Goal: Task Accomplishment & Management: Use online tool/utility

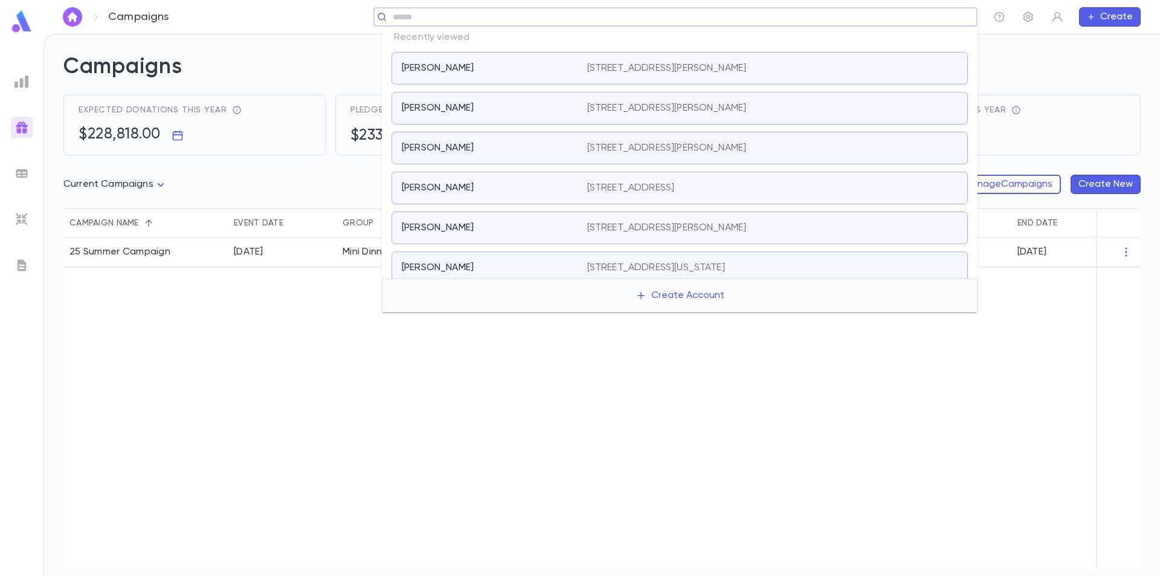
click at [913, 22] on input "text" at bounding box center [671, 16] width 565 height 11
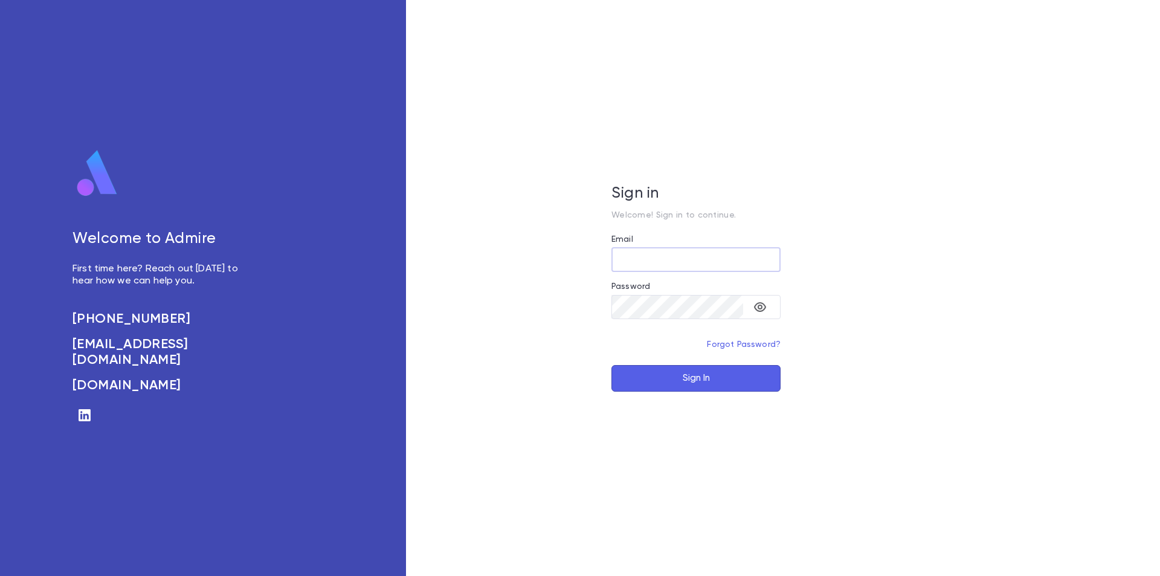
type input "**********"
click at [674, 371] on button "Sign In" at bounding box center [695, 378] width 169 height 27
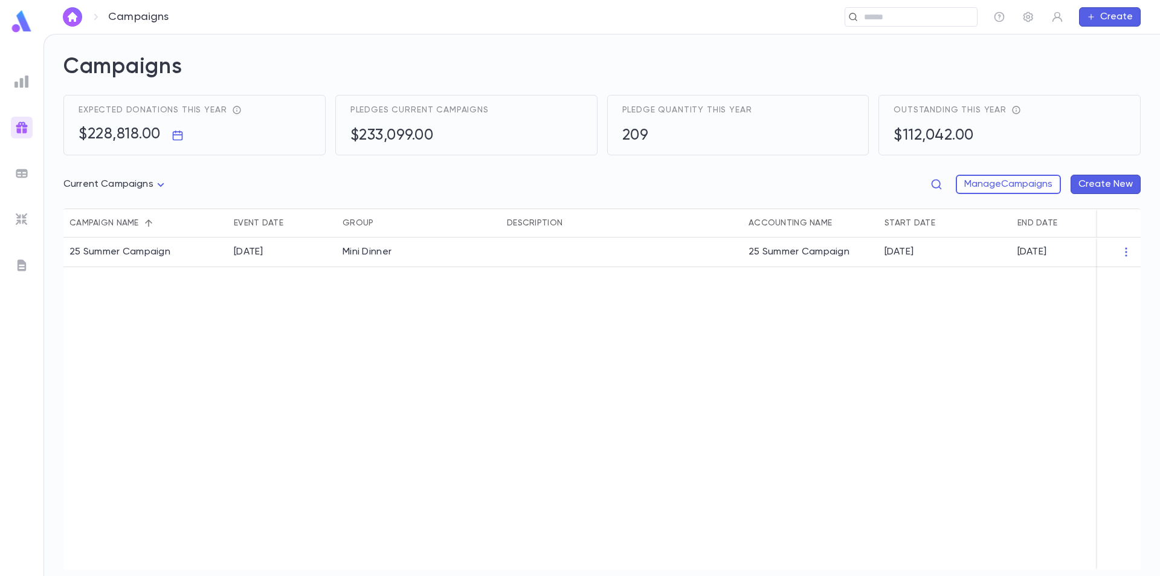
click at [23, 80] on img at bounding box center [21, 81] width 14 height 14
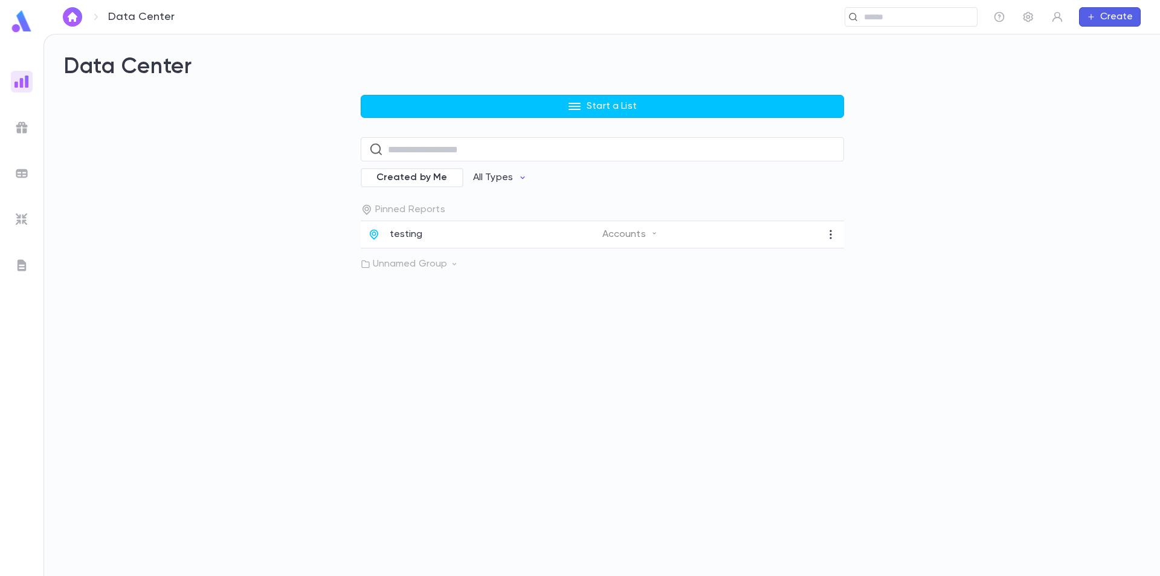
click at [22, 171] on img at bounding box center [21, 173] width 14 height 14
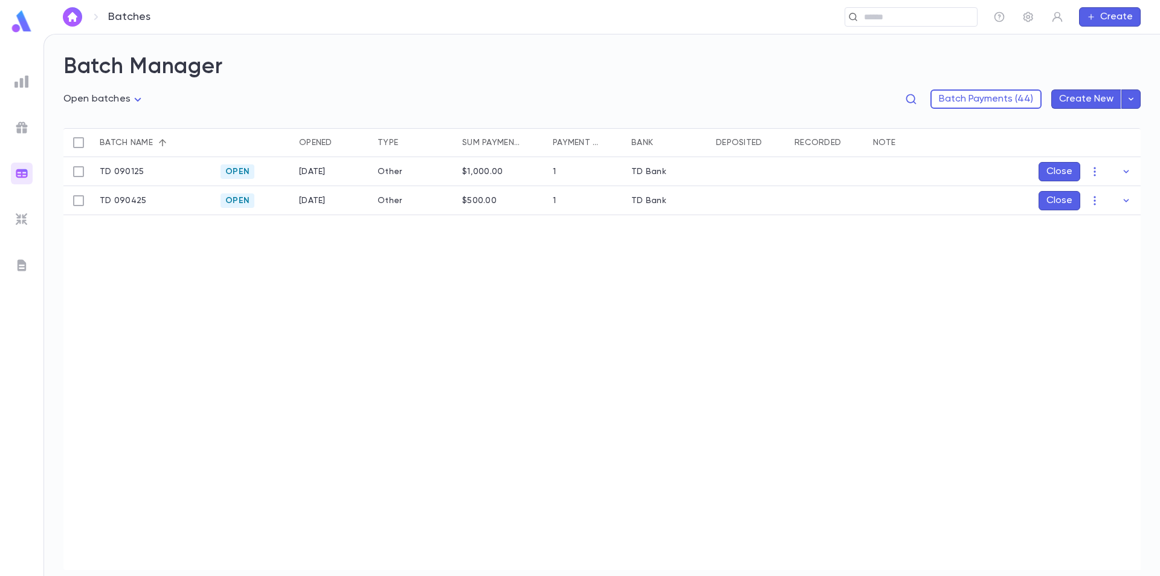
click at [25, 216] on img at bounding box center [21, 219] width 14 height 14
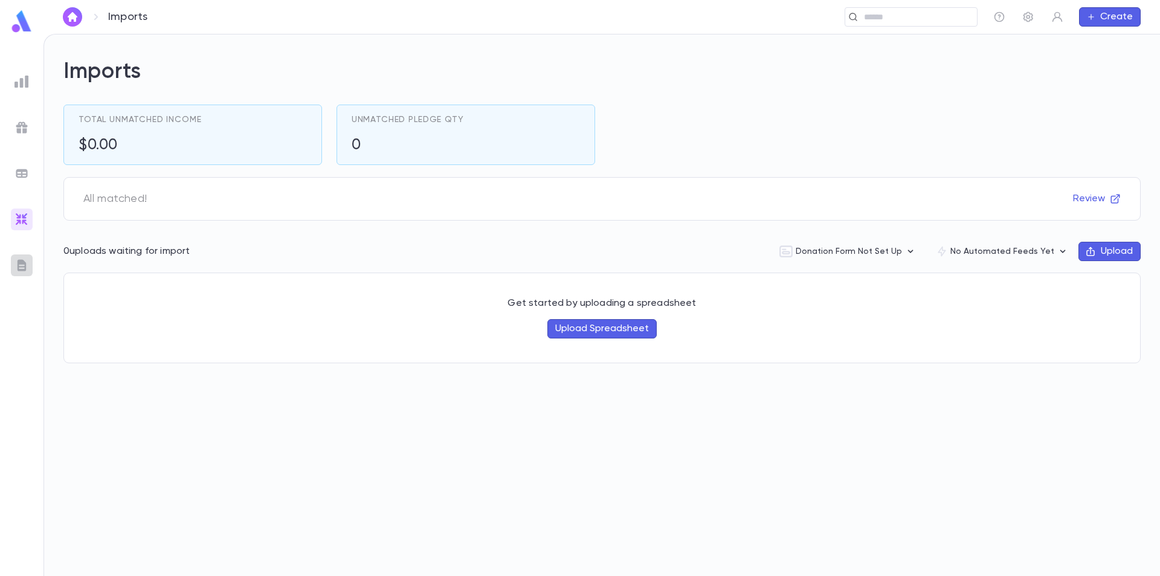
click at [25, 265] on img at bounding box center [21, 265] width 14 height 14
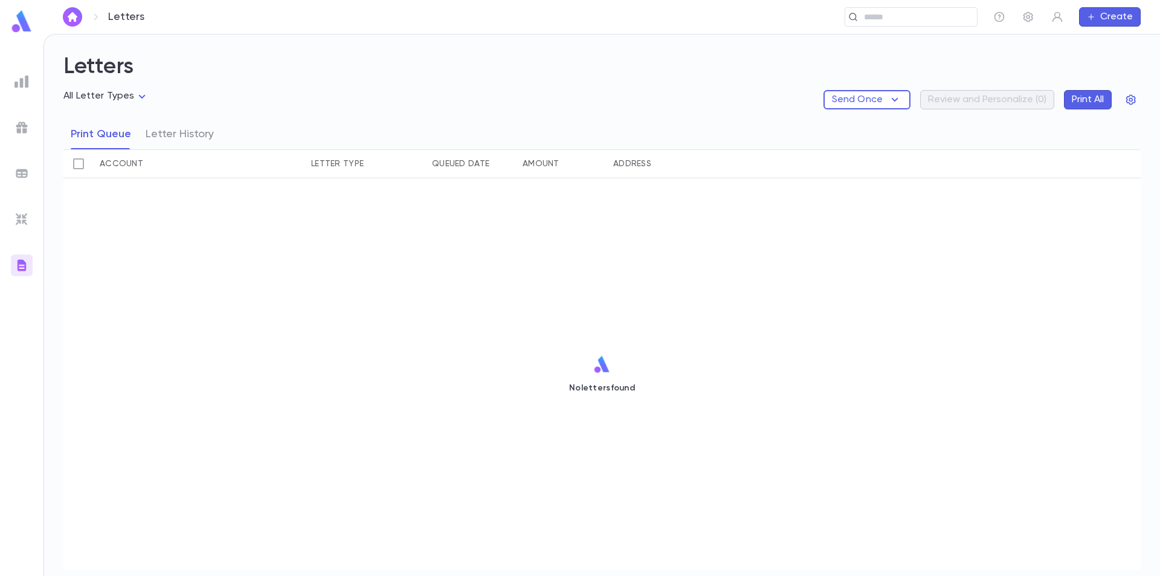
click at [26, 81] on img at bounding box center [21, 81] width 14 height 14
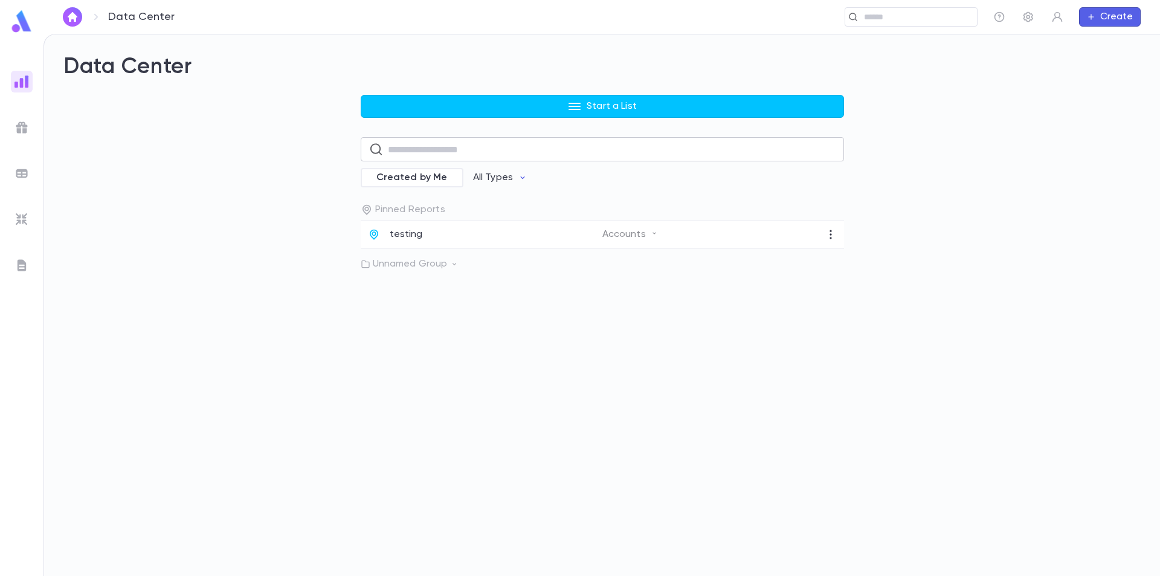
click at [441, 155] on input "text" at bounding box center [612, 150] width 448 height 24
click at [919, 18] on input "text" at bounding box center [916, 16] width 112 height 11
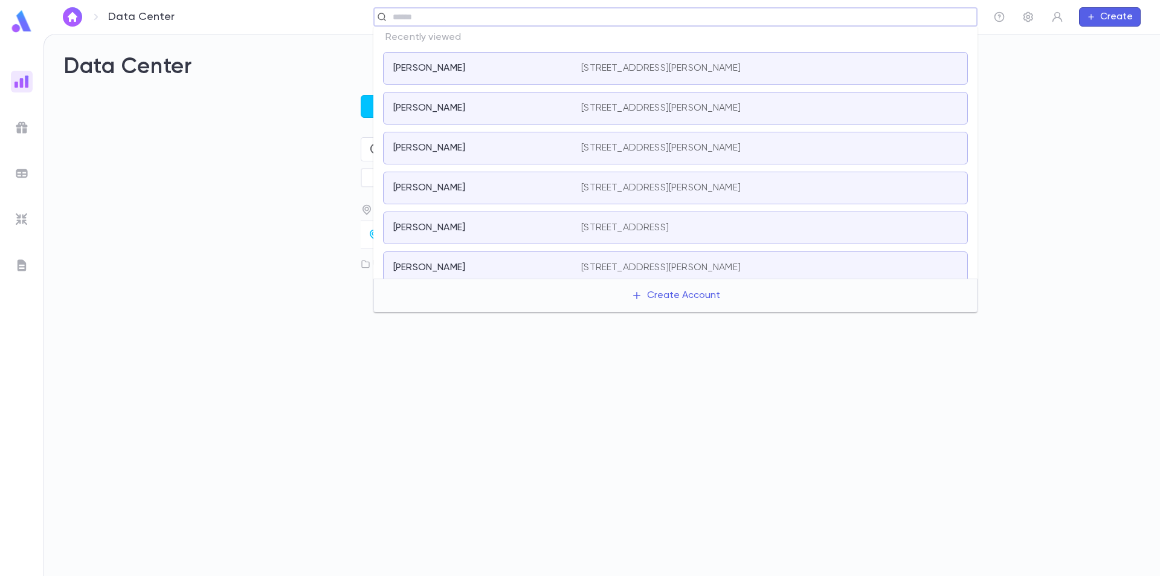
click at [498, 72] on div "Cohen, Eddie" at bounding box center [479, 68] width 173 height 12
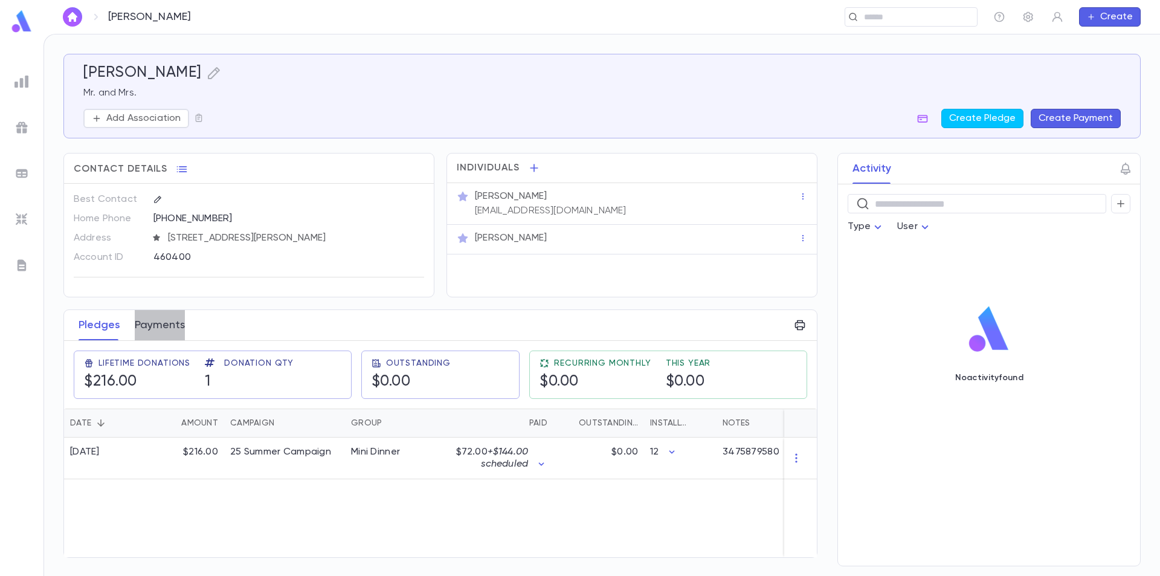
click at [165, 324] on button "Payments" at bounding box center [160, 325] width 50 height 30
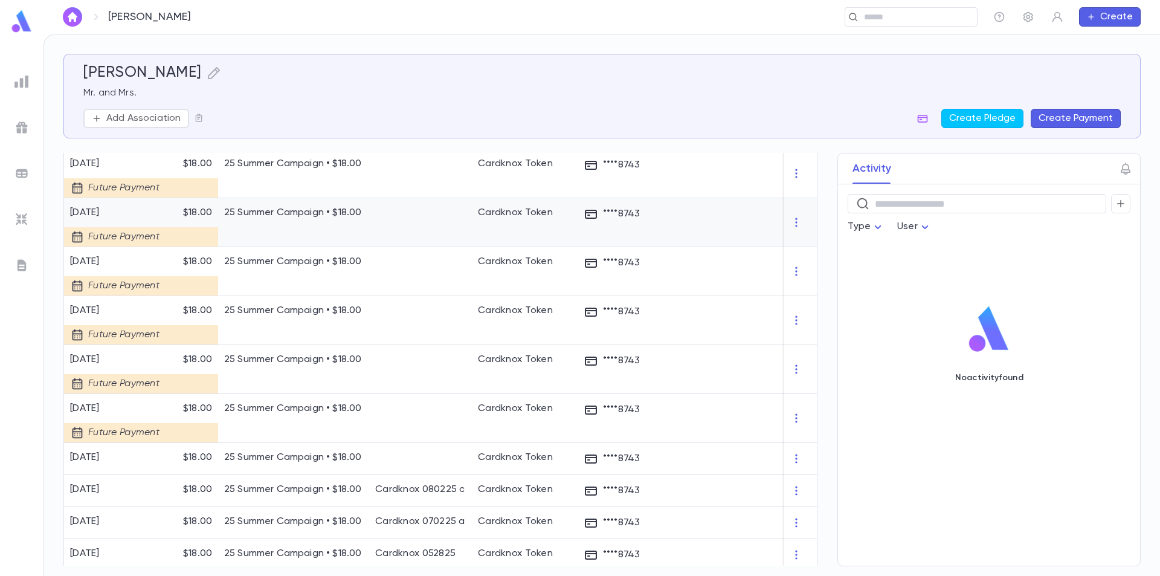
scroll to position [396, 0]
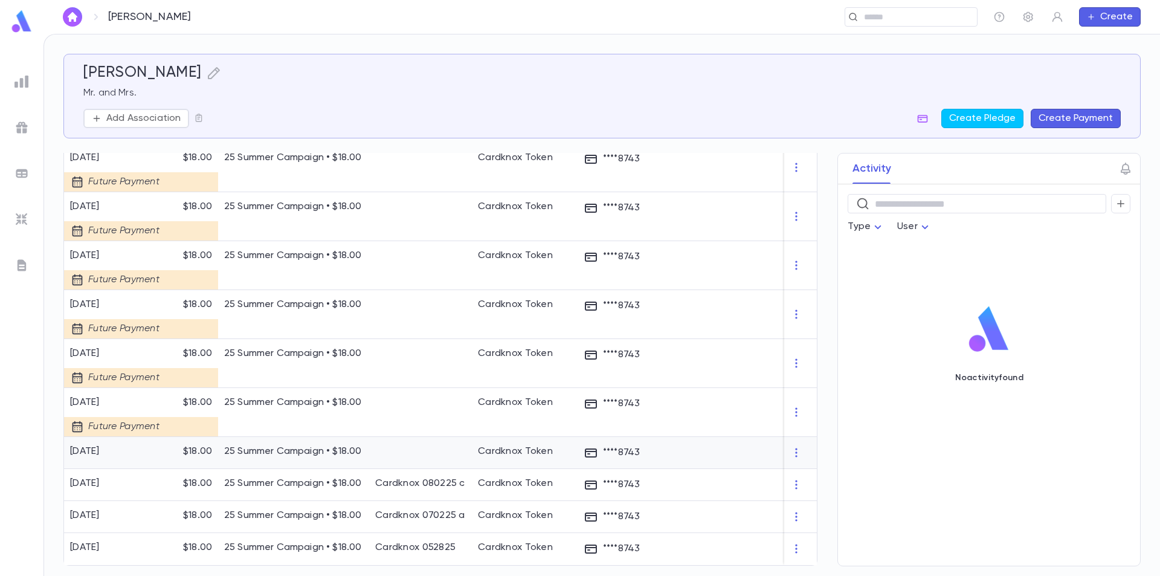
click at [798, 447] on div at bounding box center [800, 453] width 33 height 32
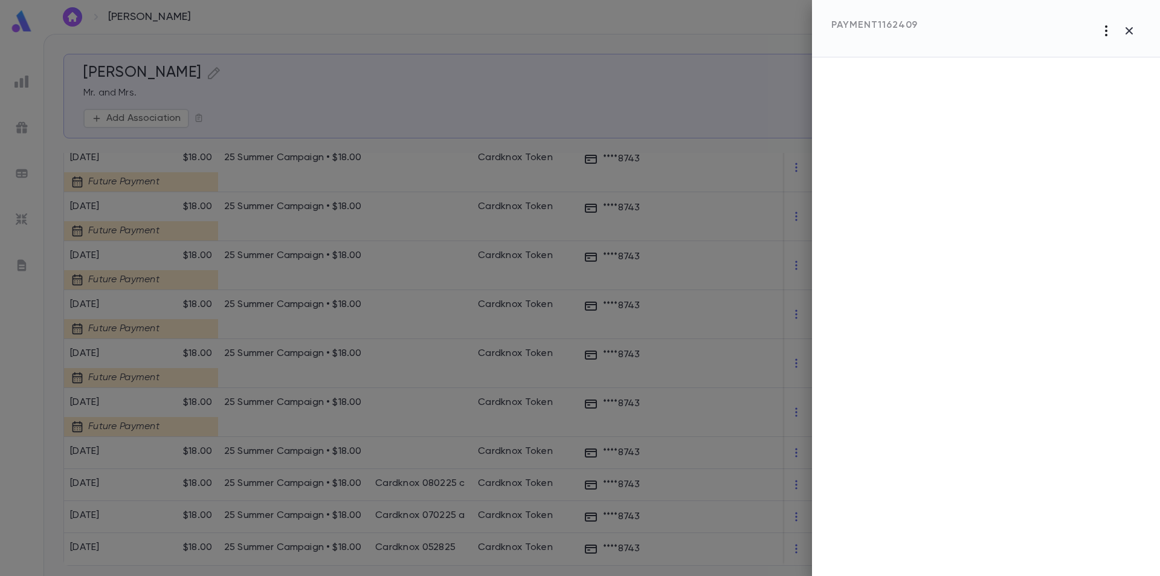
click at [1103, 27] on icon "button" at bounding box center [1106, 31] width 14 height 14
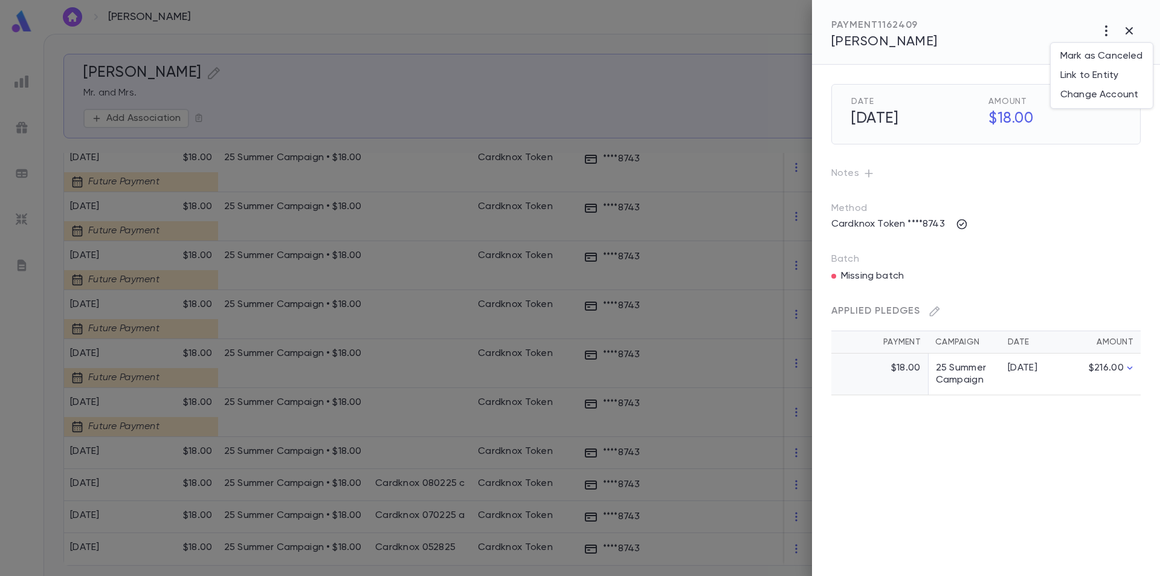
click at [1067, 170] on div at bounding box center [580, 288] width 1160 height 576
click at [867, 172] on icon "button" at bounding box center [868, 173] width 8 height 8
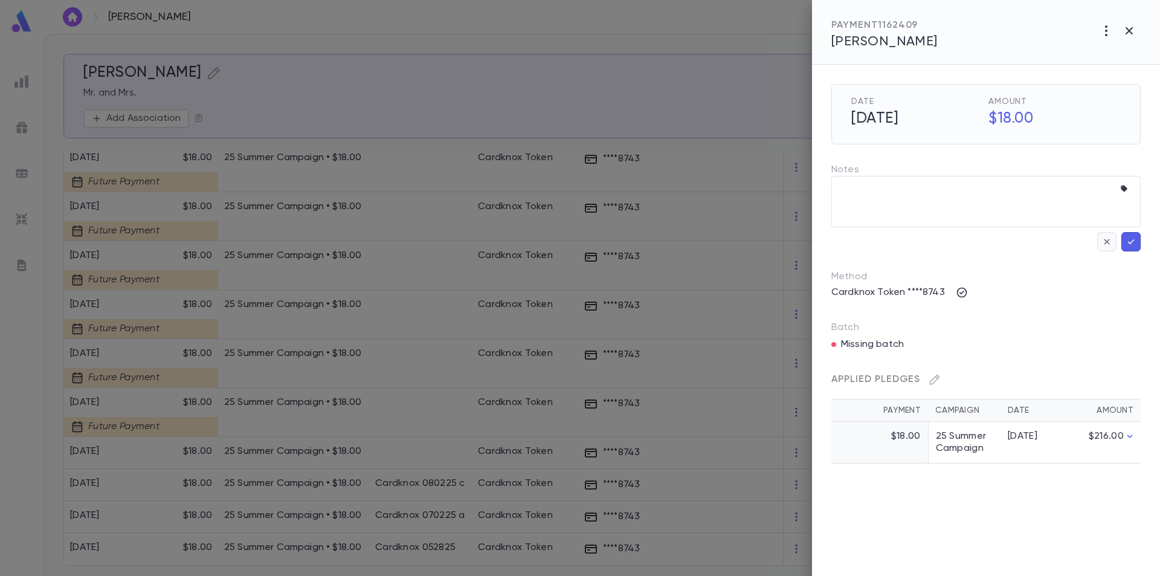
click at [1107, 240] on icon "button" at bounding box center [1106, 242] width 11 height 12
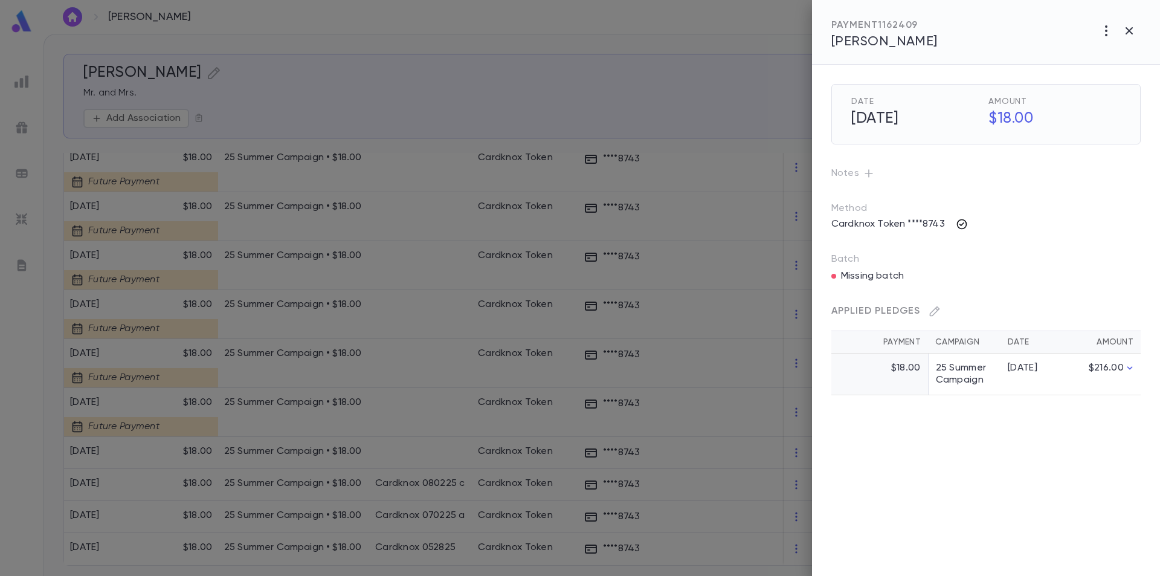
click at [960, 226] on icon "button" at bounding box center [961, 224] width 12 height 12
click at [986, 252] on span "Transactions" at bounding box center [995, 252] width 69 height 8
drag, startPoint x: 992, startPoint y: 202, endPoint x: 915, endPoint y: 210, distance: 77.7
click at [991, 202] on div at bounding box center [580, 288] width 1160 height 576
click at [879, 222] on p "Cardknox Token ****8743" at bounding box center [888, 223] width 128 height 19
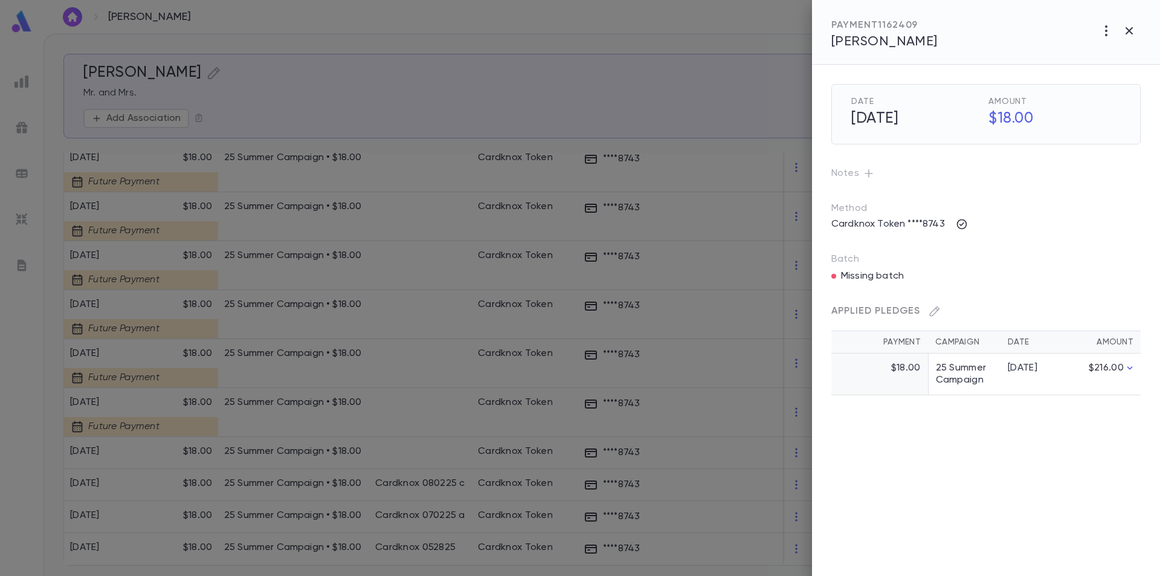
drag, startPoint x: 870, startPoint y: 224, endPoint x: 867, endPoint y: 260, distance: 36.4
click at [870, 224] on p "Cardknox Token ****8743" at bounding box center [888, 223] width 128 height 19
click at [868, 274] on div "Applied Pledges Payment Campaign Date Amount $18.00 25 Summer Campaign 5/13/25 …" at bounding box center [971, 333] width 338 height 123
click at [870, 311] on span "Applied Pledges" at bounding box center [875, 311] width 89 height 10
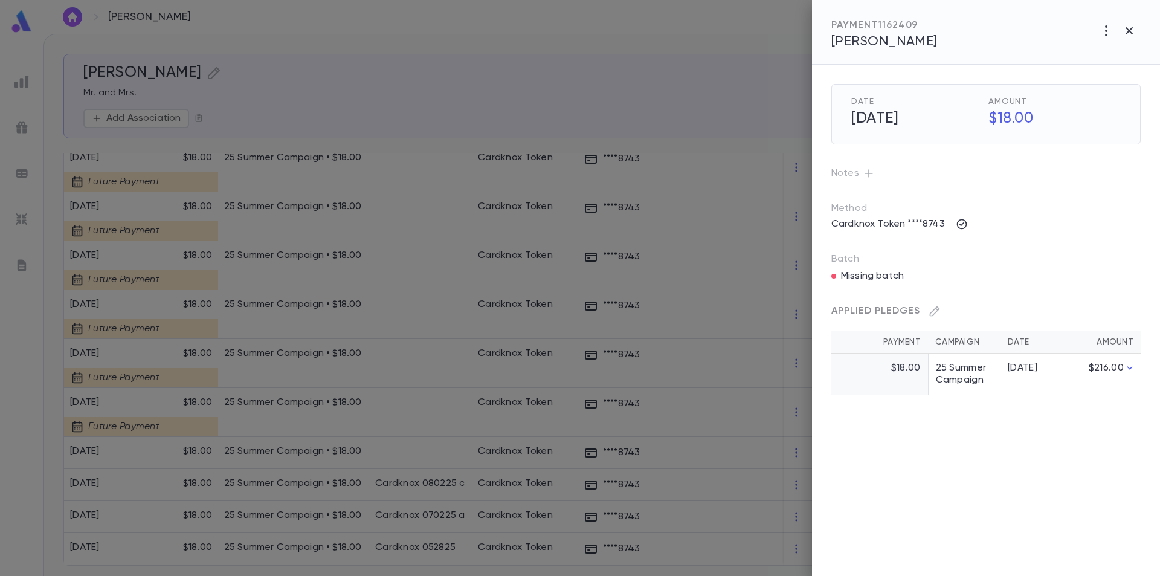
click at [990, 284] on div "Applied Pledges Payment Campaign Date Amount $18.00 25 Summer Campaign 5/13/25 …" at bounding box center [971, 333] width 338 height 123
click at [1130, 30] on icon "button" at bounding box center [1128, 30] width 7 height 7
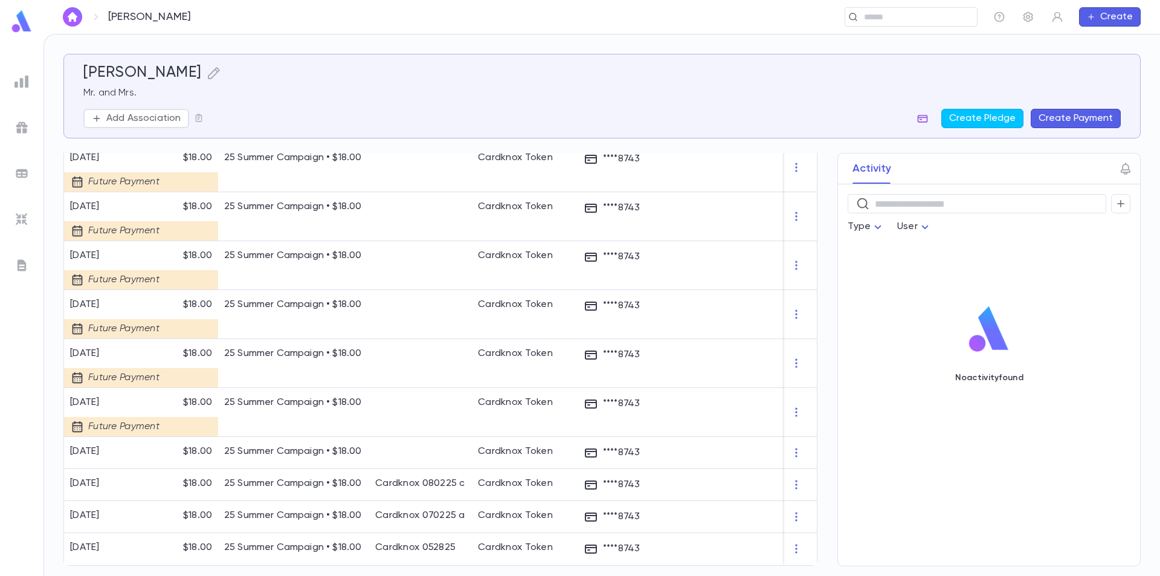
click at [926, 119] on icon "button" at bounding box center [922, 118] width 12 height 12
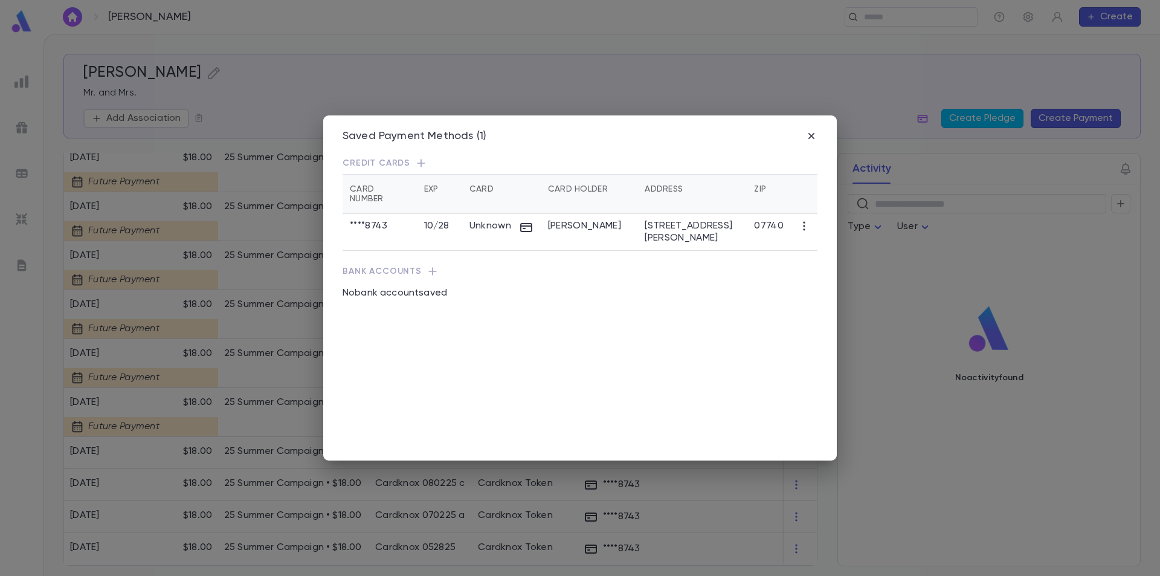
click at [420, 163] on icon "button" at bounding box center [421, 163] width 8 height 8
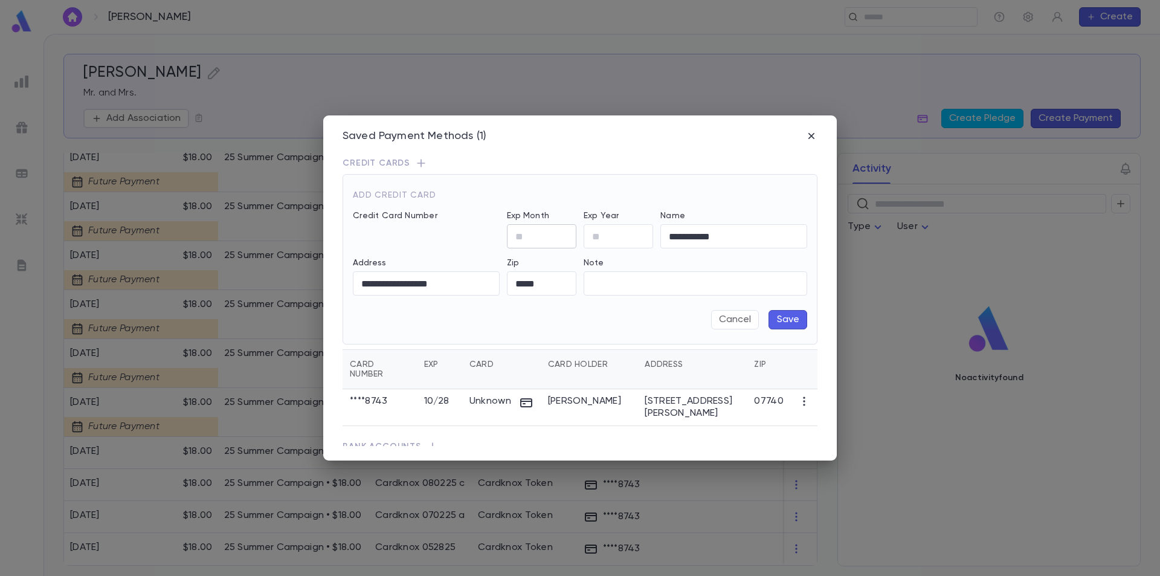
click at [533, 234] on input "Exp Month" at bounding box center [541, 237] width 69 height 24
click at [599, 236] on input "Exp Year" at bounding box center [617, 237] width 69 height 24
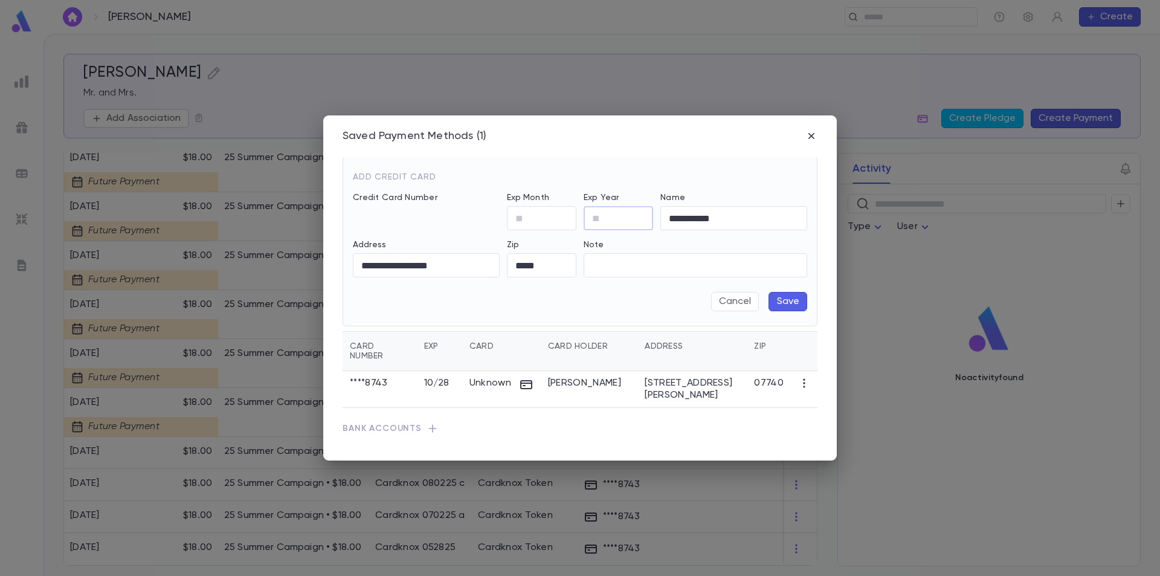
scroll to position [28, 0]
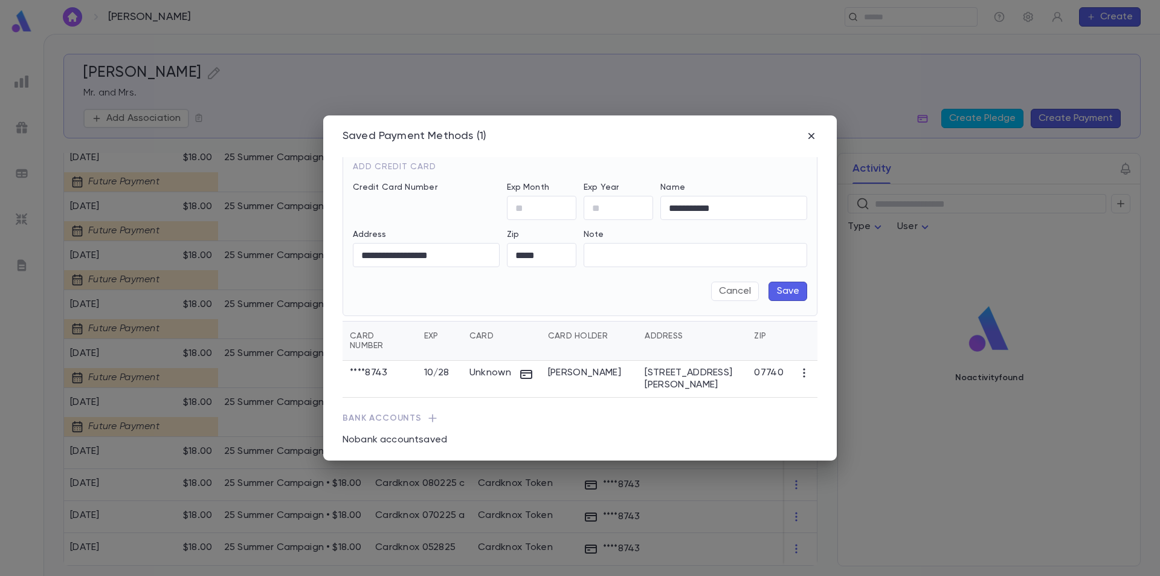
click at [798, 367] on icon "button" at bounding box center [804, 373] width 12 height 12
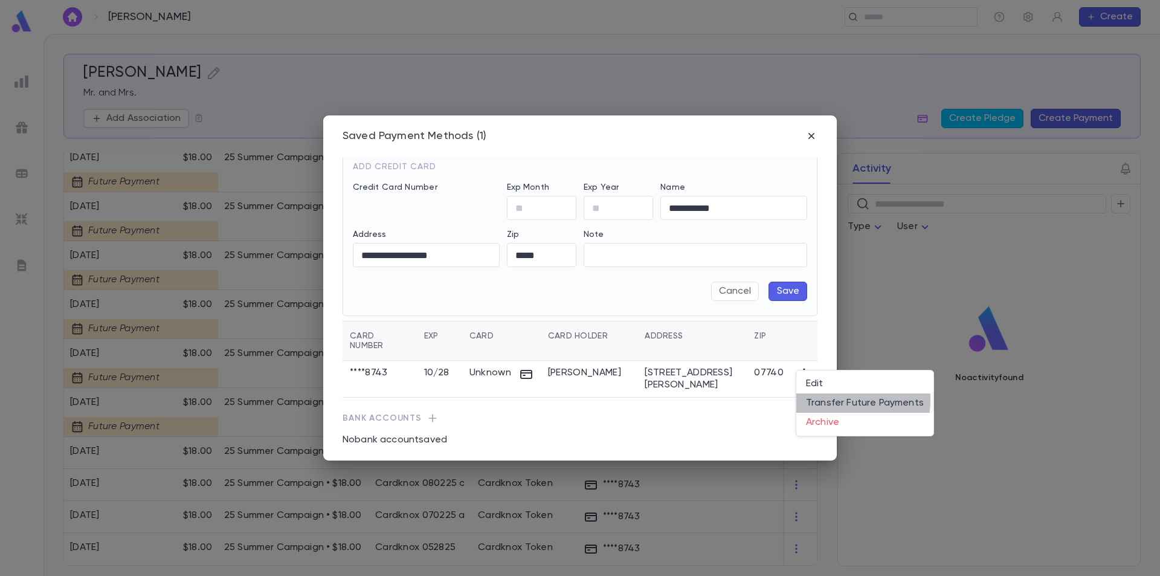
click at [826, 400] on li "Transfer Future Payments" at bounding box center [864, 402] width 137 height 19
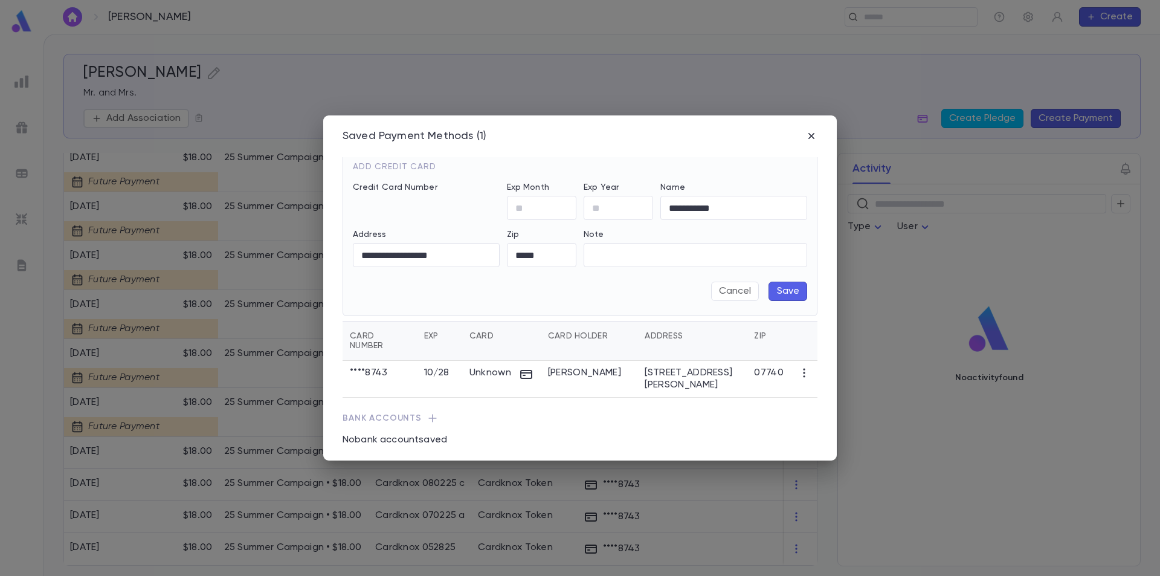
scroll to position [0, 0]
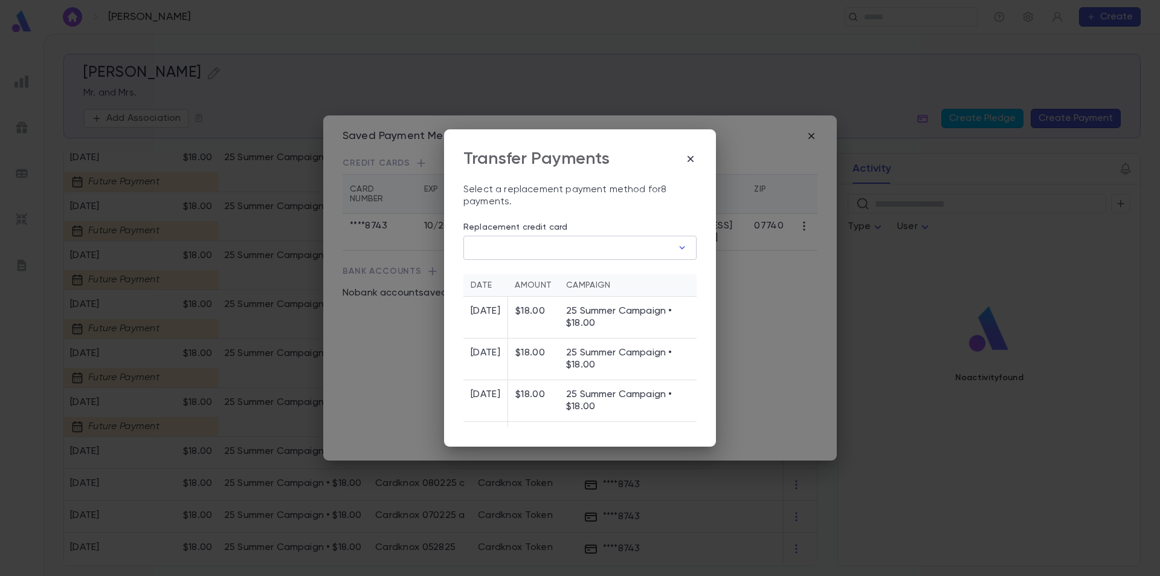
click at [593, 246] on input "Replacement credit card" at bounding box center [567, 248] width 209 height 24
click at [652, 220] on div at bounding box center [580, 288] width 1160 height 576
click at [689, 159] on icon "button" at bounding box center [690, 159] width 12 height 12
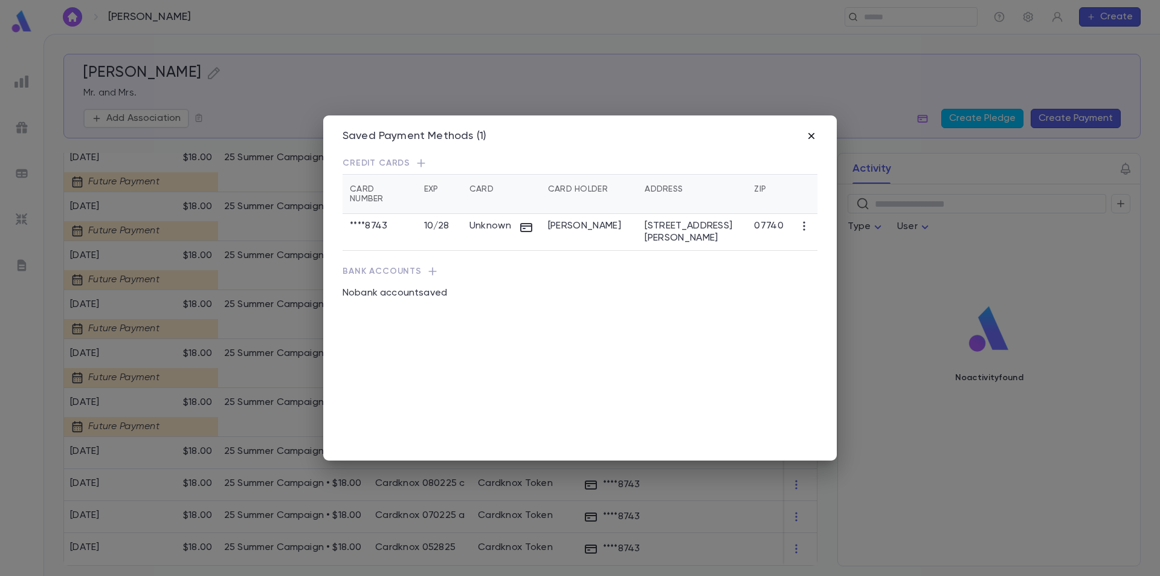
click at [810, 135] on icon "button" at bounding box center [811, 136] width 6 height 6
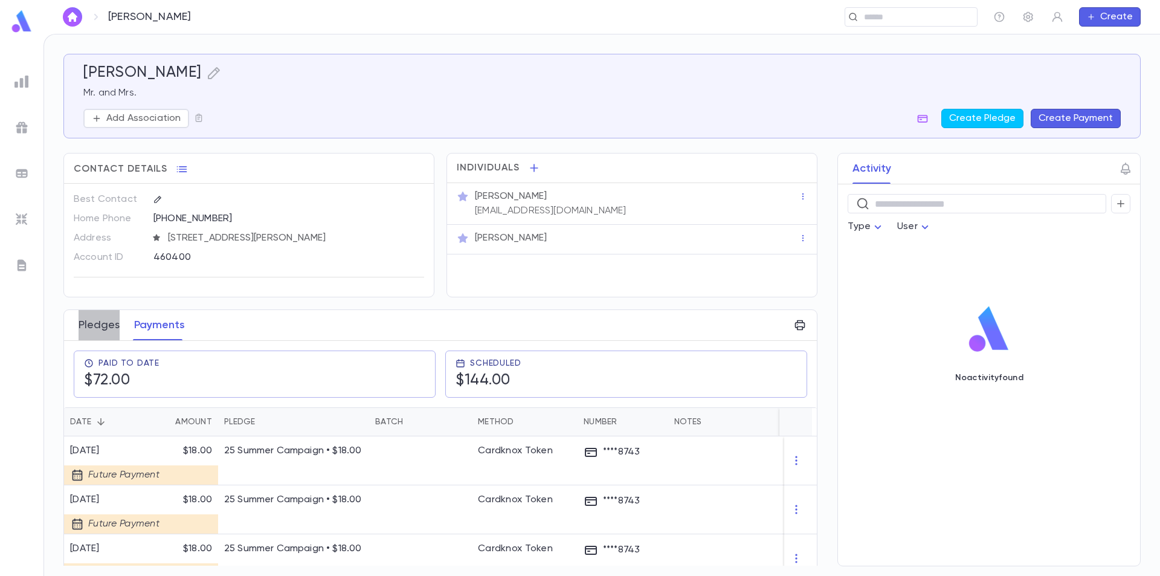
click at [112, 324] on button "Pledges" at bounding box center [99, 325] width 41 height 30
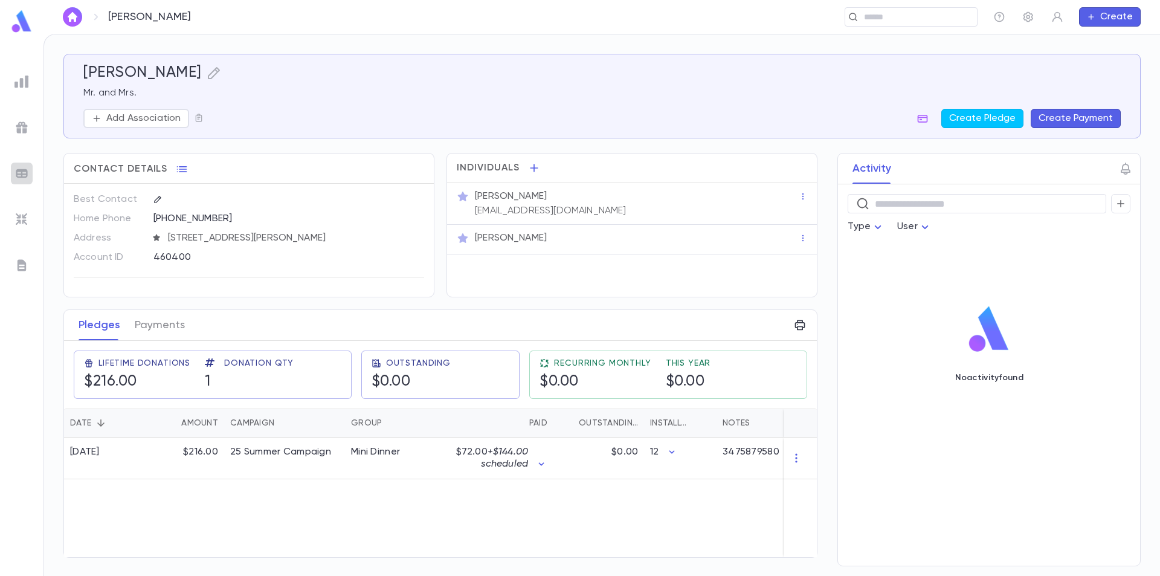
click at [23, 172] on img at bounding box center [21, 173] width 14 height 14
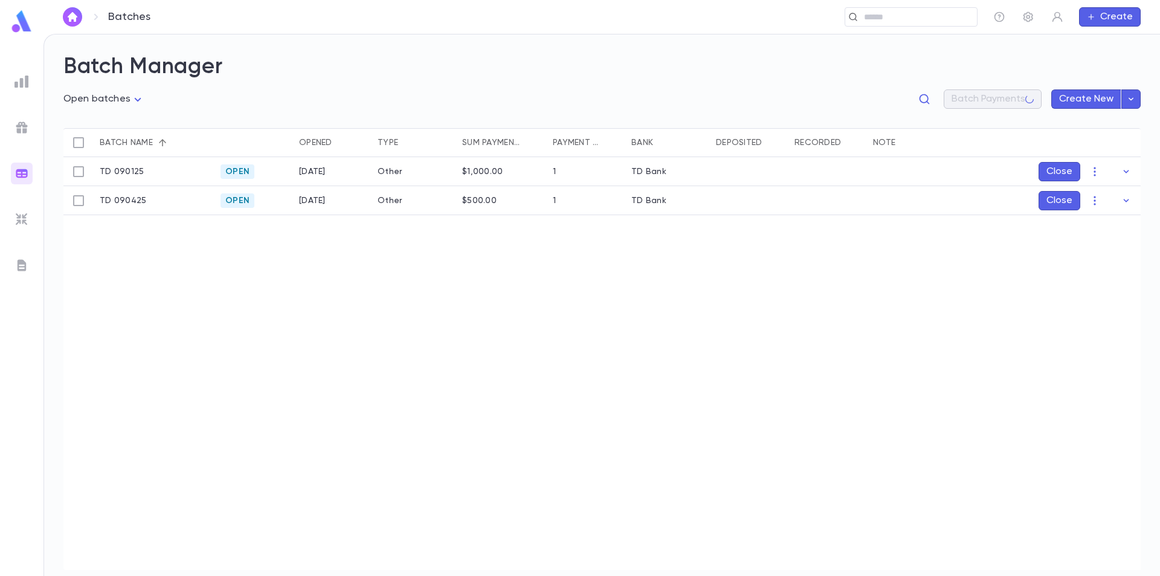
click at [24, 224] on img at bounding box center [21, 219] width 14 height 14
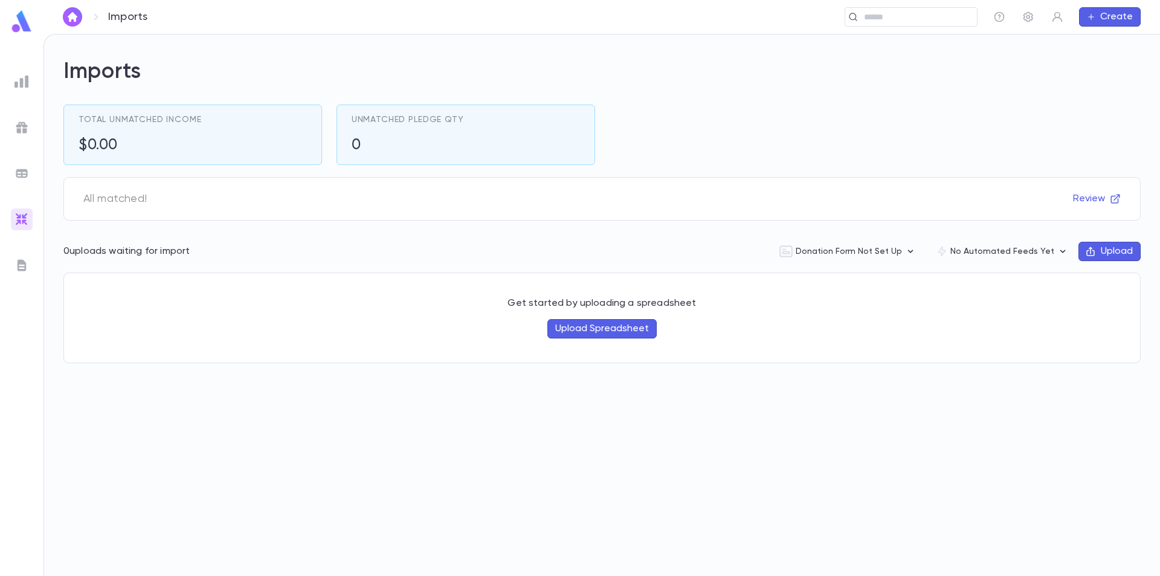
click at [22, 86] on img at bounding box center [21, 81] width 14 height 14
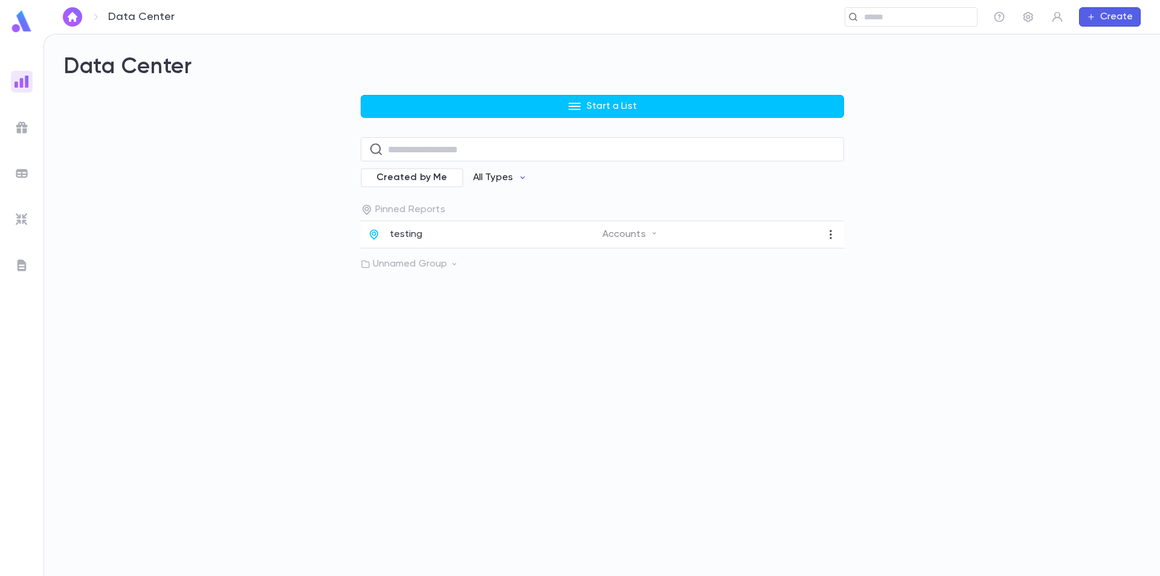
click at [490, 181] on p "All Types" at bounding box center [493, 178] width 40 height 12
click at [490, 181] on div at bounding box center [580, 288] width 1160 height 576
click at [944, 141] on div "Start a List ​ Created by Me All Types Pinned Reports testing Accounts Unnamed …" at bounding box center [601, 182] width 1077 height 175
click at [867, 21] on input "text" at bounding box center [907, 16] width 94 height 11
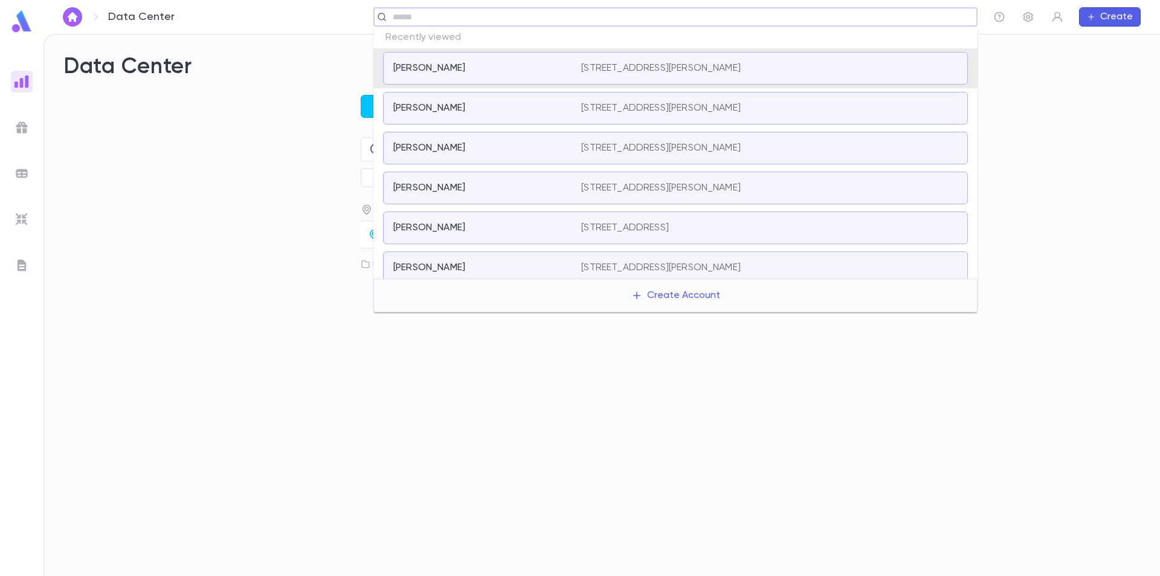
click at [840, 21] on input "text" at bounding box center [671, 16] width 565 height 11
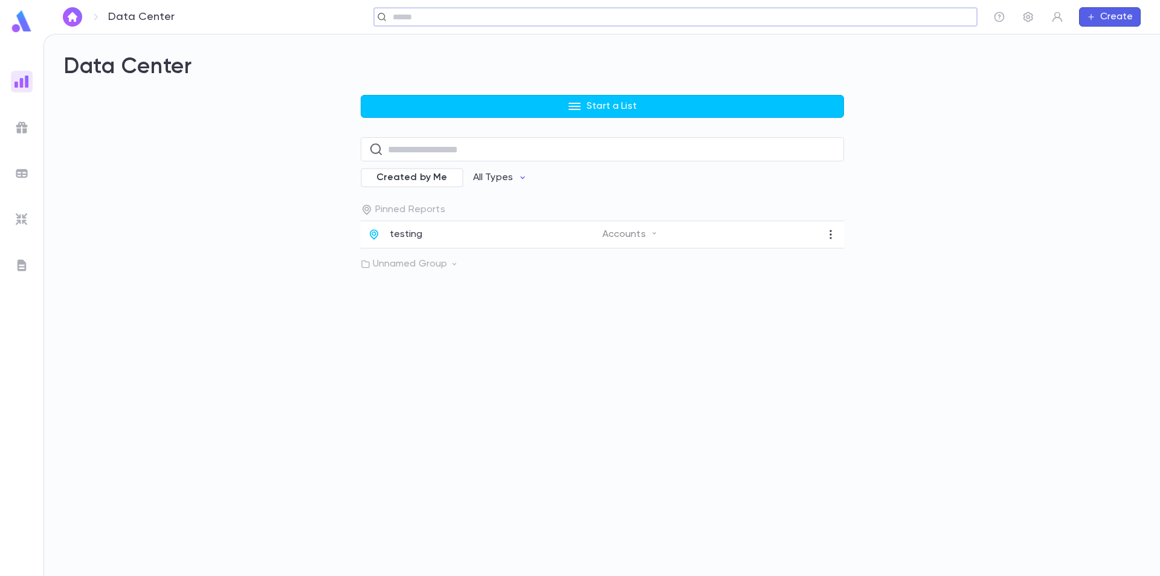
click at [25, 264] on img at bounding box center [21, 265] width 14 height 14
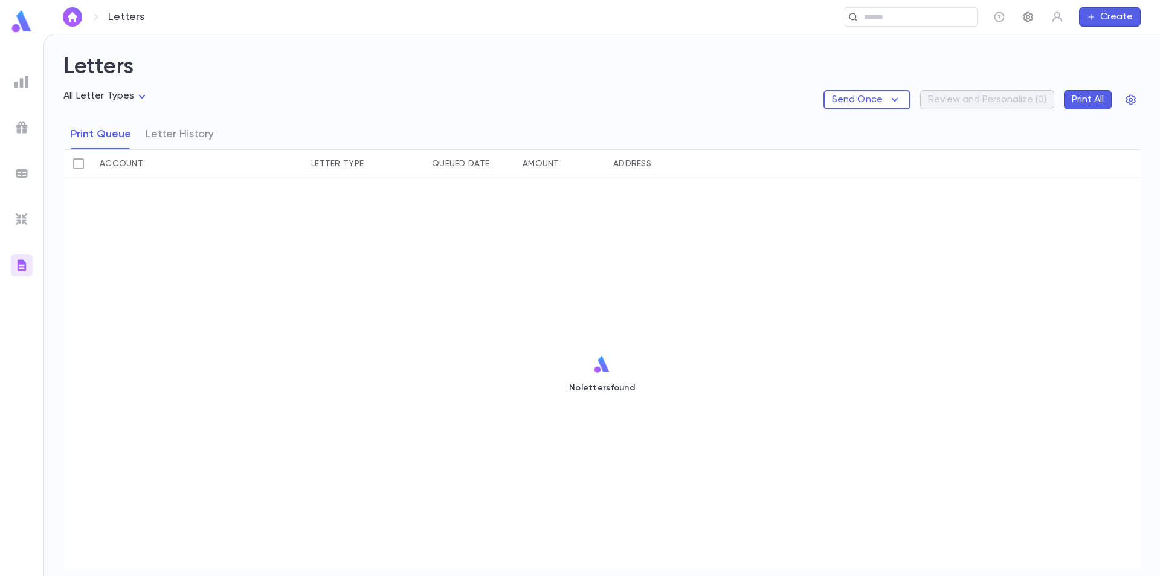
click at [1030, 15] on icon "button" at bounding box center [1028, 17] width 12 height 12
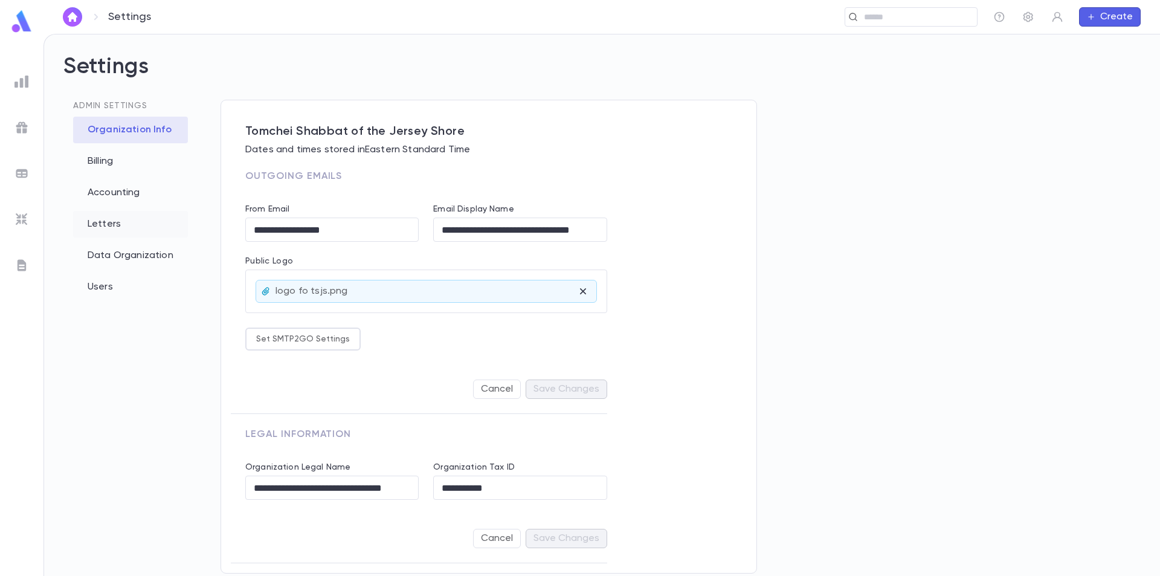
click at [103, 227] on div "Letters" at bounding box center [130, 224] width 115 height 27
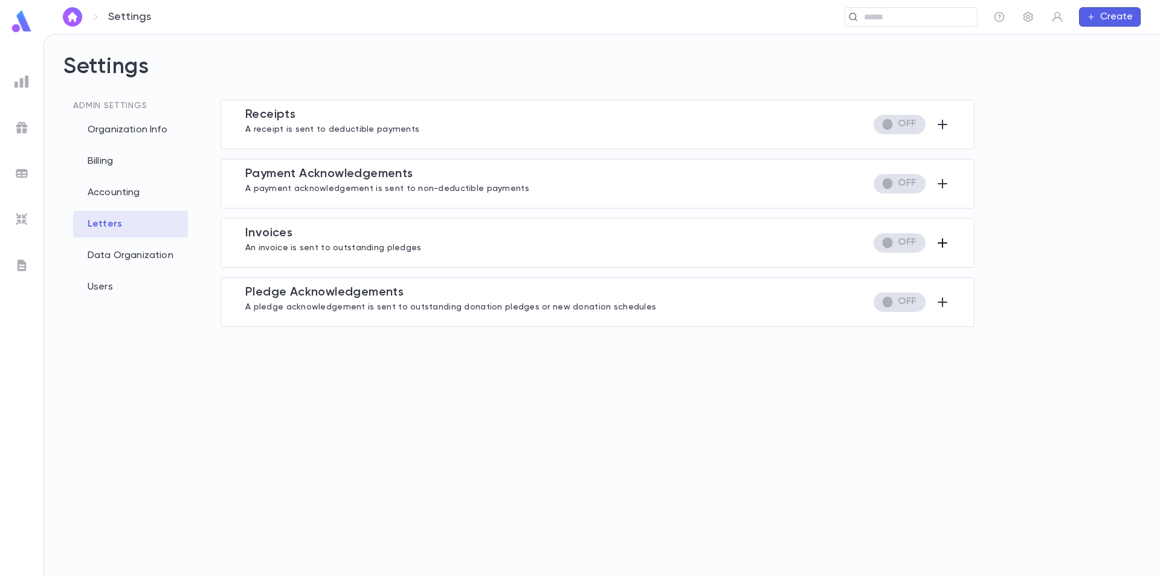
click at [941, 246] on icon "button" at bounding box center [942, 243] width 14 height 14
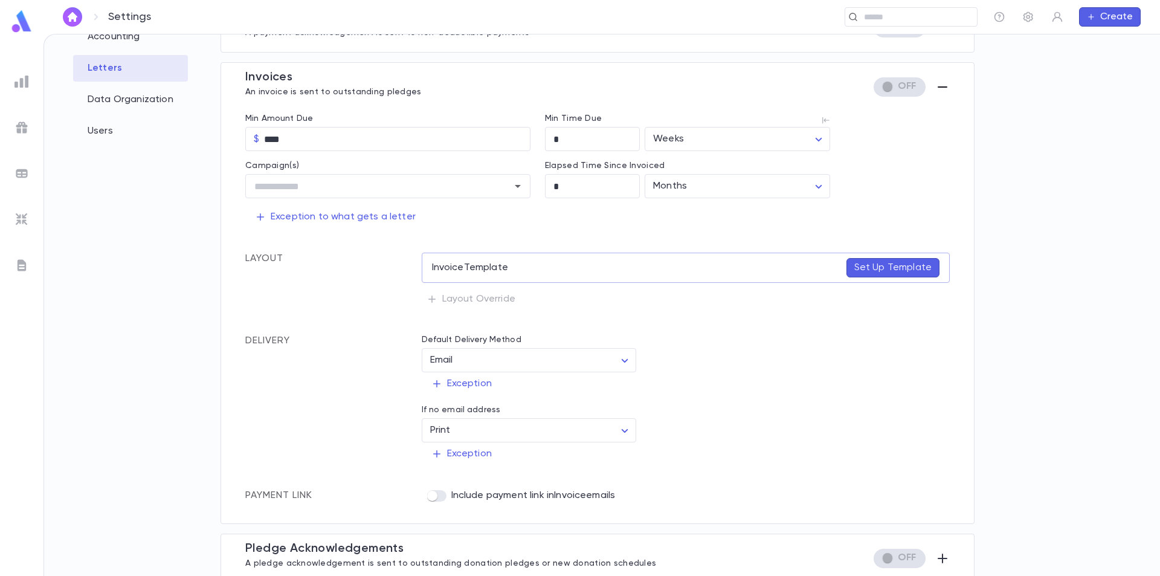
scroll to position [164, 0]
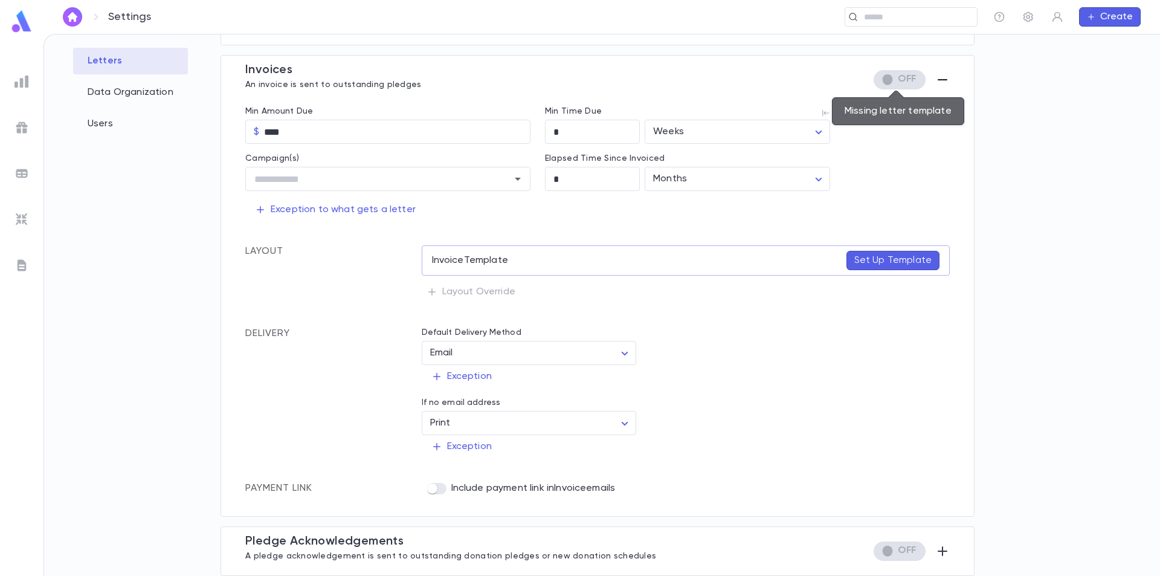
click at [883, 82] on span "Missing letter template" at bounding box center [899, 79] width 52 height 19
click at [885, 79] on span "Missing letter template" at bounding box center [899, 79] width 52 height 19
click at [889, 256] on p "Set Up Template" at bounding box center [892, 260] width 77 height 12
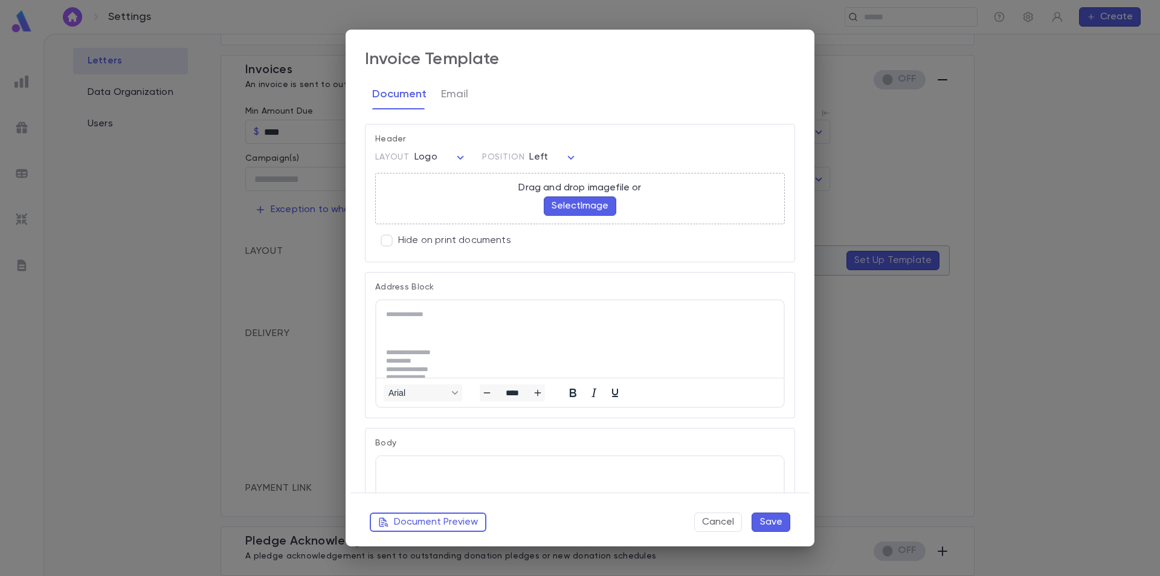
scroll to position [0, 0]
click at [564, 159] on body "Settings ​ Create Settings Admin Settings Organization Info Billing Accounting …" at bounding box center [580, 305] width 1160 height 542
click at [567, 141] on div at bounding box center [580, 288] width 1160 height 576
click at [600, 103] on div "Document Email" at bounding box center [580, 94] width 430 height 30
click at [450, 95] on button "Email" at bounding box center [454, 94] width 27 height 30
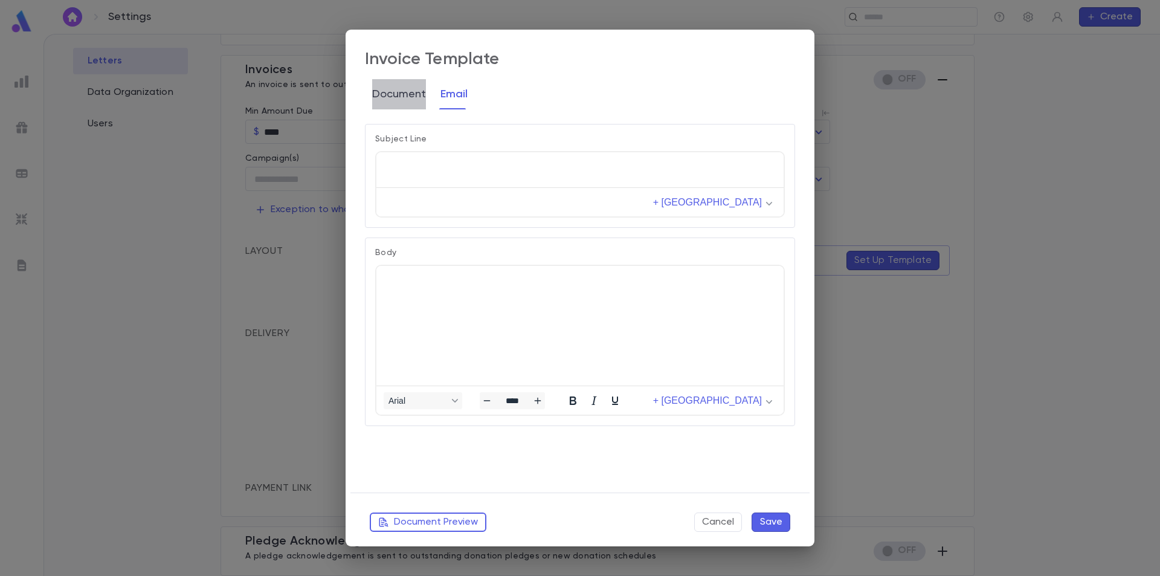
click at [414, 98] on button "Document" at bounding box center [399, 94] width 54 height 30
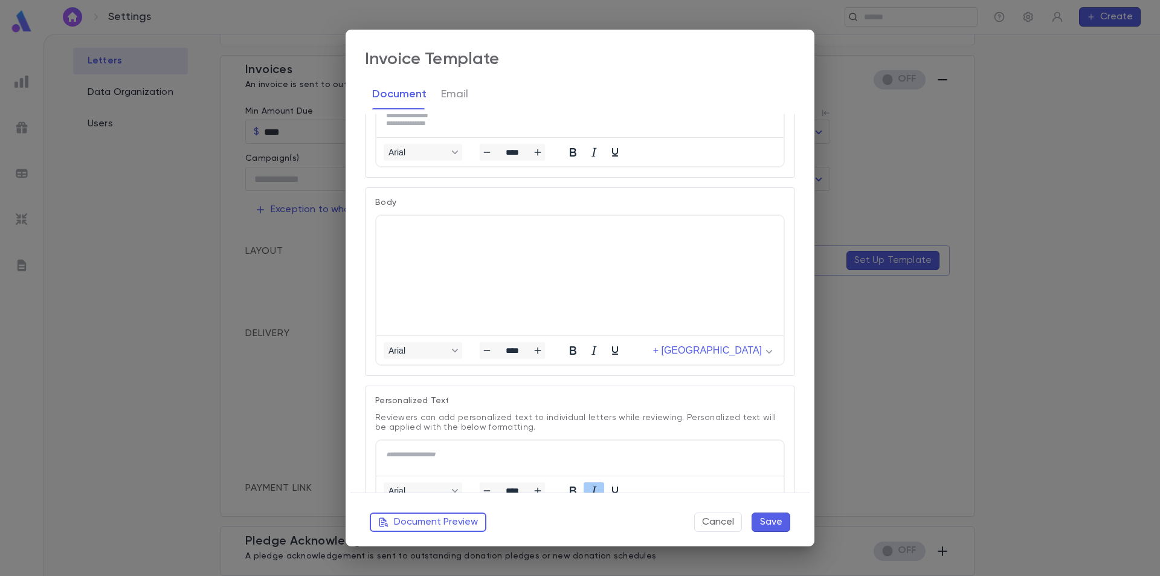
scroll to position [242, 0]
click at [407, 229] on p "Rich Text Area. Press ALT-0 for help." at bounding box center [580, 228] width 388 height 8
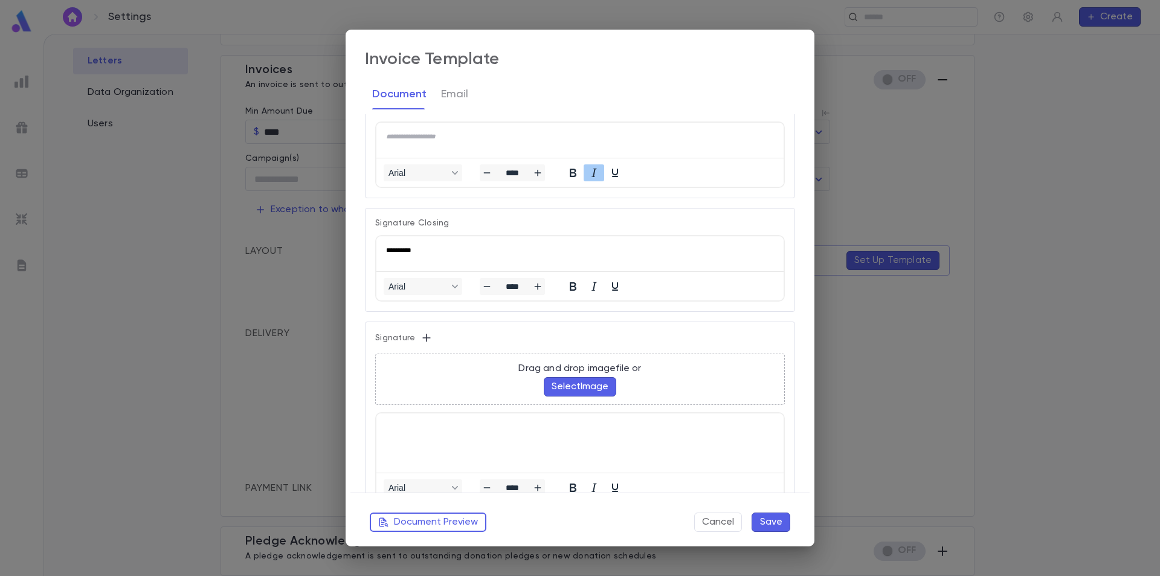
scroll to position [256, 0]
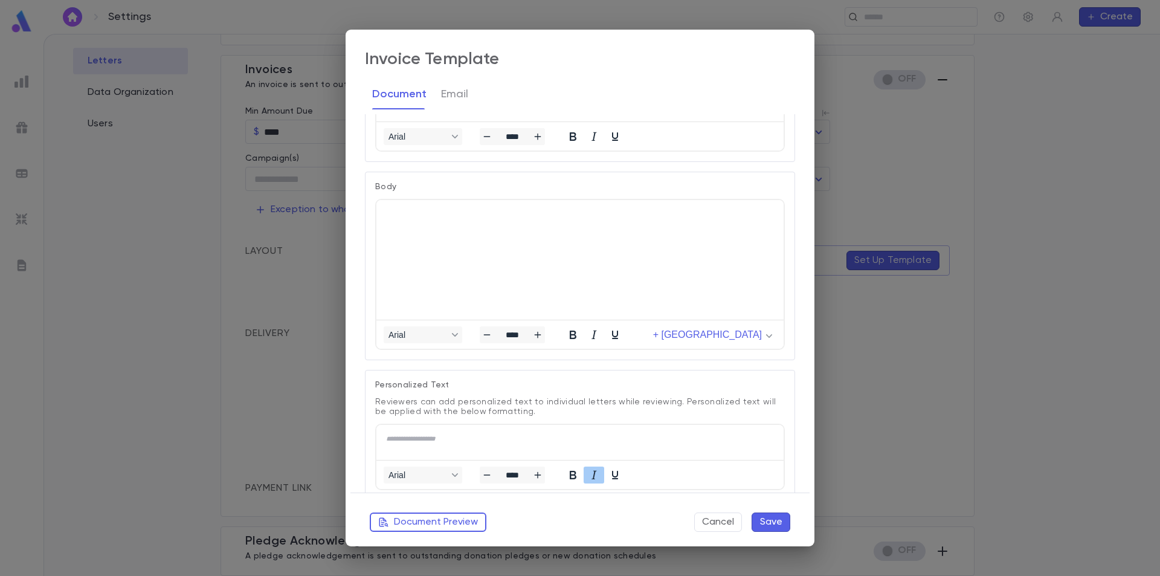
click at [391, 212] on p "Rich Text Area. Press ALT-0 for help." at bounding box center [580, 214] width 388 height 8
click at [764, 334] on div "button" at bounding box center [769, 335] width 10 height 8
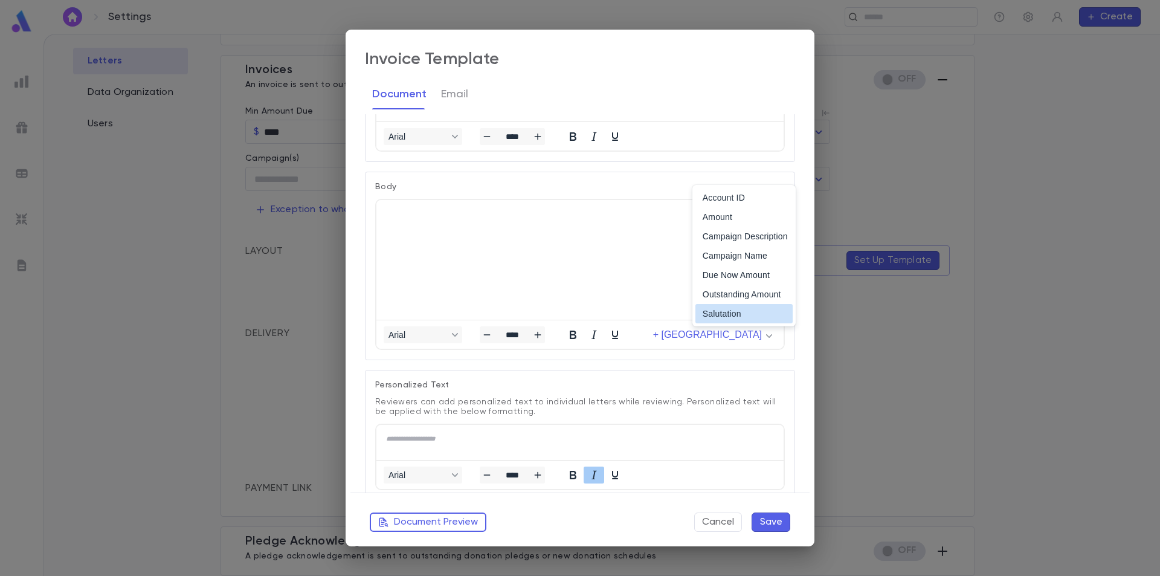
click at [584, 228] on html at bounding box center [579, 214] width 407 height 28
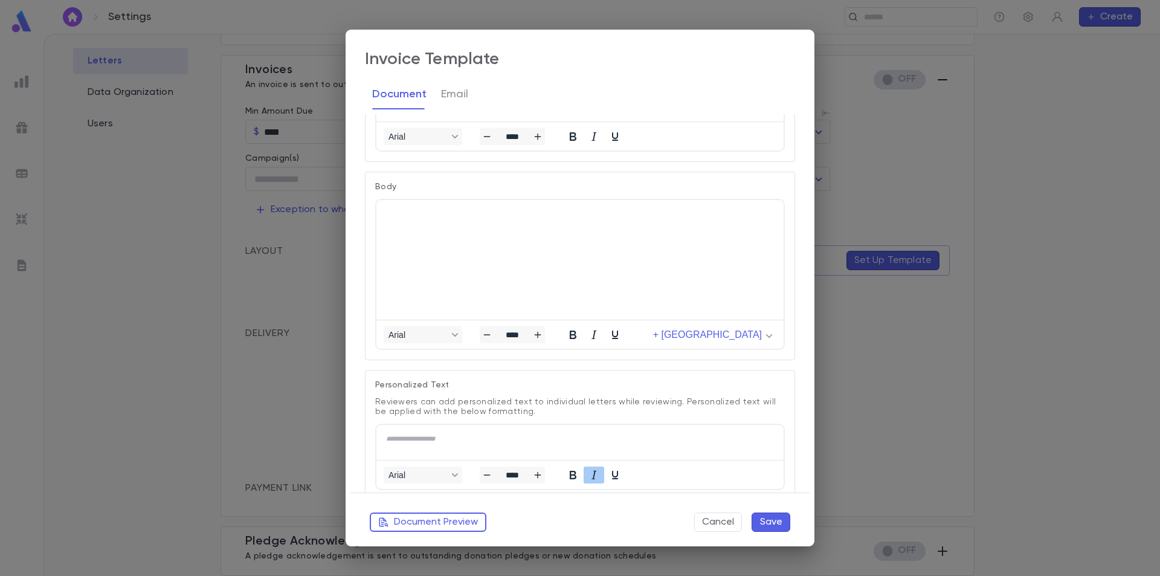
drag, startPoint x: 730, startPoint y: 523, endPoint x: 669, endPoint y: 484, distance: 72.0
click at [729, 523] on button "Cancel" at bounding box center [718, 521] width 48 height 19
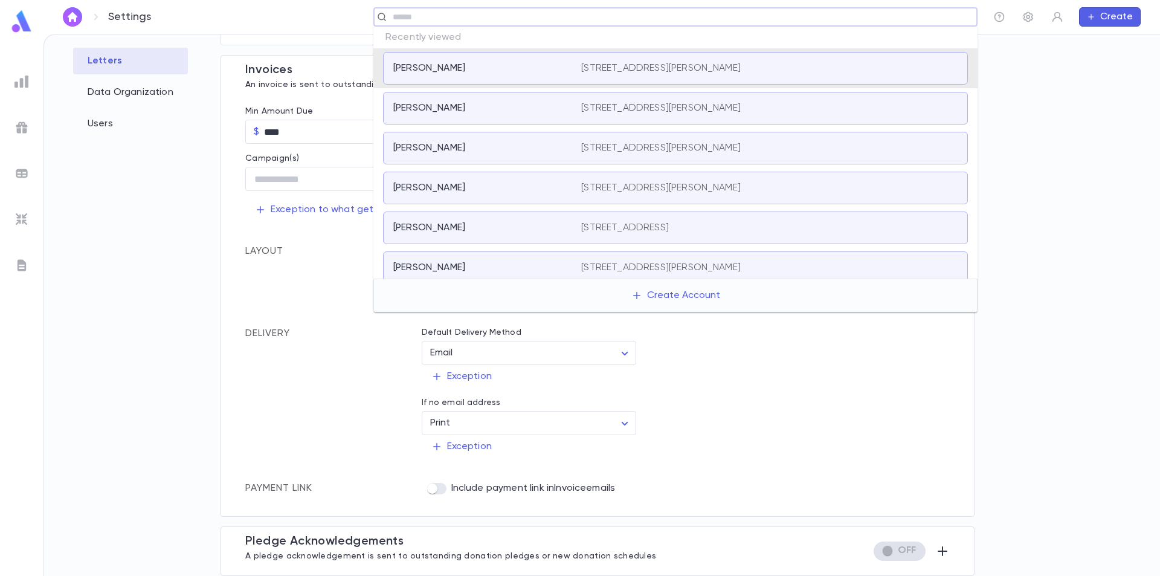
click at [906, 14] on input "text" at bounding box center [671, 16] width 565 height 11
type input "*****"
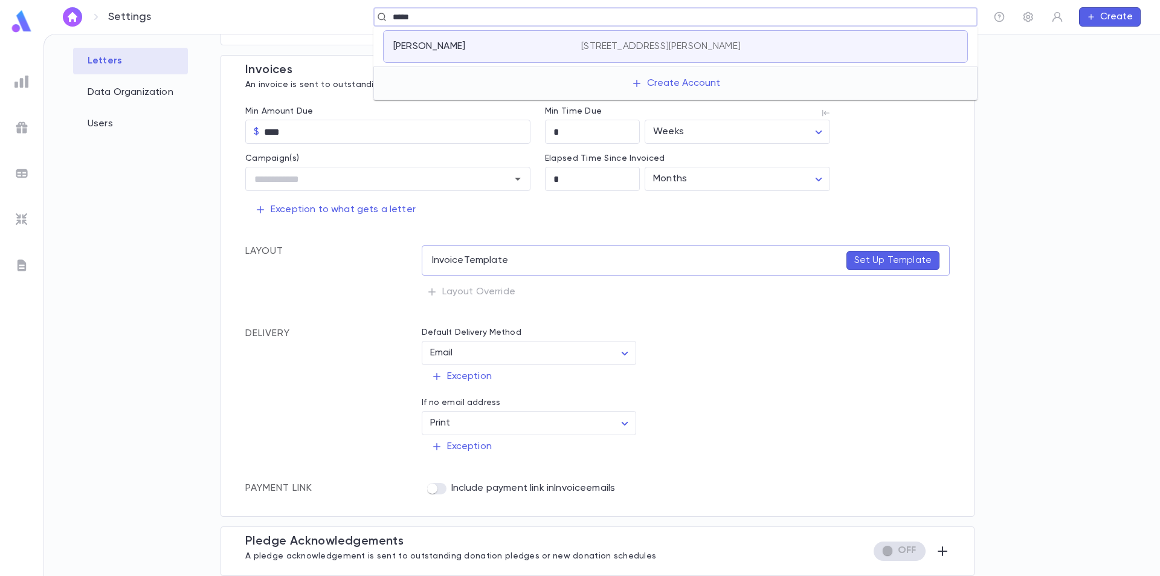
click at [474, 50] on div "Maleh, Allan" at bounding box center [479, 46] width 173 height 12
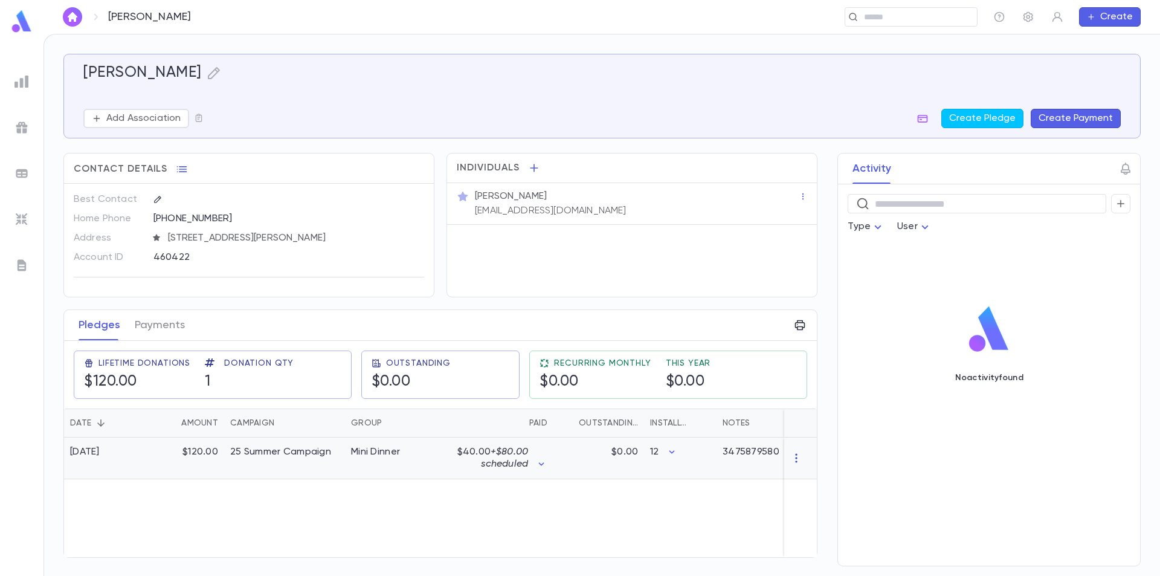
click at [800, 457] on icon "button" at bounding box center [796, 458] width 12 height 12
click at [529, 466] on div at bounding box center [580, 288] width 1160 height 576
click at [543, 460] on icon "button" at bounding box center [541, 464] width 12 height 12
click at [792, 455] on div at bounding box center [580, 288] width 1160 height 576
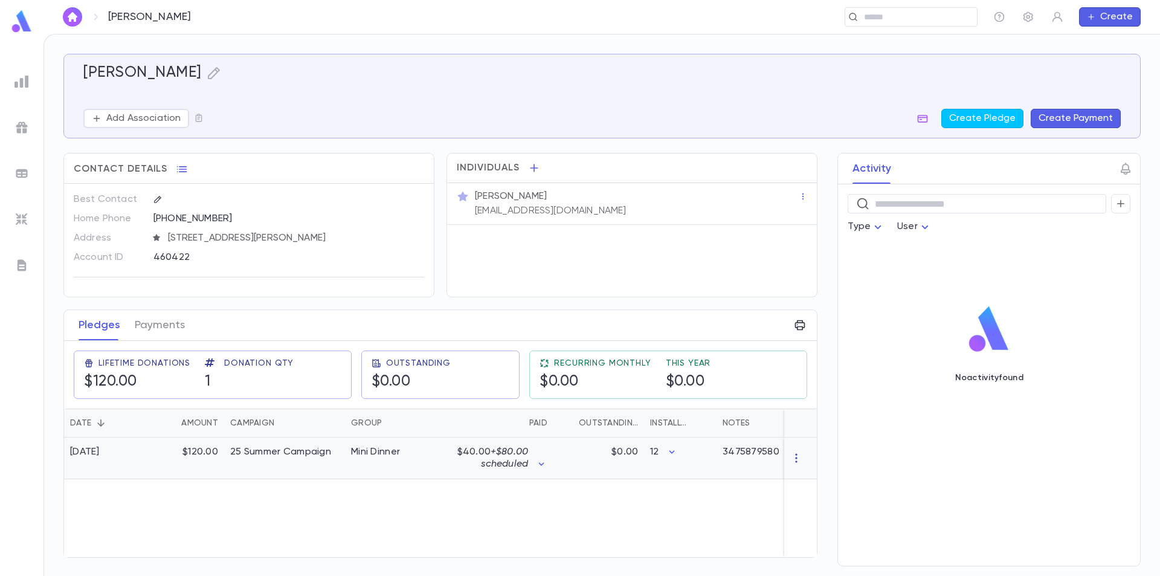
click at [794, 460] on icon "button" at bounding box center [796, 458] width 12 height 12
click at [795, 455] on div at bounding box center [580, 288] width 1160 height 576
click at [794, 455] on icon "button" at bounding box center [796, 458] width 12 height 12
click at [731, 467] on div at bounding box center [580, 288] width 1160 height 576
click at [672, 472] on div "12" at bounding box center [680, 458] width 72 height 42
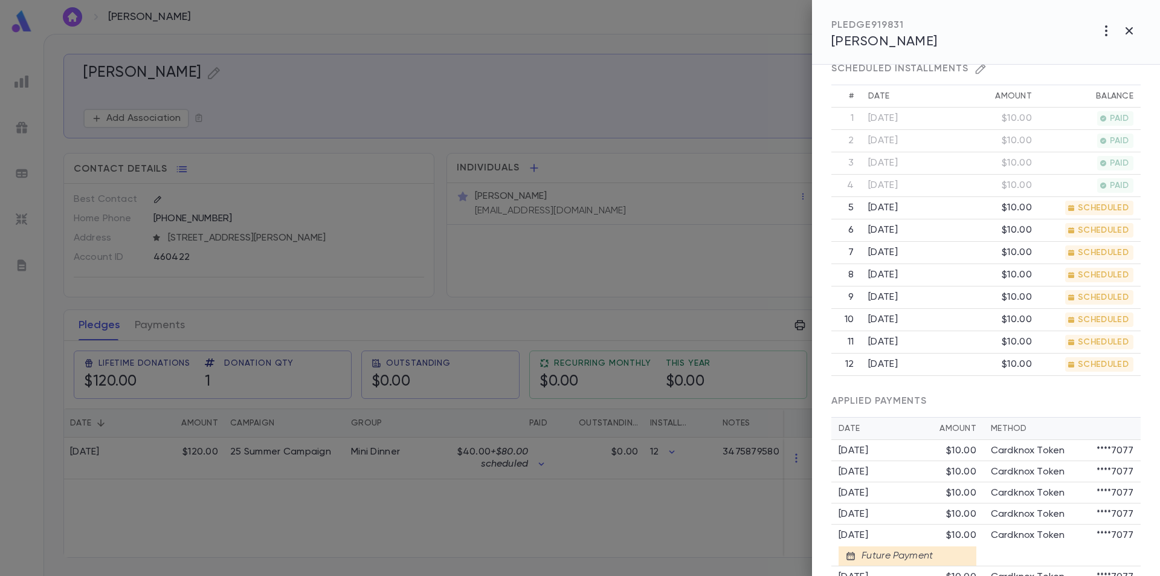
scroll to position [145, 0]
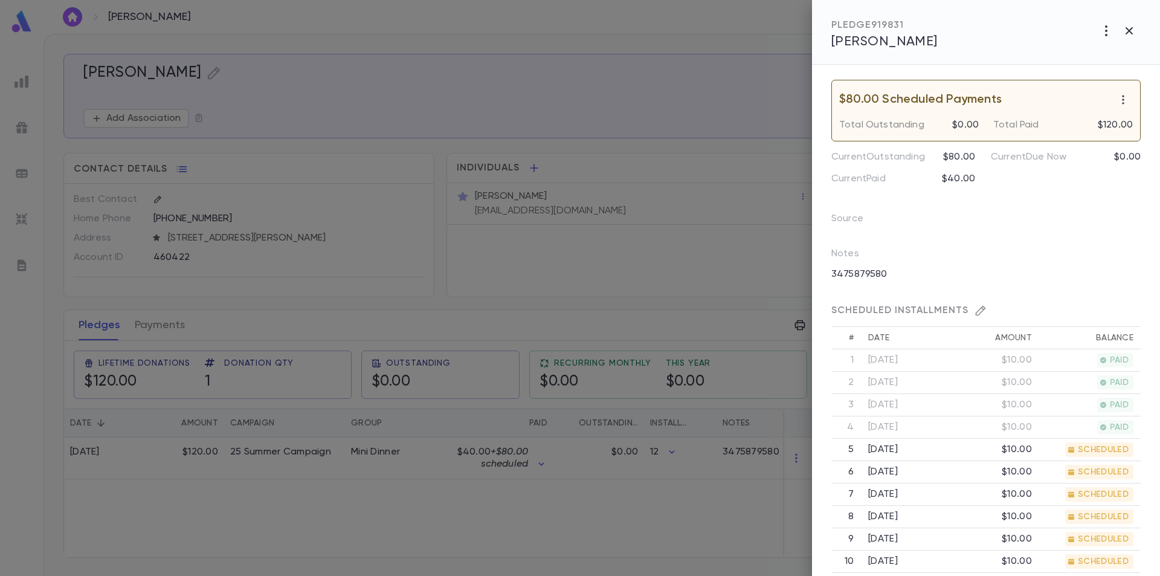
click at [979, 309] on icon "button" at bounding box center [980, 310] width 12 height 12
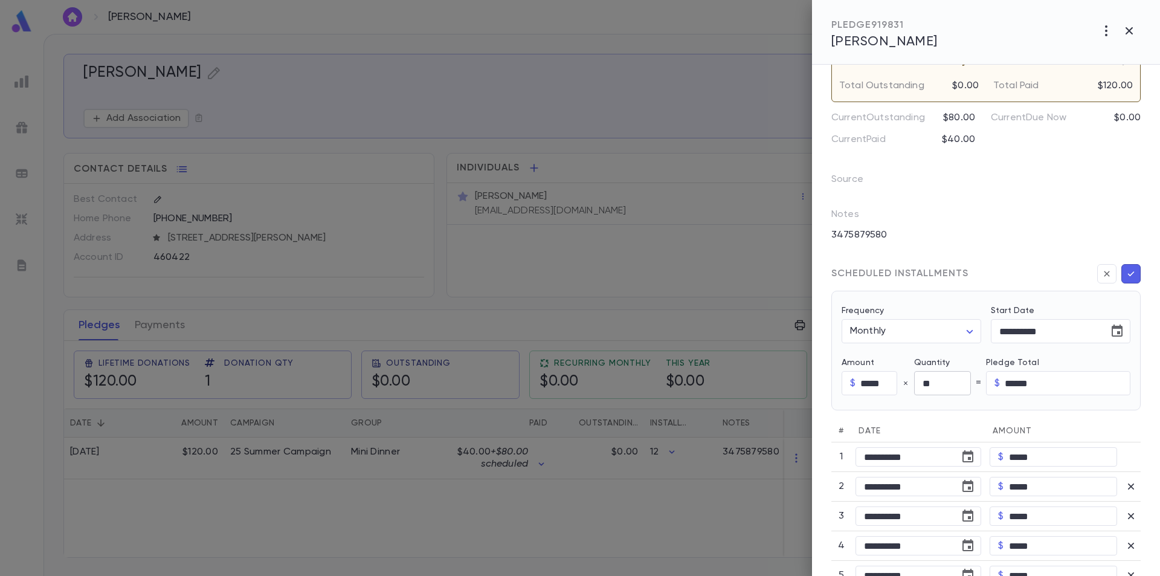
scroll to position [205, 0]
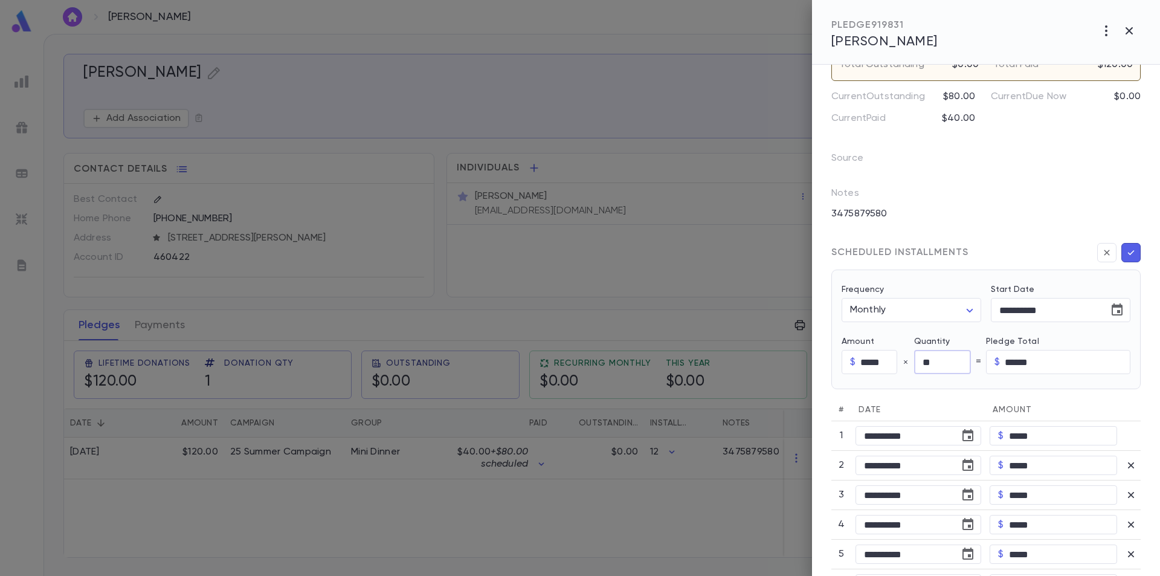
drag, startPoint x: 934, startPoint y: 362, endPoint x: 896, endPoint y: 372, distance: 39.4
click at [896, 372] on div "Amount $ ***** ​ Quantity ** ​ = Pledge Total $ ****** ​" at bounding box center [985, 350] width 289 height 47
drag, startPoint x: 908, startPoint y: 368, endPoint x: 880, endPoint y: 368, distance: 28.4
click at [880, 368] on div "Amount $ ***** ​ Quantity * ​ = Pledge Total $ ****** ​" at bounding box center [985, 350] width 289 height 47
type input "**"
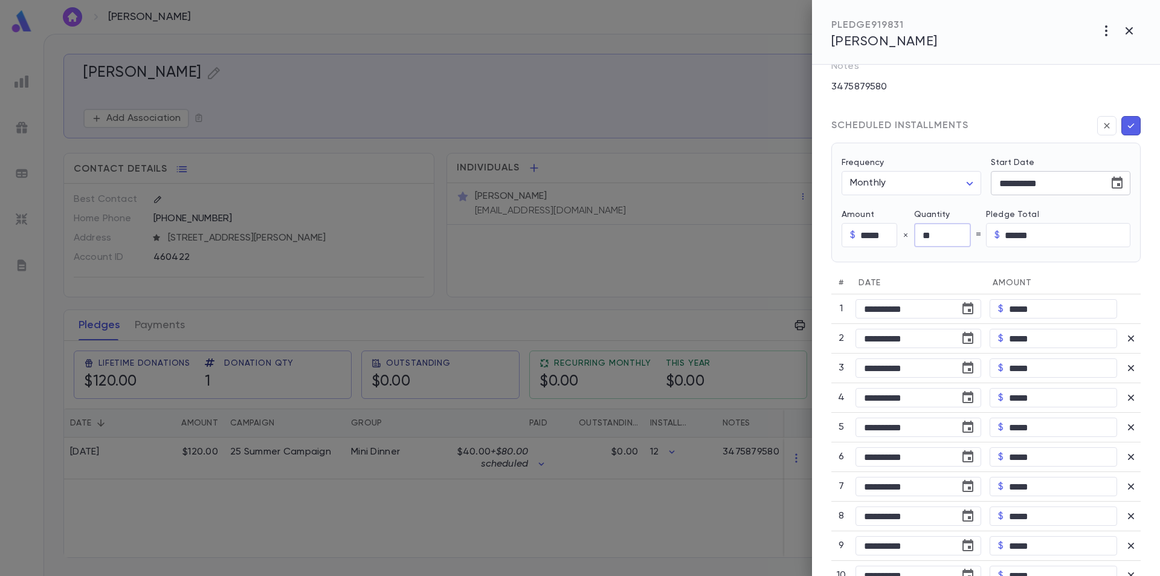
scroll to position [326, 0]
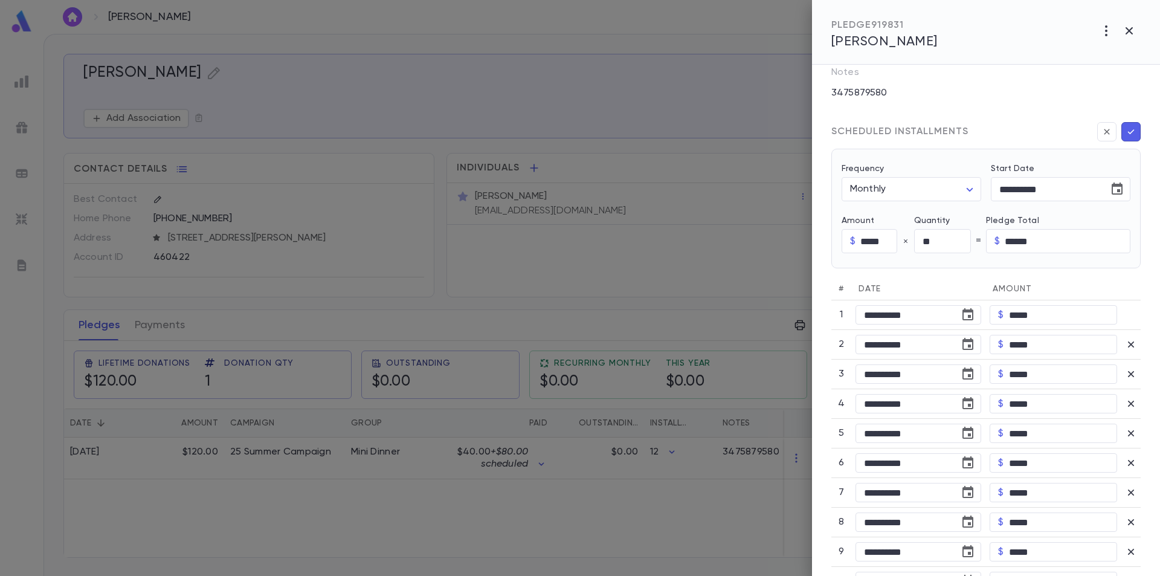
click at [1125, 132] on icon "button" at bounding box center [1130, 132] width 11 height 12
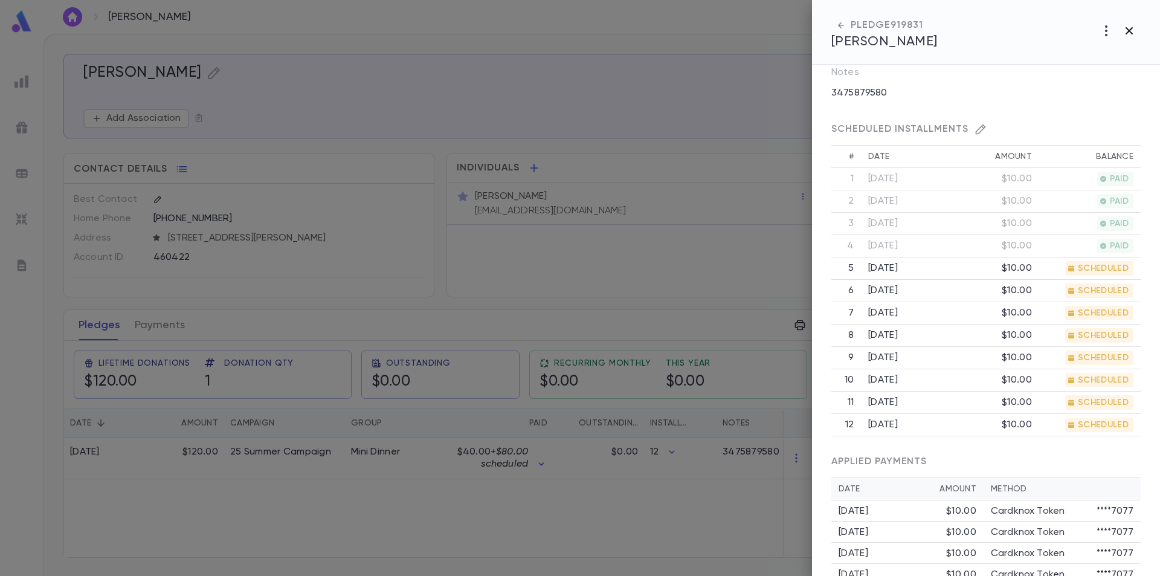
click at [1129, 27] on icon "button" at bounding box center [1129, 31] width 14 height 14
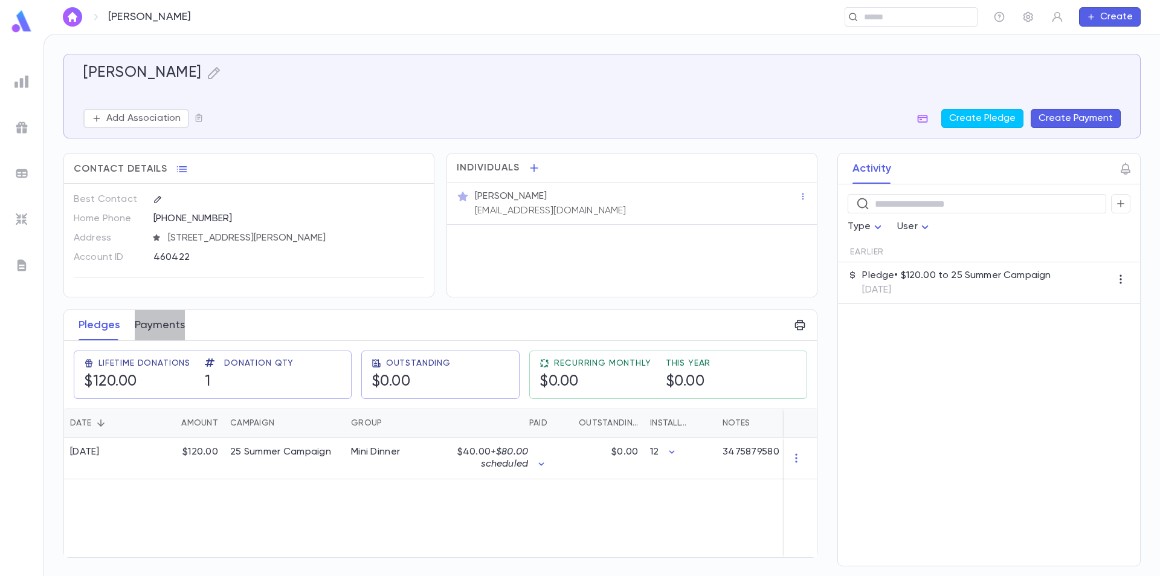
click at [167, 324] on button "Payments" at bounding box center [160, 325] width 50 height 30
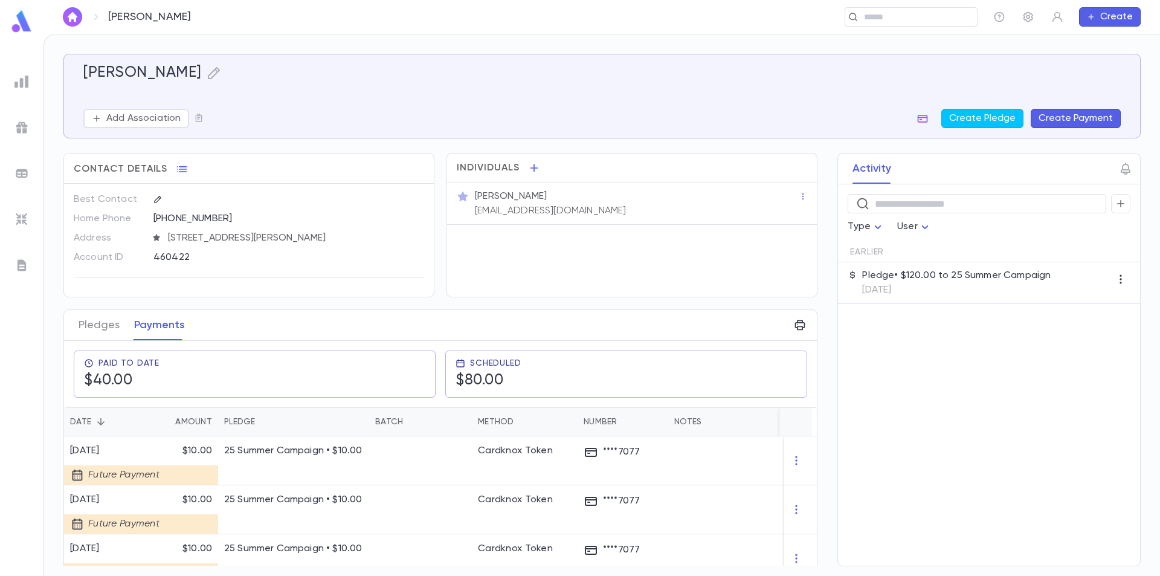
click at [926, 118] on icon "button" at bounding box center [922, 119] width 10 height 8
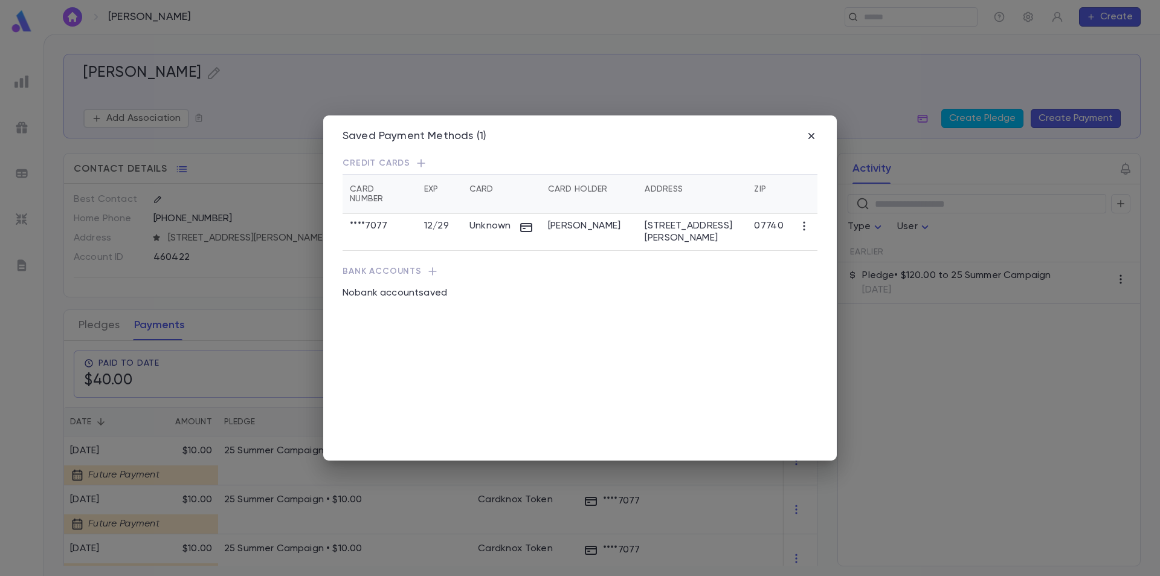
drag, startPoint x: 620, startPoint y: 143, endPoint x: 619, endPoint y: 119, distance: 24.2
click at [619, 119] on div "Saved Payment Methods (1) Credit Cards Card Number Exp Card Card Holder Address…" at bounding box center [579, 287] width 513 height 345
click at [416, 162] on icon "button" at bounding box center [421, 163] width 12 height 12
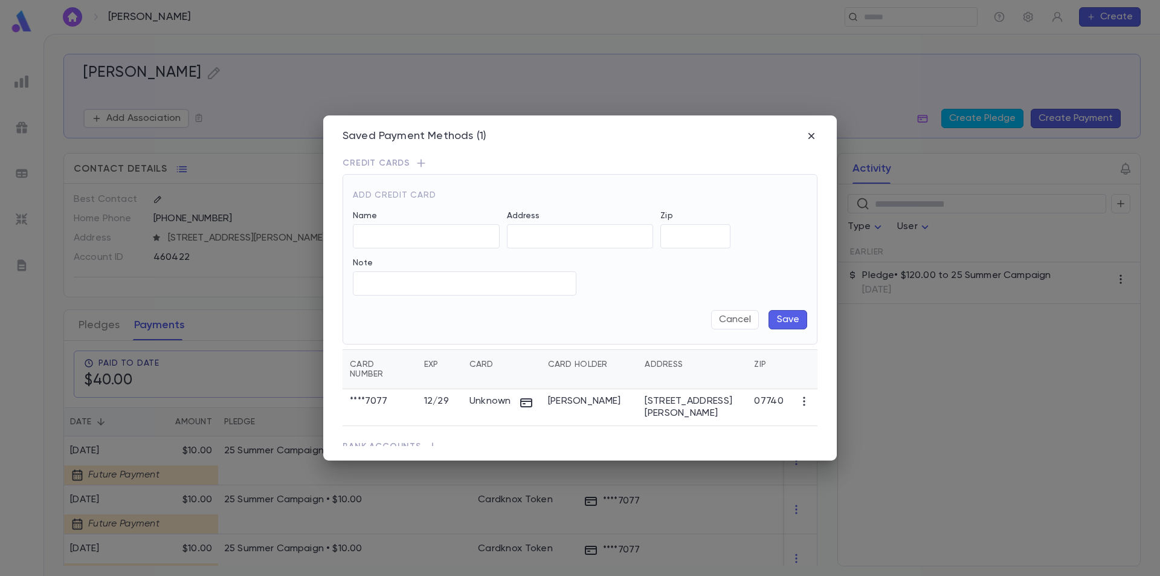
type input "**********"
type input "*****"
click at [528, 233] on input "Exp Month" at bounding box center [541, 237] width 69 height 24
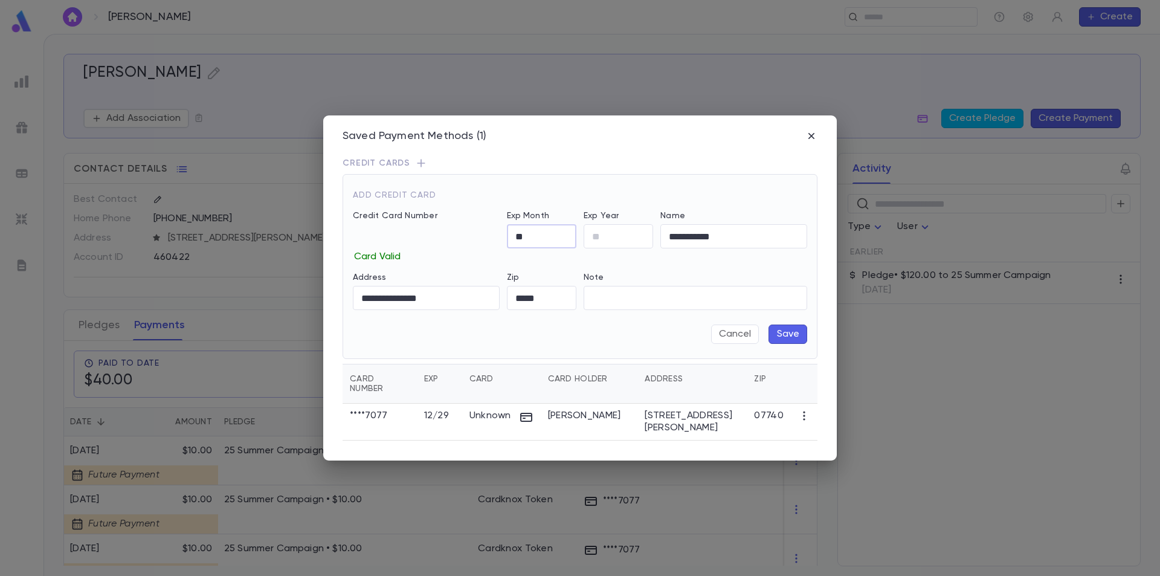
type input "*"
type input "**"
click at [723, 243] on input "**********" at bounding box center [733, 237] width 147 height 24
click at [786, 334] on button "Save" at bounding box center [787, 333] width 39 height 19
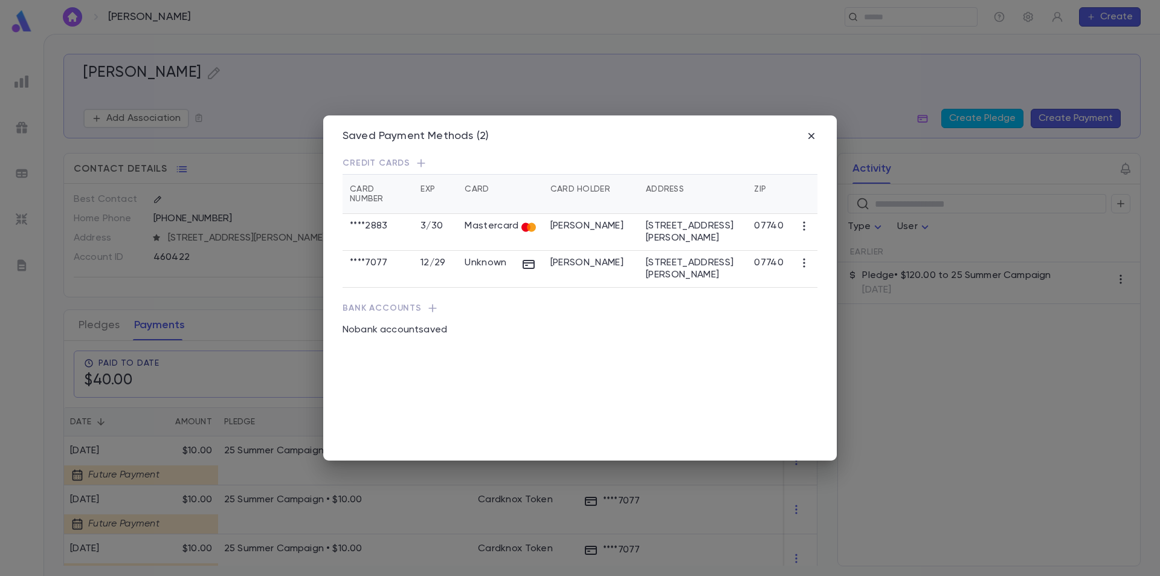
click at [803, 257] on icon "button" at bounding box center [804, 263] width 12 height 12
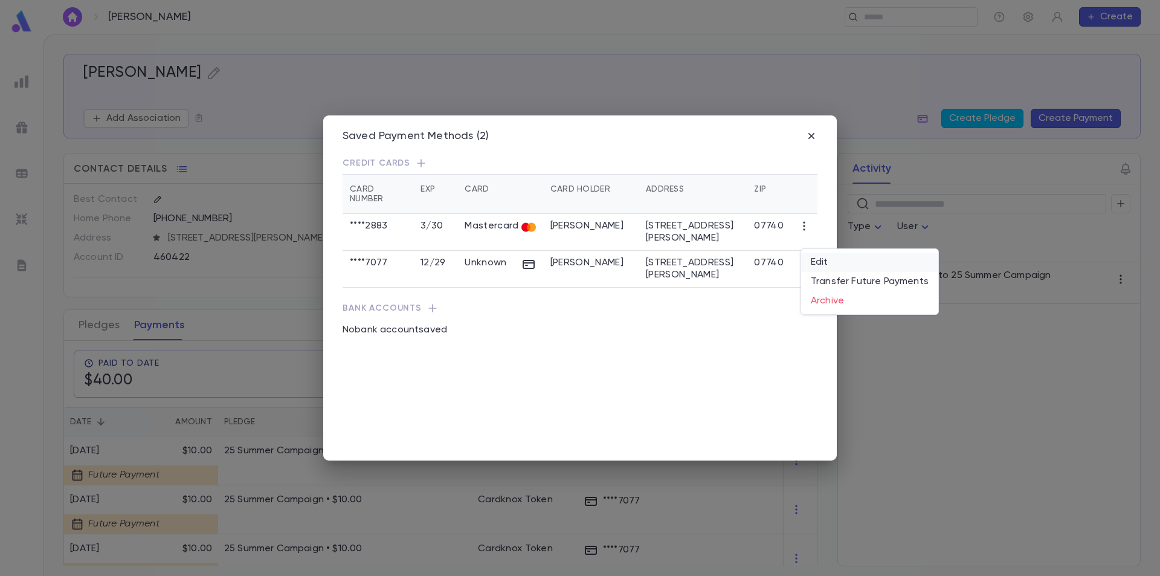
click at [815, 261] on li "Edit" at bounding box center [869, 261] width 137 height 19
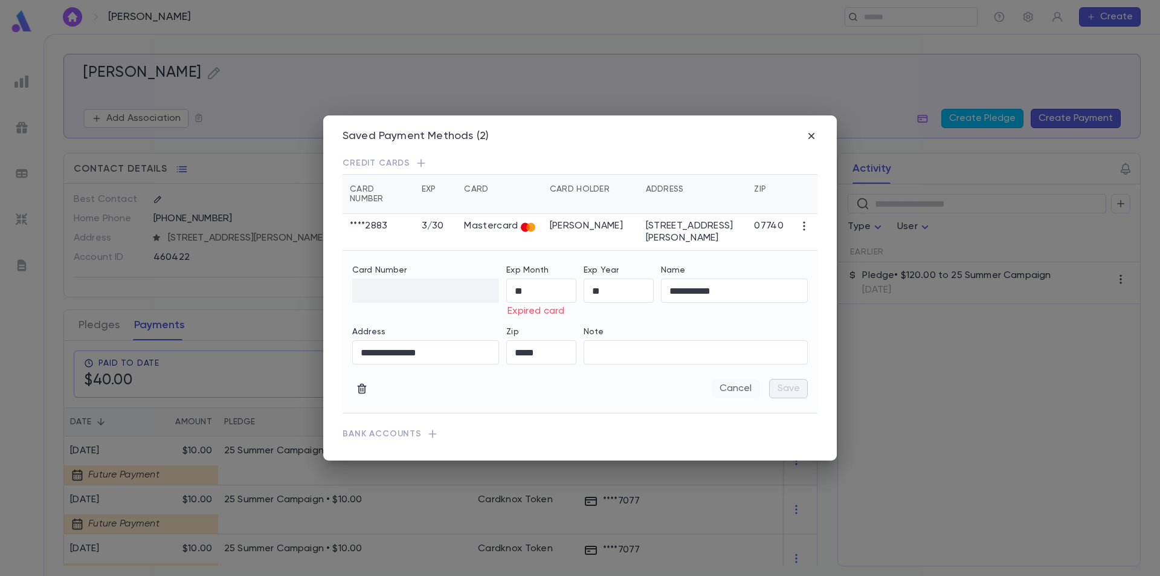
click at [743, 379] on button "Cancel" at bounding box center [735, 388] width 48 height 19
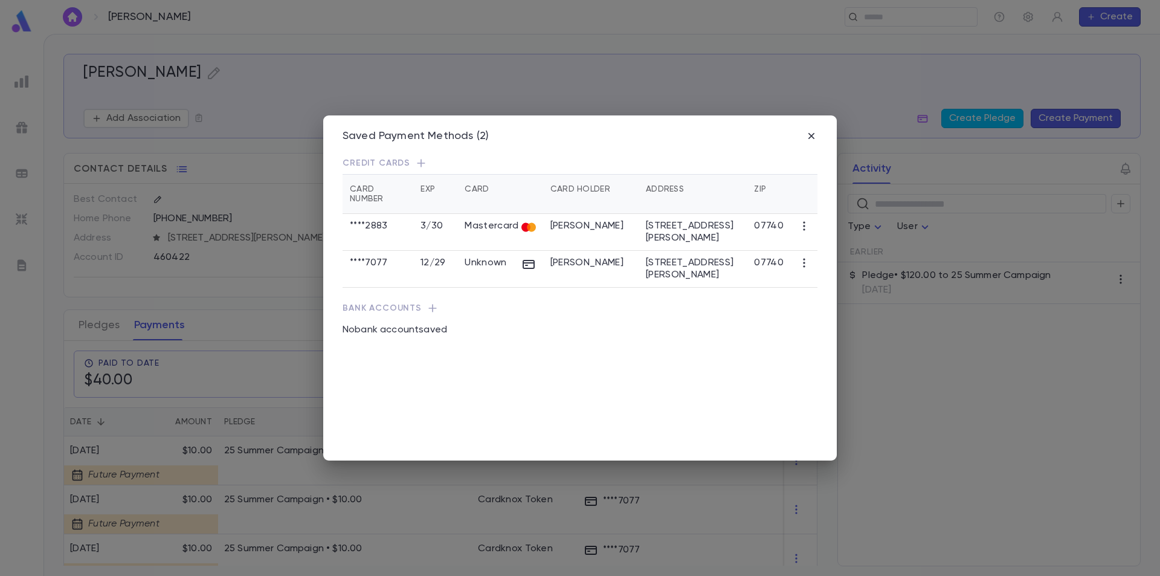
click at [804, 258] on icon "button" at bounding box center [804, 262] width 2 height 9
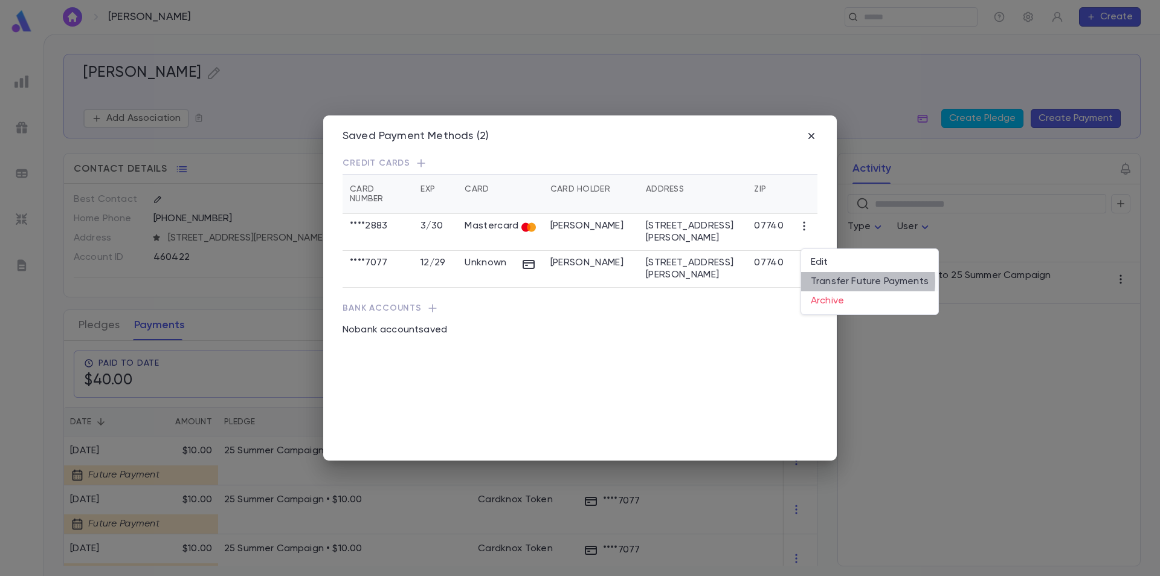
click at [850, 281] on li "Transfer Future Payments" at bounding box center [869, 281] width 137 height 19
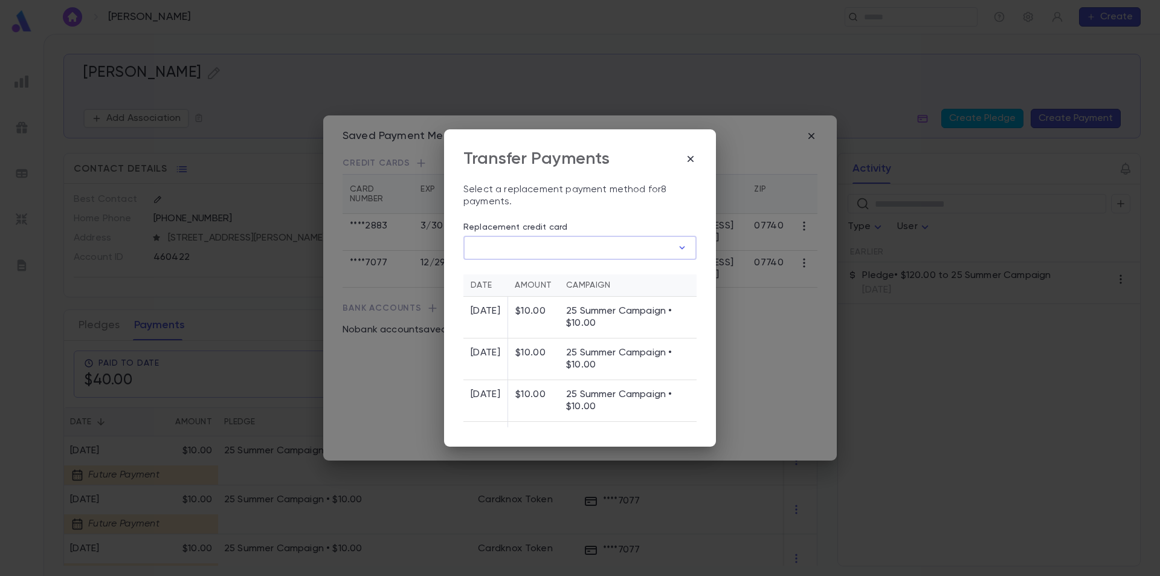
click at [551, 251] on input "Replacement credit card" at bounding box center [567, 248] width 209 height 24
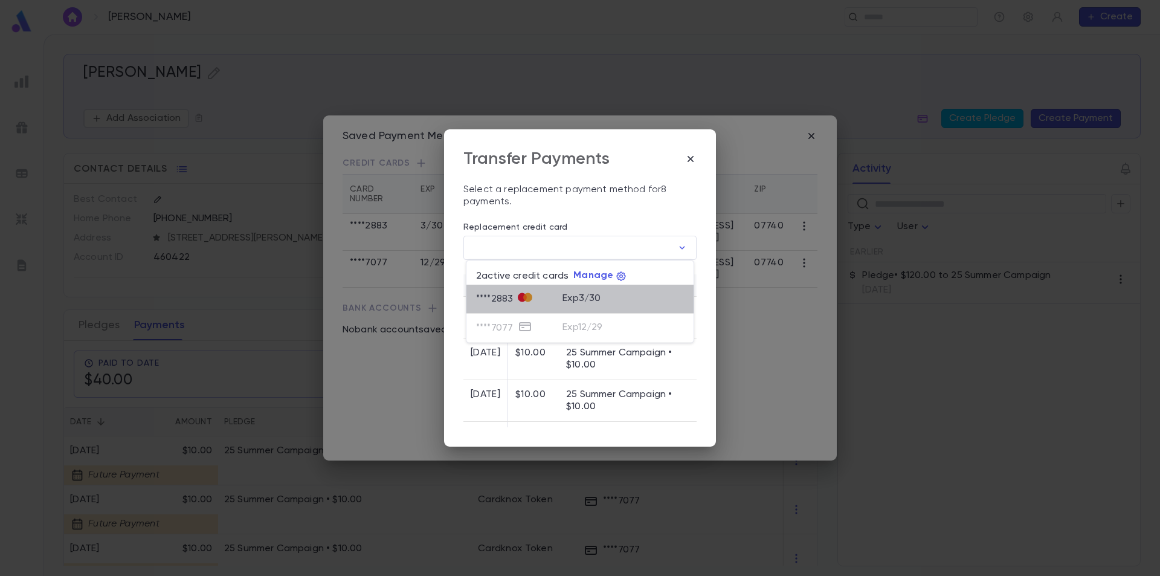
click at [547, 298] on div "**** 2883" at bounding box center [519, 299] width 86 height 18
type input "********"
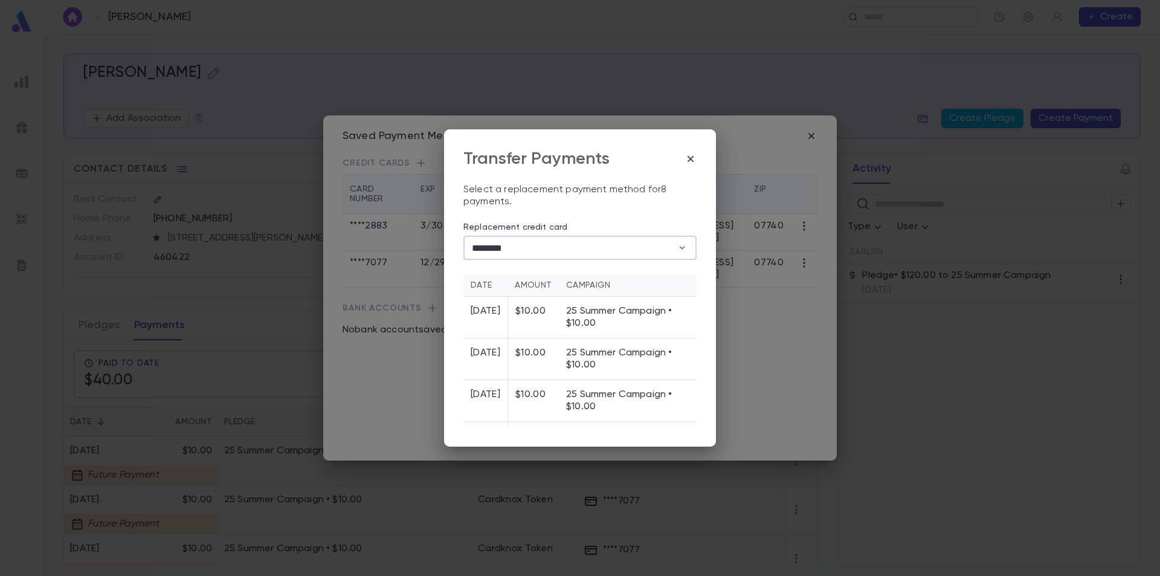
scroll to position [242, 0]
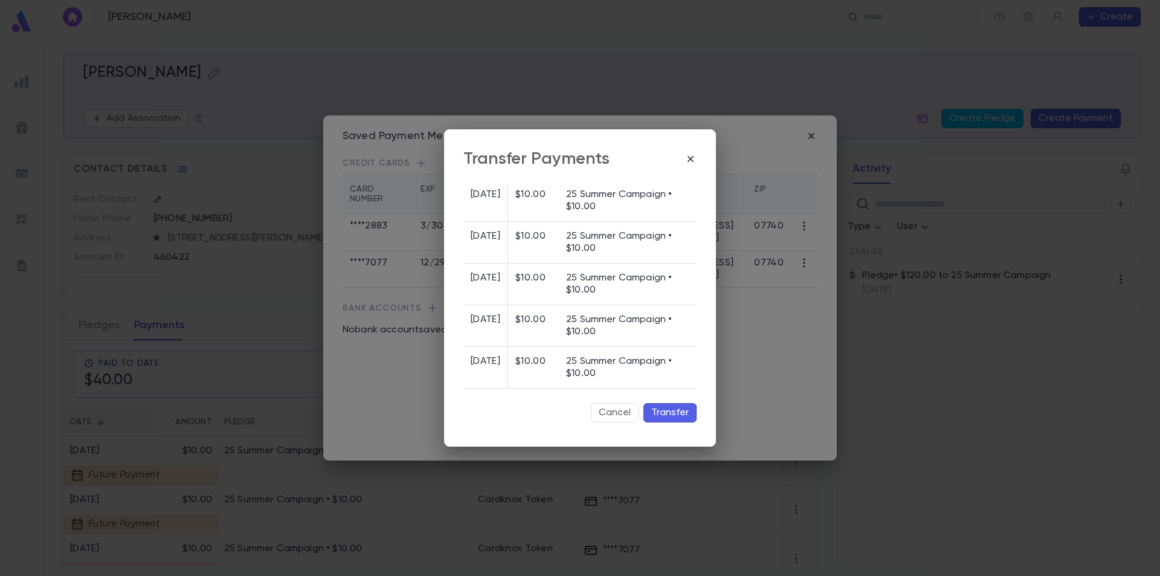
click at [660, 412] on button "Transfer" at bounding box center [669, 412] width 53 height 19
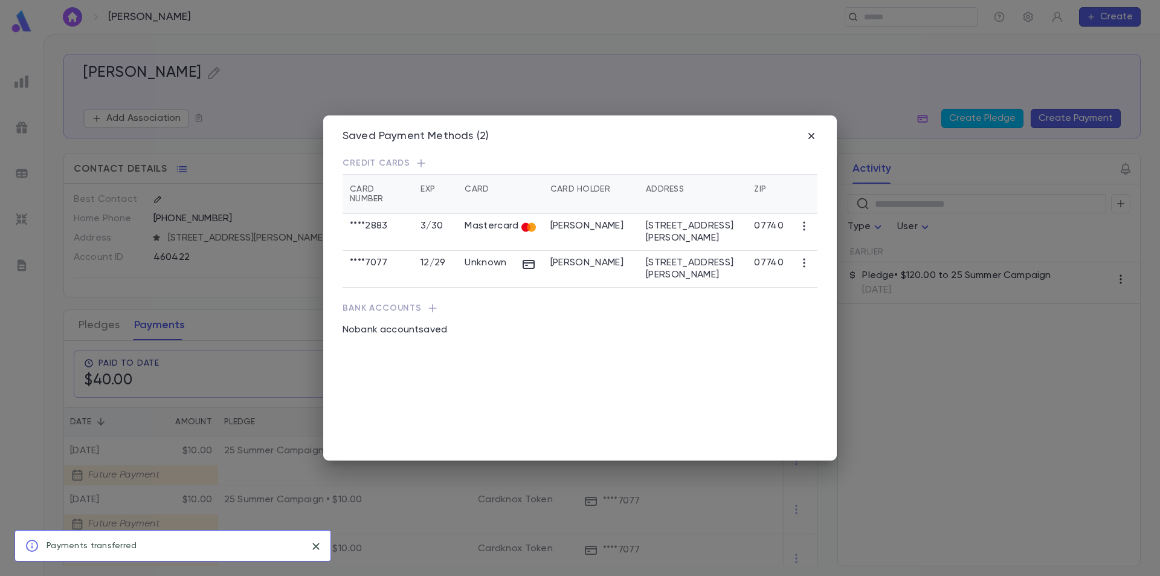
scroll to position [0, 0]
click at [431, 302] on icon "button" at bounding box center [432, 308] width 12 height 12
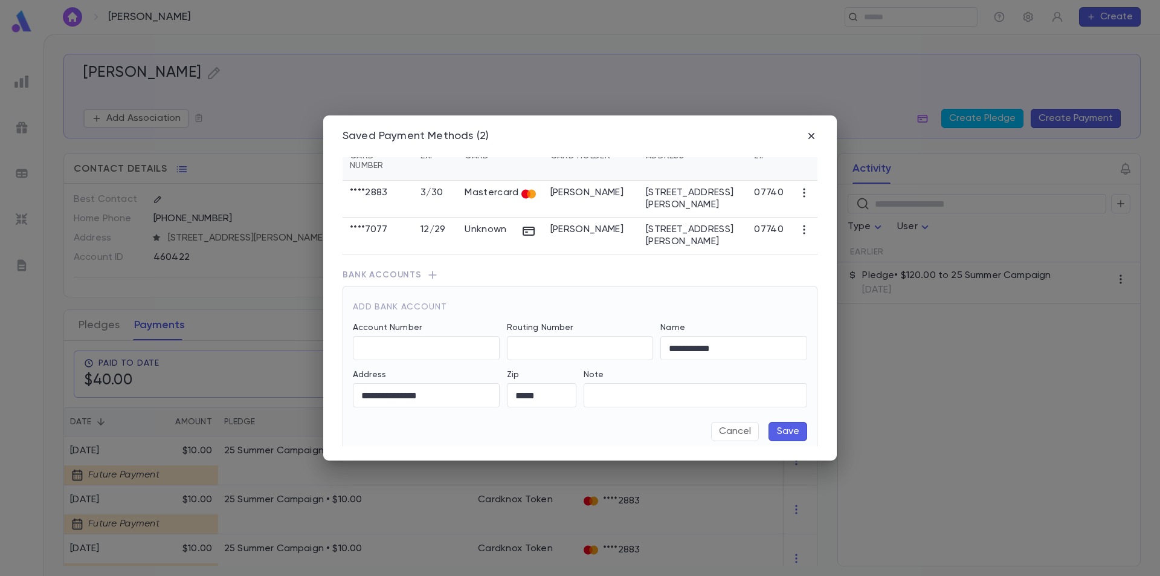
scroll to position [65, 0]
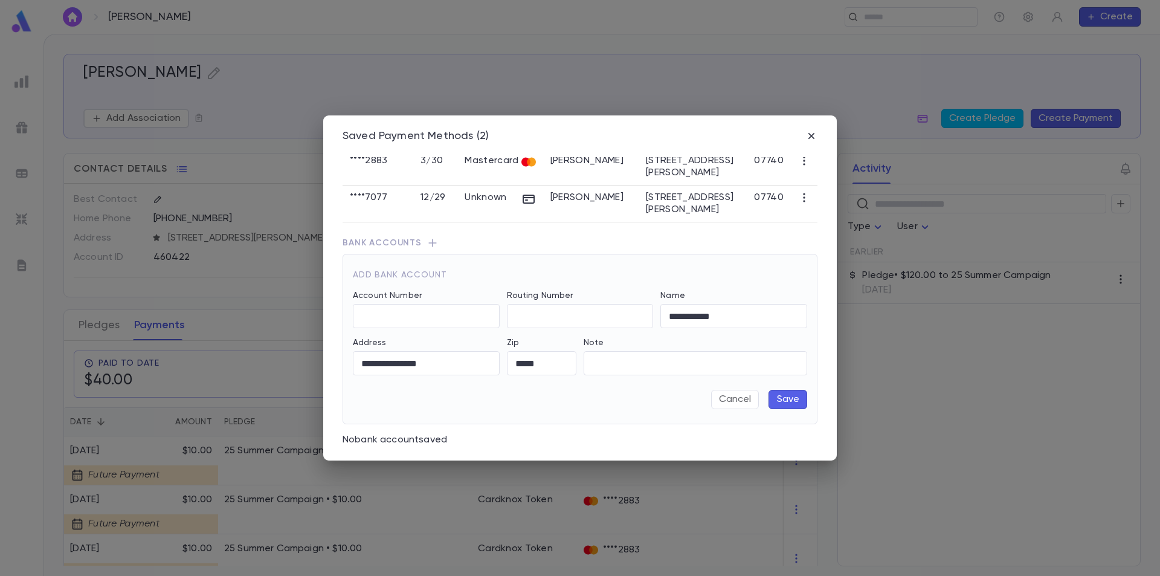
click at [429, 237] on icon "button" at bounding box center [432, 243] width 12 height 12
click at [428, 237] on icon "button" at bounding box center [432, 243] width 12 height 12
drag, startPoint x: 397, startPoint y: 307, endPoint x: 460, endPoint y: 301, distance: 63.7
click at [399, 307] on input "Account Number" at bounding box center [426, 316] width 147 height 24
drag, startPoint x: 556, startPoint y: 303, endPoint x: 599, endPoint y: 308, distance: 43.2
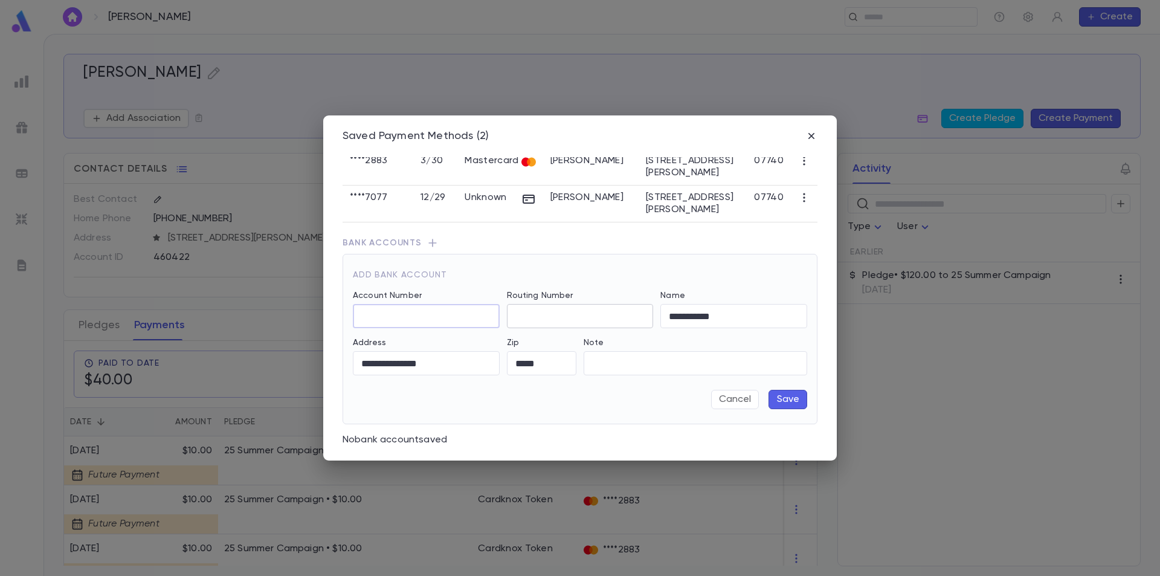
click at [557, 304] on input "Routing Number" at bounding box center [580, 316] width 147 height 24
click at [747, 390] on button "Cancel" at bounding box center [735, 399] width 48 height 19
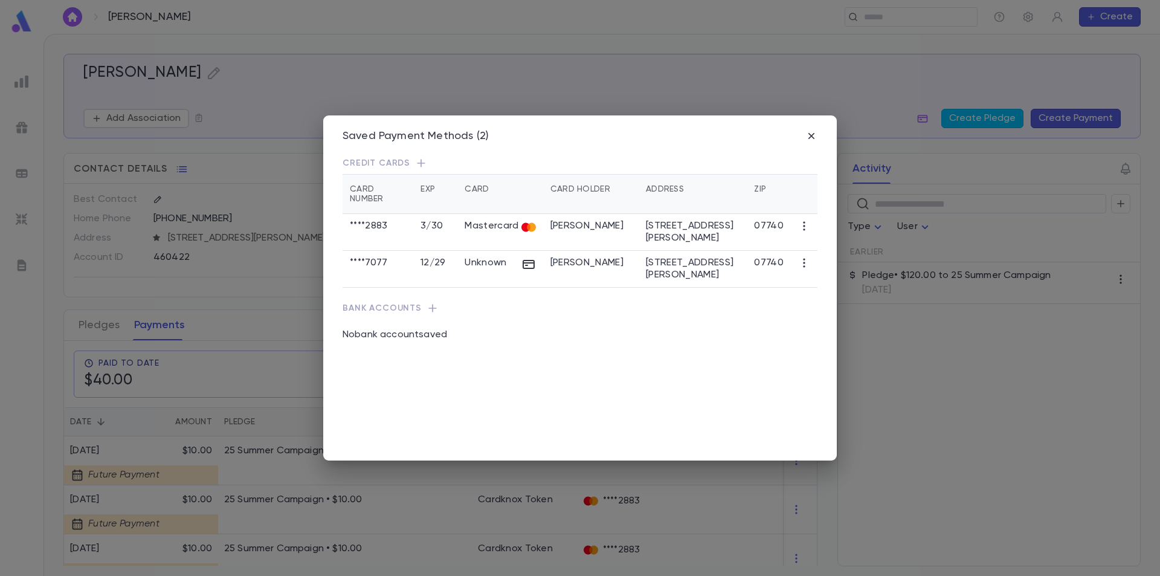
scroll to position [0, 0]
click at [803, 257] on icon "button" at bounding box center [804, 263] width 12 height 12
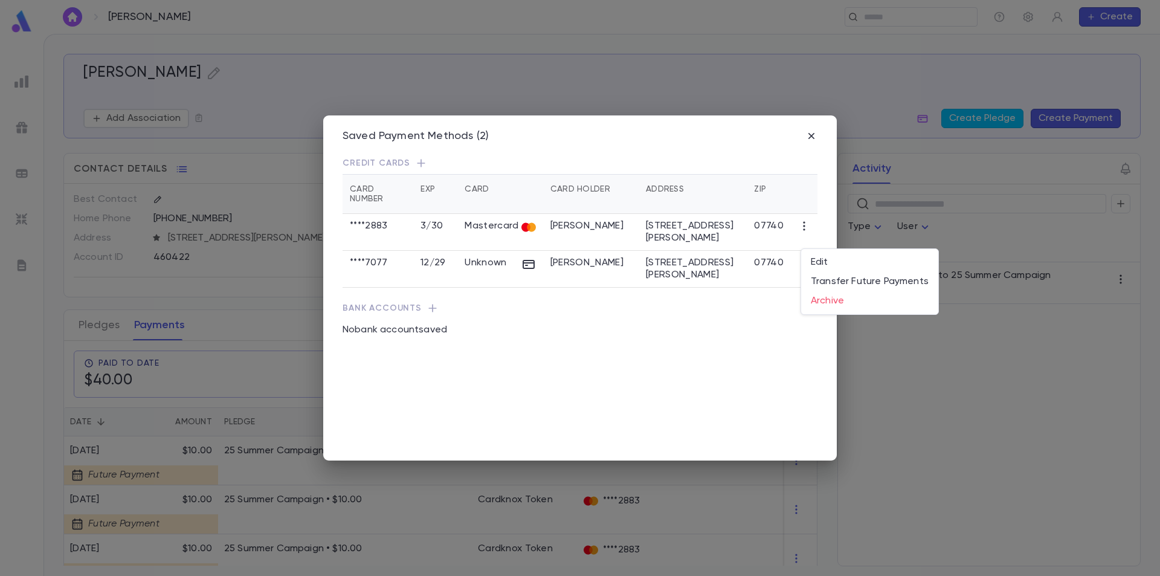
click at [728, 307] on div at bounding box center [580, 288] width 1160 height 576
click at [809, 136] on icon "button" at bounding box center [811, 136] width 12 height 12
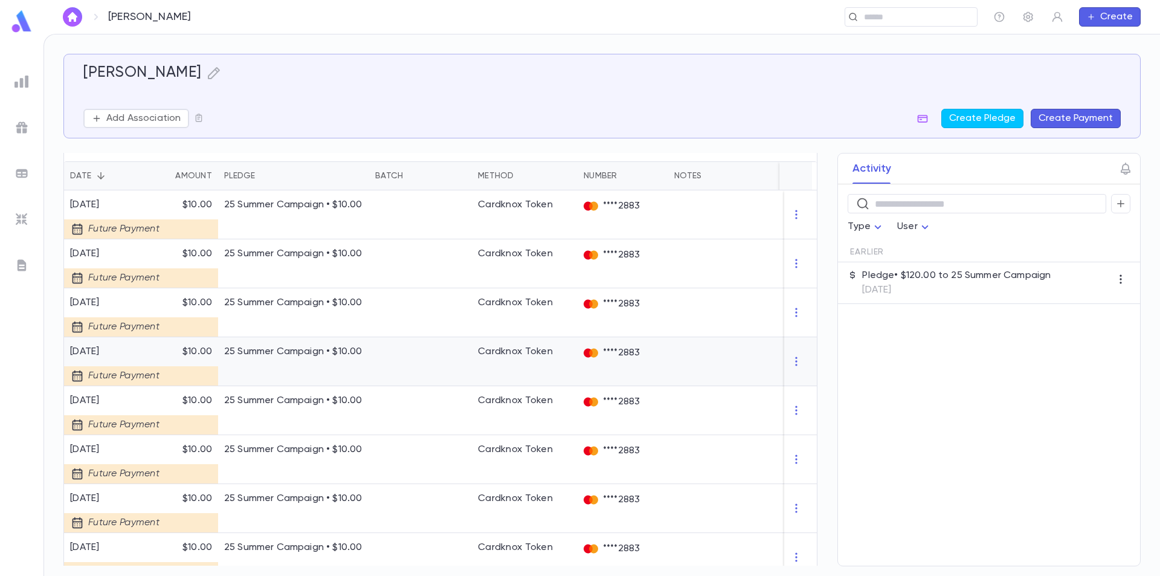
scroll to position [396, 0]
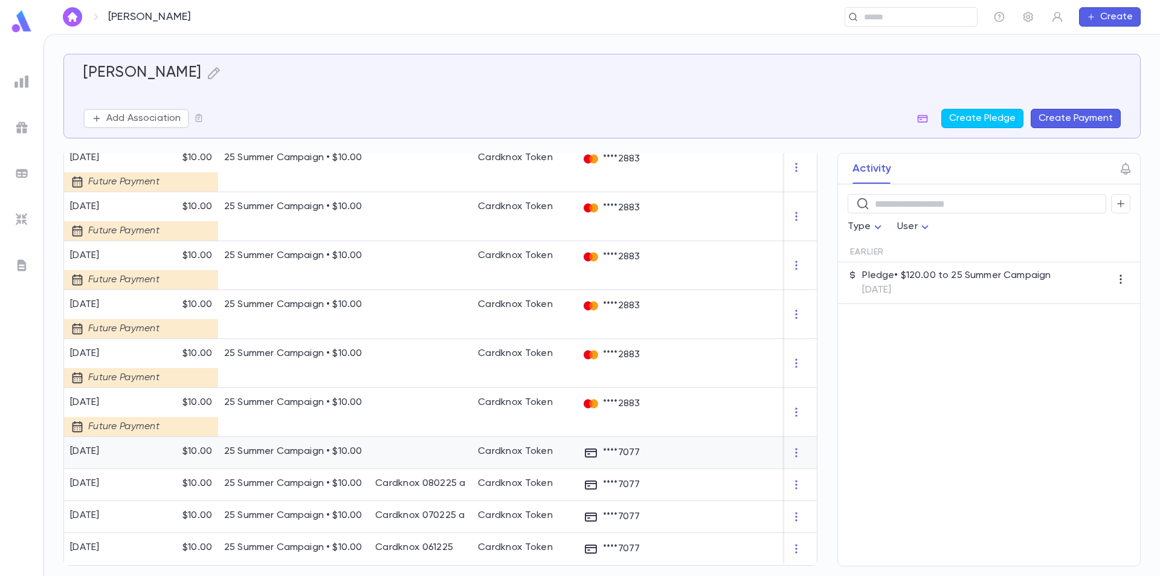
click at [778, 453] on div at bounding box center [743, 453] width 151 height 32
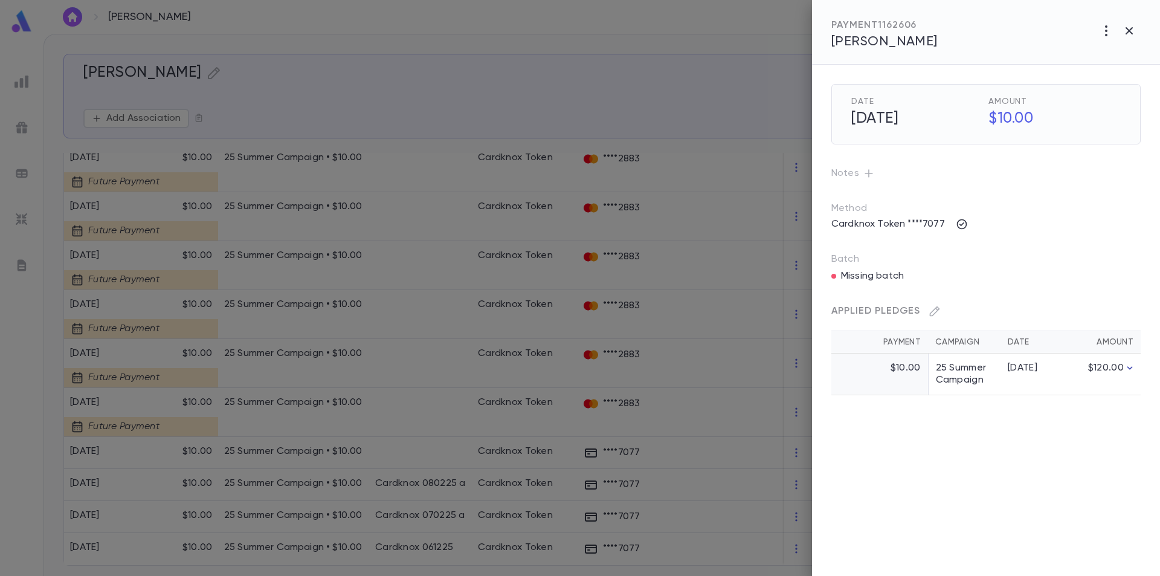
click at [1126, 367] on icon "button" at bounding box center [1129, 368] width 12 height 12
click at [1106, 27] on icon "button" at bounding box center [1106, 30] width 2 height 11
drag, startPoint x: 1062, startPoint y: 260, endPoint x: 1030, endPoint y: 255, distance: 32.4
click at [1062, 260] on div at bounding box center [580, 288] width 1160 height 576
click at [956, 222] on icon "button" at bounding box center [961, 224] width 10 height 10
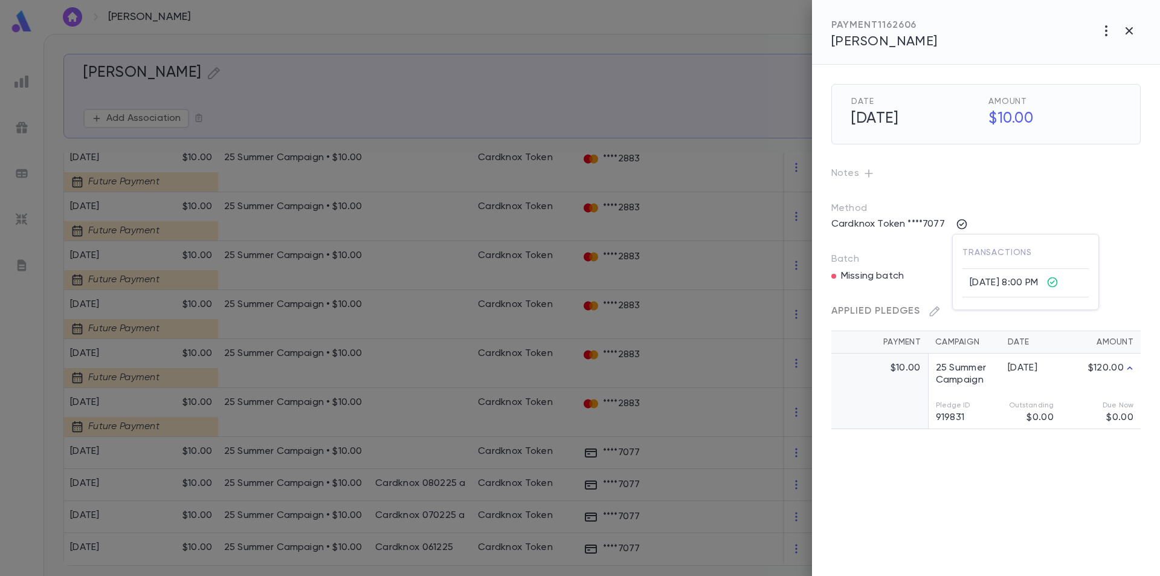
click at [1016, 201] on div at bounding box center [580, 288] width 1160 height 576
click at [1128, 30] on icon "button" at bounding box center [1128, 30] width 7 height 7
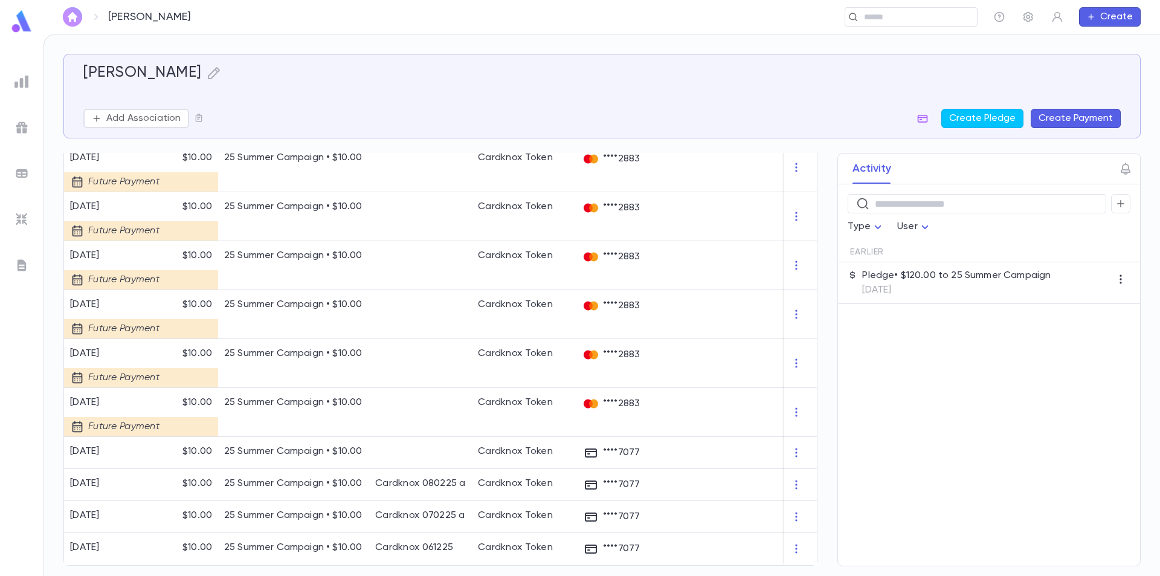
click at [74, 17] on img "button" at bounding box center [72, 17] width 14 height 10
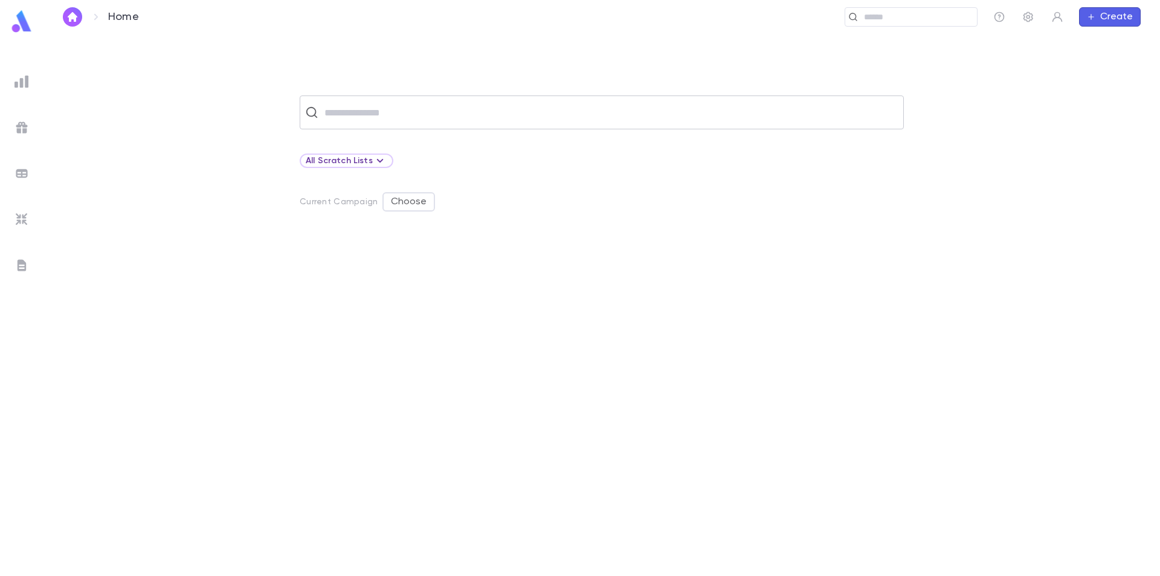
click at [541, 117] on input "text" at bounding box center [609, 112] width 577 height 23
click at [205, 130] on div "​ All Scratch Lists Current Campaign Choose" at bounding box center [601, 335] width 1077 height 480
click at [19, 80] on img at bounding box center [21, 81] width 14 height 14
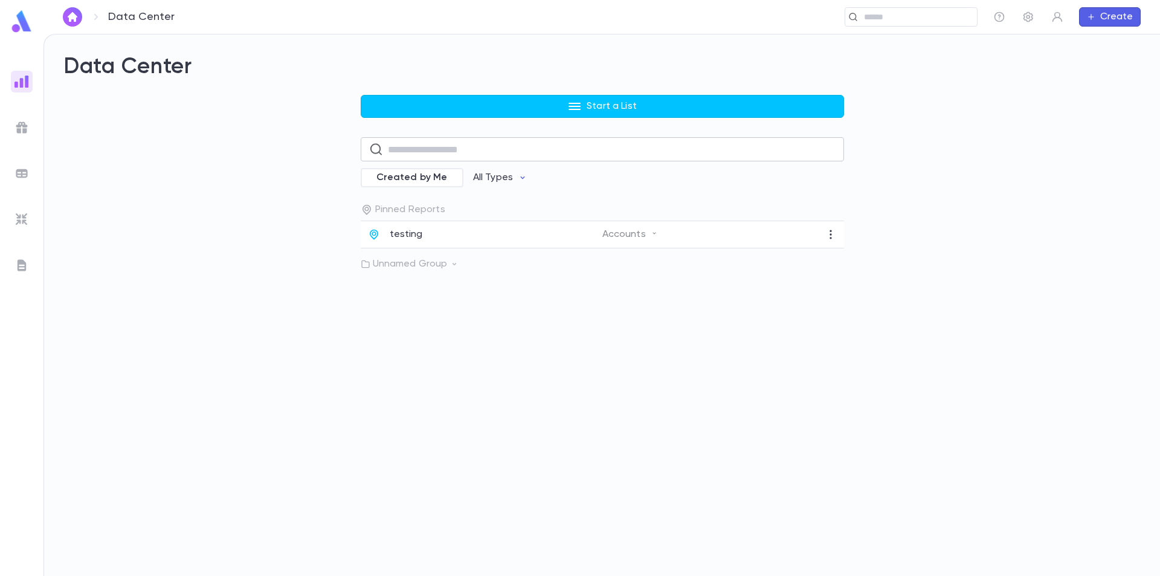
click at [429, 151] on input "text" at bounding box center [612, 150] width 448 height 24
click at [507, 172] on p "All Types" at bounding box center [493, 178] width 40 height 12
click at [498, 221] on li "Accounts" at bounding box center [506, 222] width 88 height 19
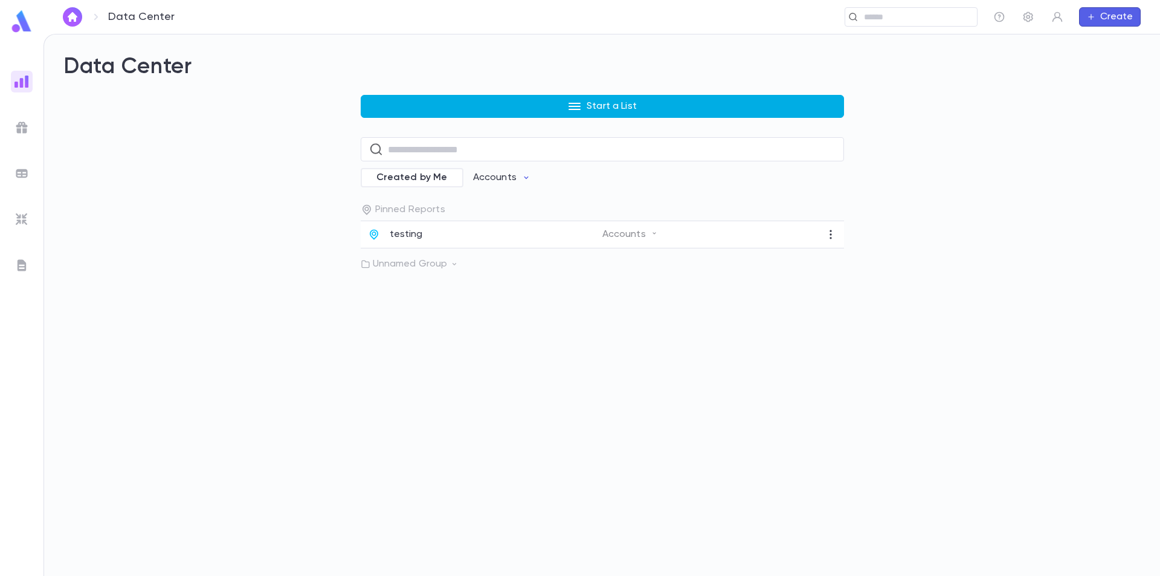
click at [519, 109] on button "Start a List" at bounding box center [602, 106] width 483 height 23
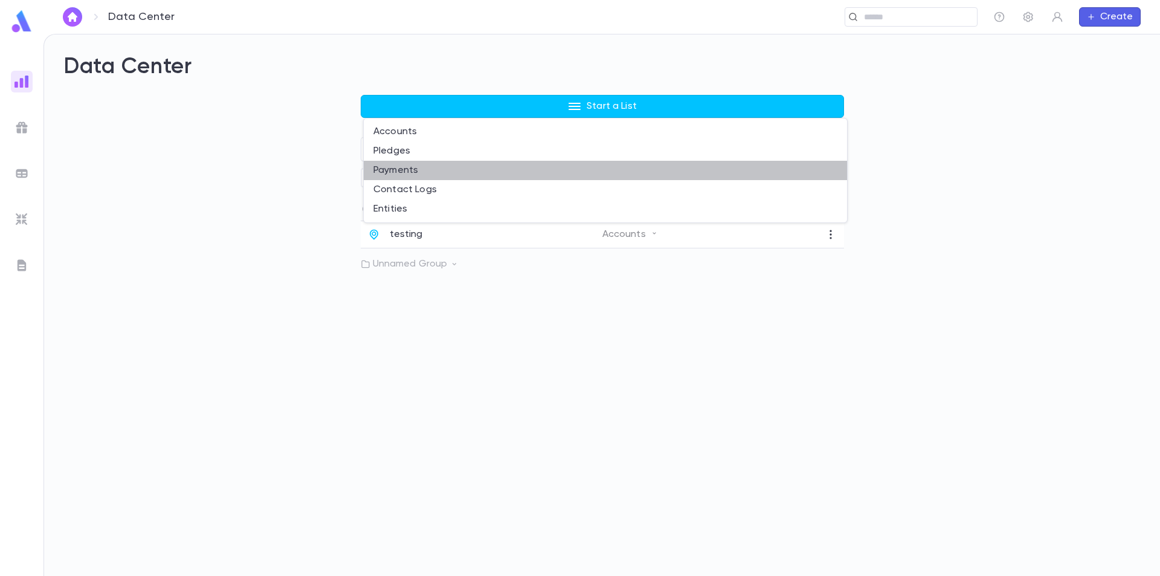
click at [422, 165] on li "Payments" at bounding box center [605, 170] width 483 height 19
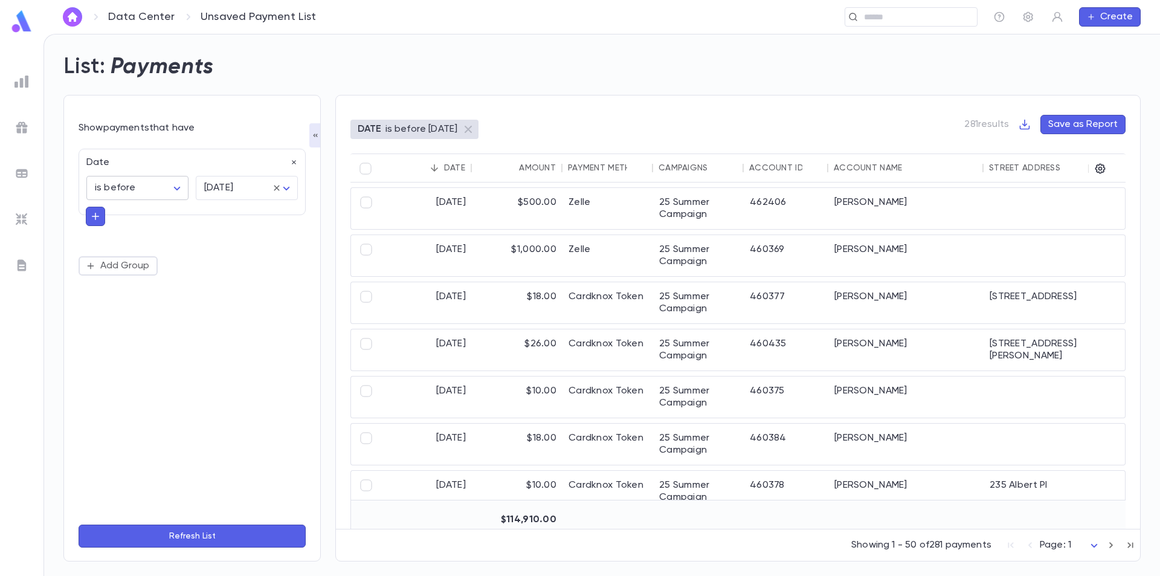
click at [179, 186] on body "Data Center Unsaved Payment List ​ Create List: Payments Show payments that hav…" at bounding box center [580, 305] width 1160 height 542
click at [127, 325] on span "is between" at bounding box center [140, 330] width 82 height 12
type input "*******"
click at [116, 222] on input "tel" at bounding box center [117, 220] width 62 height 24
click at [119, 217] on input "***" at bounding box center [117, 220] width 62 height 24
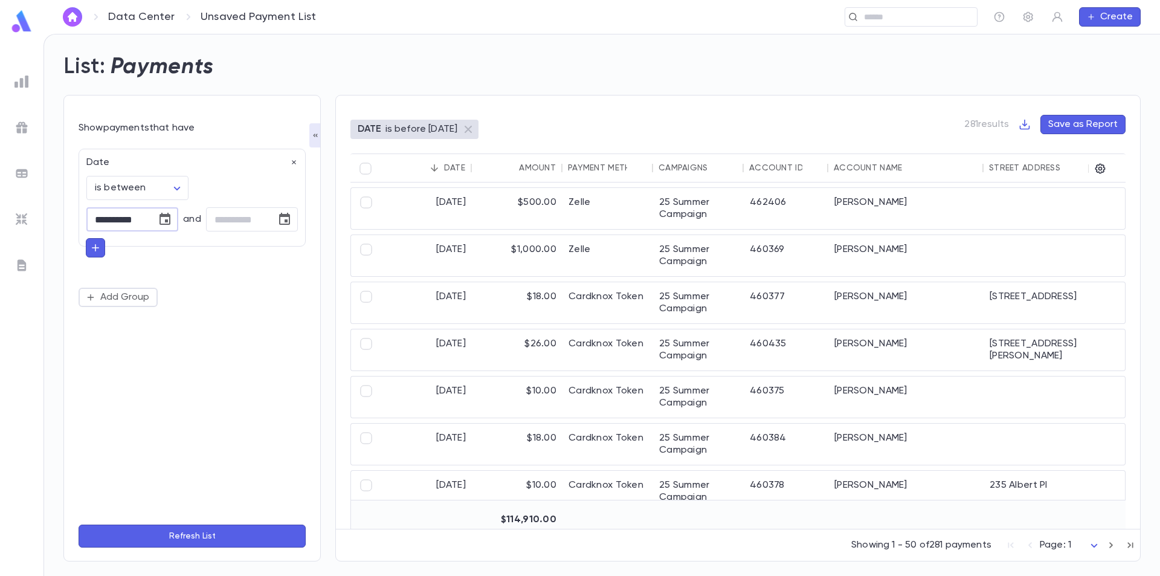
click at [169, 220] on icon "Choose date" at bounding box center [165, 219] width 14 height 14
click at [191, 345] on button "21" at bounding box center [190, 346] width 22 height 22
type input "**********"
click at [280, 221] on icon "Choose date" at bounding box center [284, 219] width 11 height 12
click at [195, 368] on button "22" at bounding box center [189, 369] width 22 height 22
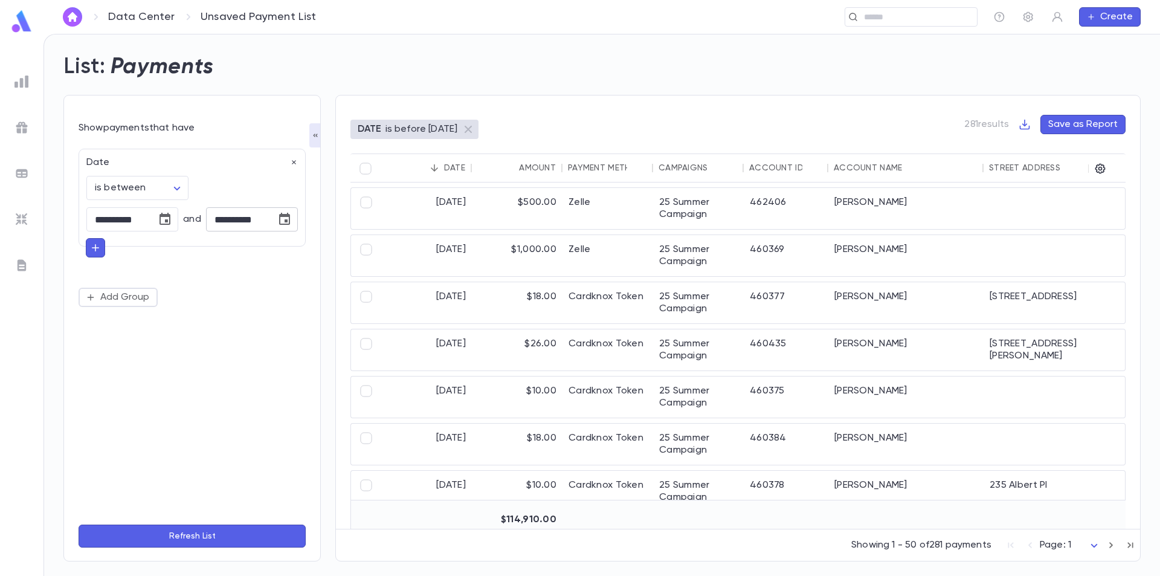
click at [219, 224] on input "**********" at bounding box center [237, 220] width 62 height 24
click at [225, 218] on input "**********" at bounding box center [237, 220] width 62 height 24
type input "**********"
click at [111, 292] on button "Add Group" at bounding box center [118, 296] width 79 height 19
click at [97, 303] on div at bounding box center [192, 300] width 227 height 31
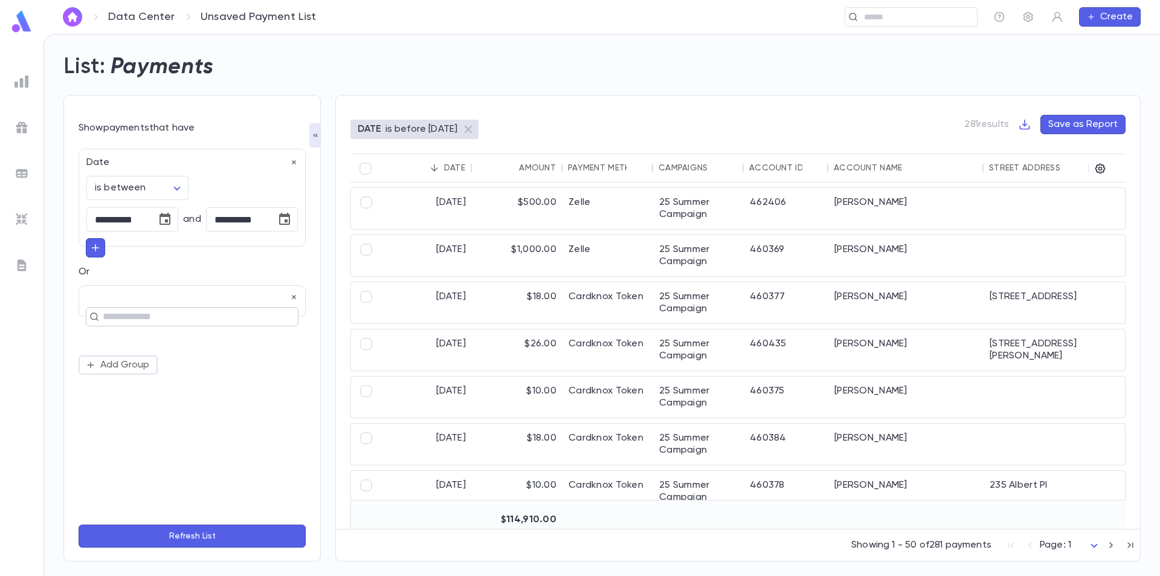
click at [118, 314] on input "text" at bounding box center [187, 316] width 176 height 17
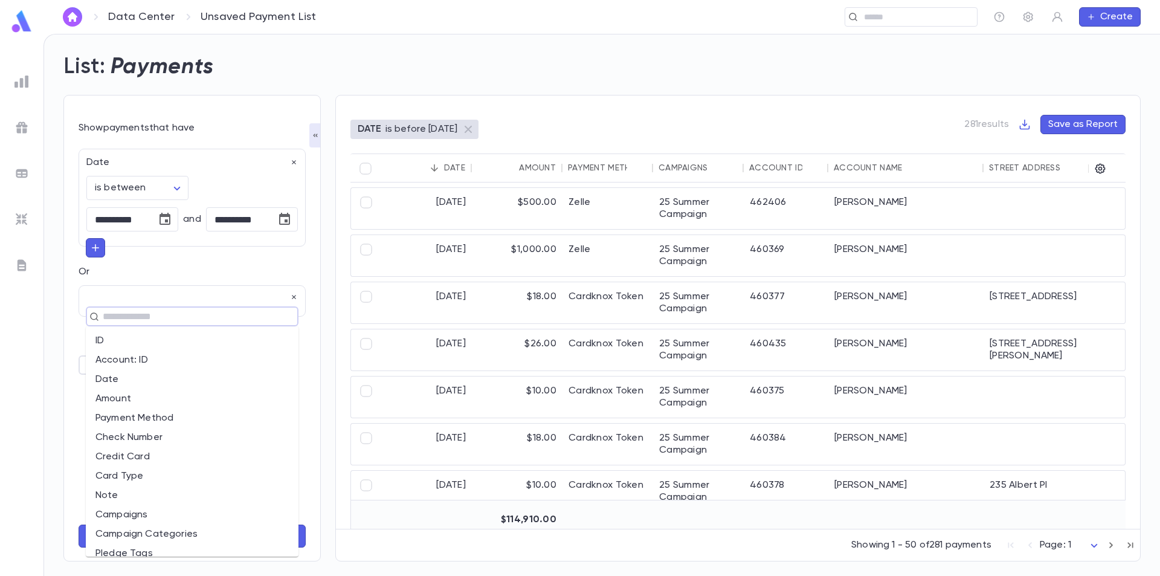
click at [147, 420] on li "Payment Method" at bounding box center [192, 417] width 213 height 19
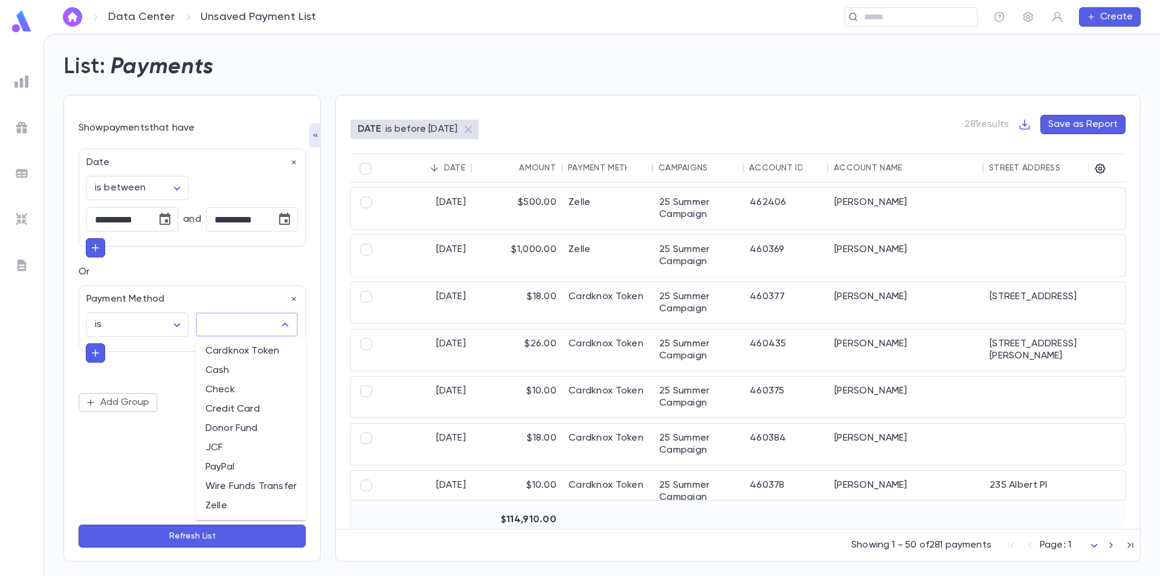
click at [240, 321] on input "text" at bounding box center [237, 324] width 73 height 23
click at [249, 351] on li "Cardknox Token" at bounding box center [251, 350] width 111 height 19
type input "**********"
click at [191, 538] on button "Refresh List" at bounding box center [192, 535] width 227 height 23
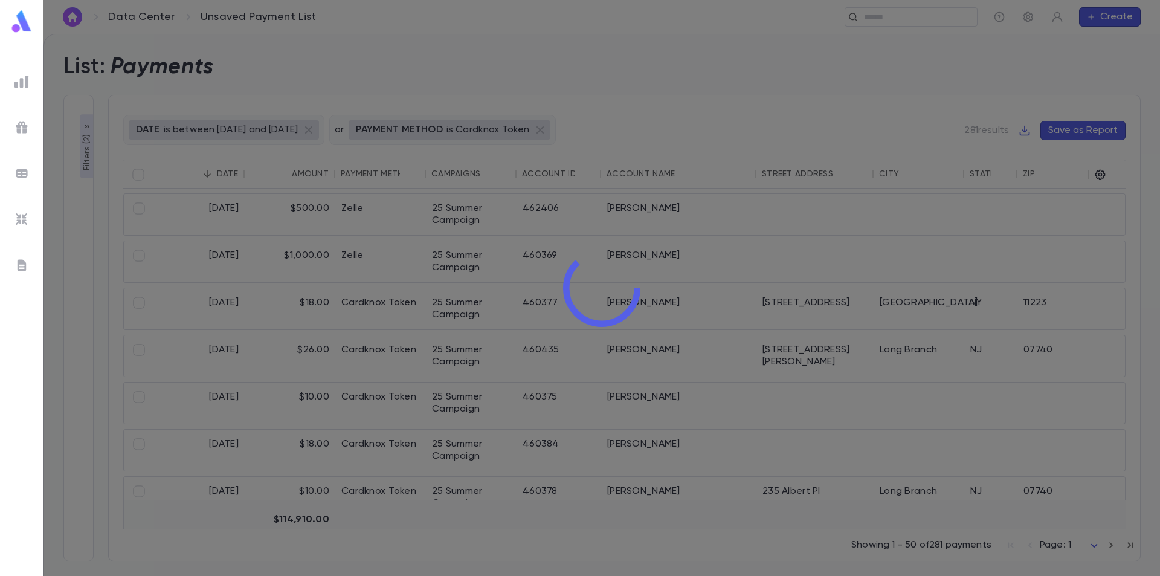
type input "**********"
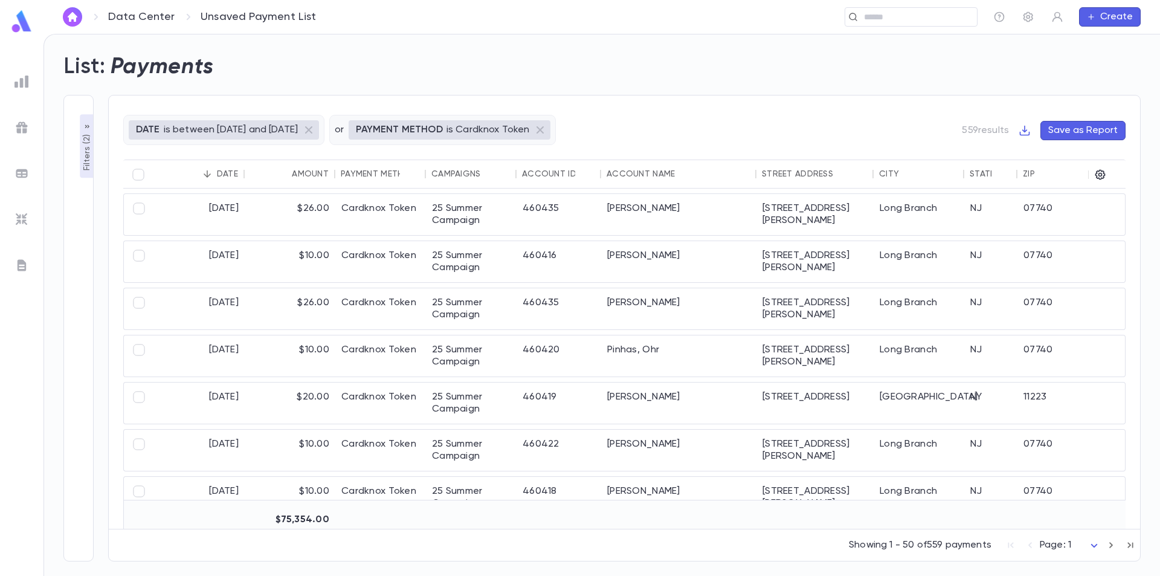
click at [84, 162] on p "Filters ( 2 )" at bounding box center [87, 151] width 12 height 39
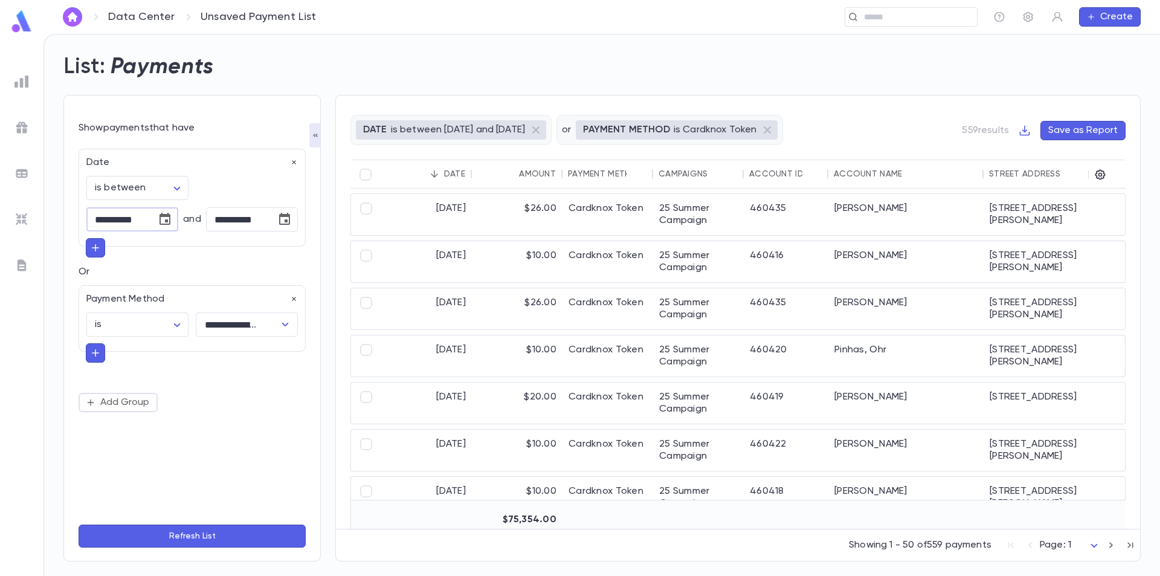
drag, startPoint x: 146, startPoint y: 219, endPoint x: 126, endPoint y: 216, distance: 20.1
click at [126, 216] on input "**********" at bounding box center [117, 220] width 62 height 24
type input "**********"
click at [178, 447] on div "**********" at bounding box center [192, 327] width 227 height 373
click at [190, 531] on button "Refresh List" at bounding box center [192, 535] width 227 height 23
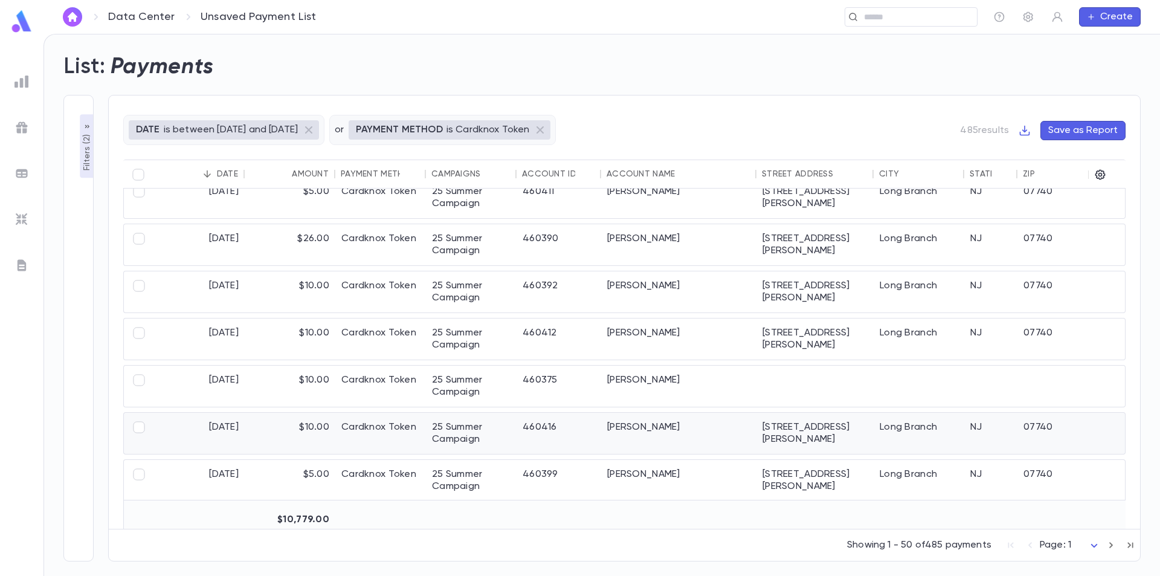
scroll to position [2055, 0]
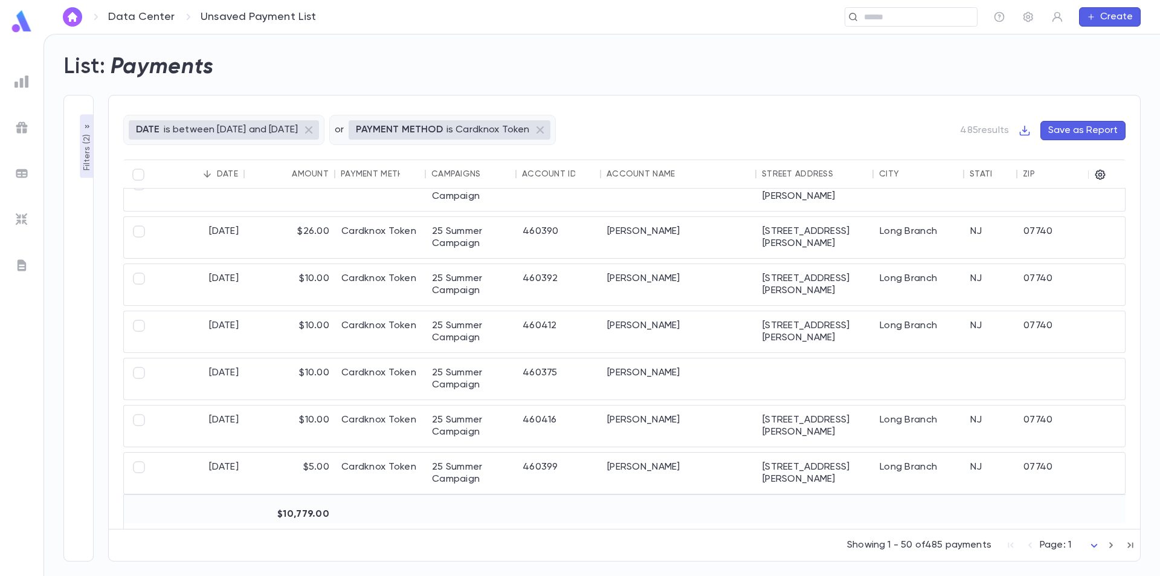
click at [88, 144] on p "Filters ( 2 )" at bounding box center [87, 151] width 12 height 39
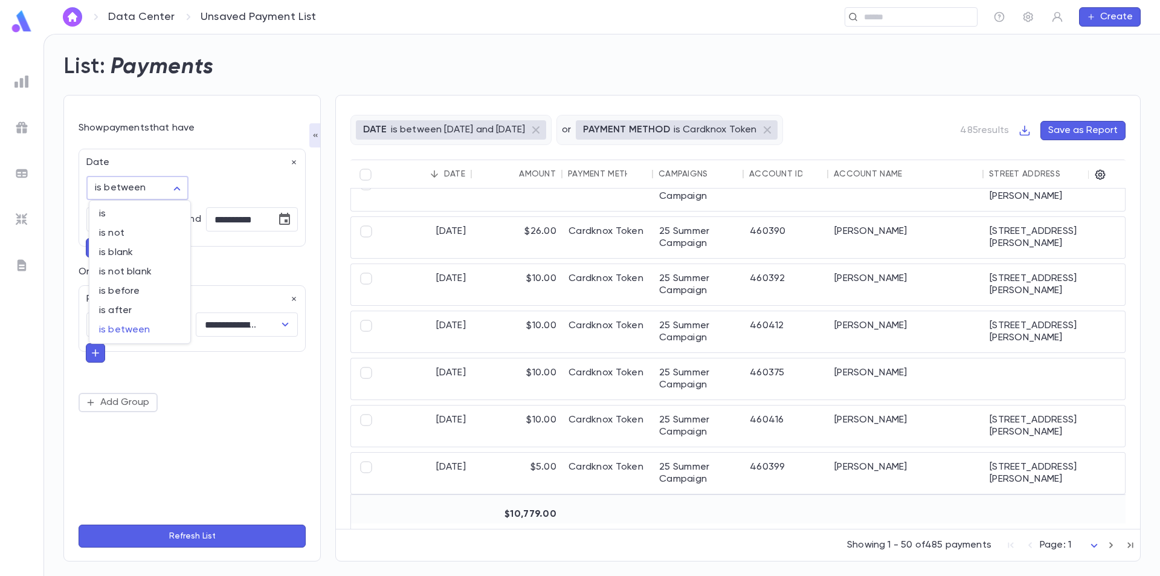
click at [152, 184] on body "**********" at bounding box center [580, 305] width 1160 height 542
click at [153, 184] on div at bounding box center [580, 288] width 1160 height 576
click at [163, 219] on icon "Choose date, selected date is Jul 21, 2025" at bounding box center [165, 219] width 14 height 14
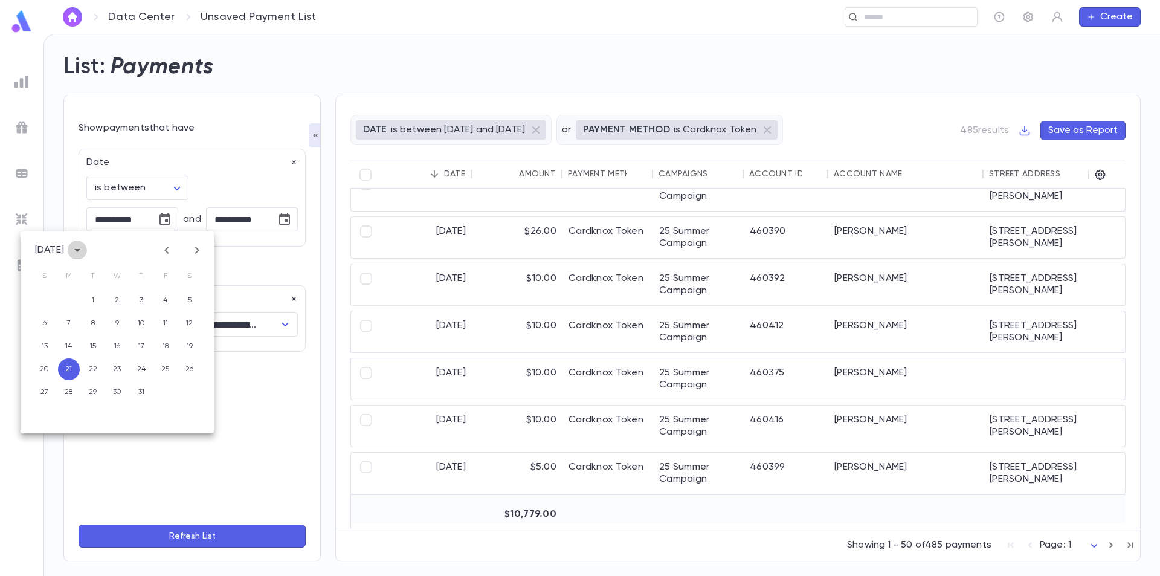
click at [85, 246] on icon "calendar view is open, switch to year view" at bounding box center [77, 250] width 14 height 14
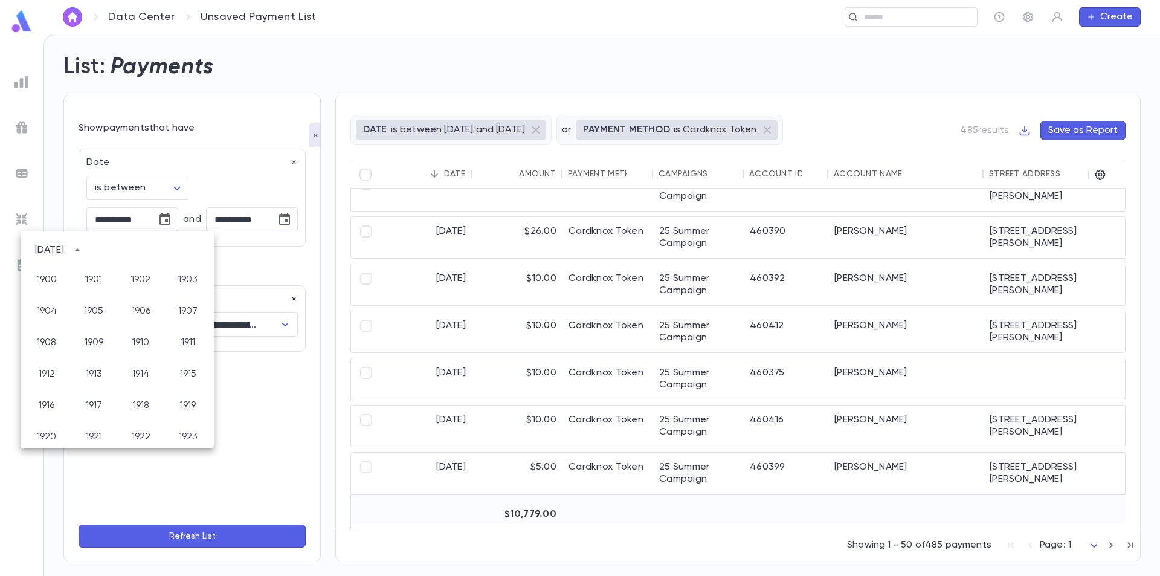
scroll to position [897, 0]
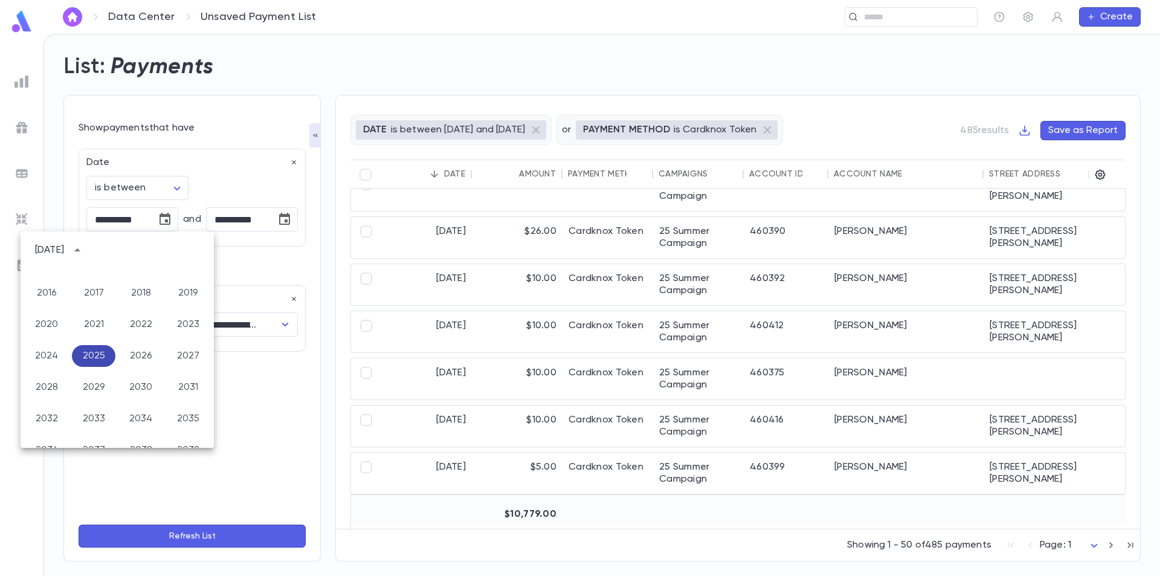
click at [94, 353] on button "2025" at bounding box center [93, 356] width 43 height 22
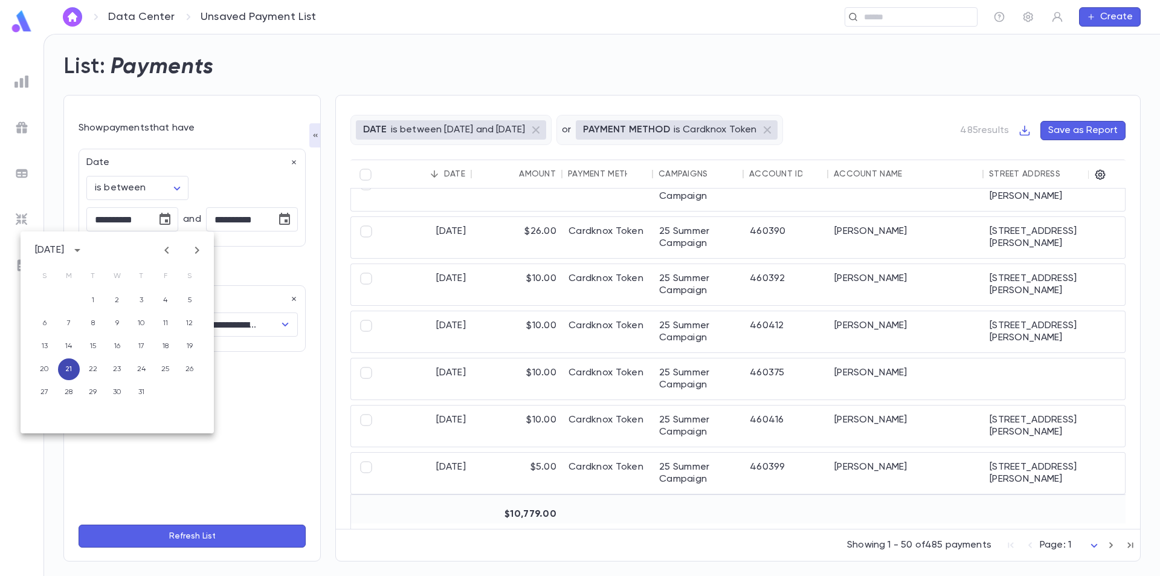
click at [66, 368] on button "21" at bounding box center [69, 369] width 22 height 22
click at [283, 220] on icon "Choose date, selected date is Jul 22, 2025" at bounding box center [284, 219] width 14 height 14
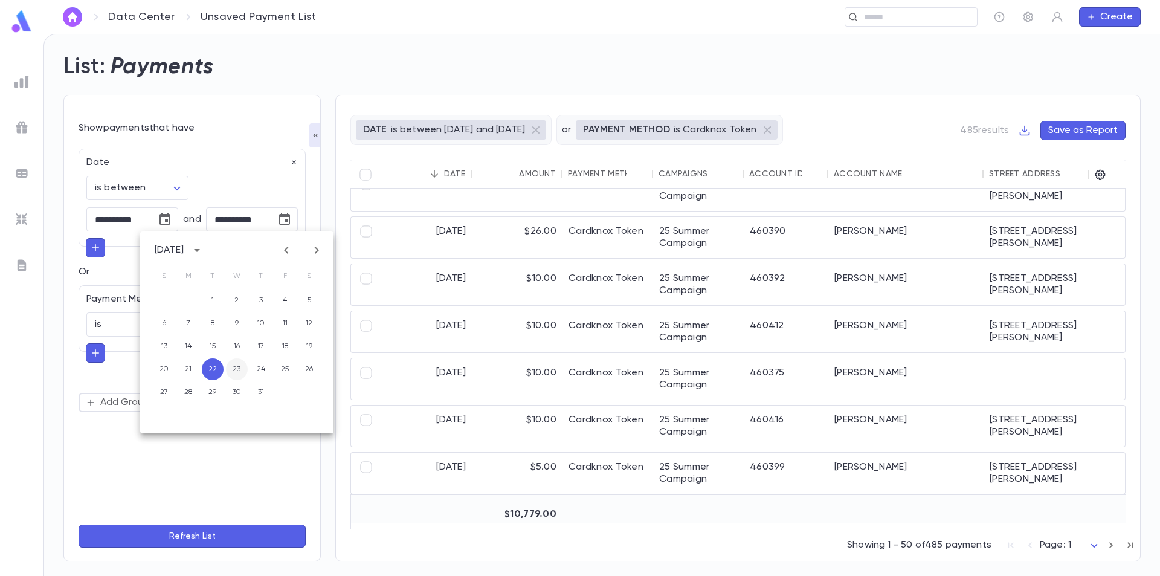
click at [232, 372] on button "23" at bounding box center [237, 369] width 22 height 22
type input "**********"
click at [97, 251] on icon "button" at bounding box center [95, 248] width 11 height 12
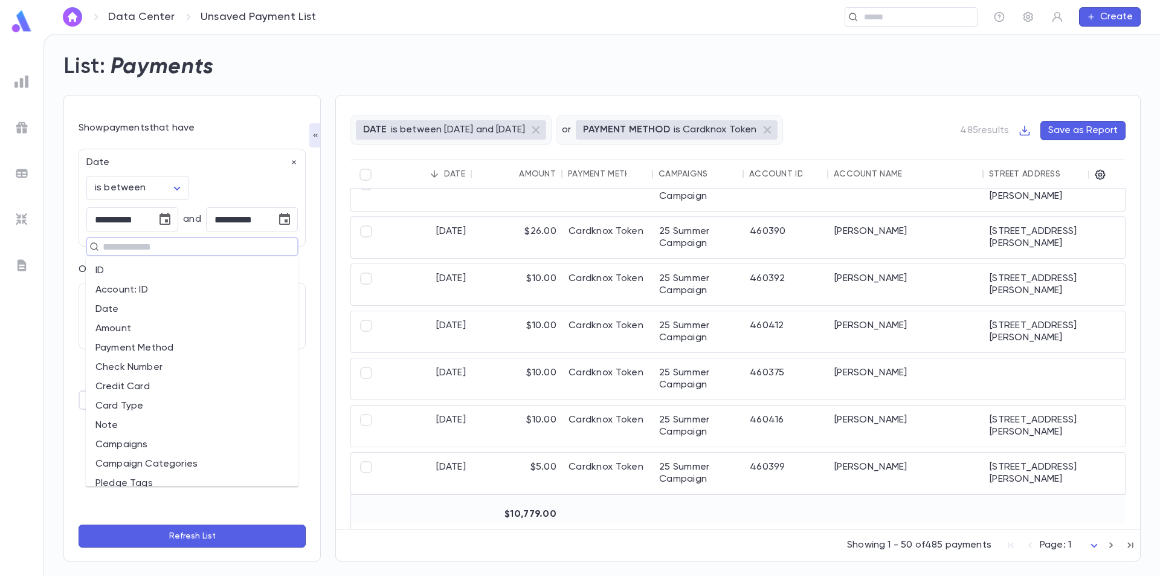
click at [114, 249] on input "text" at bounding box center [187, 246] width 176 height 17
click at [123, 343] on li "Payment Method" at bounding box center [192, 347] width 213 height 19
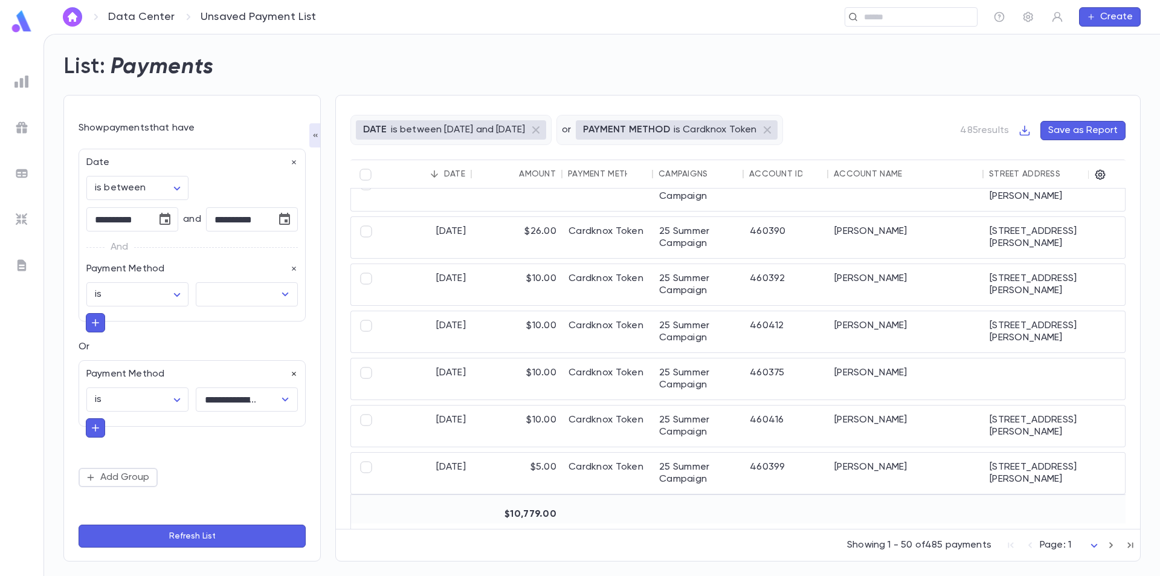
click at [297, 372] on icon "button" at bounding box center [294, 374] width 8 height 8
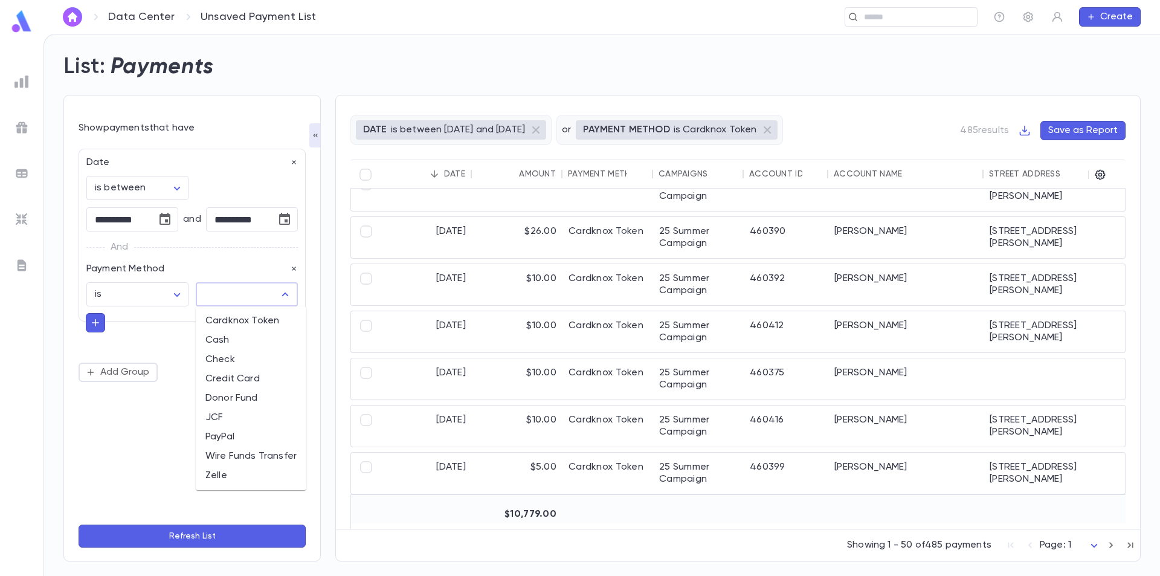
click at [263, 303] on input "text" at bounding box center [237, 294] width 73 height 23
click at [257, 320] on li "Cardknox Token" at bounding box center [251, 320] width 111 height 19
type input "**********"
click at [246, 540] on button "Refresh List" at bounding box center [192, 535] width 227 height 23
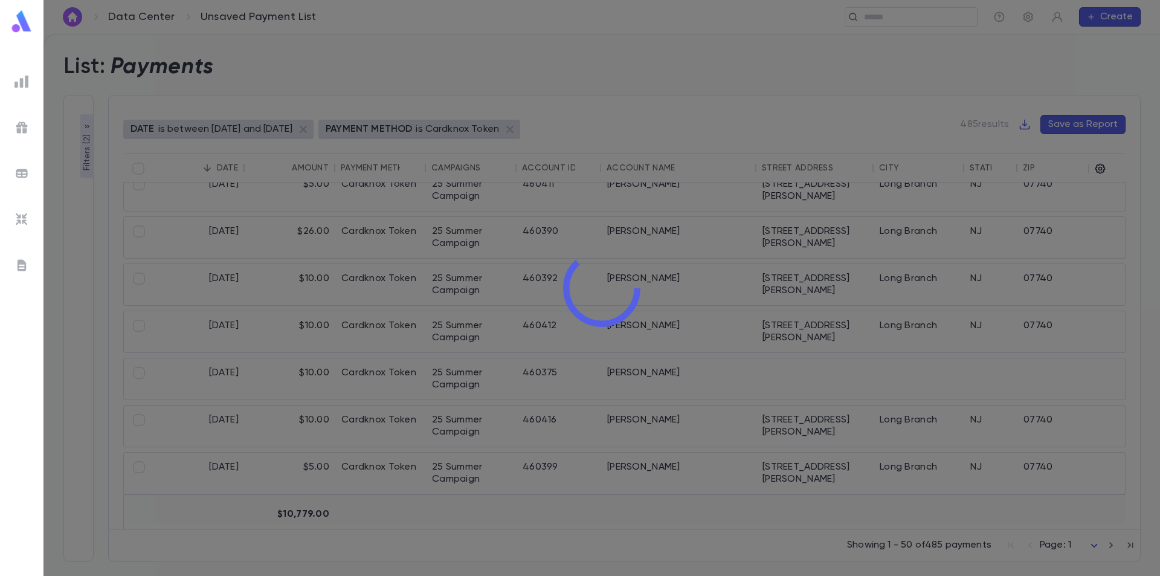
type input "**********"
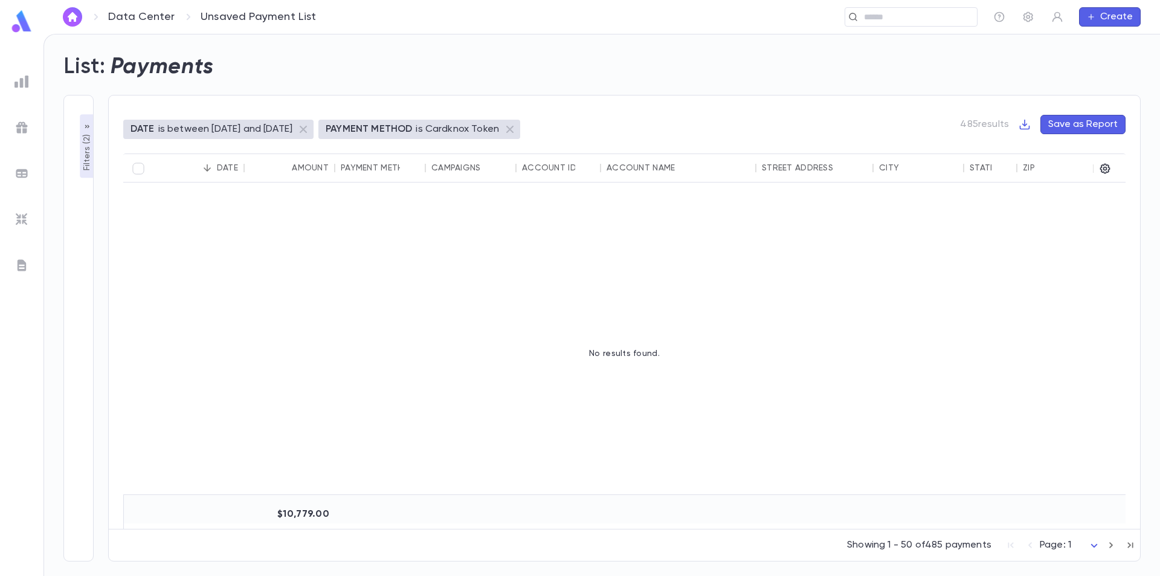
scroll to position [0, 0]
click at [88, 146] on p "Filters ( 2 )" at bounding box center [87, 151] width 12 height 39
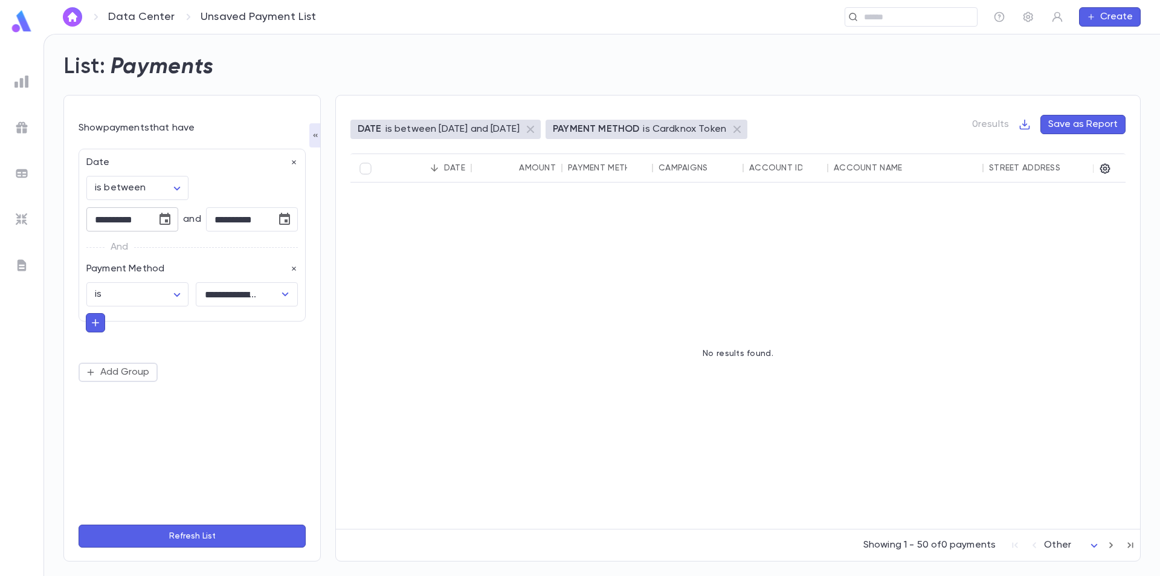
click at [168, 222] on icon "Choose date, selected date is Jul 21, 2025" at bounding box center [164, 219] width 11 height 12
click at [201, 249] on icon "Next month" at bounding box center [197, 250] width 14 height 14
click at [199, 249] on icon "Next month" at bounding box center [197, 250] width 14 height 14
click at [65, 301] on button "1" at bounding box center [69, 300] width 22 height 22
type input "**********"
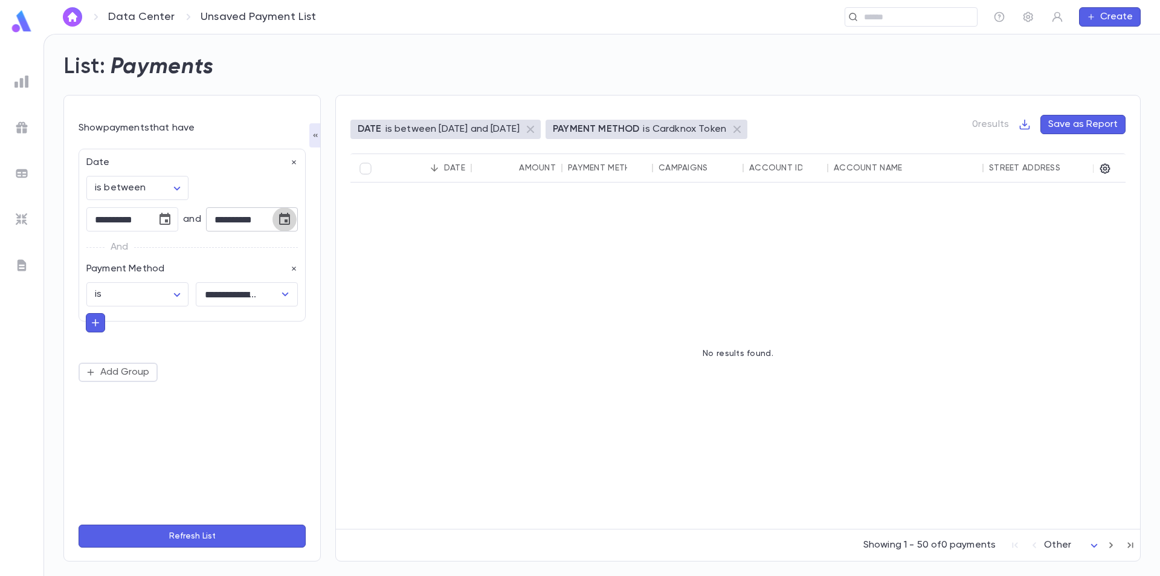
click at [280, 219] on icon "Choose date, selected date is Jul 23, 2025" at bounding box center [284, 219] width 14 height 14
click at [238, 301] on button "2" at bounding box center [237, 300] width 22 height 22
click at [223, 215] on input "**********" at bounding box center [237, 220] width 62 height 24
type input "**********"
click at [201, 539] on button "Refresh List" at bounding box center [192, 535] width 227 height 23
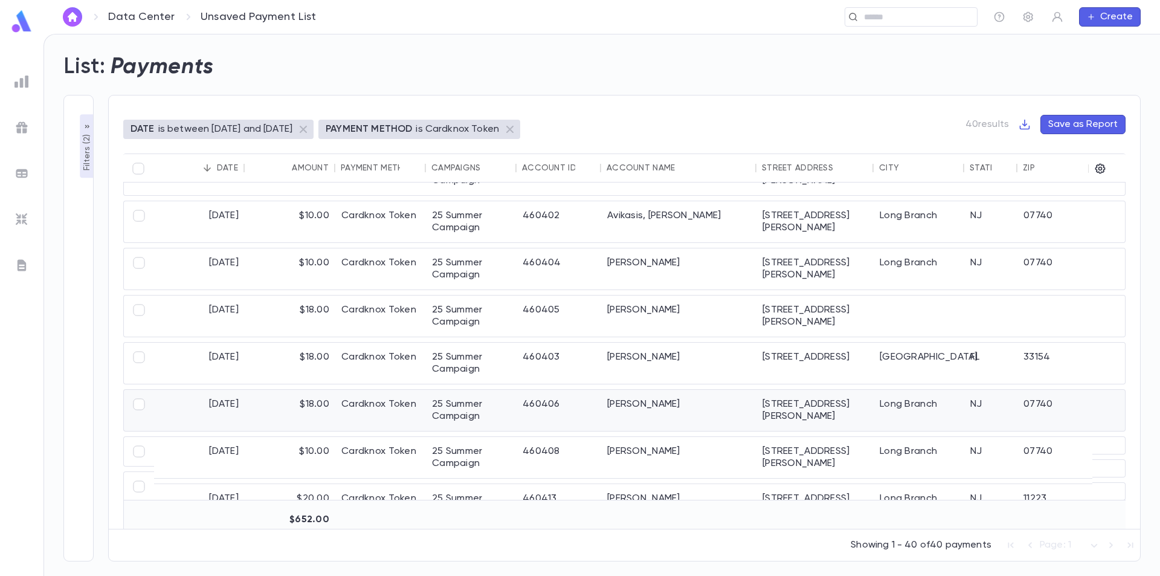
scroll to position [966, 0]
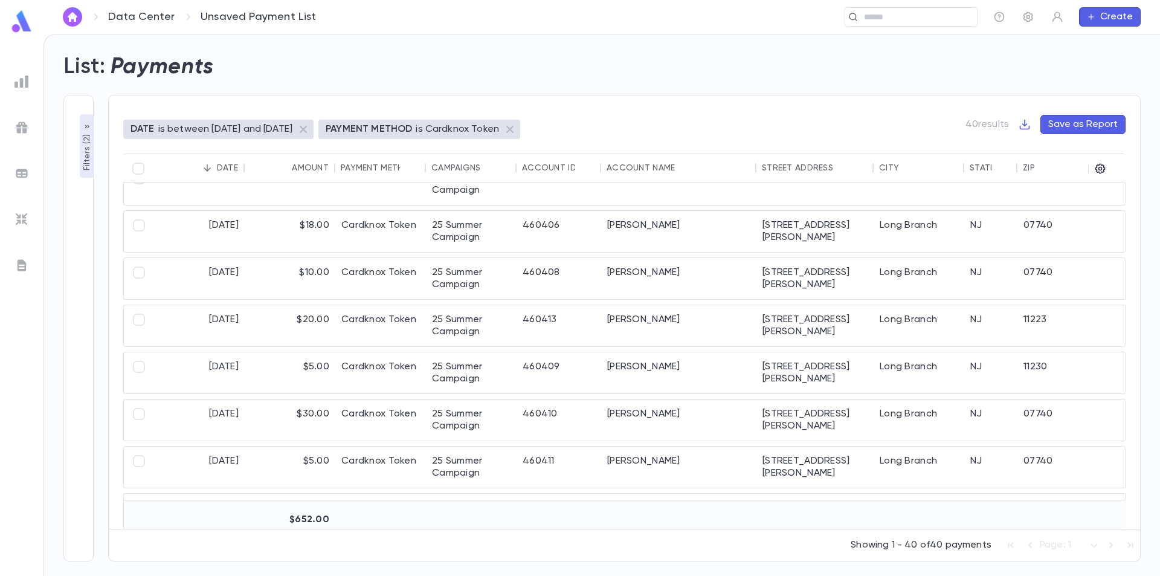
click at [295, 170] on div "Amount" at bounding box center [310, 168] width 37 height 10
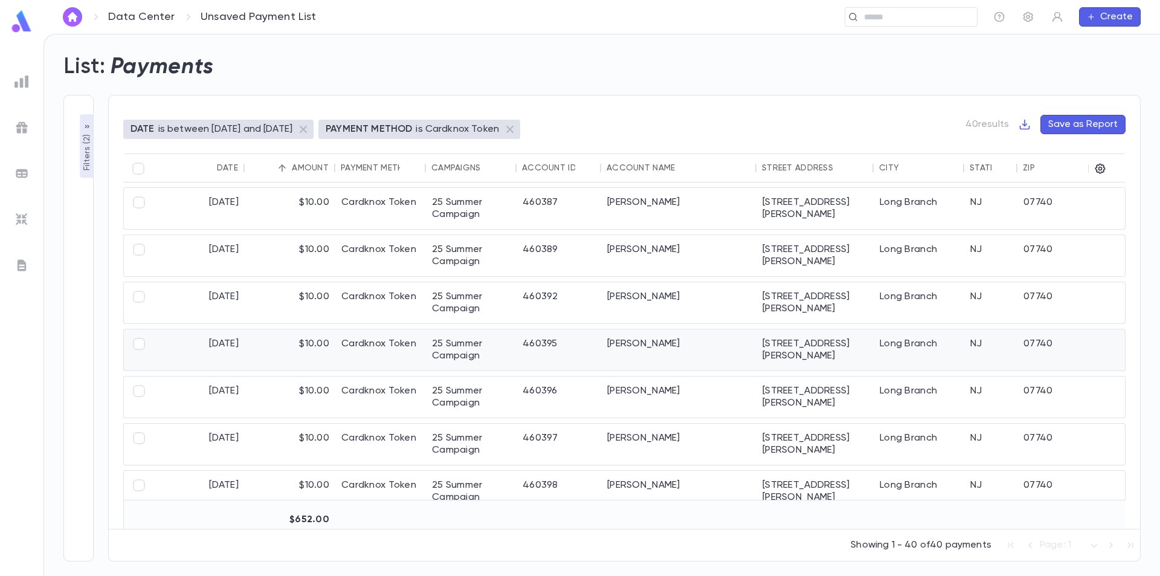
scroll to position [0, 0]
click at [278, 195] on div "$5.00" at bounding box center [290, 208] width 91 height 41
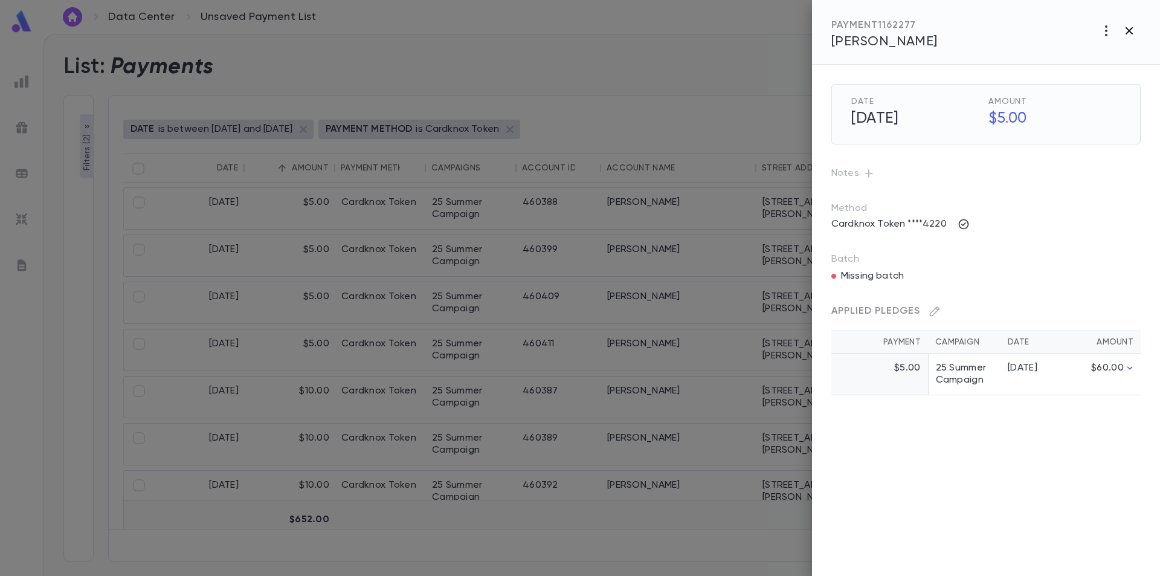
click at [1128, 31] on icon "button" at bounding box center [1128, 30] width 7 height 7
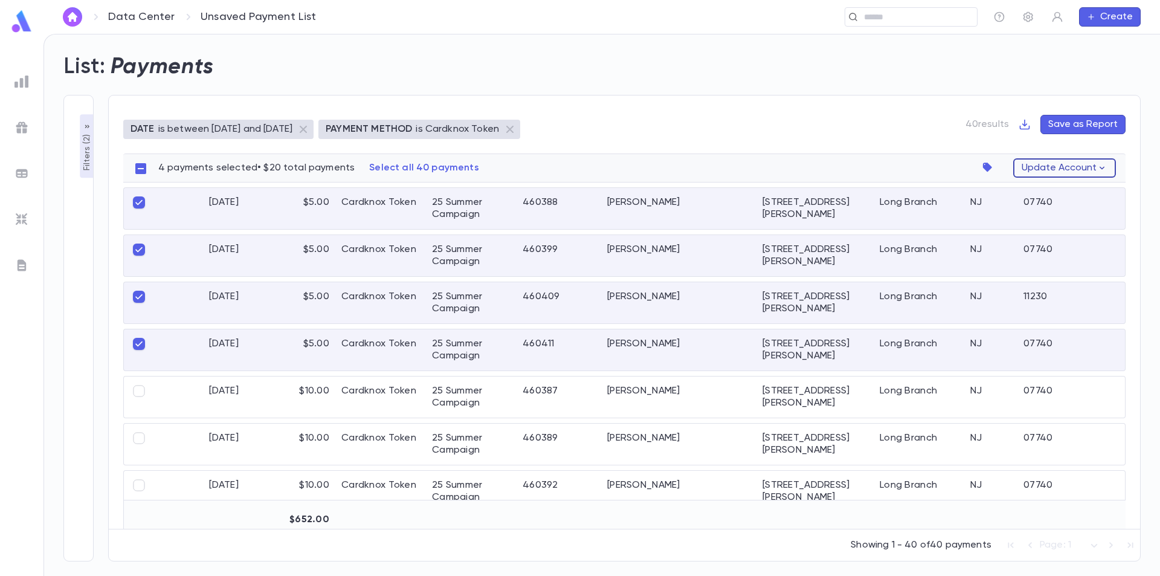
click at [1059, 168] on button "Update Account" at bounding box center [1064, 167] width 103 height 19
click at [937, 148] on div at bounding box center [580, 288] width 1160 height 576
click at [21, 84] on img at bounding box center [21, 81] width 14 height 14
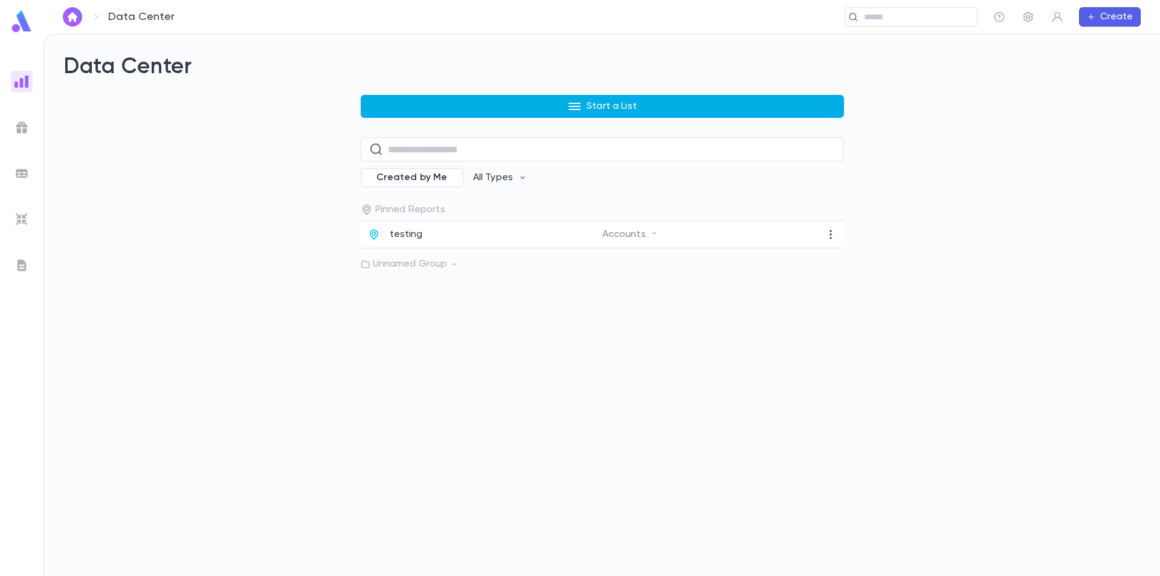
click at [620, 111] on p "Start a List" at bounding box center [611, 106] width 50 height 12
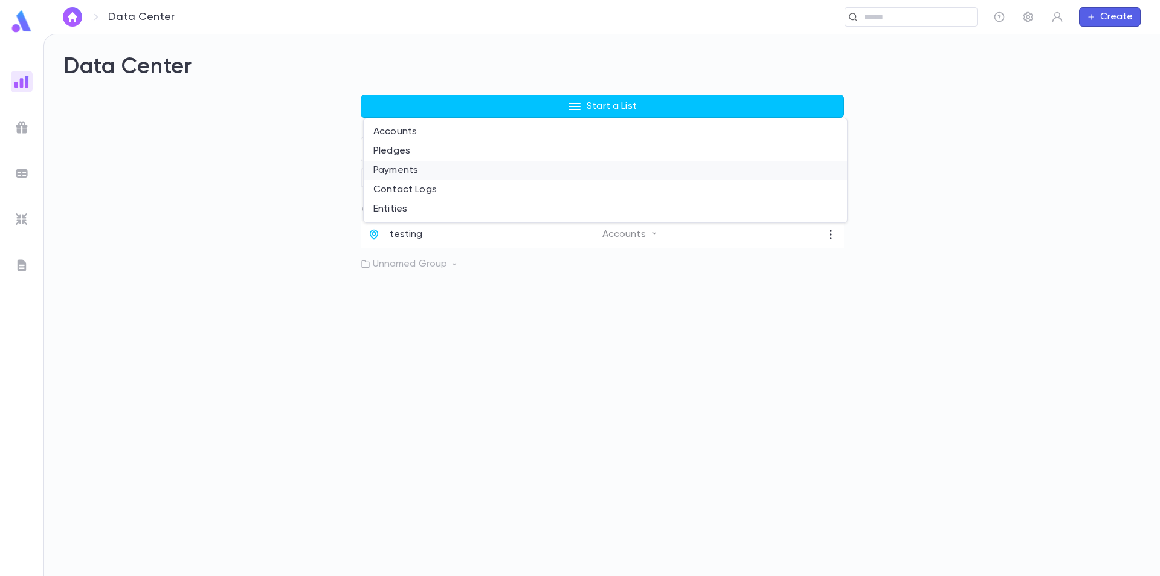
click at [414, 168] on li "Payments" at bounding box center [605, 170] width 483 height 19
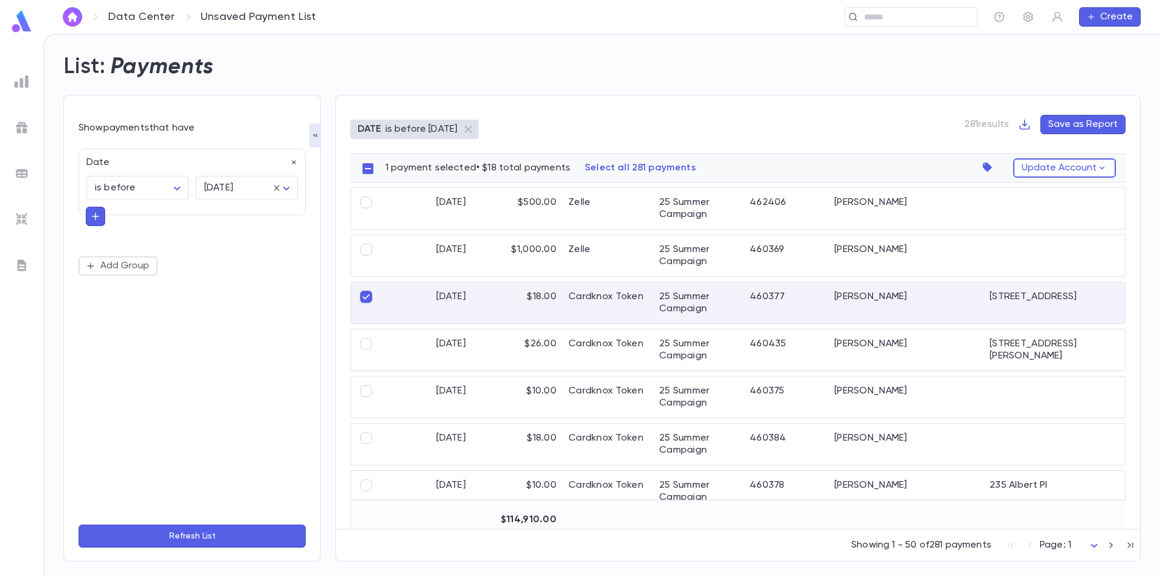
click at [1029, 303] on div "2241 East 4th" at bounding box center [1041, 302] width 117 height 41
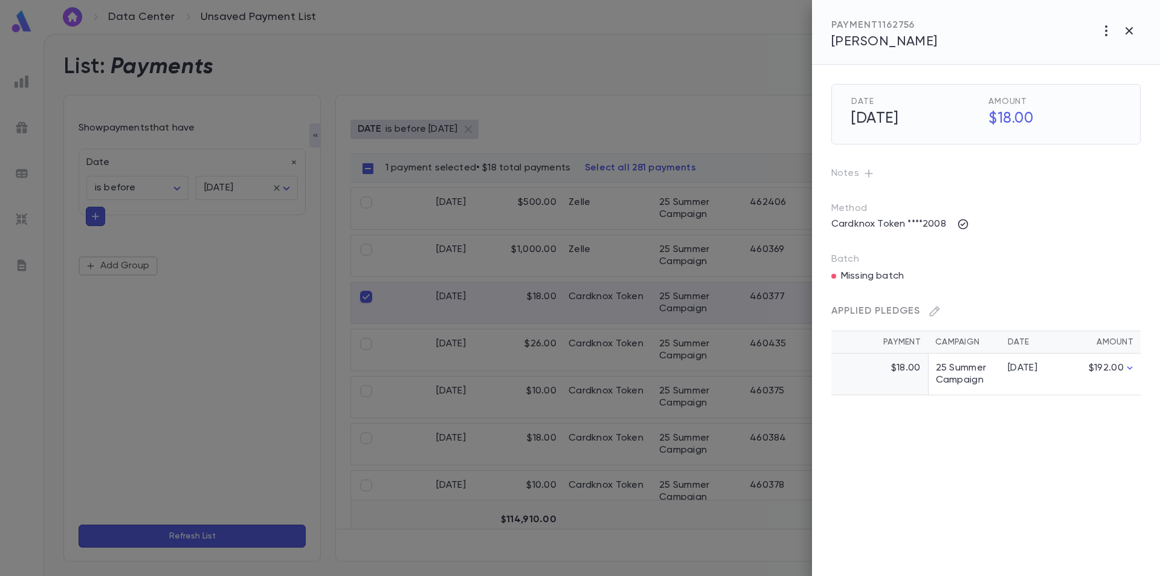
drag, startPoint x: 903, startPoint y: 43, endPoint x: 911, endPoint y: 43, distance: 7.9
click at [906, 43] on span "Mamrout, Albert" at bounding box center [884, 41] width 106 height 13
click at [1108, 32] on icon "button" at bounding box center [1106, 31] width 14 height 14
click at [1096, 186] on div at bounding box center [580, 288] width 1160 height 576
click at [884, 226] on p "Cardknox Token ****2008" at bounding box center [888, 223] width 129 height 19
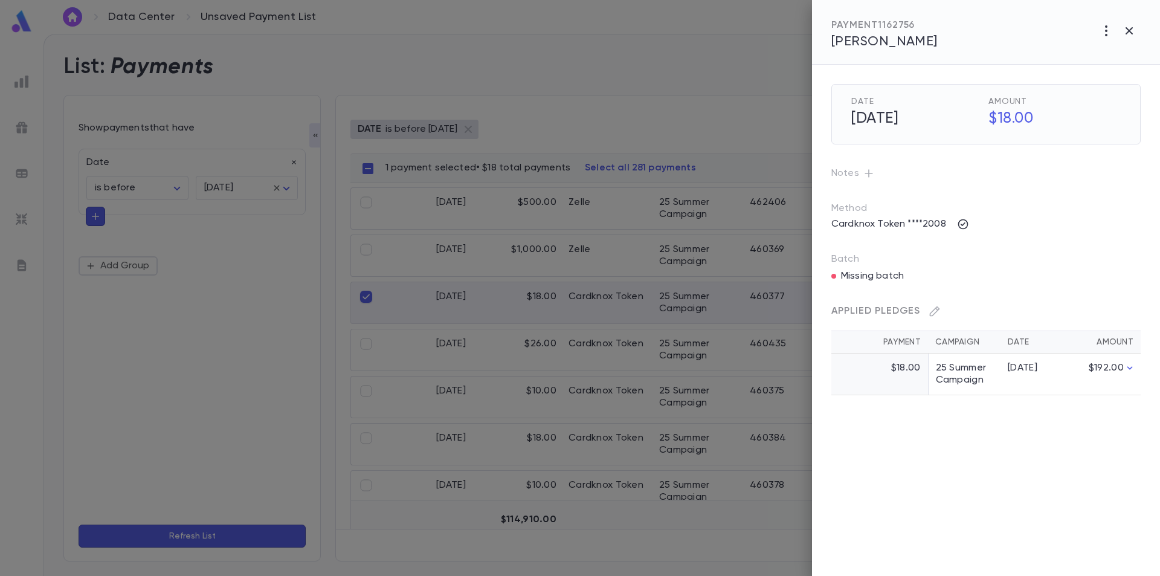
drag, startPoint x: 872, startPoint y: 277, endPoint x: 869, endPoint y: 272, distance: 6.2
click at [870, 273] on div "Applied Pledges Payment Campaign Date Amount $18.00 25 Summer Campaign 4/28/25 …" at bounding box center [971, 333] width 338 height 123
click at [843, 255] on p "Batch" at bounding box center [985, 259] width 309 height 12
drag, startPoint x: 843, startPoint y: 263, endPoint x: 843, endPoint y: 275, distance: 11.5
click at [843, 265] on p "Batch" at bounding box center [985, 259] width 309 height 12
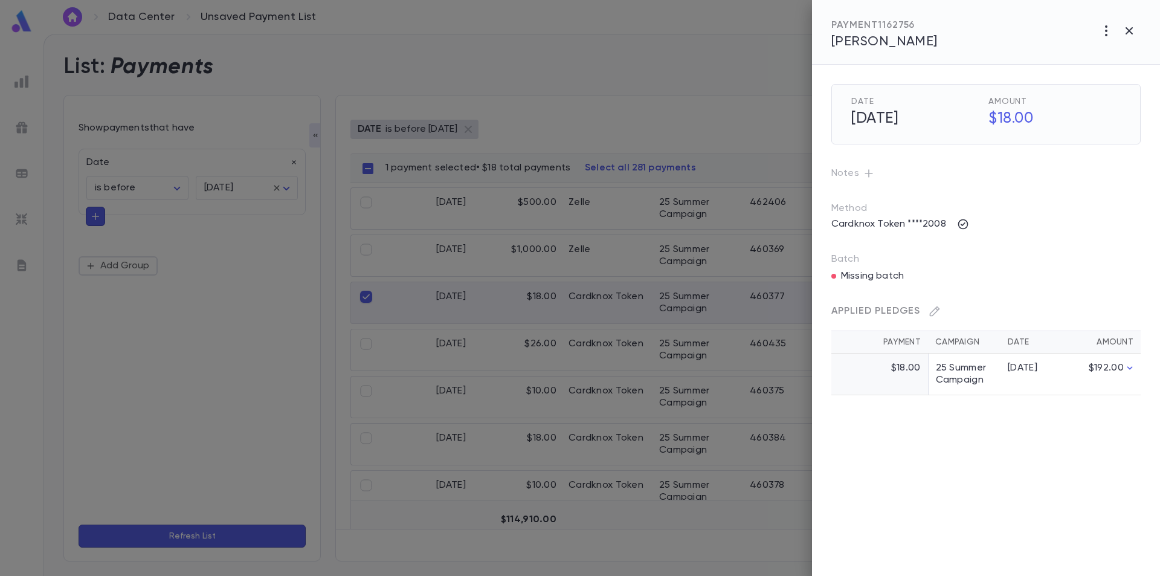
click at [845, 280] on div "Applied Pledges Payment Campaign Date Amount $18.00 25 Summer Campaign 4/28/25 …" at bounding box center [971, 333] width 338 height 123
click at [869, 297] on div "Applied Pledges" at bounding box center [980, 306] width 319 height 29
click at [885, 131] on h5 "9/1/2025" at bounding box center [914, 118] width 140 height 25
drag, startPoint x: 894, startPoint y: 115, endPoint x: 867, endPoint y: 115, distance: 27.2
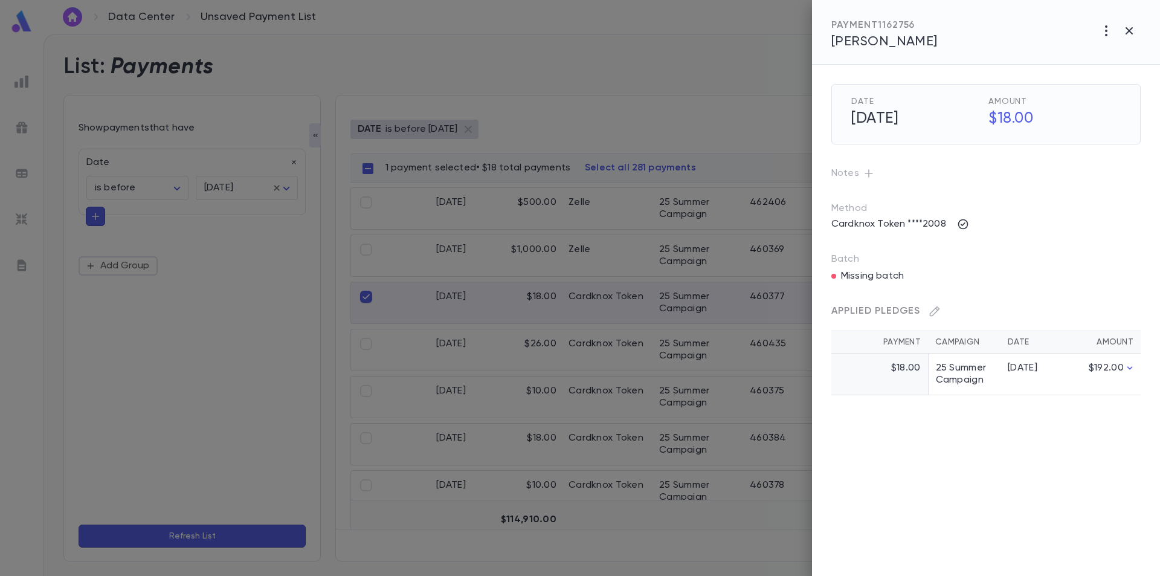
click at [891, 115] on h5 "9/1/2025" at bounding box center [914, 118] width 140 height 25
click at [855, 115] on h5 "9/1/2025" at bounding box center [914, 118] width 140 height 25
click at [1095, 219] on div "Cardknox Token ****2008" at bounding box center [985, 223] width 309 height 19
click at [1127, 24] on icon "button" at bounding box center [1129, 31] width 14 height 14
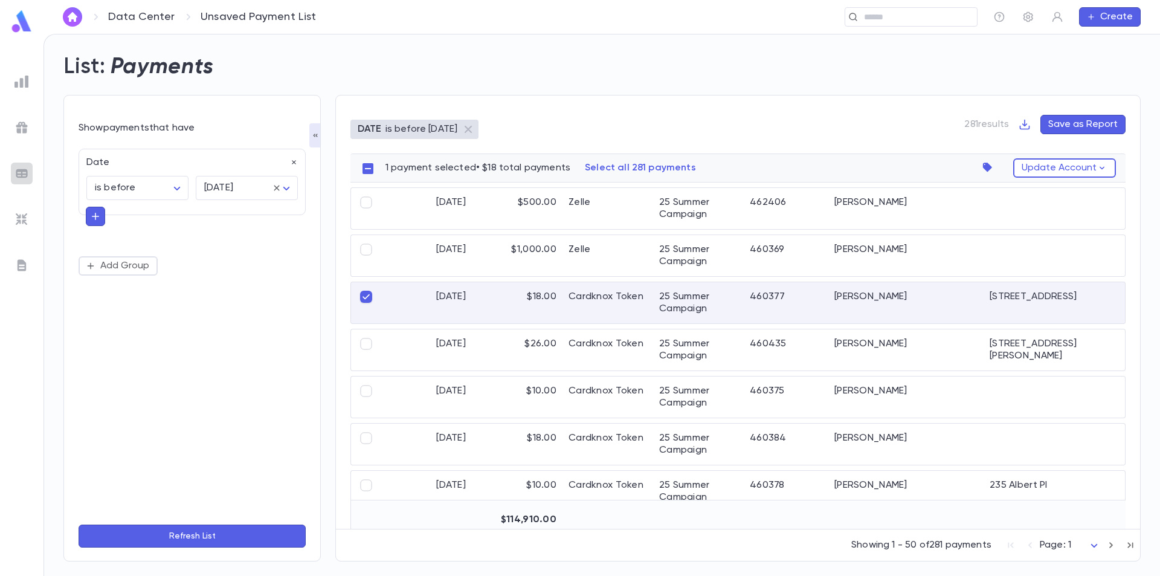
click at [16, 172] on img at bounding box center [21, 173] width 14 height 14
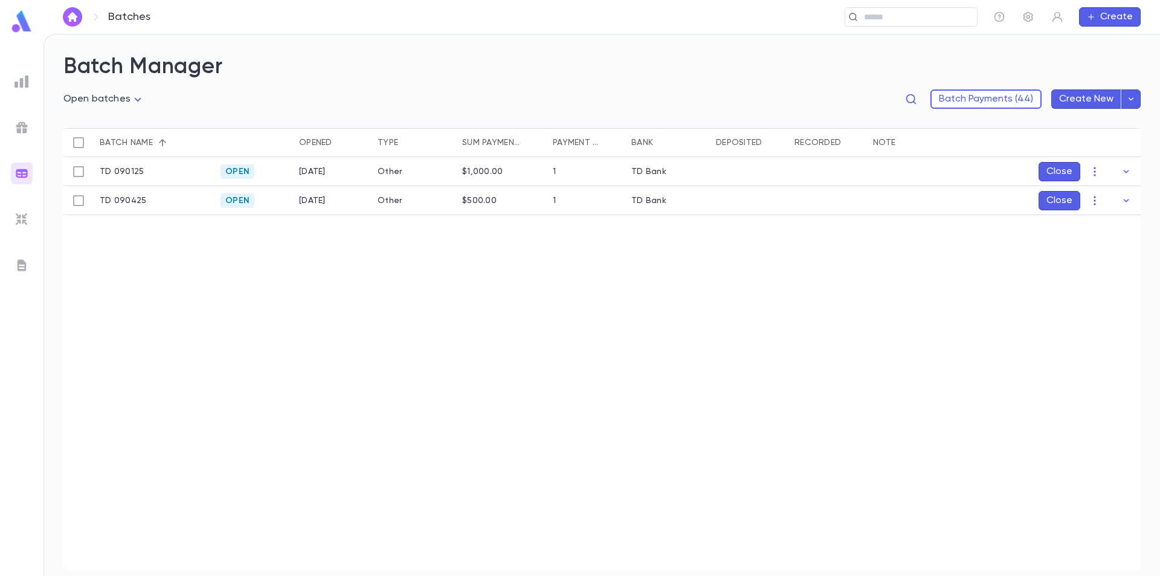
click at [1112, 14] on button "Create" at bounding box center [1110, 16] width 62 height 19
click at [1119, 77] on li "Payment" at bounding box center [1113, 78] width 62 height 19
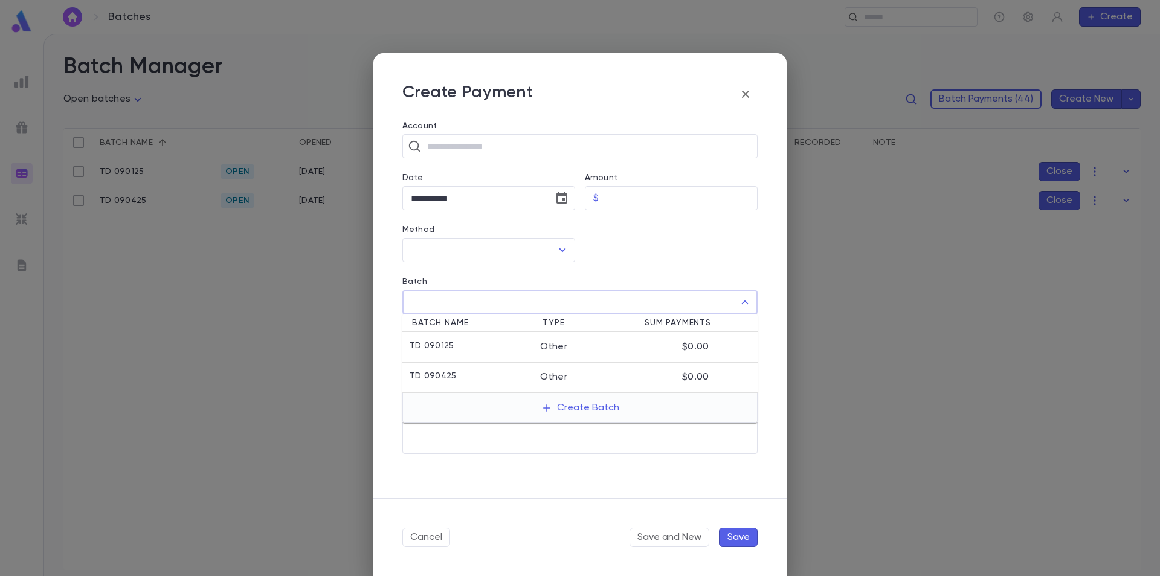
click at [722, 300] on input "Batch" at bounding box center [571, 302] width 326 height 23
click at [693, 271] on div "Batch ​" at bounding box center [575, 288] width 365 height 52
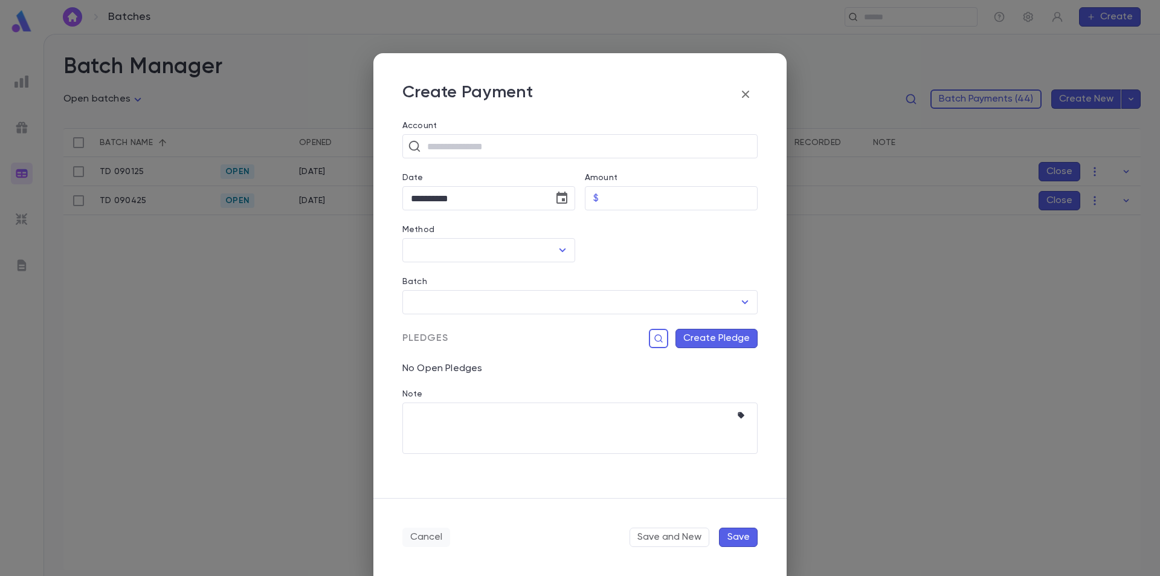
drag, startPoint x: 431, startPoint y: 533, endPoint x: 427, endPoint y: 525, distance: 9.2
click at [430, 533] on button "Cancel" at bounding box center [426, 536] width 48 height 19
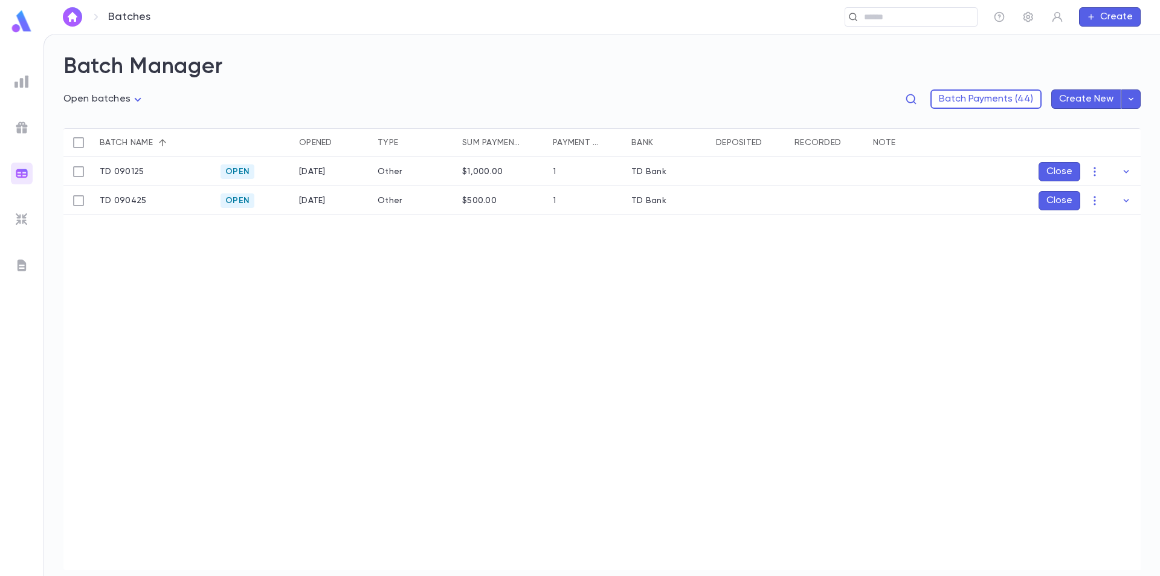
click at [1110, 15] on button "Create" at bounding box center [1110, 16] width 62 height 19
click at [1107, 73] on li "Payment" at bounding box center [1113, 78] width 62 height 19
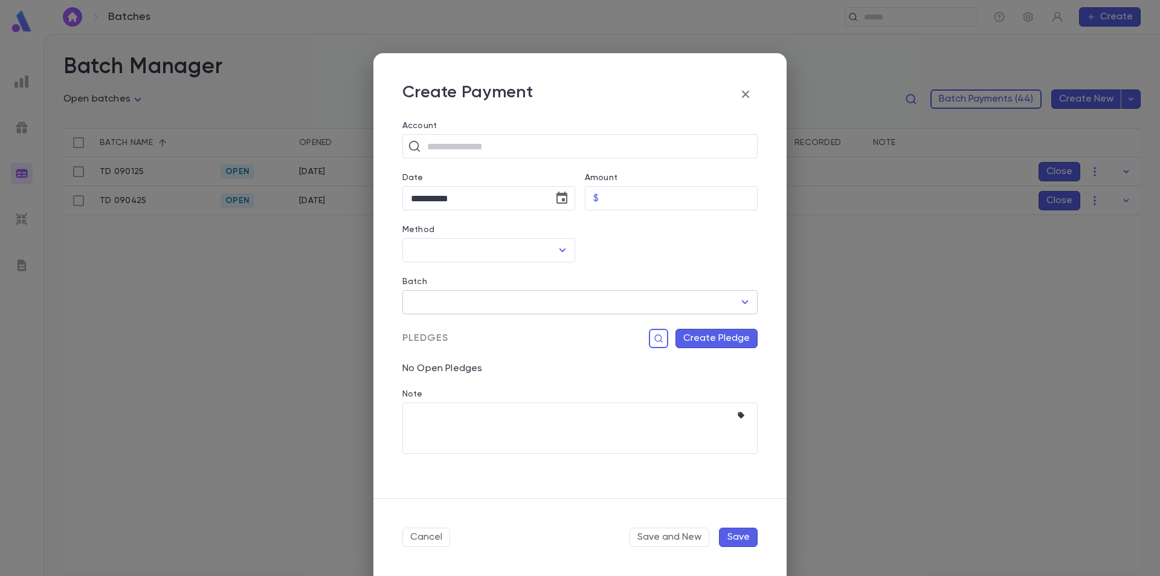
click at [627, 304] on input "Batch" at bounding box center [571, 302] width 326 height 23
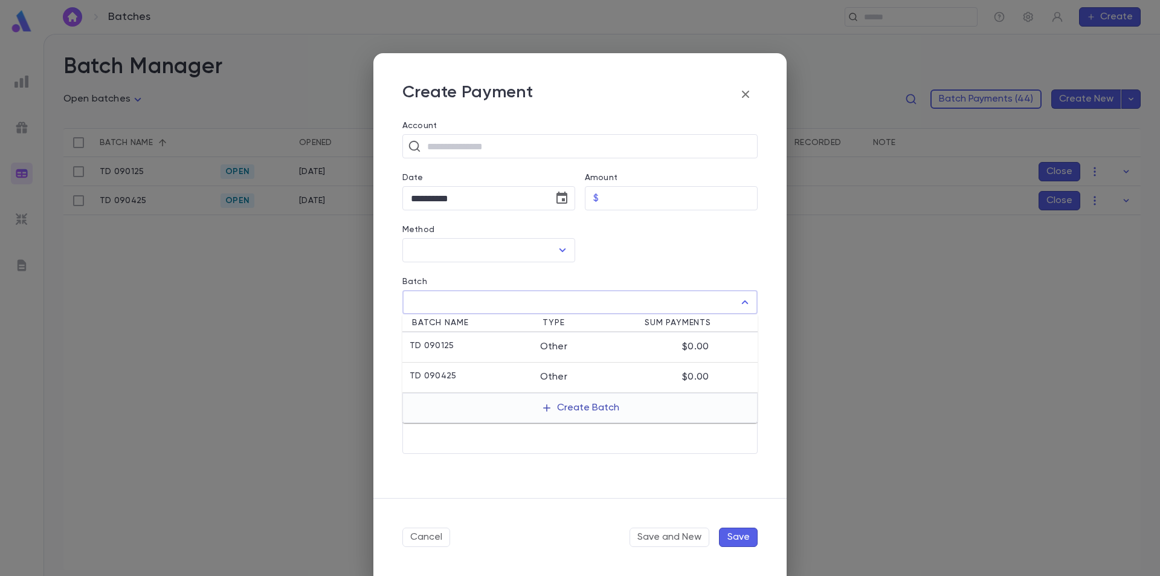
click at [545, 411] on icon "button" at bounding box center [546, 407] width 11 height 11
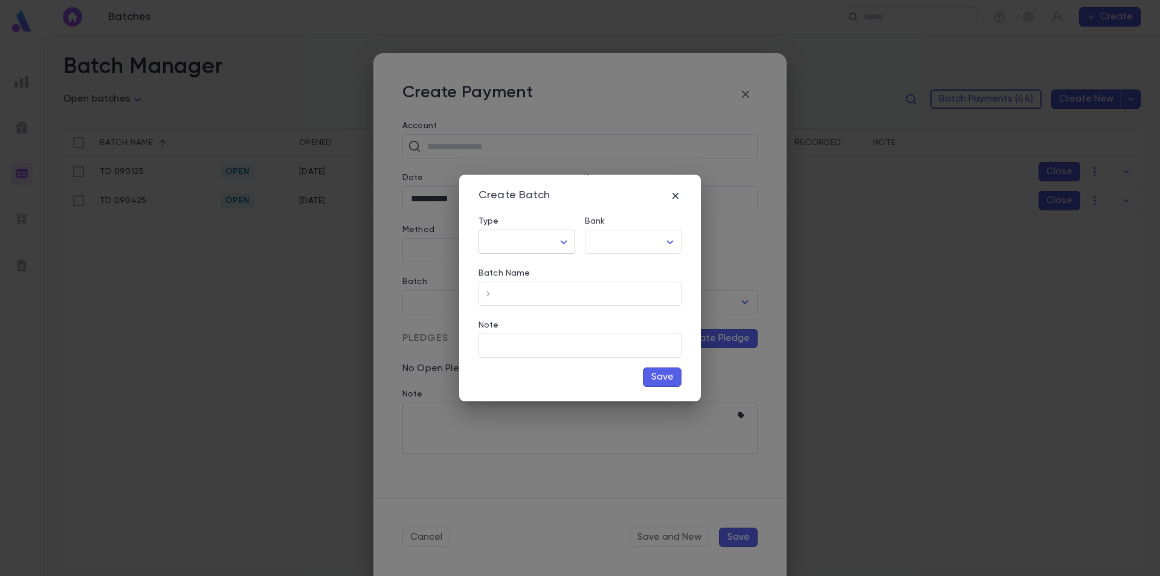
click at [513, 246] on body "**********" at bounding box center [580, 305] width 1160 height 542
click at [513, 242] on div at bounding box center [580, 288] width 1160 height 576
click at [487, 289] on div "​" at bounding box center [579, 293] width 203 height 24
click at [614, 228] on div "Bank" at bounding box center [633, 222] width 97 height 13
click at [618, 238] on body "**********" at bounding box center [580, 305] width 1160 height 542
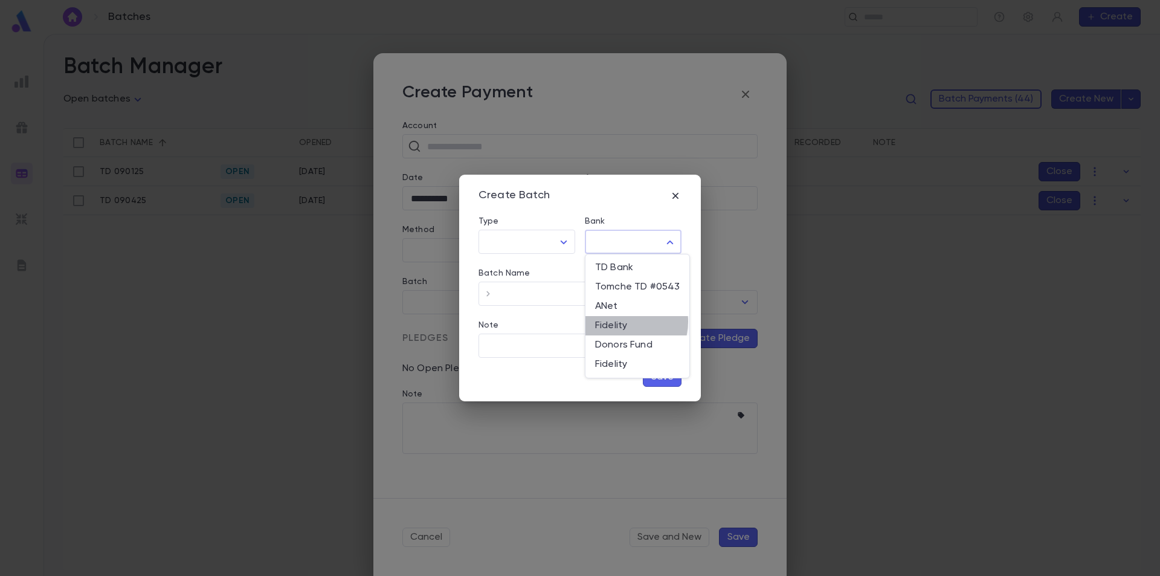
click at [623, 321] on span "Fidelity" at bounding box center [637, 325] width 85 height 12
type input "***"
click at [484, 293] on icon "button" at bounding box center [488, 293] width 12 height 12
type input "**********"
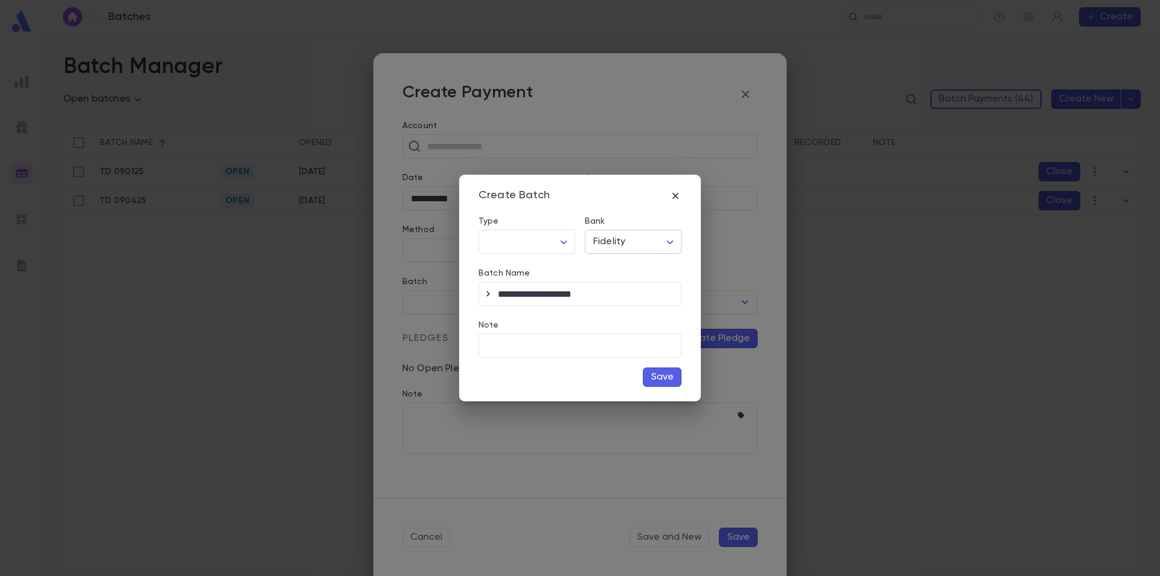
click at [624, 243] on body "**********" at bounding box center [580, 305] width 1160 height 542
click at [620, 364] on span "Fidelity" at bounding box center [637, 364] width 85 height 12
type input "***"
click at [490, 295] on icon "button" at bounding box center [488, 293] width 12 height 12
type input "**********"
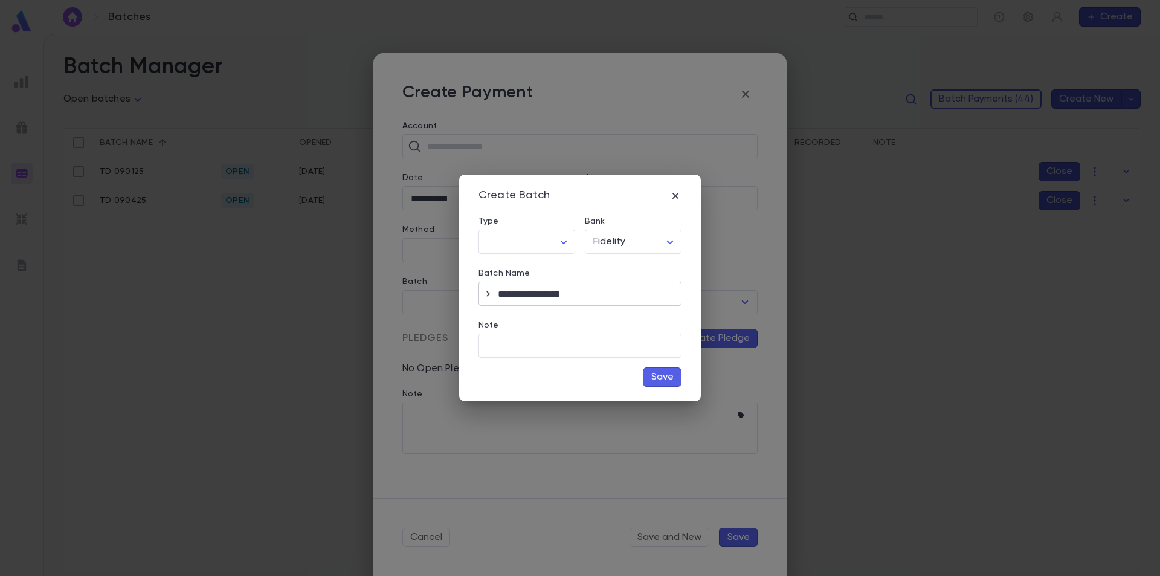
click at [554, 291] on input "**********" at bounding box center [590, 294] width 184 height 24
click at [676, 192] on icon "button" at bounding box center [675, 196] width 12 height 12
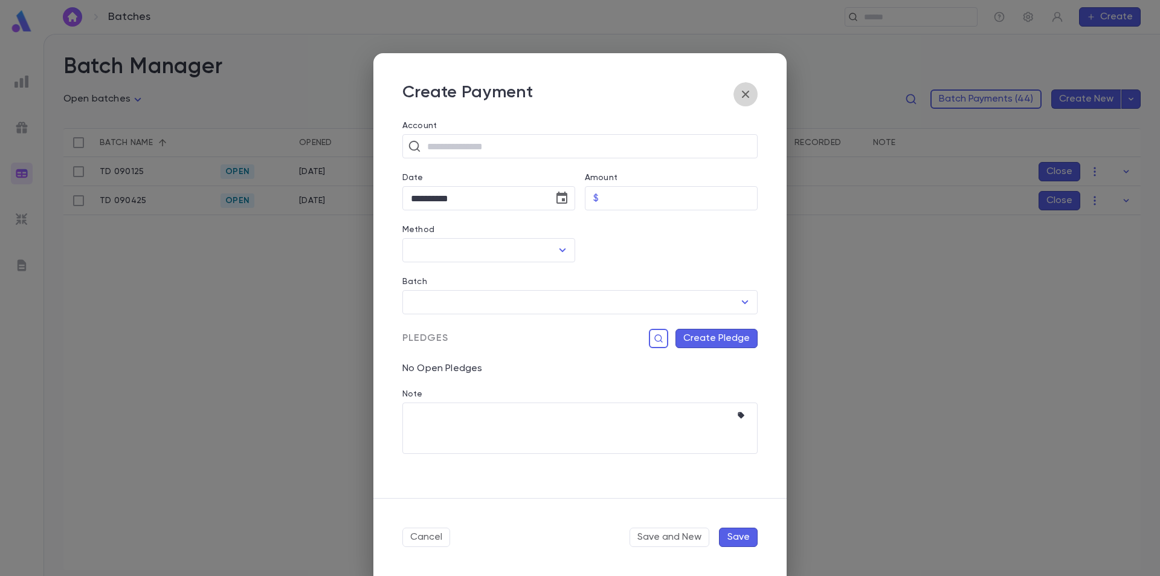
click at [746, 95] on icon "button" at bounding box center [745, 94] width 7 height 7
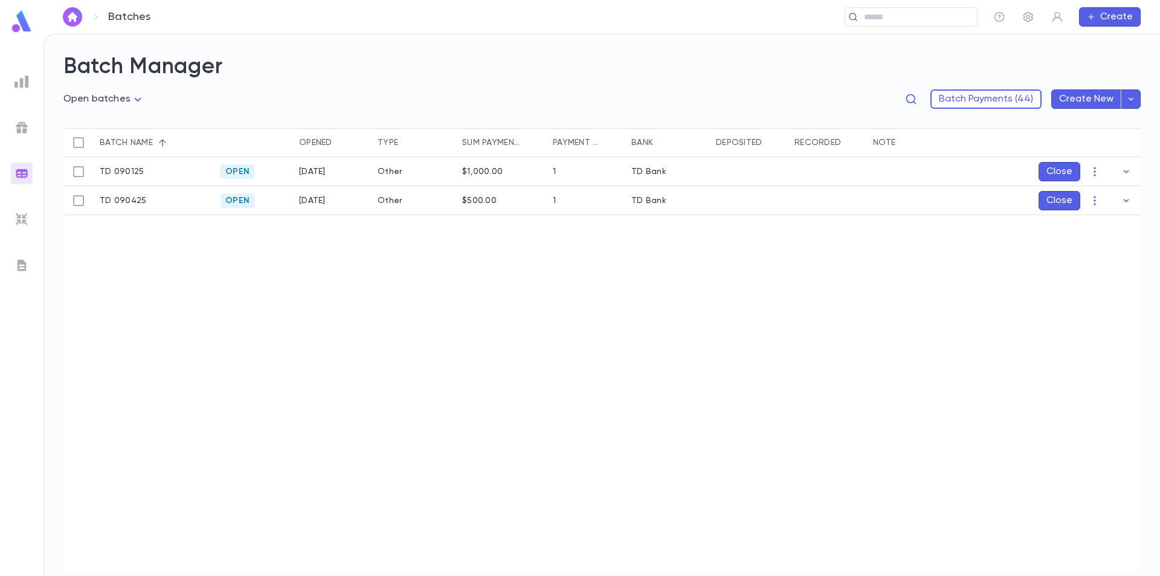
click at [367, 328] on div "TD 090125 Open 9/15/2025 Other $1,000.00 1 TD Bank TD 090425 Open 9/15/2025 Oth…" at bounding box center [601, 363] width 1077 height 412
click at [1087, 99] on button "Create New" at bounding box center [1086, 98] width 70 height 19
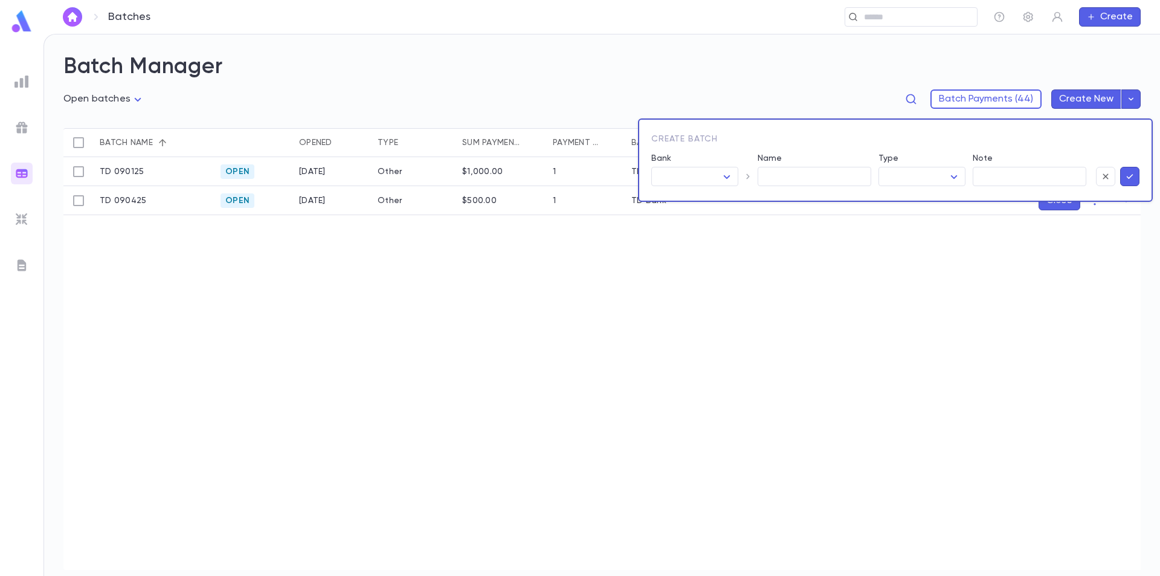
click at [1090, 101] on div at bounding box center [580, 288] width 1160 height 576
click at [1123, 95] on div at bounding box center [580, 288] width 1160 height 576
click at [1102, 69] on div at bounding box center [580, 288] width 1160 height 576
click at [1122, 72] on div at bounding box center [580, 288] width 1160 height 576
click at [1125, 176] on icon "button" at bounding box center [1129, 176] width 11 height 12
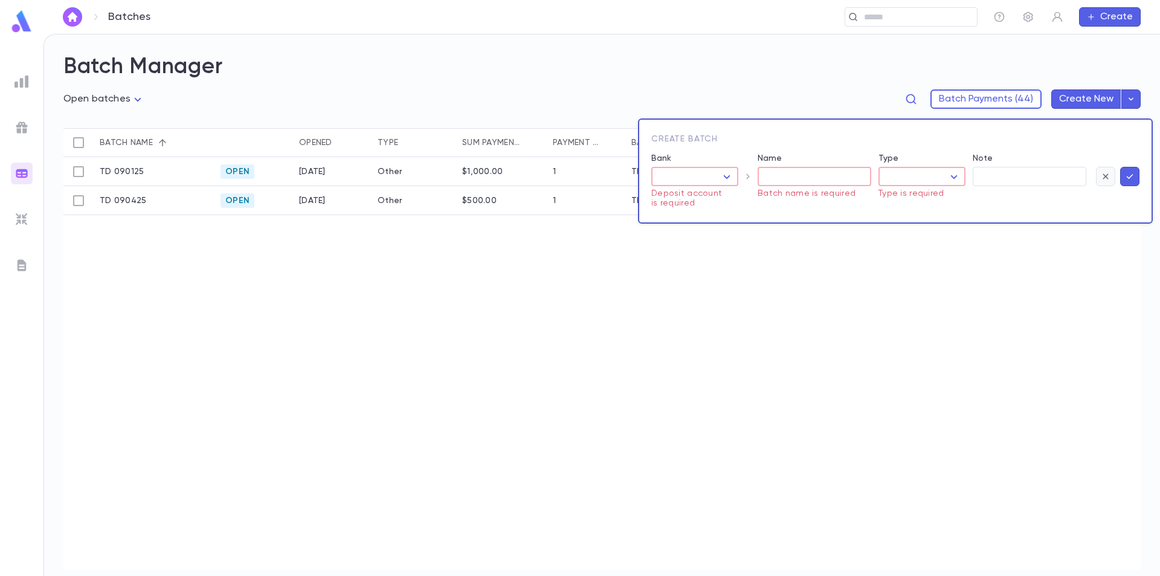
click at [1106, 175] on icon "button" at bounding box center [1104, 175] width 5 height 5
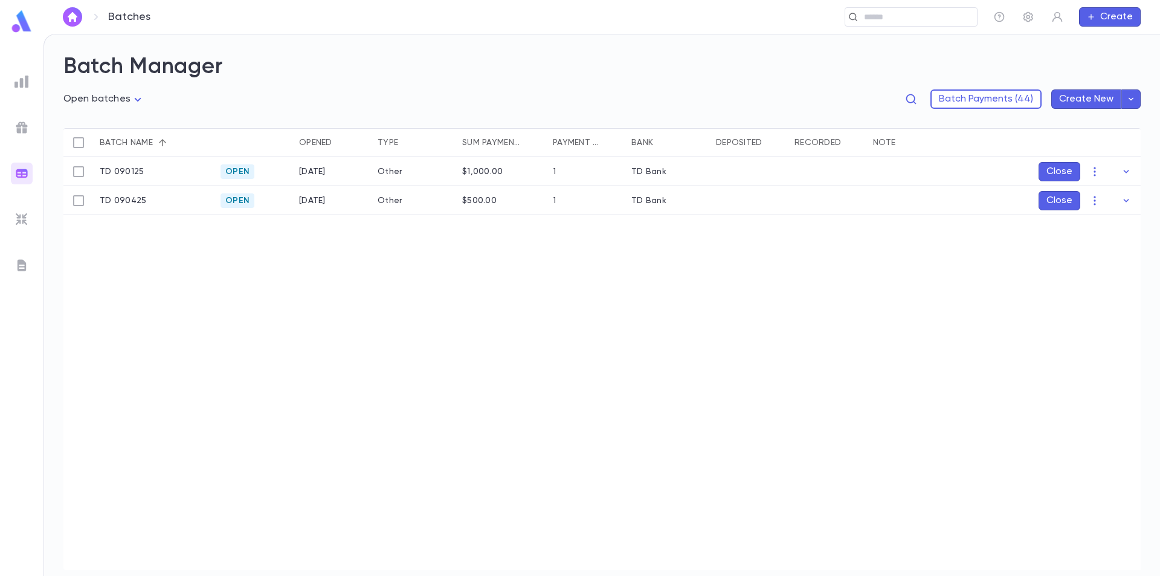
click at [1125, 101] on icon "button" at bounding box center [1130, 99] width 11 height 12
click at [748, 79] on div at bounding box center [580, 288] width 1160 height 576
click at [24, 81] on img at bounding box center [21, 81] width 14 height 14
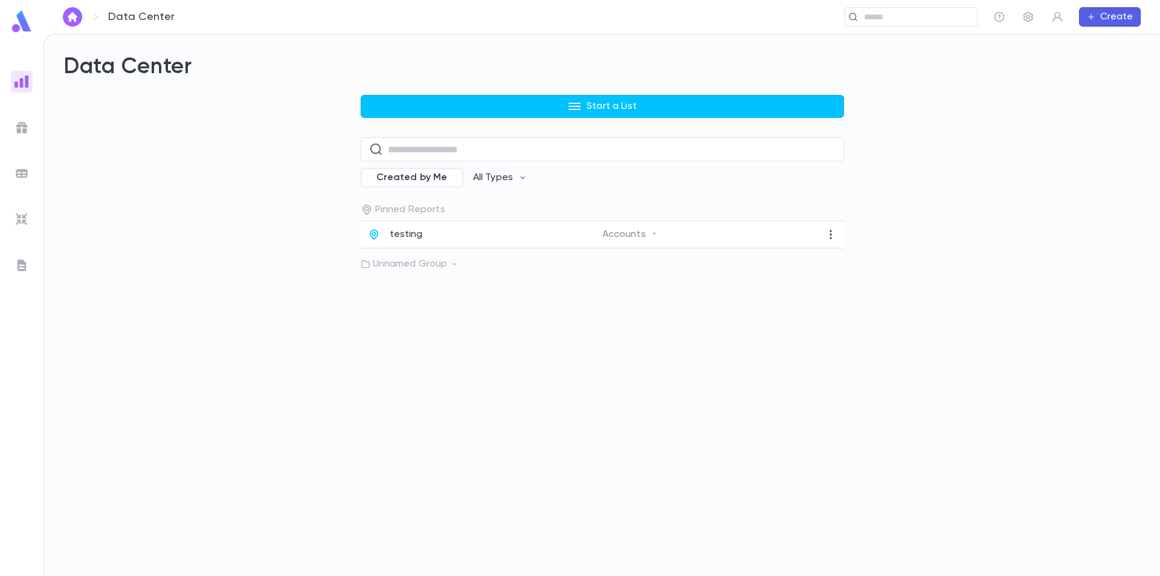
click at [27, 125] on img at bounding box center [21, 127] width 14 height 14
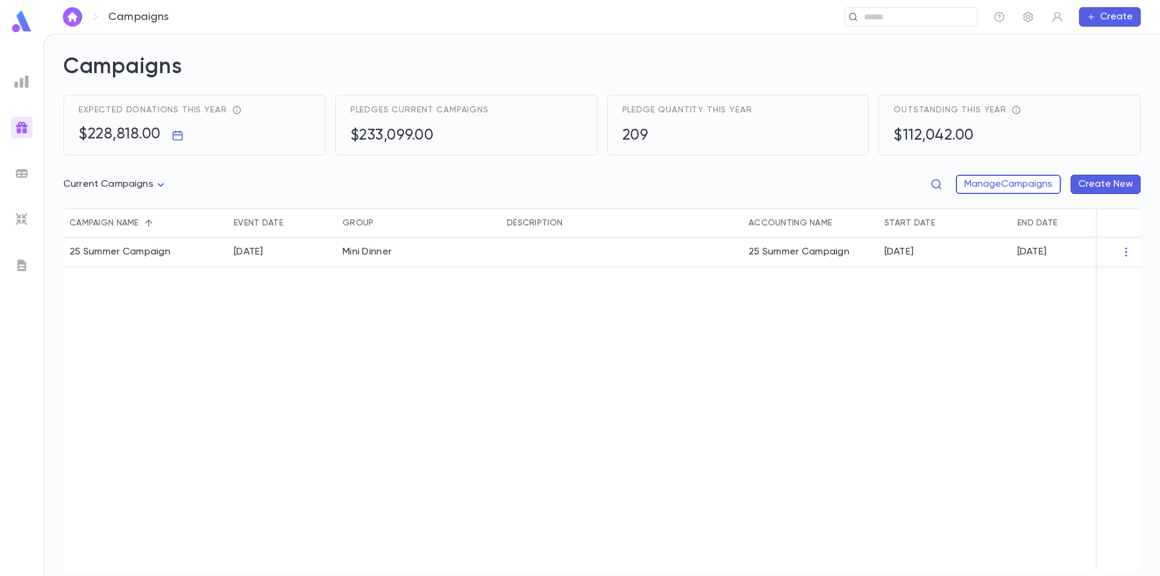
click at [24, 95] on ul at bounding box center [21, 321] width 43 height 510
click at [22, 83] on img at bounding box center [21, 81] width 14 height 14
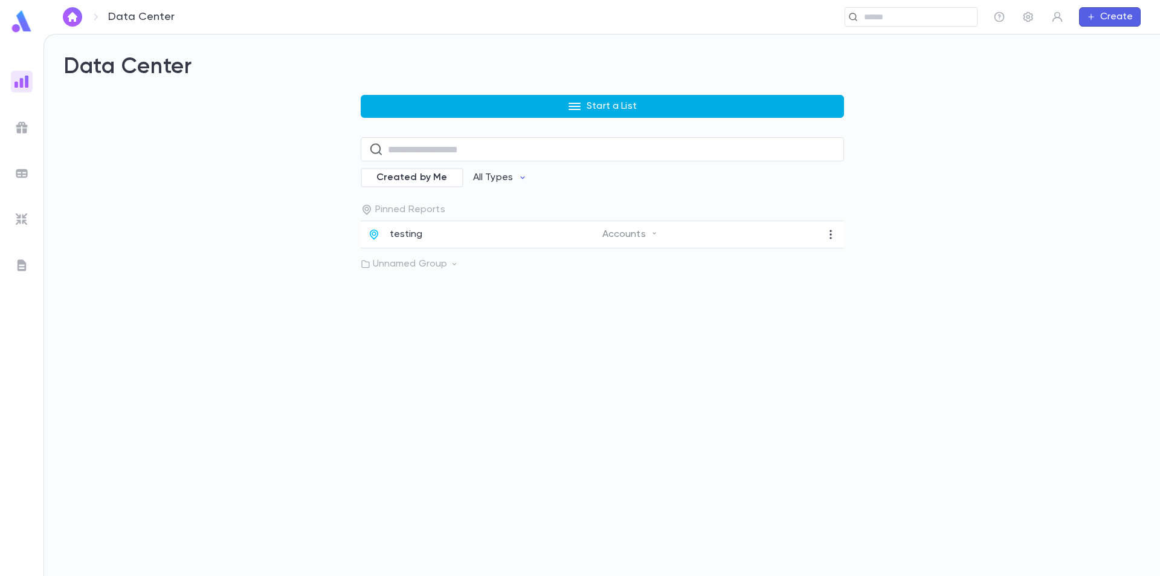
click at [575, 104] on icon "button" at bounding box center [574, 106] width 14 height 14
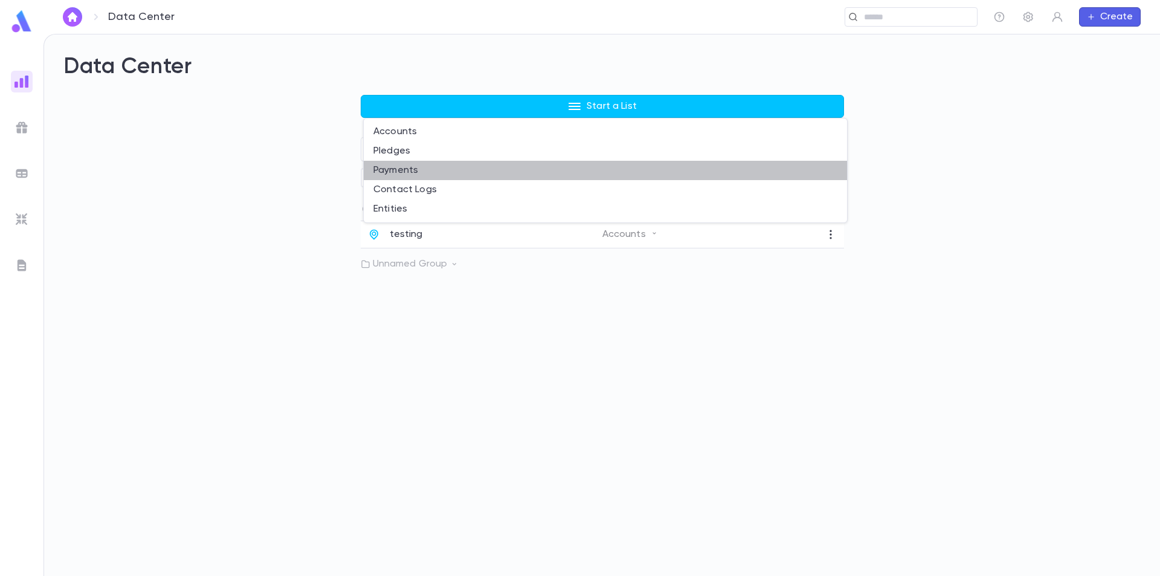
click at [406, 169] on li "Payments" at bounding box center [605, 170] width 483 height 19
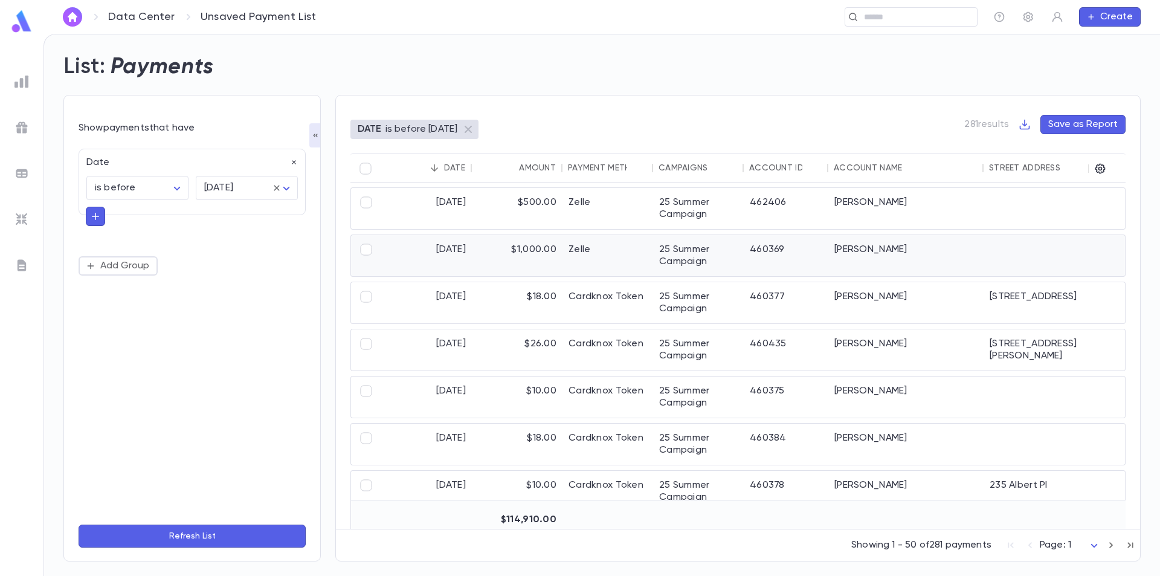
click at [495, 262] on div "$1,000.00" at bounding box center [517, 255] width 91 height 41
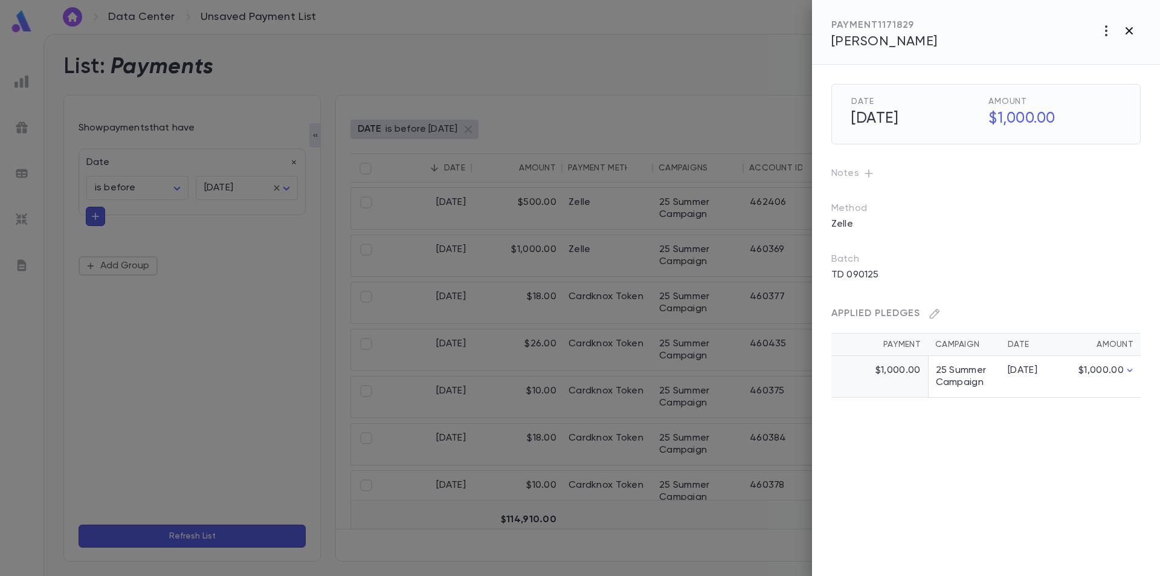
click at [1127, 30] on icon "button" at bounding box center [1128, 30] width 7 height 7
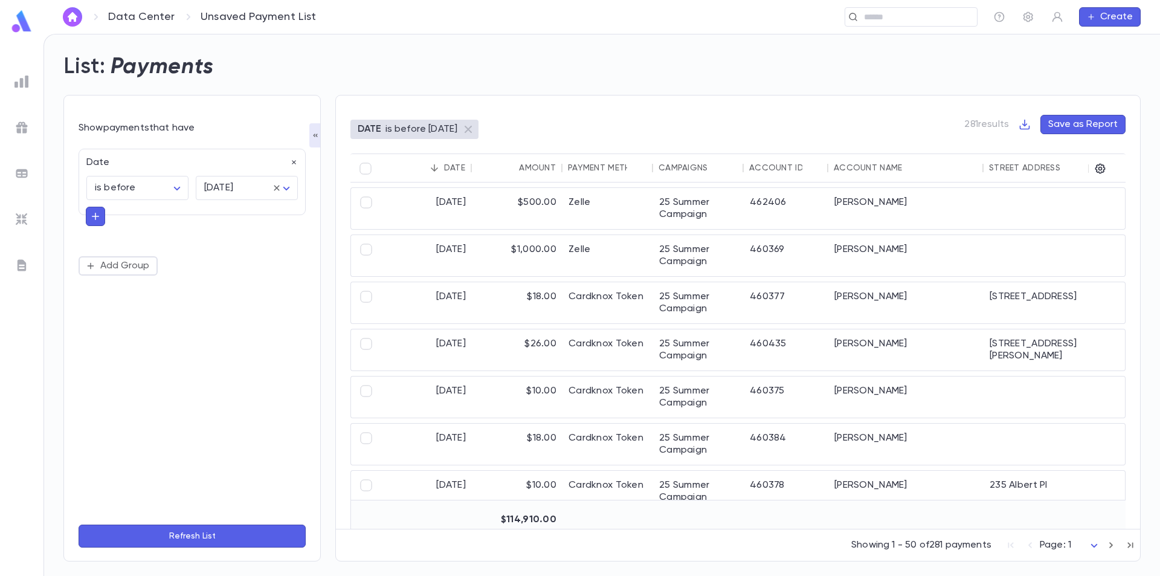
click at [97, 219] on icon "button" at bounding box center [95, 216] width 11 height 12
click at [294, 162] on icon "button" at bounding box center [294, 163] width 4 height 4
click at [113, 167] on button "Add Condition" at bounding box center [126, 165] width 94 height 19
click at [131, 167] on input "text" at bounding box center [187, 165] width 190 height 17
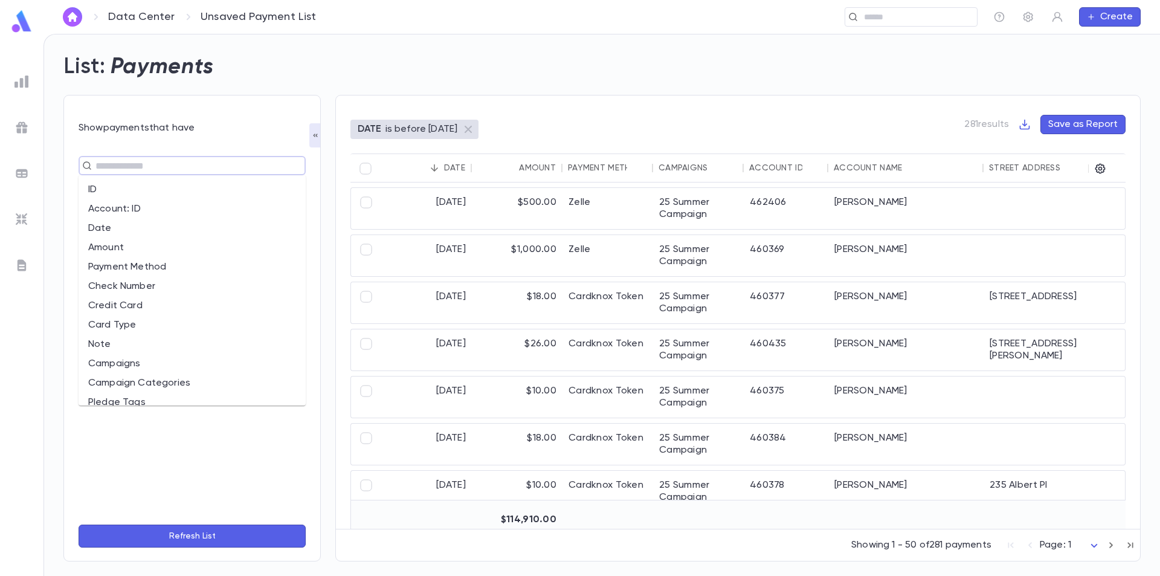
click at [108, 226] on li "Date" at bounding box center [192, 228] width 227 height 19
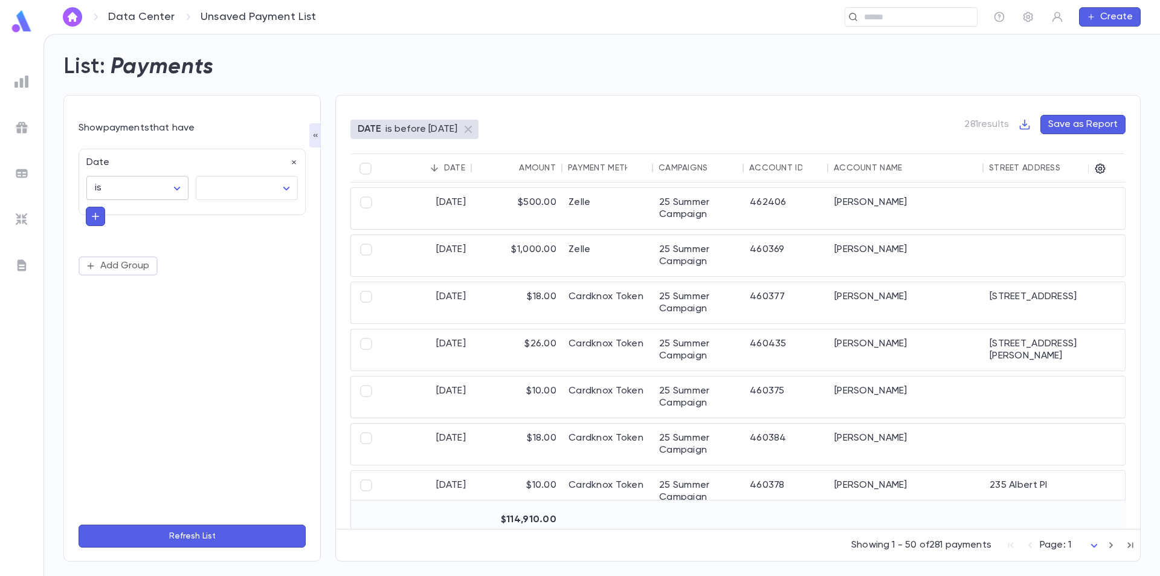
click at [175, 187] on body "Data Center Unsaved Payment List ​ Create List: Payments Show payments that hav…" at bounding box center [580, 305] width 1160 height 542
click at [33, 79] on div at bounding box center [580, 288] width 1160 height 576
click at [18, 84] on img at bounding box center [21, 81] width 14 height 14
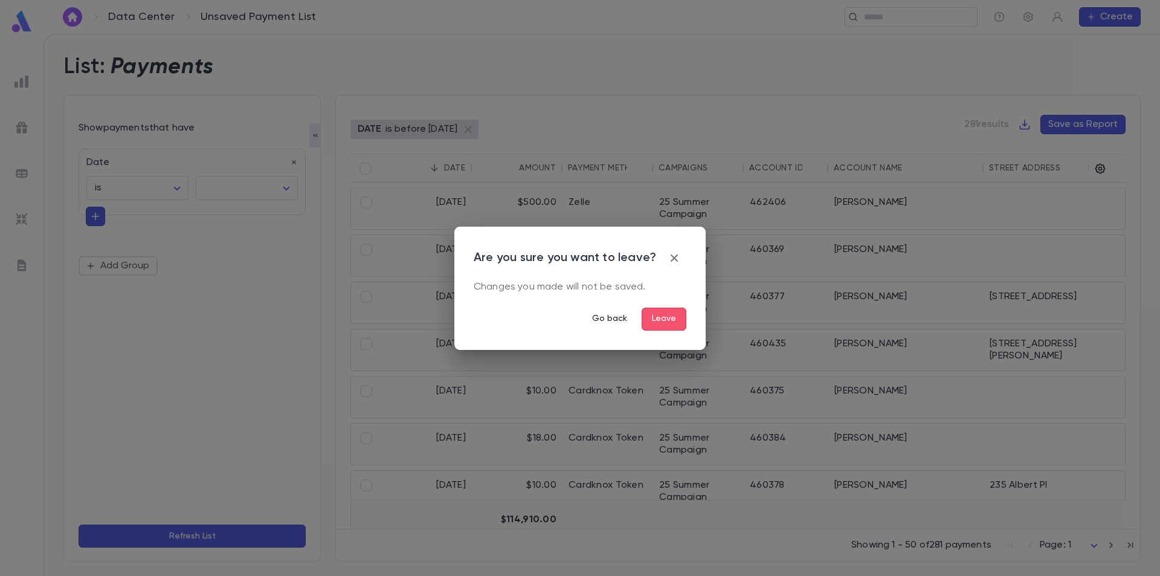
click at [621, 316] on button "Go back" at bounding box center [609, 318] width 54 height 23
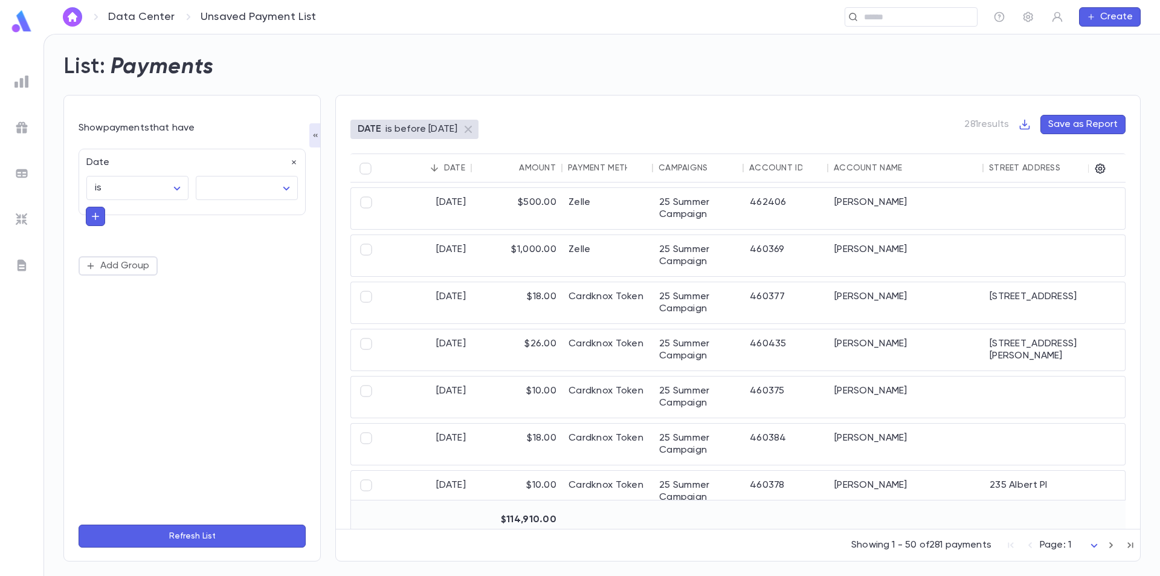
drag, startPoint x: 85, startPoint y: 6, endPoint x: 66, endPoint y: 20, distance: 22.8
click at [70, 17] on div "Data Center Unsaved Payment List ​ Create" at bounding box center [601, 17] width 1116 height 34
click at [69, 18] on img "button" at bounding box center [72, 17] width 14 height 10
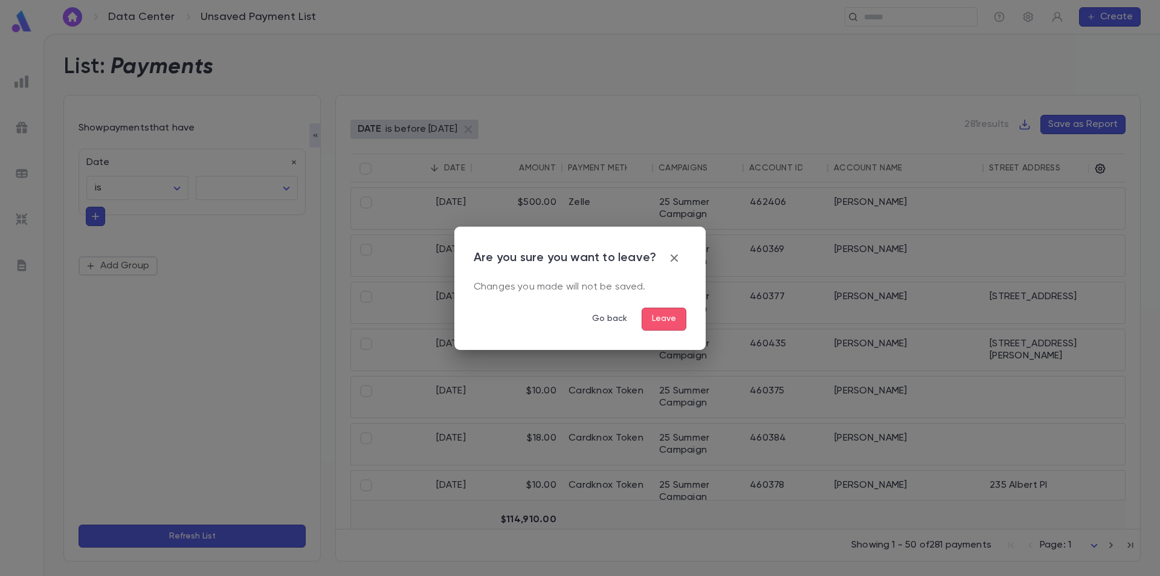
click at [672, 315] on button "Leave" at bounding box center [663, 318] width 45 height 23
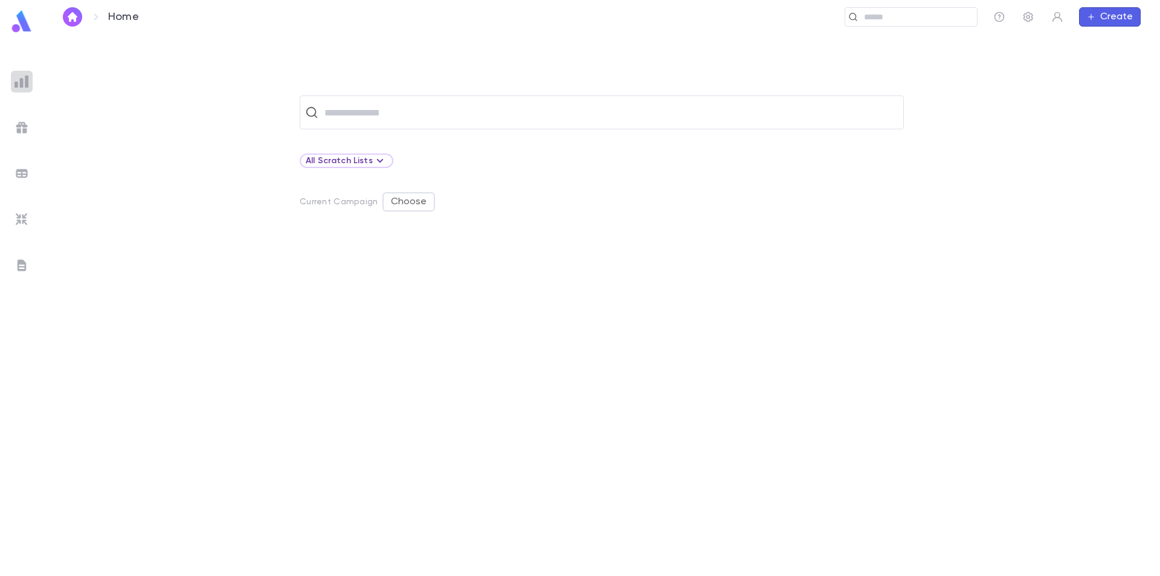
click at [21, 79] on img at bounding box center [21, 81] width 14 height 14
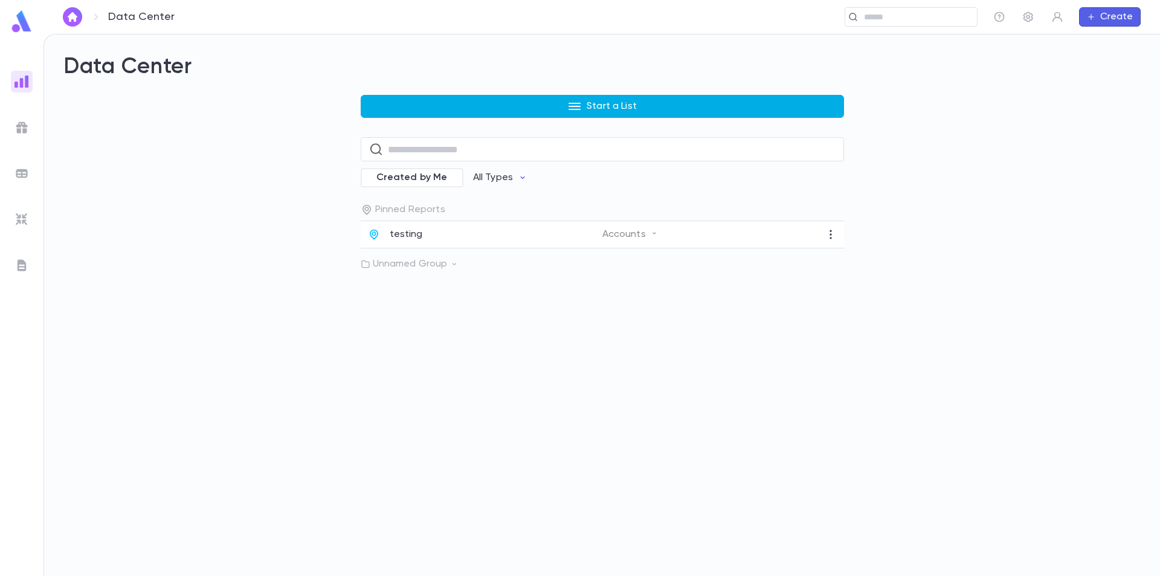
click at [506, 110] on button "Start a List" at bounding box center [602, 106] width 483 height 23
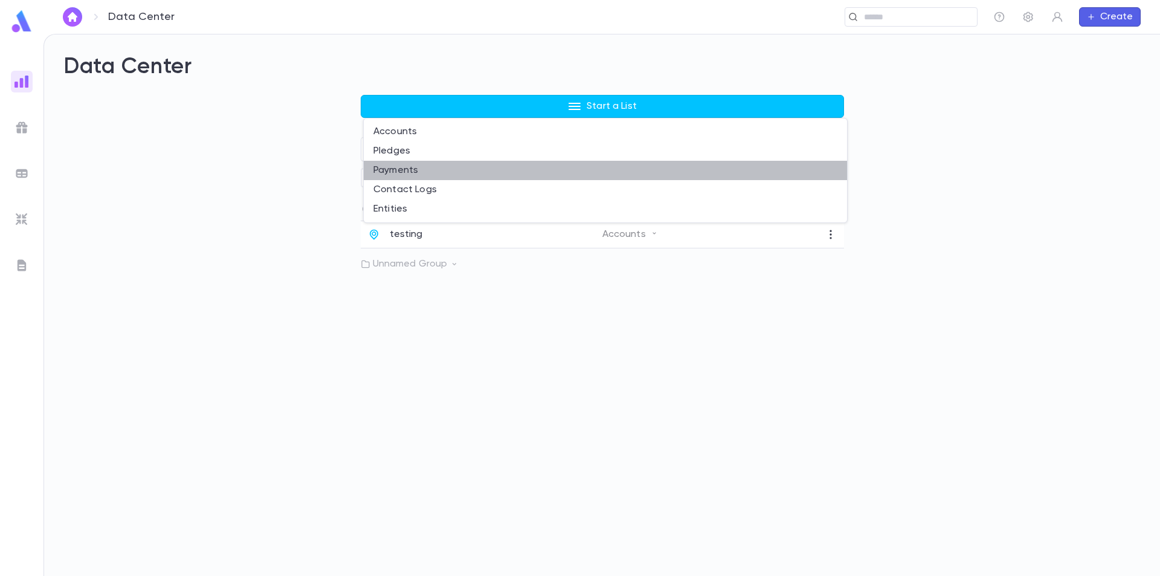
click at [387, 165] on li "Payments" at bounding box center [605, 170] width 483 height 19
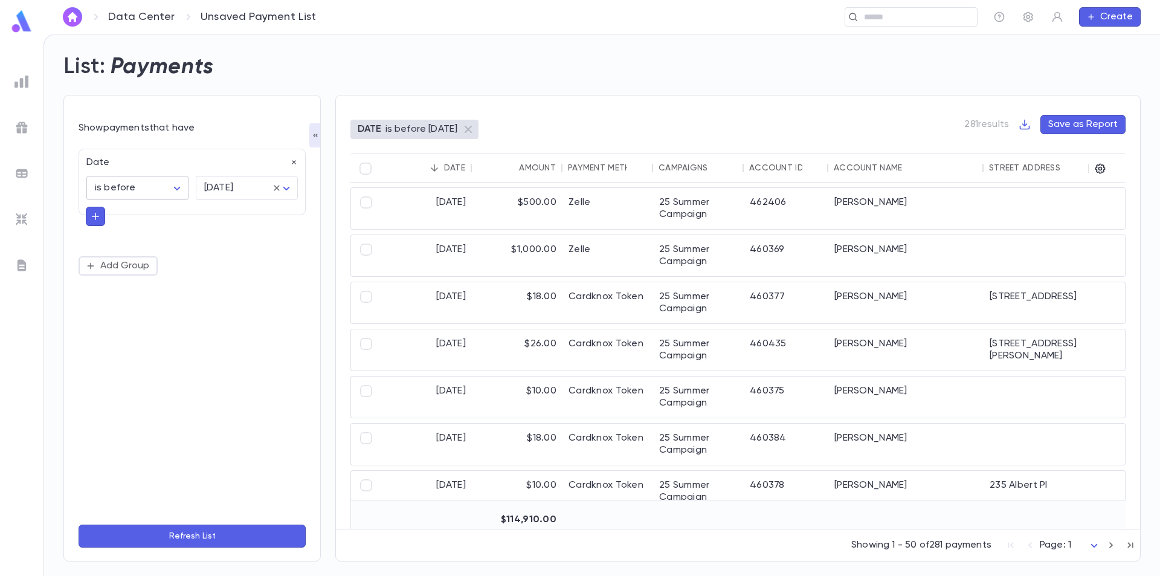
click at [161, 193] on body "Data Center Unsaved Payment List ​ Create List: Payments Show payments that hav…" at bounding box center [580, 305] width 1160 height 542
click at [116, 327] on span "is between" at bounding box center [140, 330] width 82 height 12
type input "*******"
click at [99, 249] on icon "button" at bounding box center [95, 248] width 11 height 12
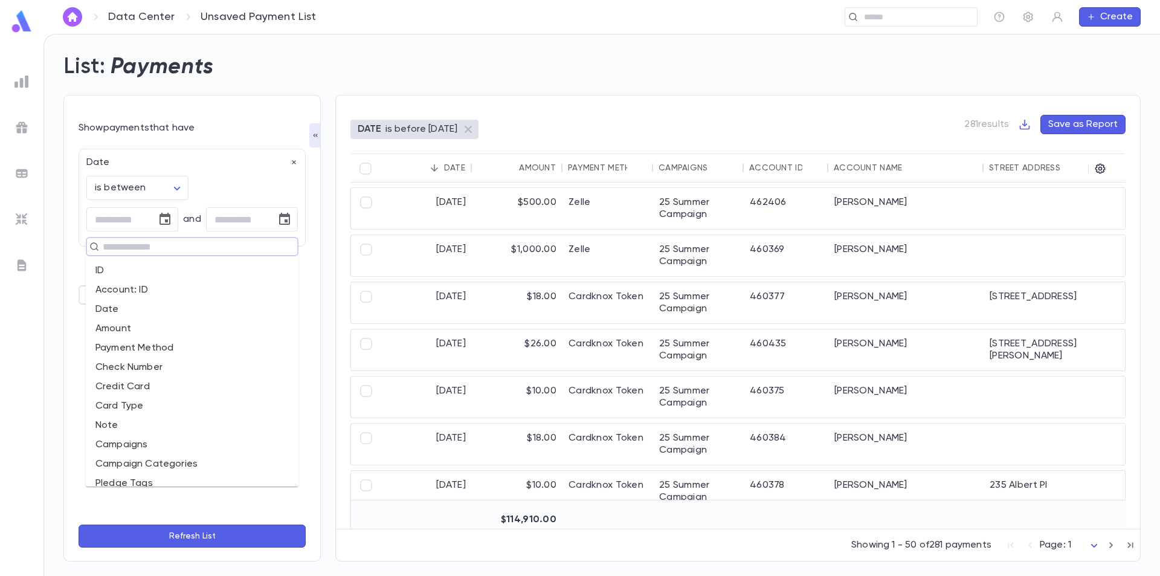
click at [111, 246] on input "text" at bounding box center [187, 246] width 176 height 17
type input "**"
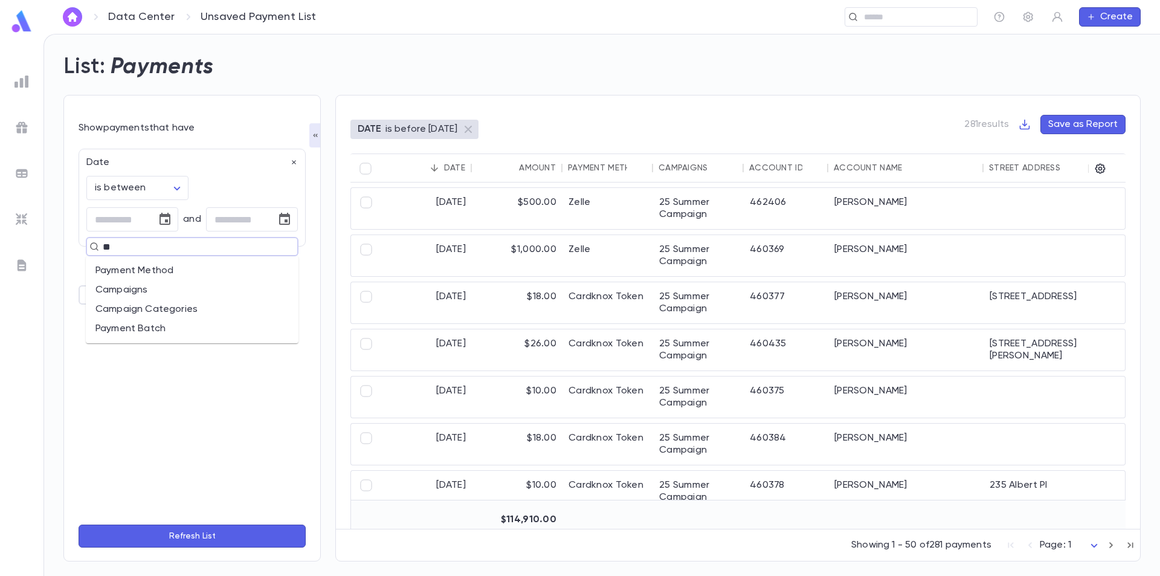
click at [143, 268] on li "Payment Method" at bounding box center [192, 270] width 213 height 19
click at [258, 282] on div "And Payment Method is ****** ​ ​" at bounding box center [191, 268] width 211 height 75
click at [249, 294] on input "text" at bounding box center [237, 294] width 73 height 23
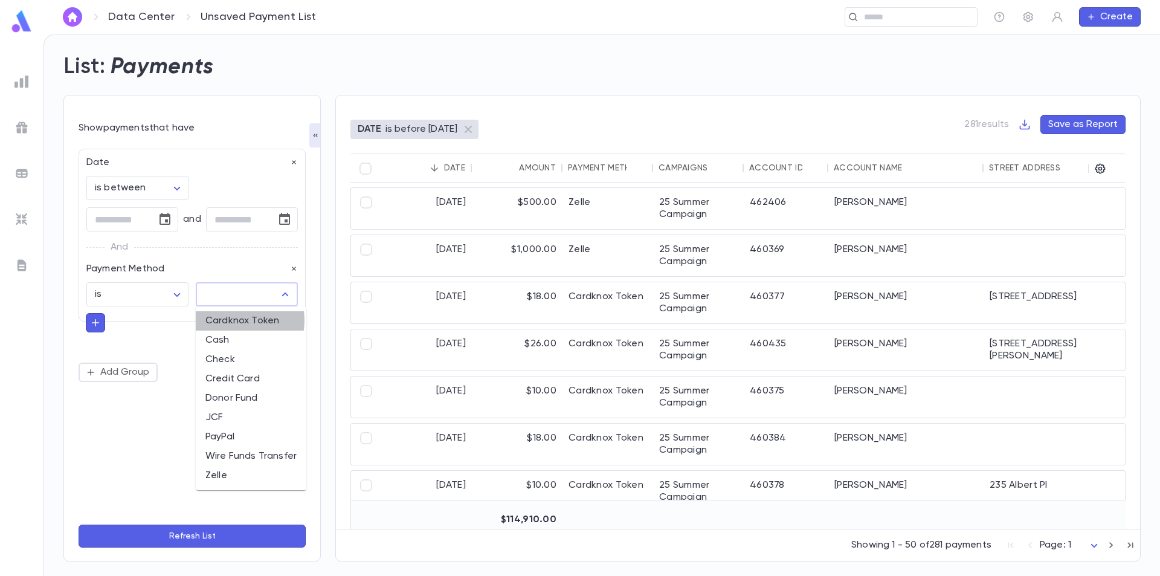
click at [238, 320] on li "Cardknox Token" at bounding box center [251, 320] width 111 height 19
type input "**********"
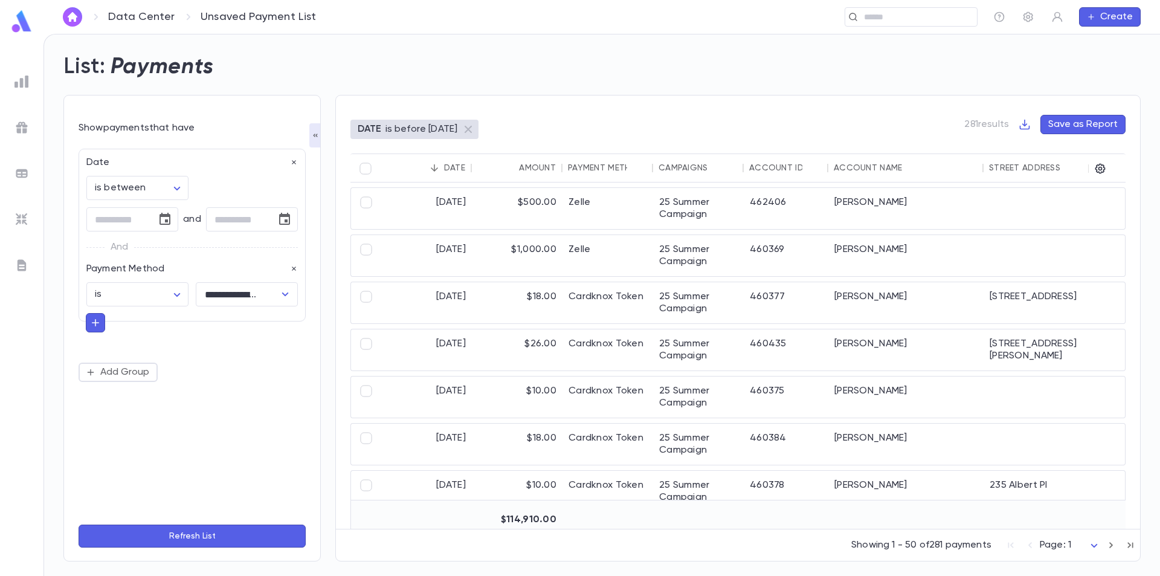
click at [1096, 24] on button "Create" at bounding box center [1110, 16] width 62 height 19
click at [1103, 77] on li "Payment" at bounding box center [1113, 78] width 62 height 19
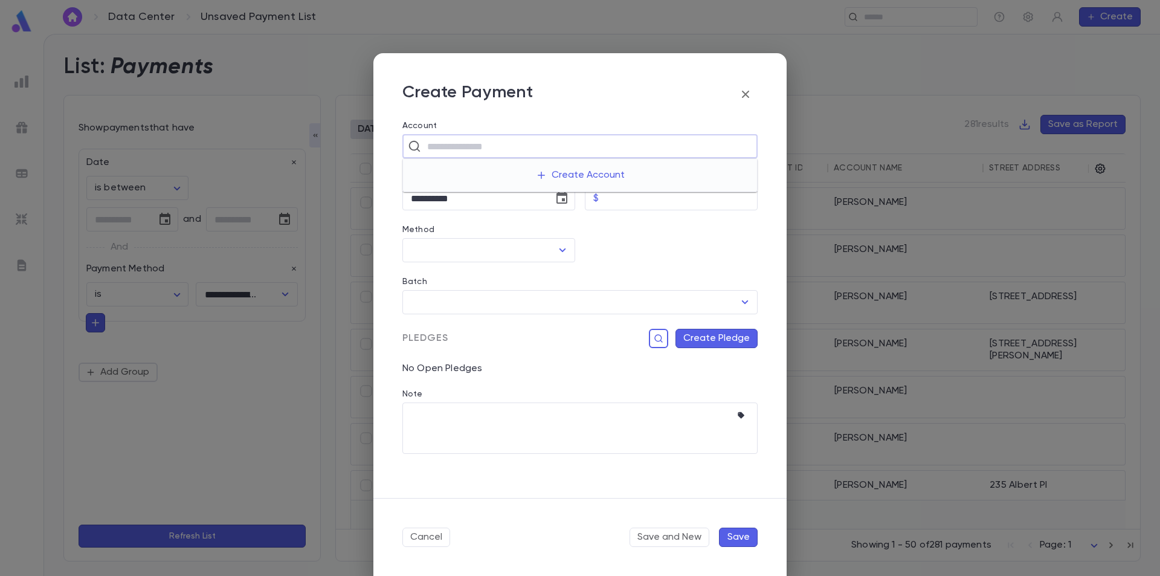
click at [472, 152] on input "text" at bounding box center [587, 146] width 329 height 23
drag, startPoint x: 618, startPoint y: 249, endPoint x: 584, endPoint y: 258, distance: 35.0
click at [616, 249] on div at bounding box center [666, 236] width 182 height 52
click at [569, 252] on icon "Open" at bounding box center [562, 250] width 14 height 14
click at [462, 281] on li "Cardknox Token" at bounding box center [488, 276] width 173 height 19
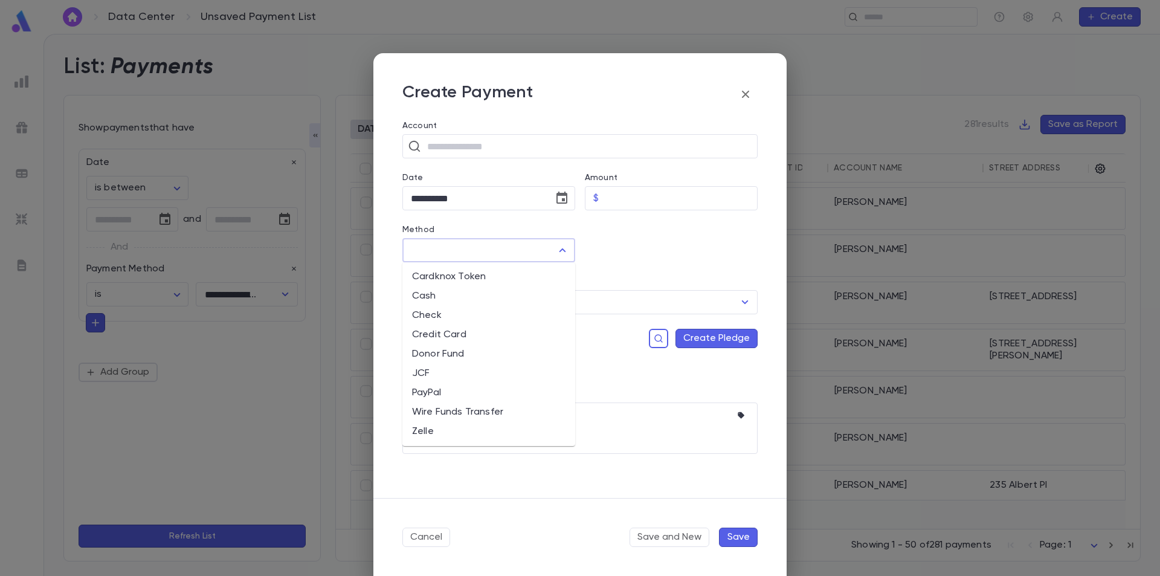
type input "**********"
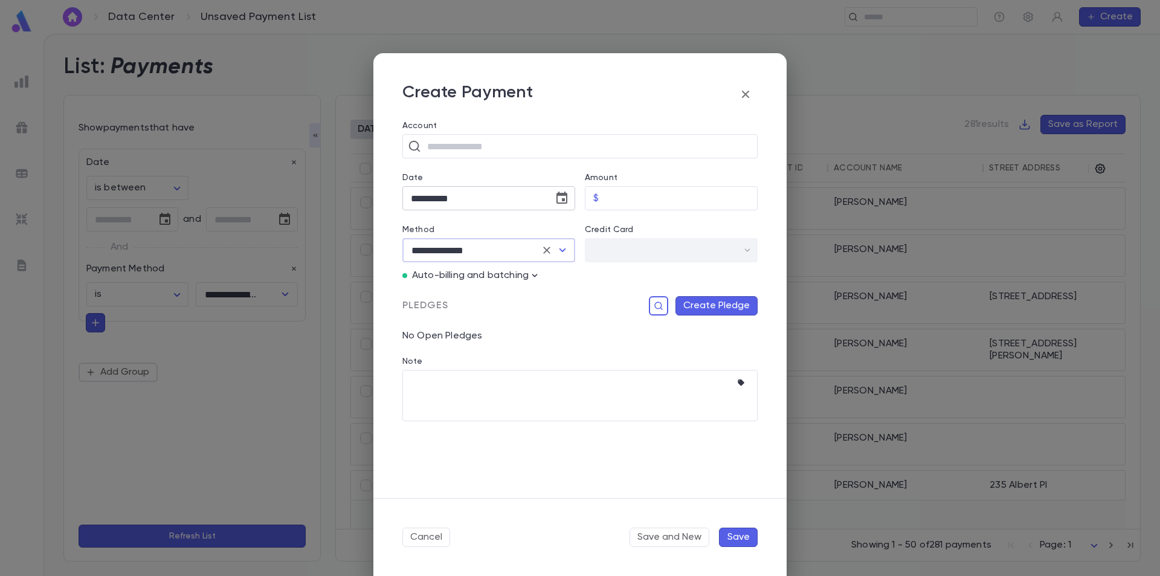
click at [419, 197] on input "**********" at bounding box center [473, 199] width 143 height 24
drag, startPoint x: 421, startPoint y: 194, endPoint x: 430, endPoint y: 196, distance: 9.1
click at [422, 194] on input "**********" at bounding box center [473, 199] width 143 height 24
click at [430, 196] on input "**********" at bounding box center [473, 199] width 143 height 24
type input "**********"
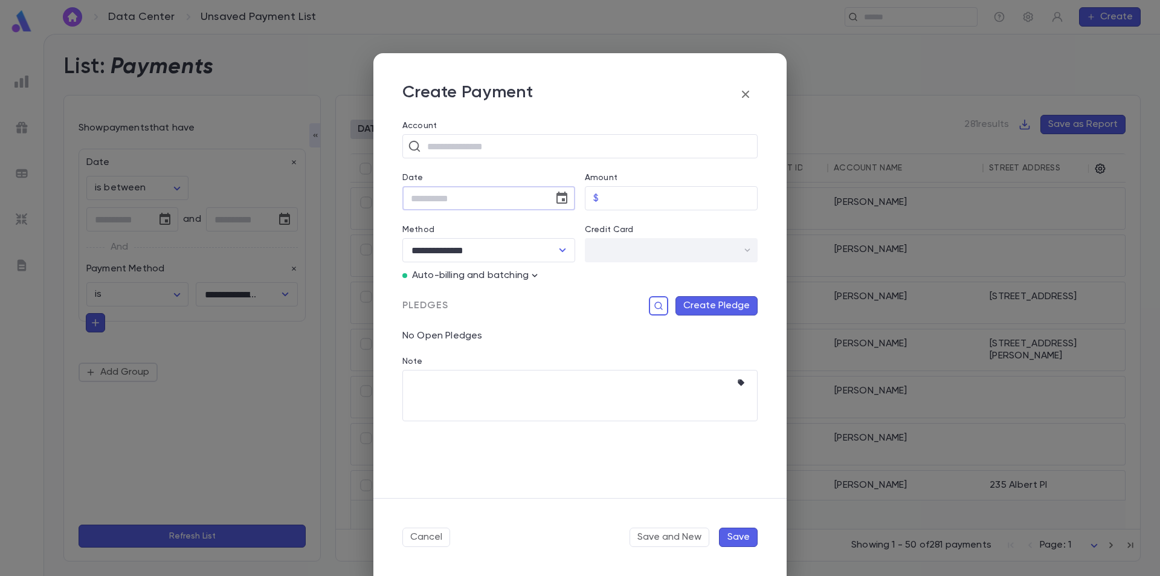
click at [562, 195] on icon "Choose date, selected date is Sep 17, 2025" at bounding box center [561, 197] width 11 height 12
click at [425, 347] on button "22" at bounding box center [425, 348] width 22 height 22
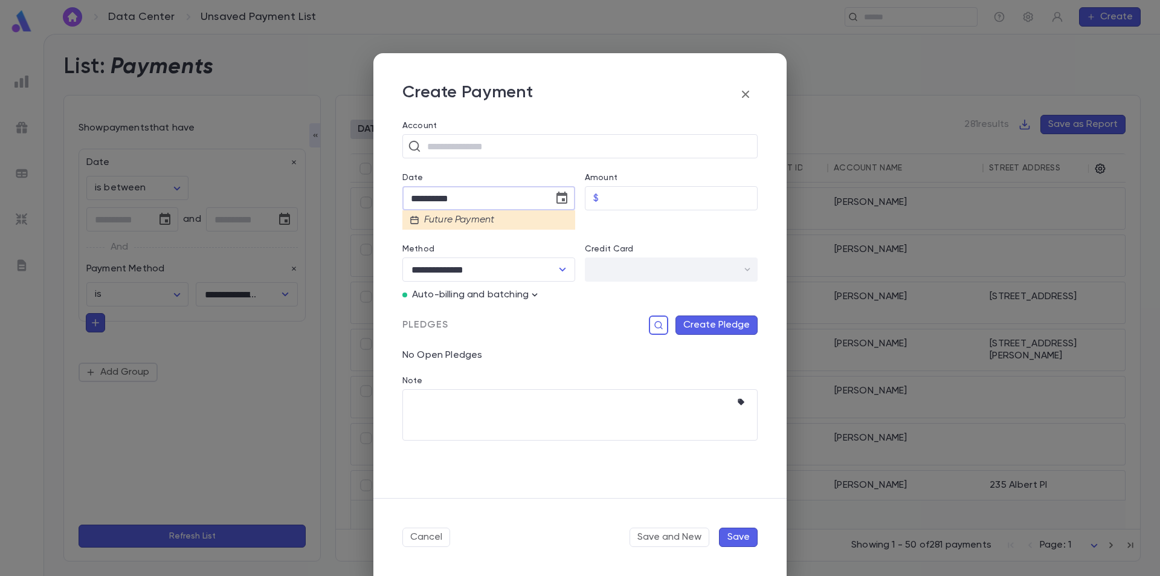
click at [419, 196] on input "**********" at bounding box center [473, 199] width 143 height 24
click at [423, 195] on input "**********" at bounding box center [473, 199] width 143 height 24
type input "**********"
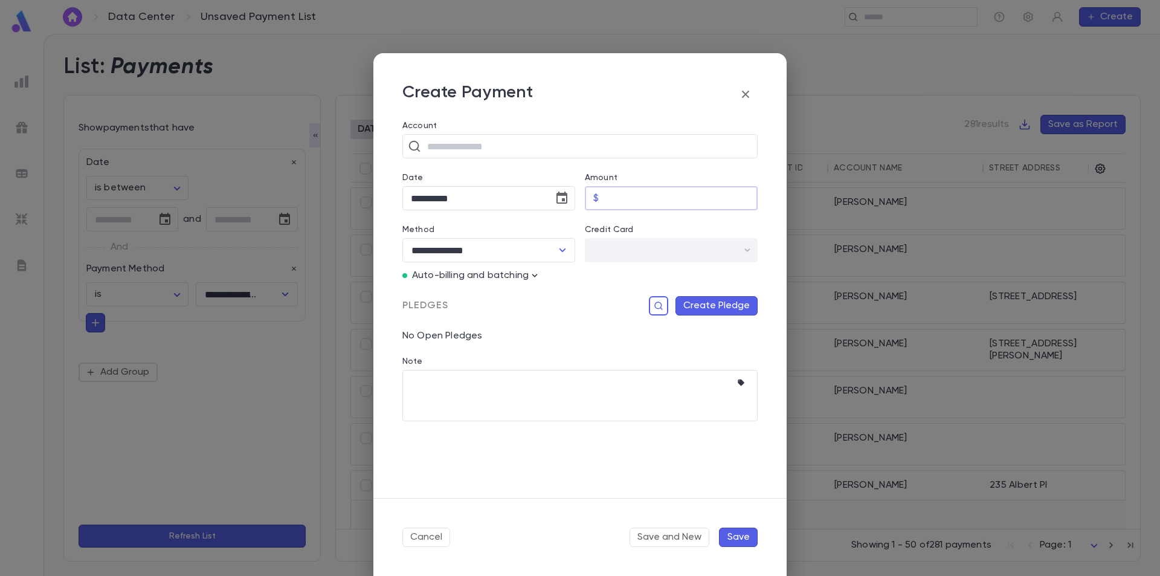
click at [621, 198] on input "Amount" at bounding box center [680, 199] width 154 height 24
type input "****"
click at [449, 147] on input "text" at bounding box center [587, 146] width 329 height 23
click at [744, 94] on icon "button" at bounding box center [745, 94] width 14 height 14
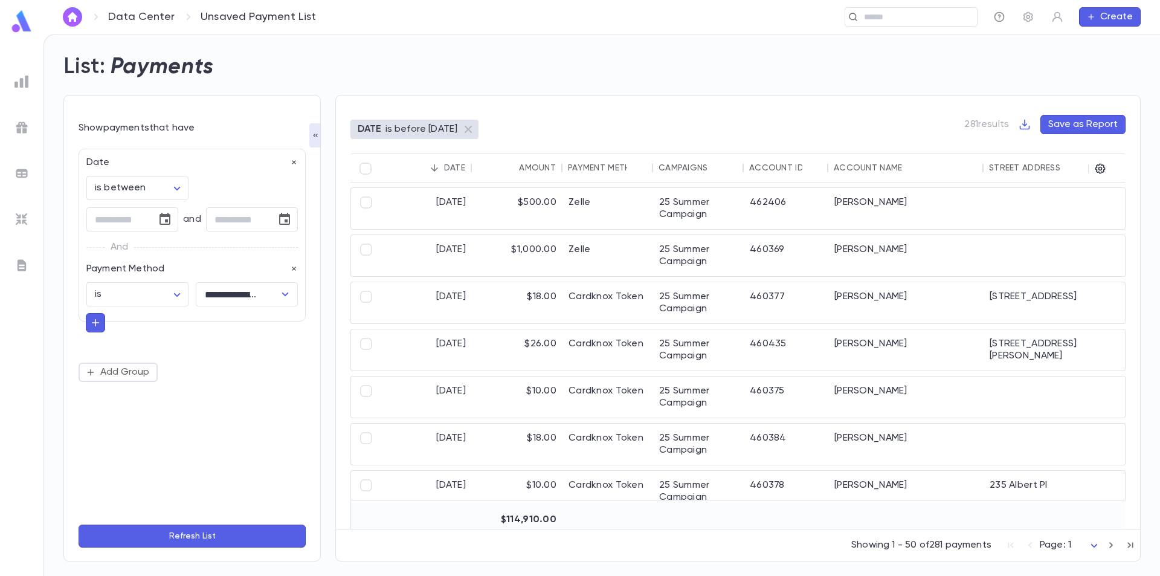
click at [1001, 15] on icon "button" at bounding box center [999, 17] width 12 height 12
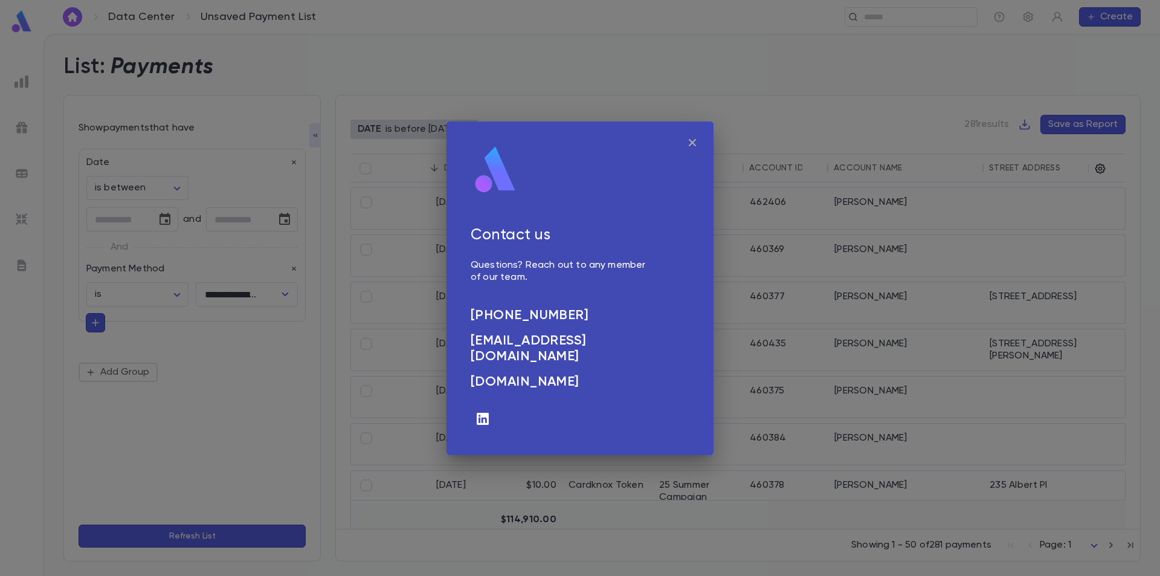
drag, startPoint x: 874, startPoint y: 80, endPoint x: 743, endPoint y: 118, distance: 135.9
click at [875, 79] on div "Contact us Questions? Reach out to any member of our team. (732) 605 6000 info@…" at bounding box center [580, 288] width 1160 height 576
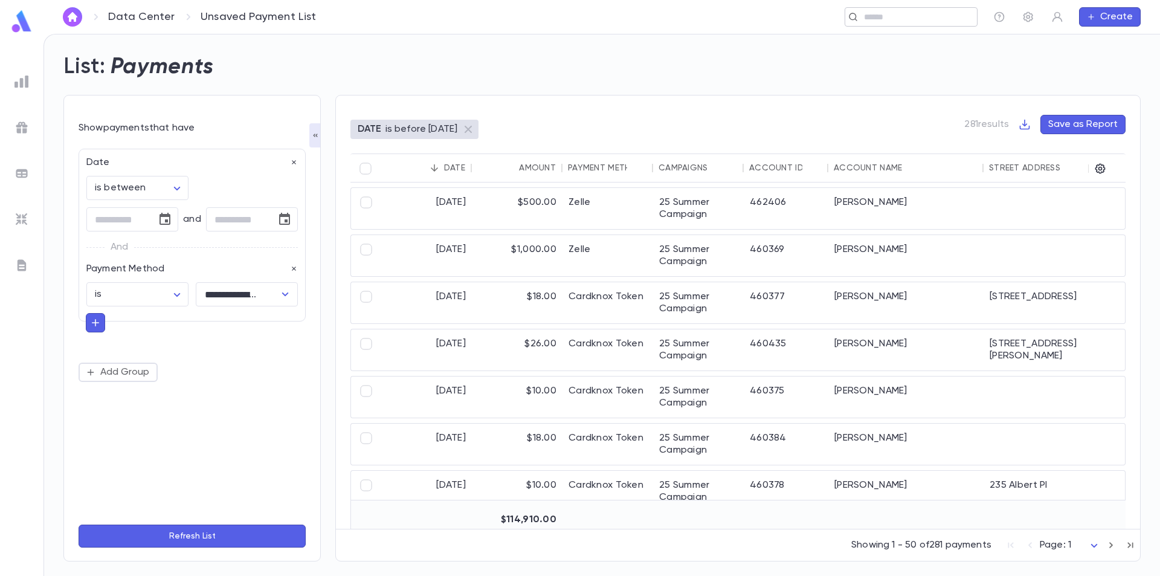
click at [888, 15] on input "text" at bounding box center [907, 16] width 94 height 11
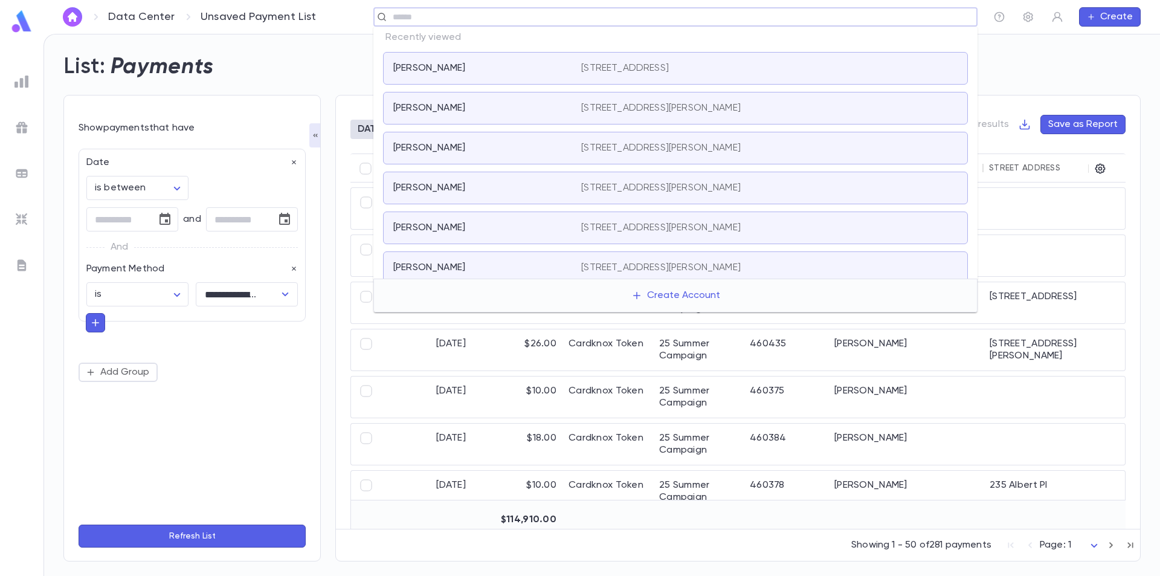
click at [1024, 70] on div "List: Payments" at bounding box center [594, 59] width 1091 height 41
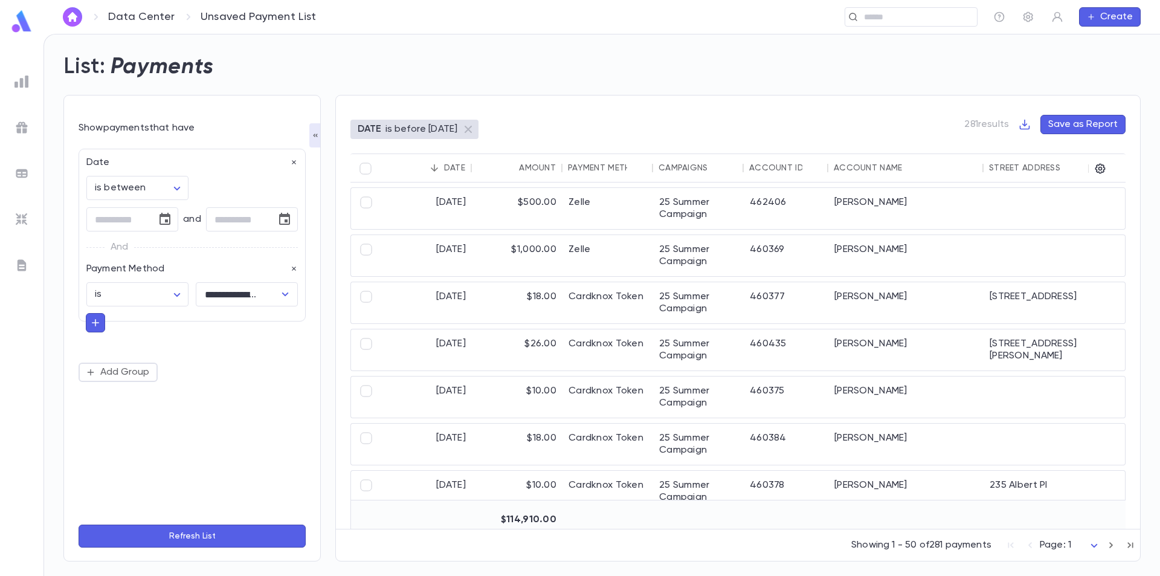
click at [26, 80] on img at bounding box center [21, 81] width 14 height 14
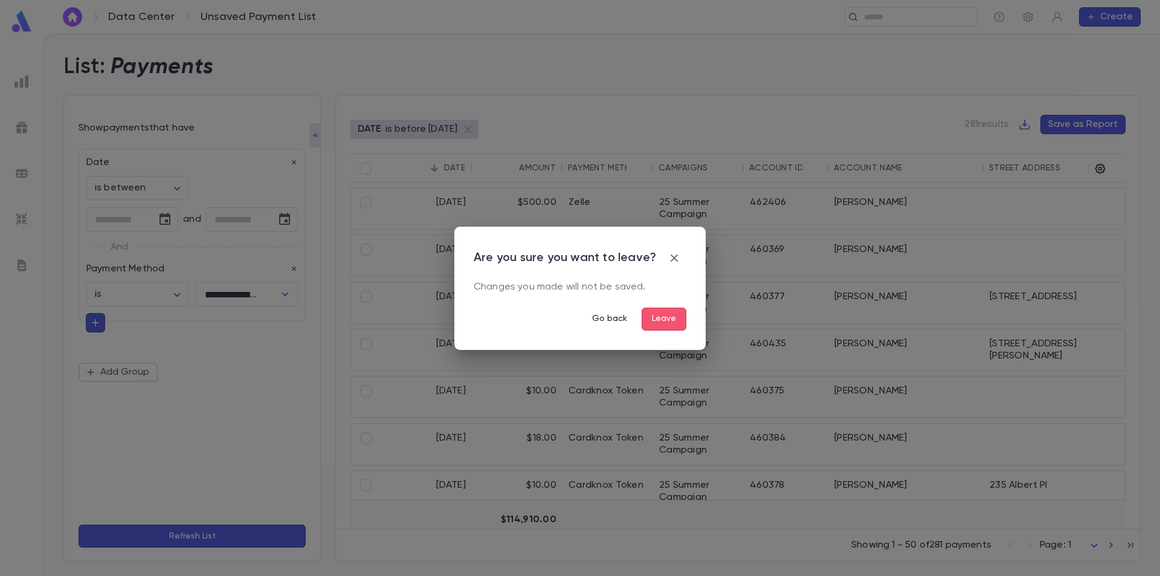
click at [618, 318] on button "Go back" at bounding box center [609, 318] width 54 height 23
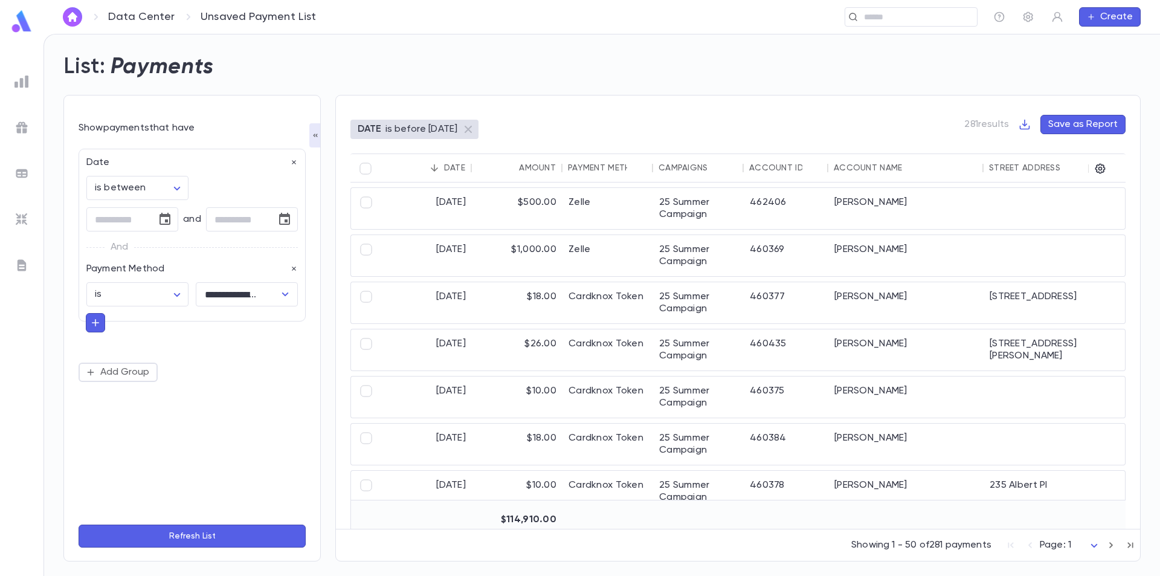
drag, startPoint x: 666, startPoint y: 99, endPoint x: 466, endPoint y: 144, distance: 204.4
click at [664, 98] on div "DATE is before tomorrow 281 results Save as Report Date Amount Payment Method C…" at bounding box center [737, 328] width 805 height 466
click at [16, 268] on img at bounding box center [21, 265] width 14 height 14
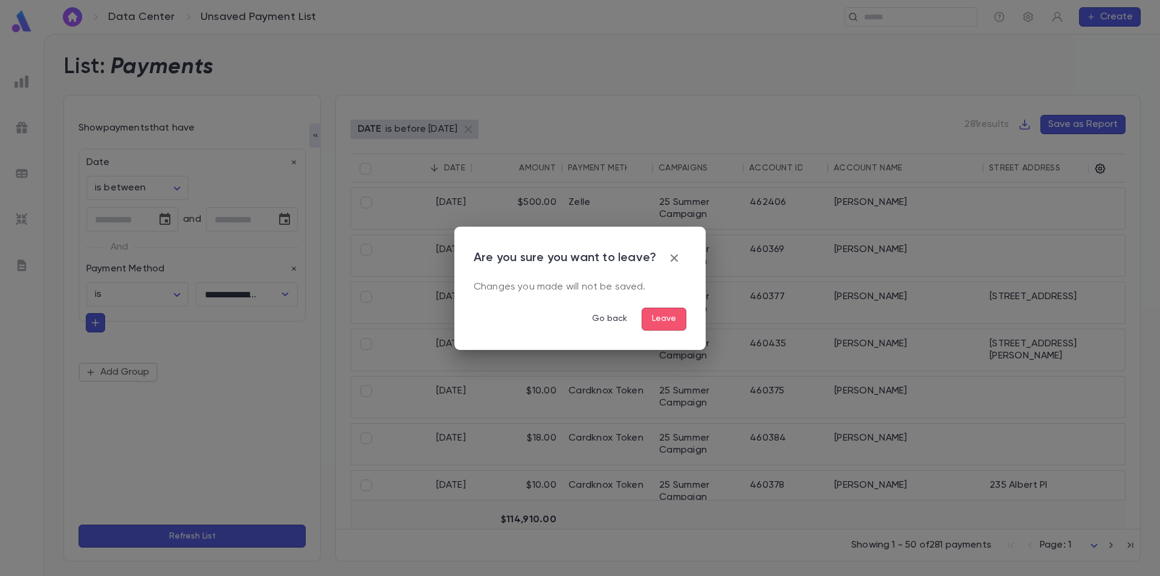
click at [662, 313] on button "Leave" at bounding box center [663, 318] width 45 height 23
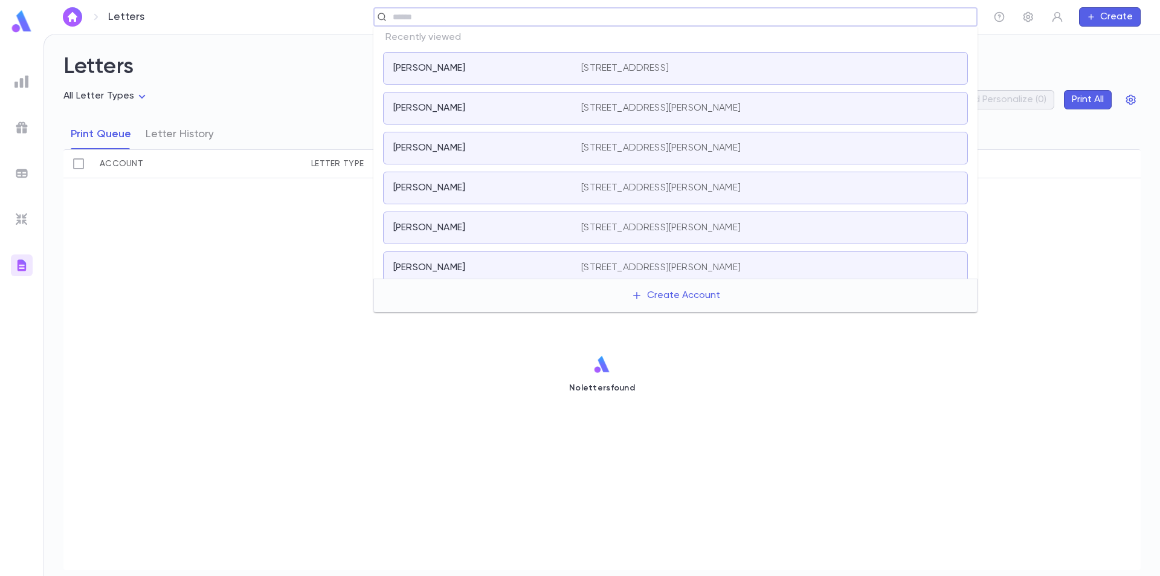
click at [946, 21] on input "text" at bounding box center [671, 16] width 565 height 11
click at [511, 69] on div "Mamrout, Albert" at bounding box center [479, 68] width 173 height 12
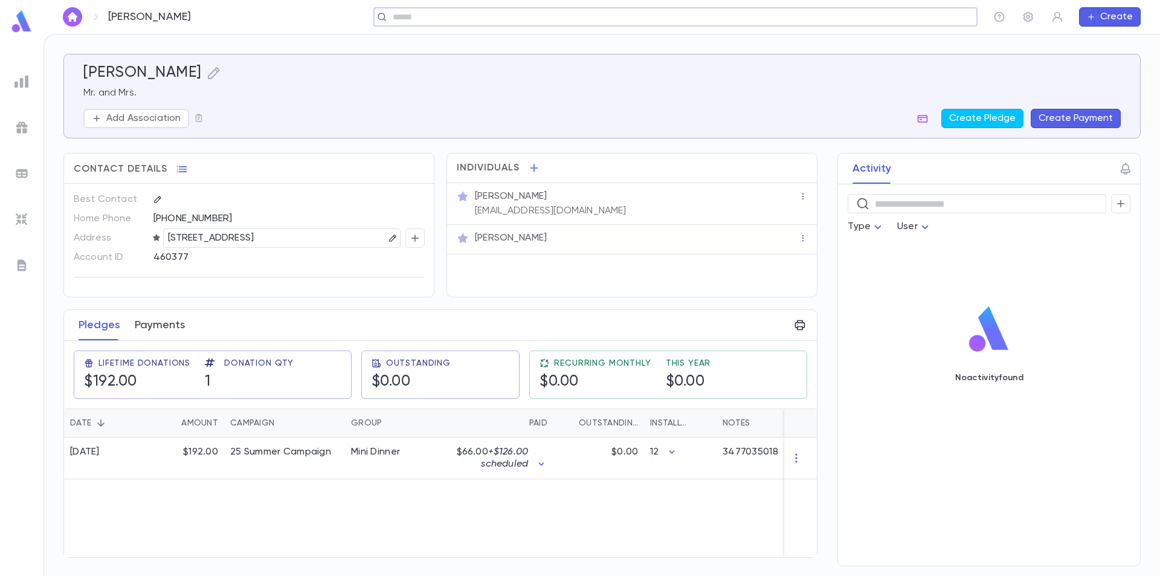
click at [151, 327] on button "Payments" at bounding box center [160, 325] width 50 height 30
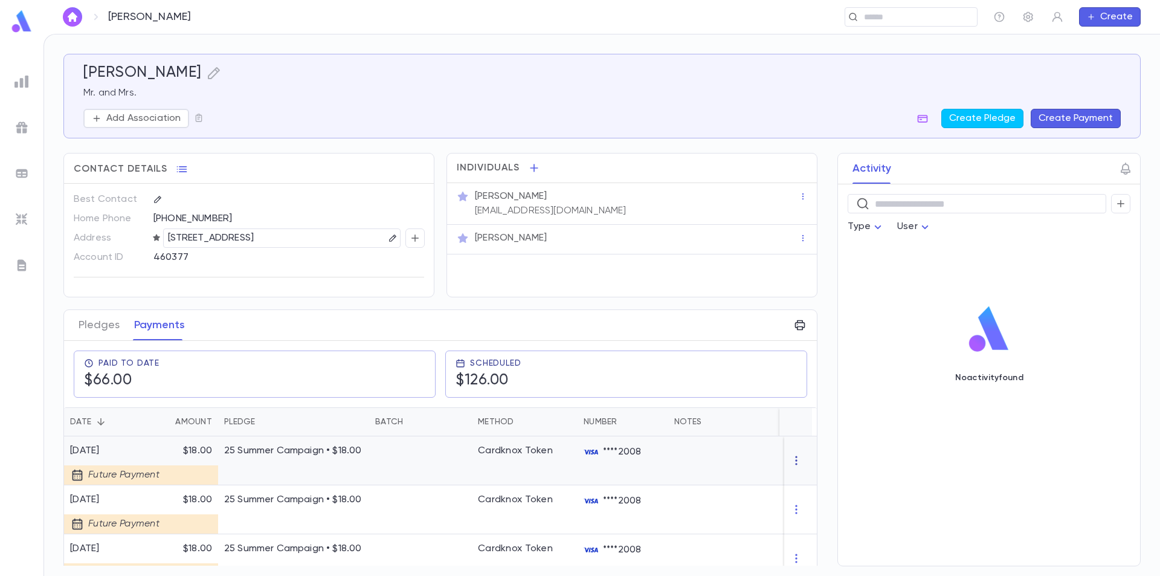
click at [790, 459] on icon "button" at bounding box center [796, 460] width 12 height 12
click at [789, 510] on div at bounding box center [580, 288] width 1160 height 576
drag, startPoint x: 30, startPoint y: 79, endPoint x: 16, endPoint y: 83, distance: 13.8
click at [23, 81] on div at bounding box center [22, 82] width 22 height 22
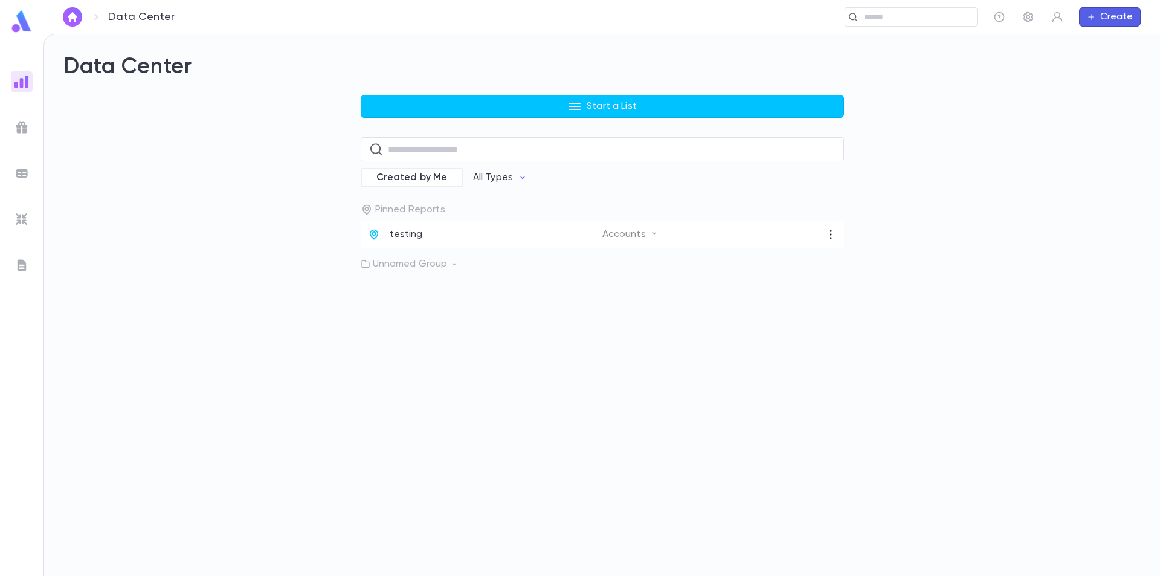
click at [18, 268] on img at bounding box center [21, 265] width 14 height 14
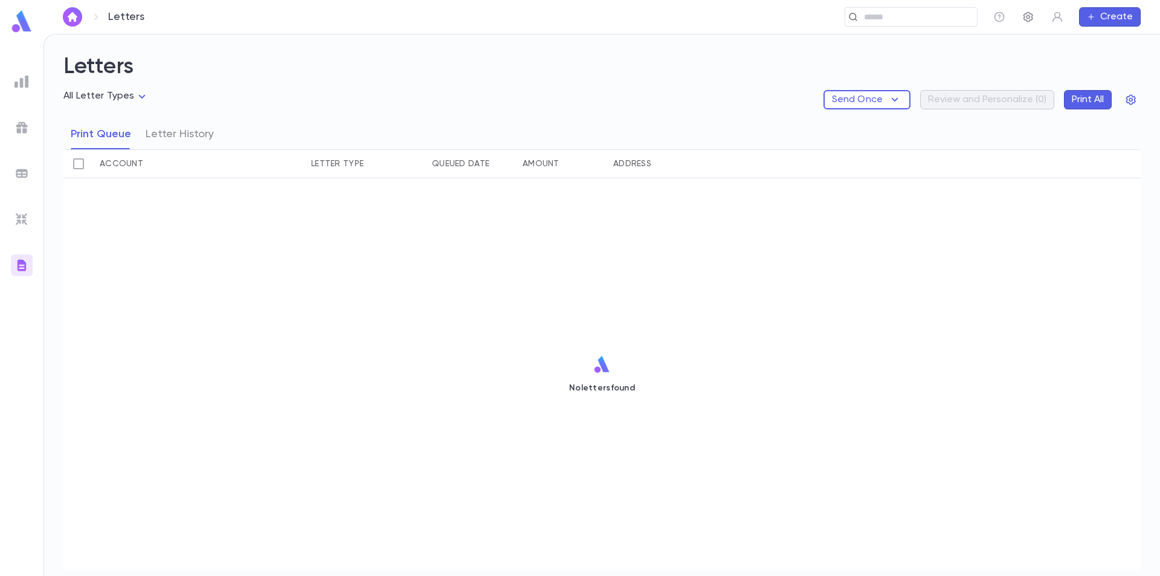
click at [1036, 16] on button "button" at bounding box center [1027, 16] width 19 height 19
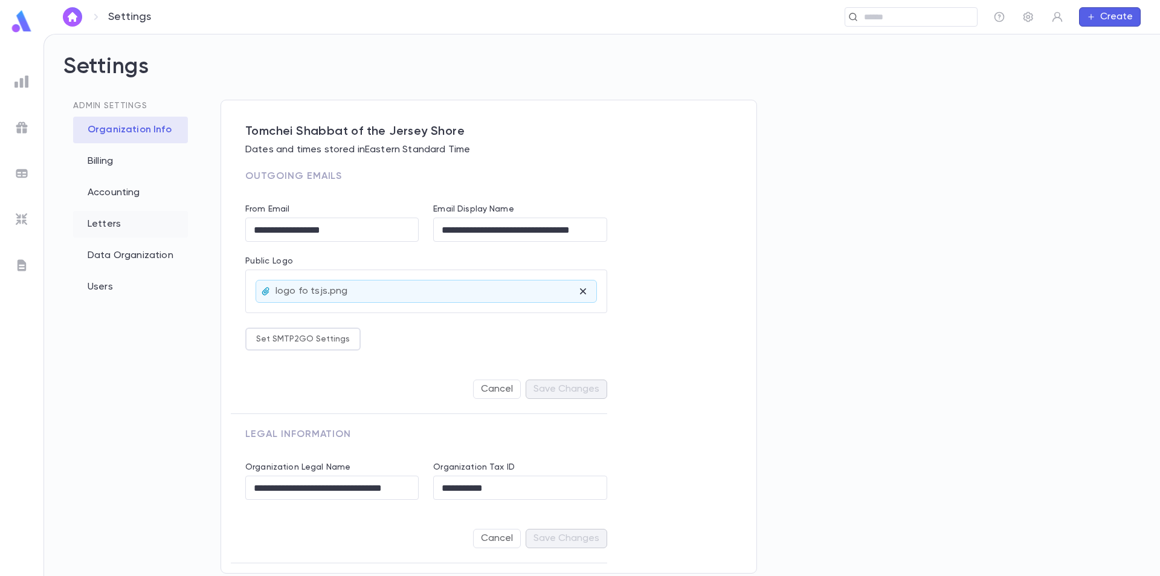
click at [109, 226] on div "Letters" at bounding box center [130, 224] width 115 height 27
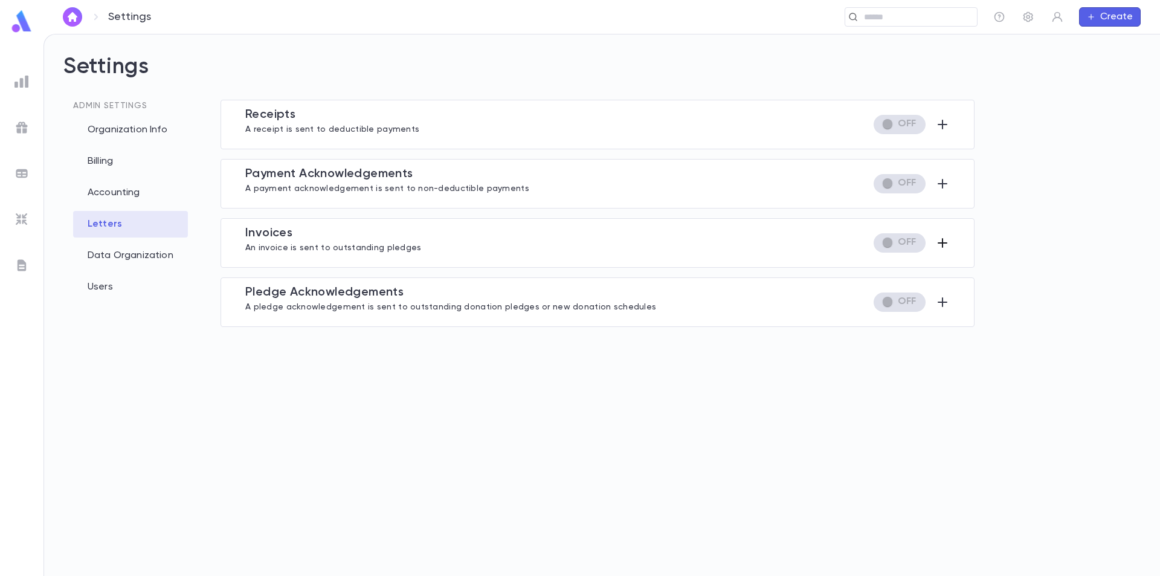
click at [945, 242] on icon "button" at bounding box center [942, 243] width 10 height 10
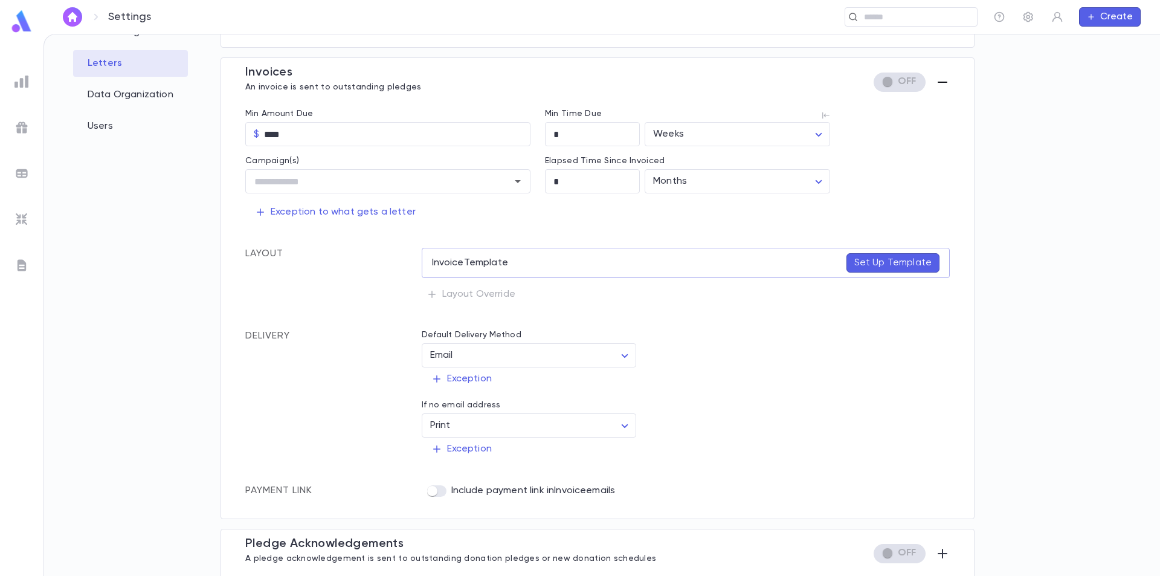
scroll to position [164, 0]
click at [890, 262] on p "Set Up Template" at bounding box center [892, 260] width 77 height 12
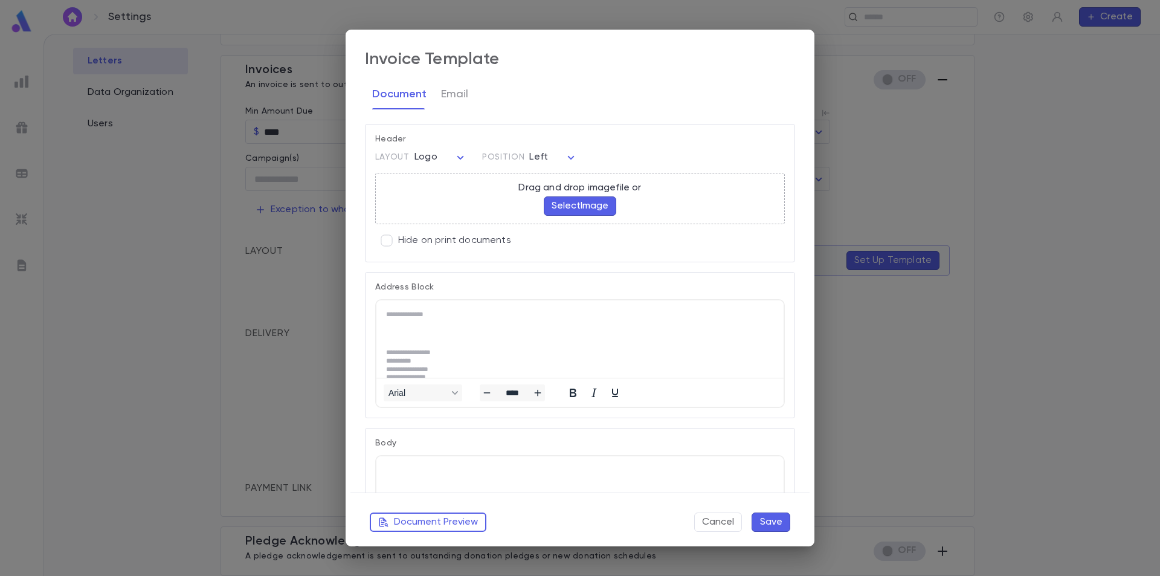
scroll to position [0, 0]
click at [733, 520] on button "Cancel" at bounding box center [718, 521] width 48 height 19
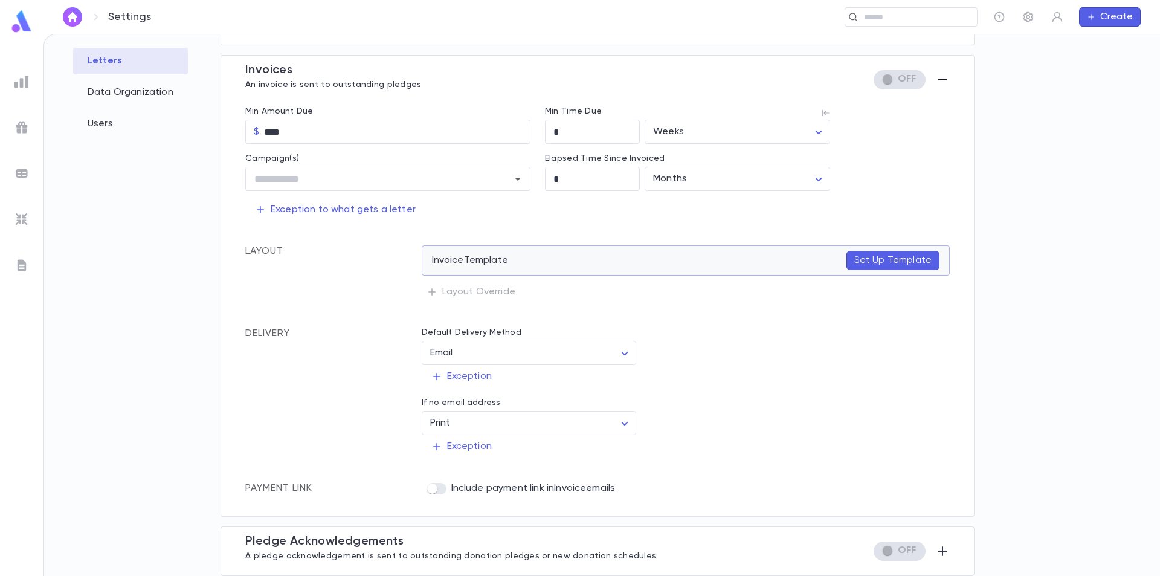
click at [871, 260] on p "Set Up Template" at bounding box center [892, 260] width 77 height 12
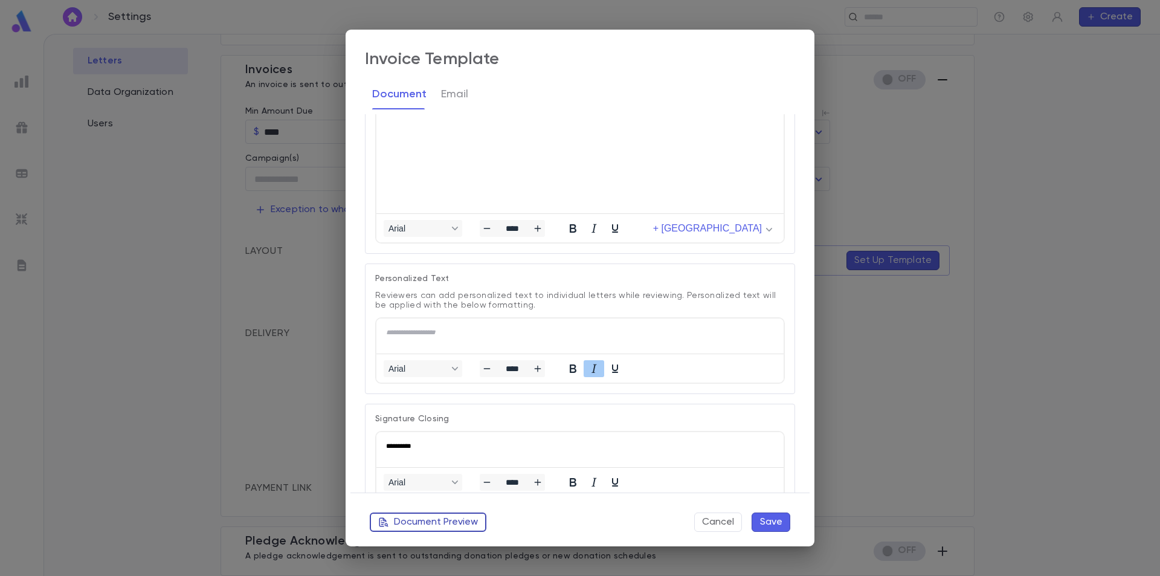
click at [446, 523] on button "Document Preview" at bounding box center [428, 521] width 117 height 19
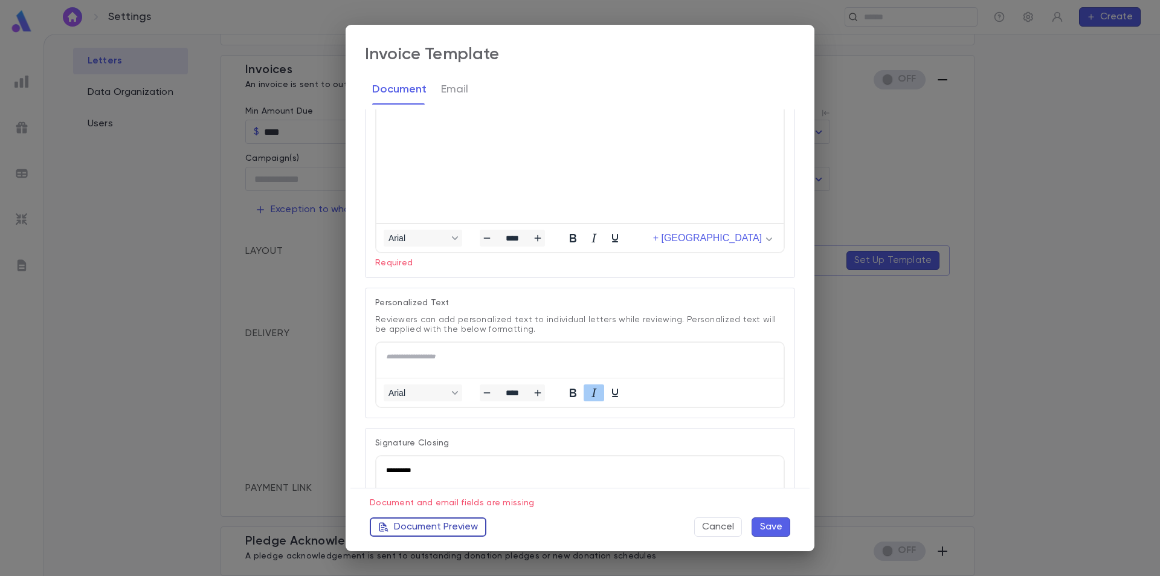
scroll to position [377, 0]
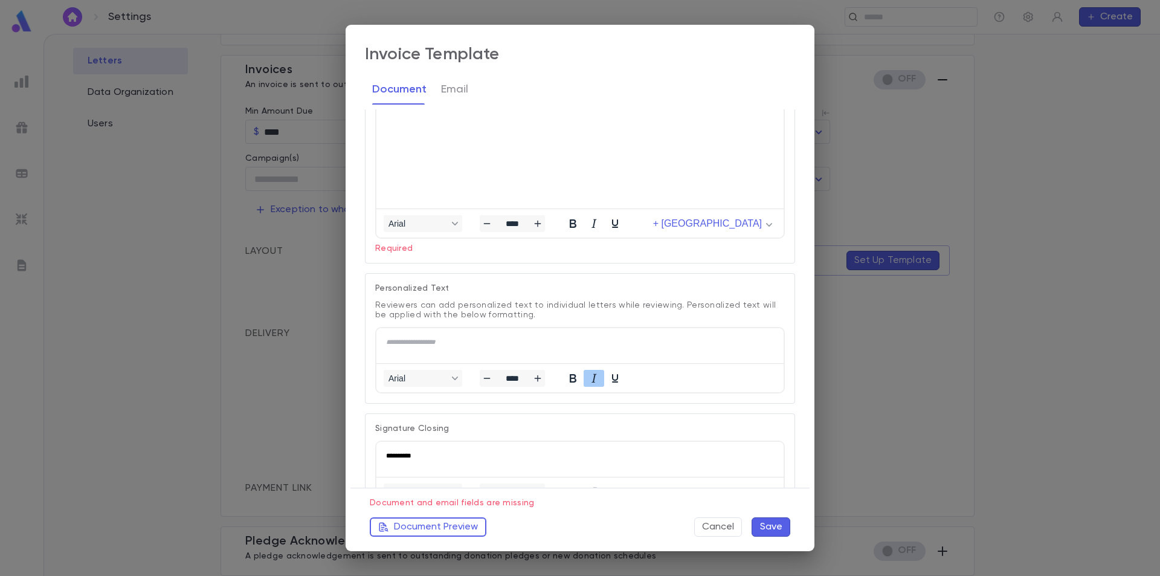
click at [711, 522] on button "Cancel" at bounding box center [718, 526] width 48 height 19
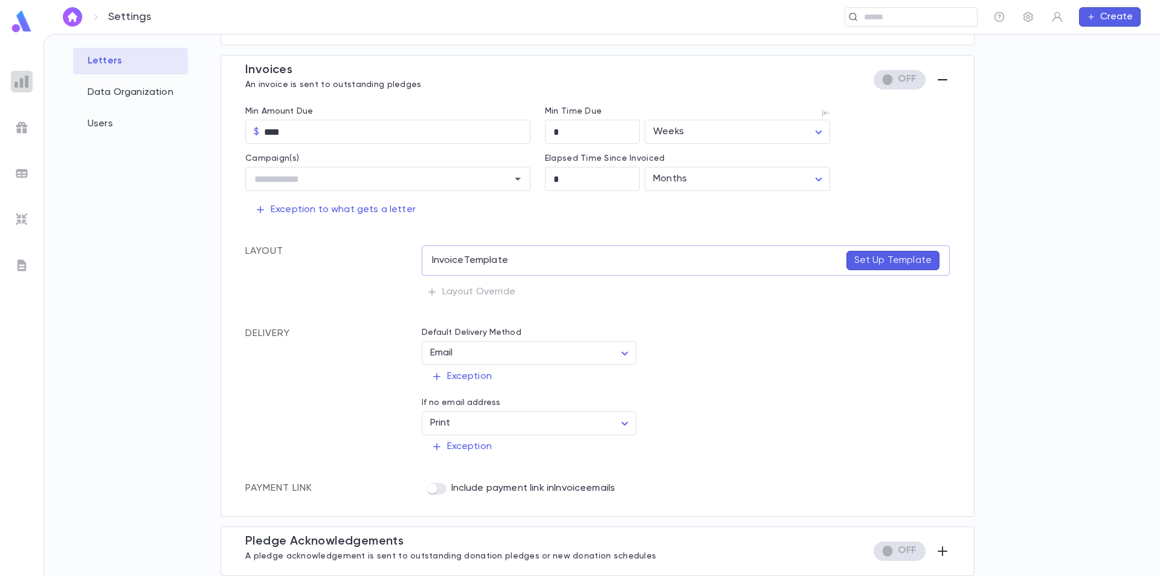
click at [21, 83] on img at bounding box center [21, 81] width 14 height 14
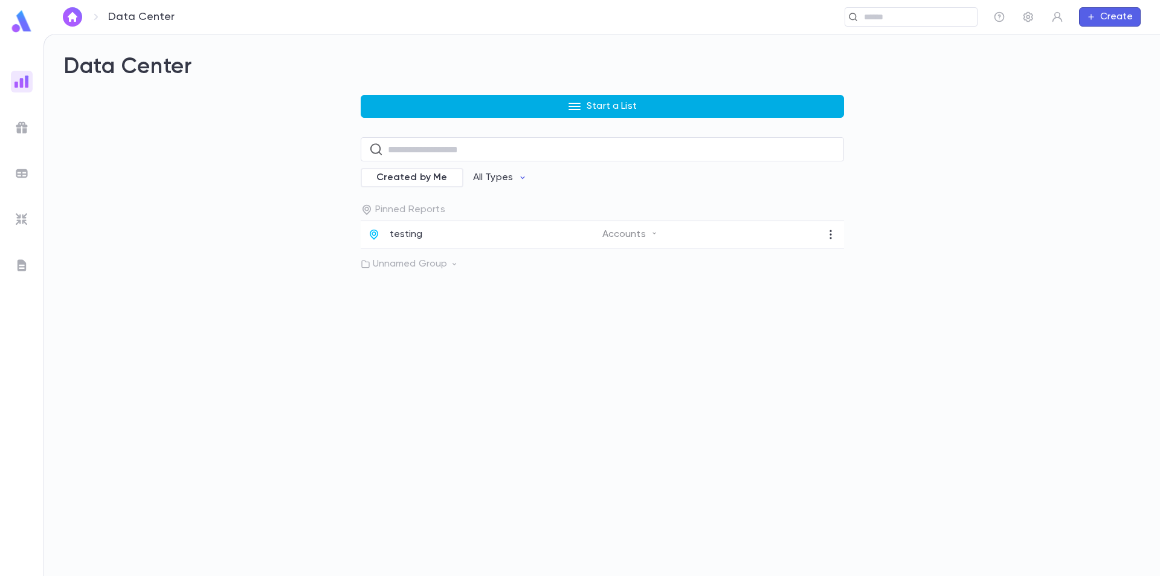
click at [526, 102] on button "Start a List" at bounding box center [602, 106] width 483 height 23
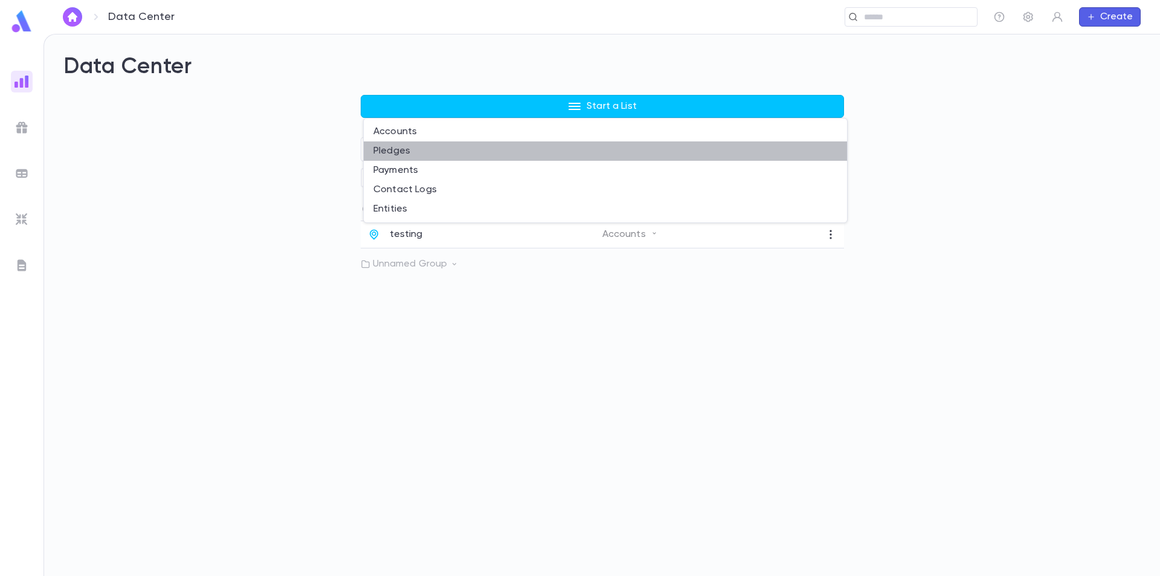
click at [396, 147] on li "Pledges" at bounding box center [605, 150] width 483 height 19
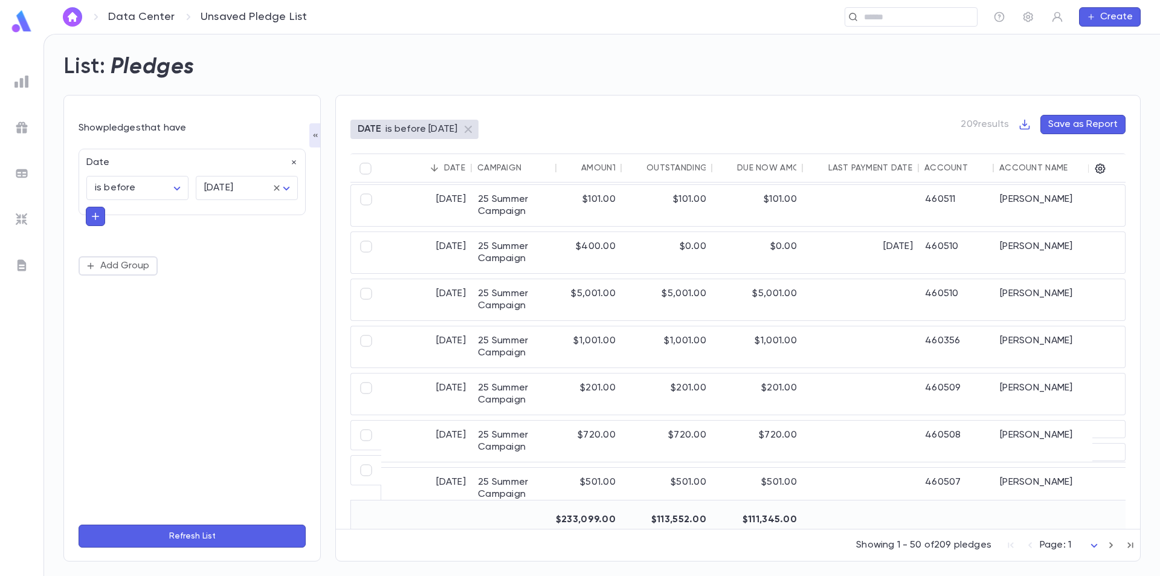
scroll to position [1872, 0]
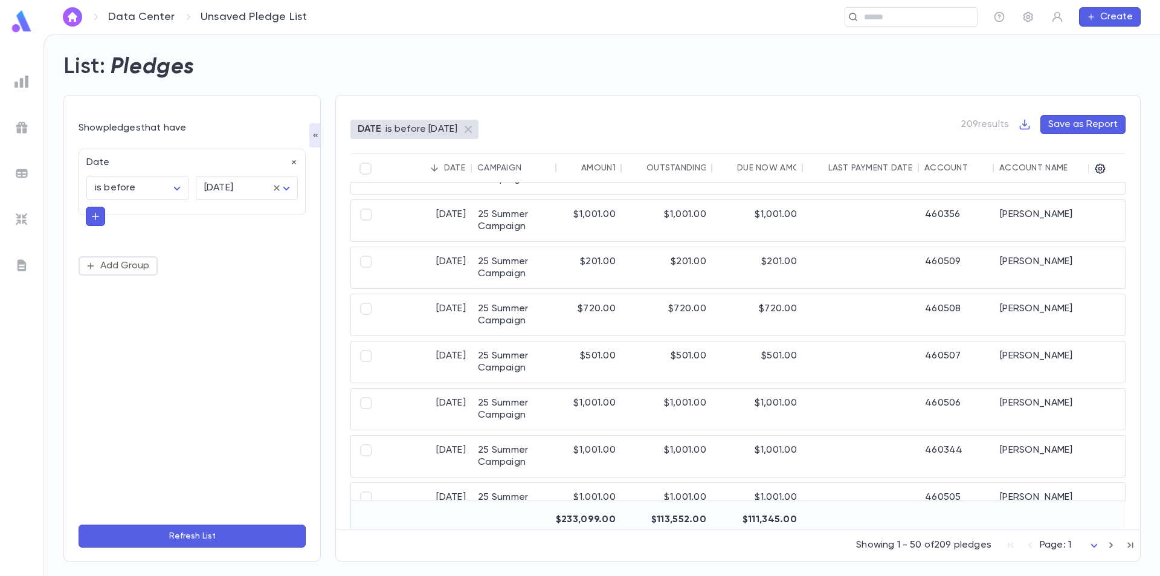
click at [19, 76] on img at bounding box center [21, 81] width 14 height 14
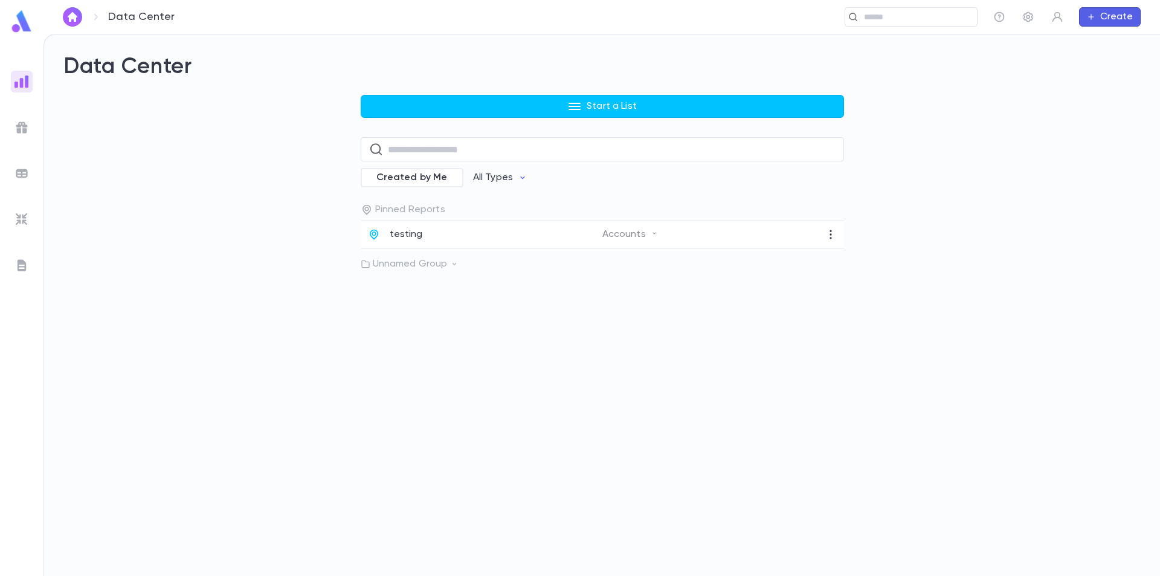
click at [25, 124] on img at bounding box center [21, 127] width 14 height 14
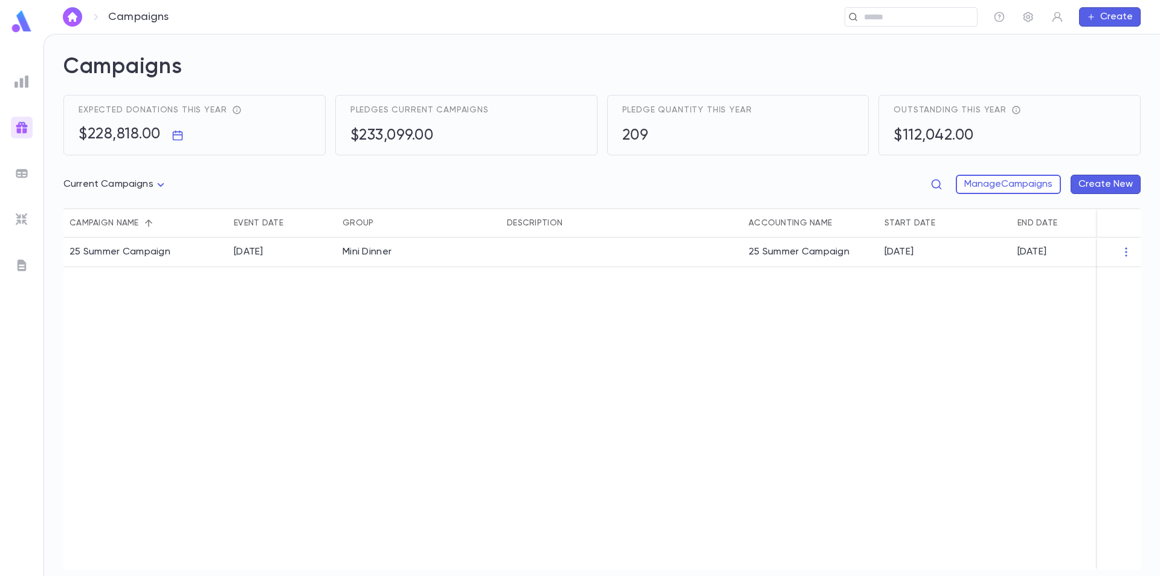
click at [24, 172] on img at bounding box center [21, 173] width 14 height 14
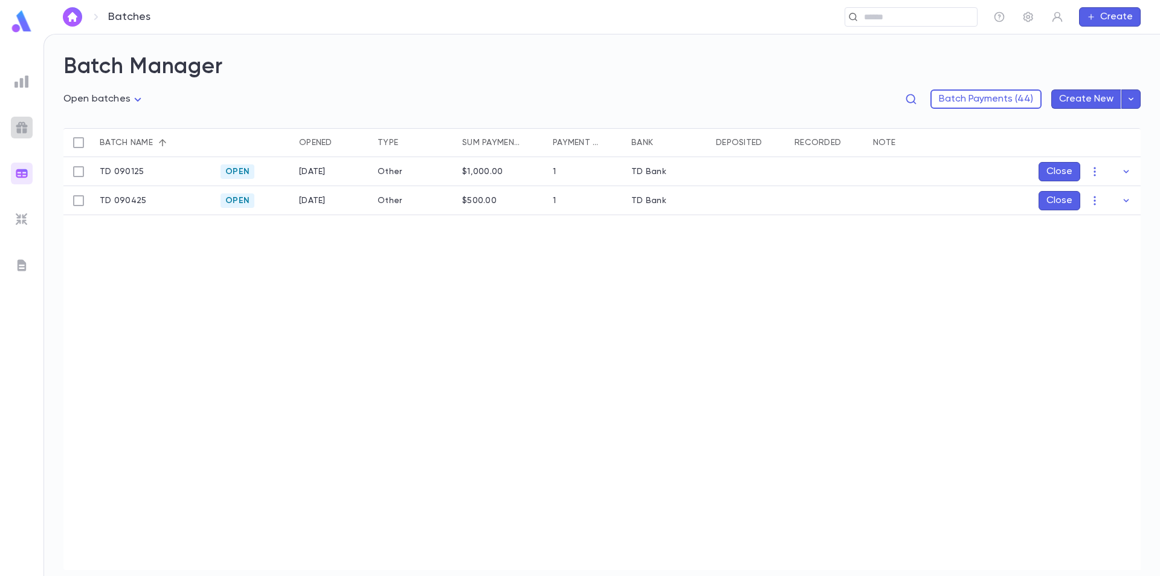
click at [21, 123] on img at bounding box center [21, 127] width 14 height 14
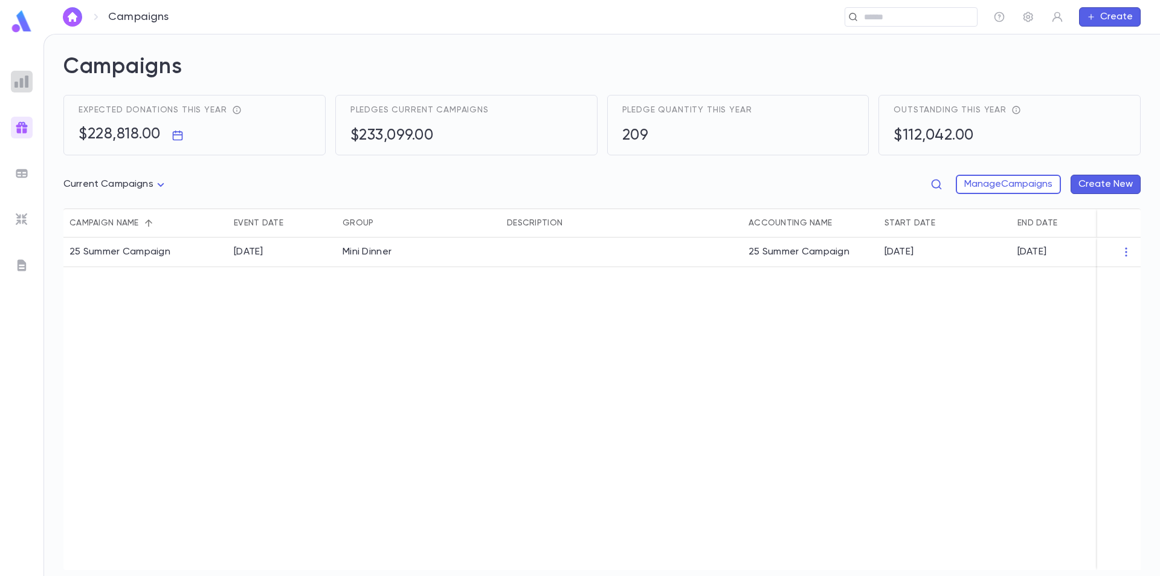
click at [21, 89] on div at bounding box center [22, 82] width 22 height 22
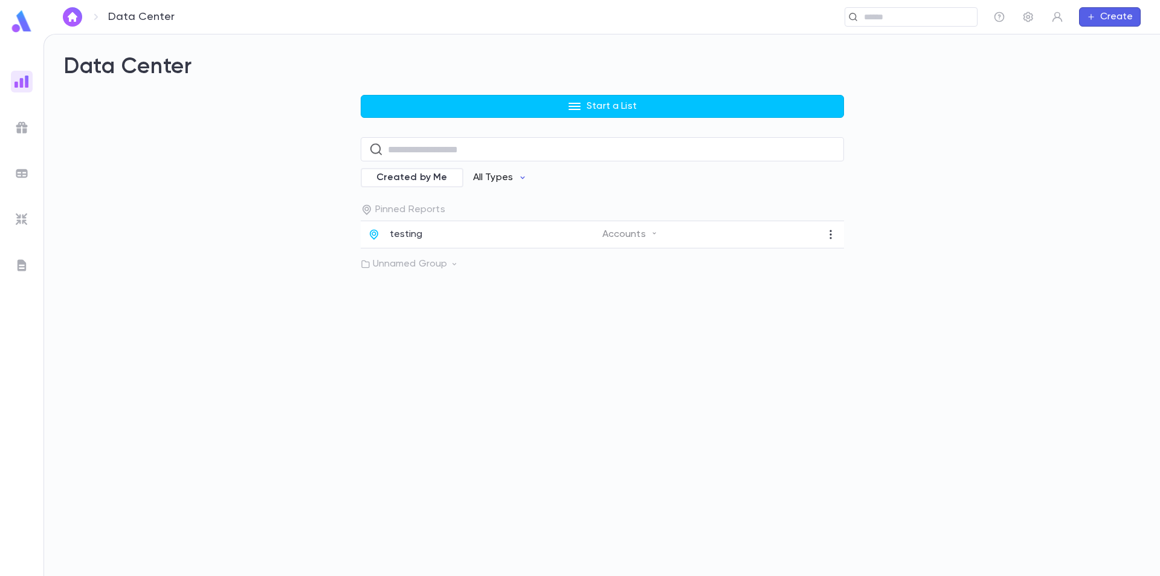
click at [481, 178] on p "All Types" at bounding box center [493, 178] width 40 height 12
click at [679, 185] on div at bounding box center [580, 288] width 1160 height 576
click at [512, 175] on button "All Types" at bounding box center [500, 177] width 74 height 23
click at [600, 301] on div at bounding box center [580, 288] width 1160 height 576
click at [826, 238] on icon "button" at bounding box center [830, 234] width 12 height 12
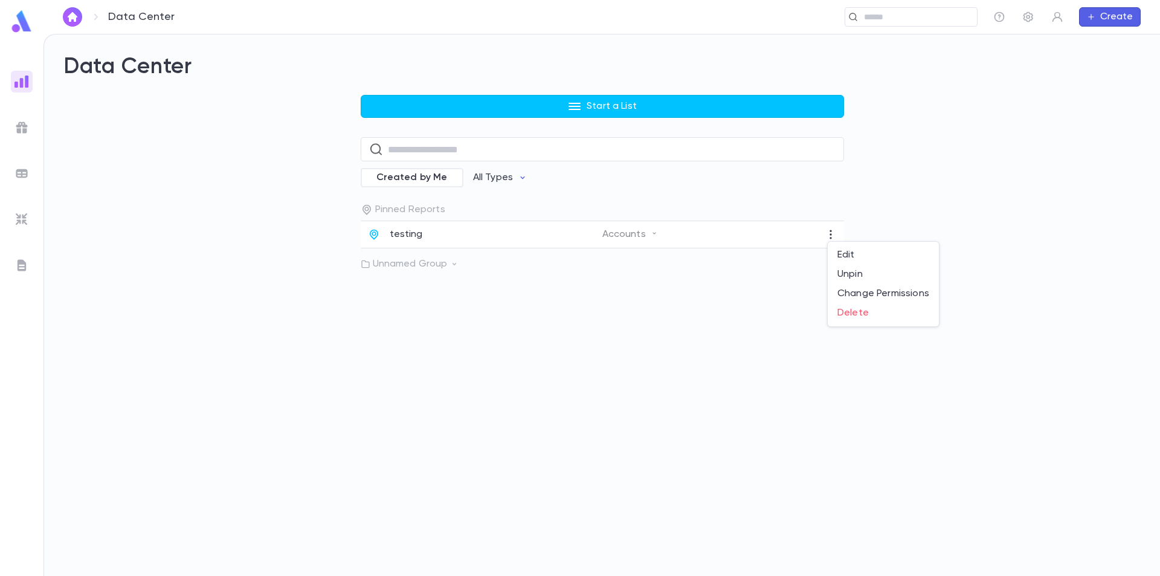
click at [720, 235] on div at bounding box center [580, 288] width 1160 height 576
click at [664, 237] on div "Accounts" at bounding box center [719, 234] width 234 height 12
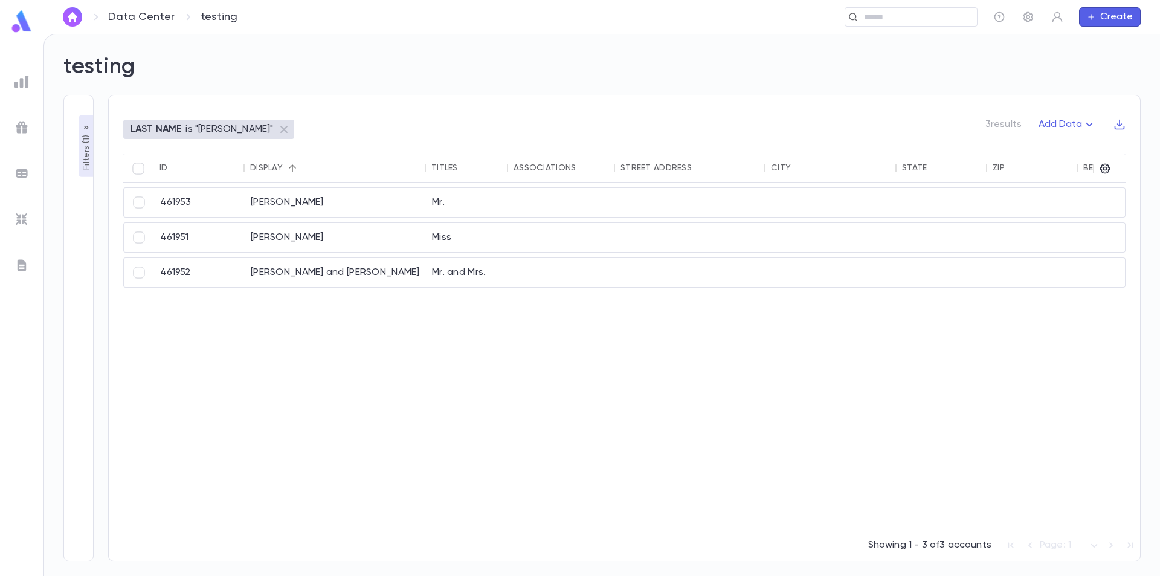
click at [80, 159] on p "Filters ( 1 )" at bounding box center [86, 150] width 12 height 37
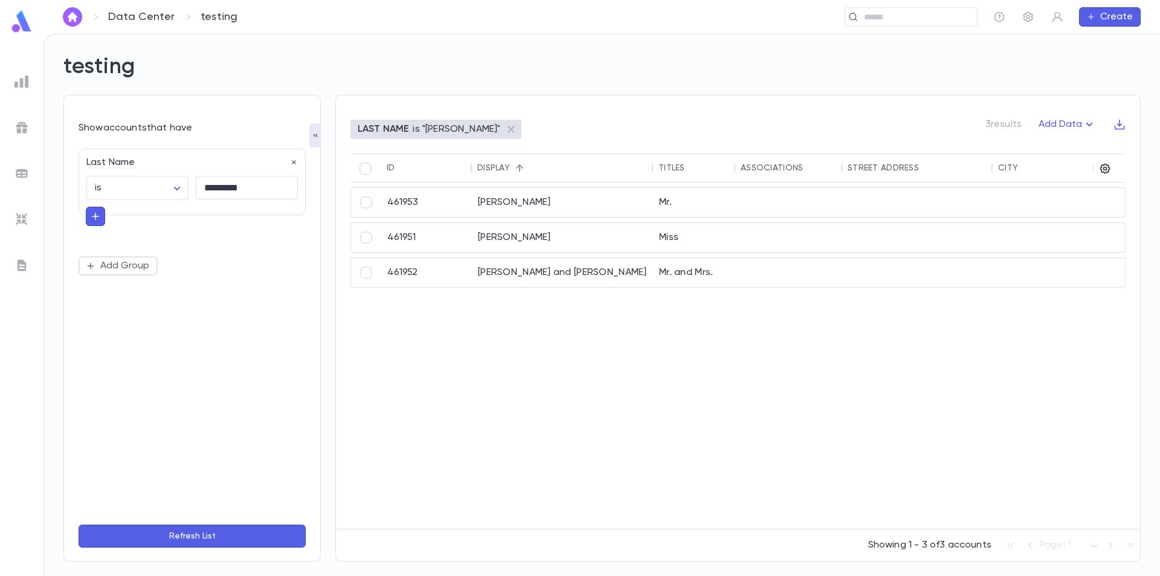
click at [27, 81] on img at bounding box center [21, 81] width 14 height 14
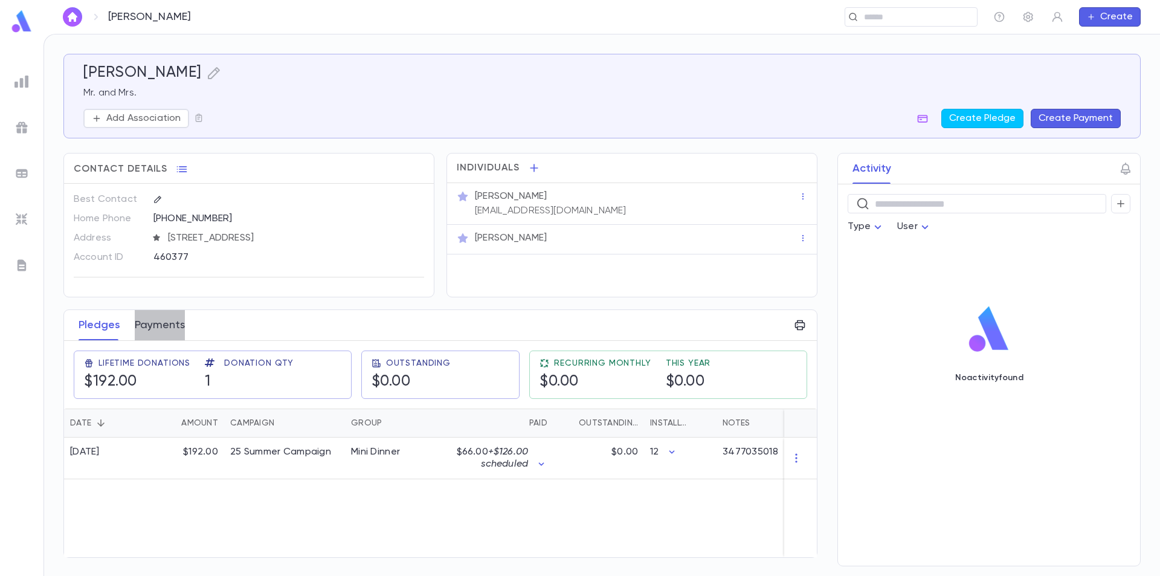
click at [159, 334] on button "Payments" at bounding box center [160, 325] width 50 height 30
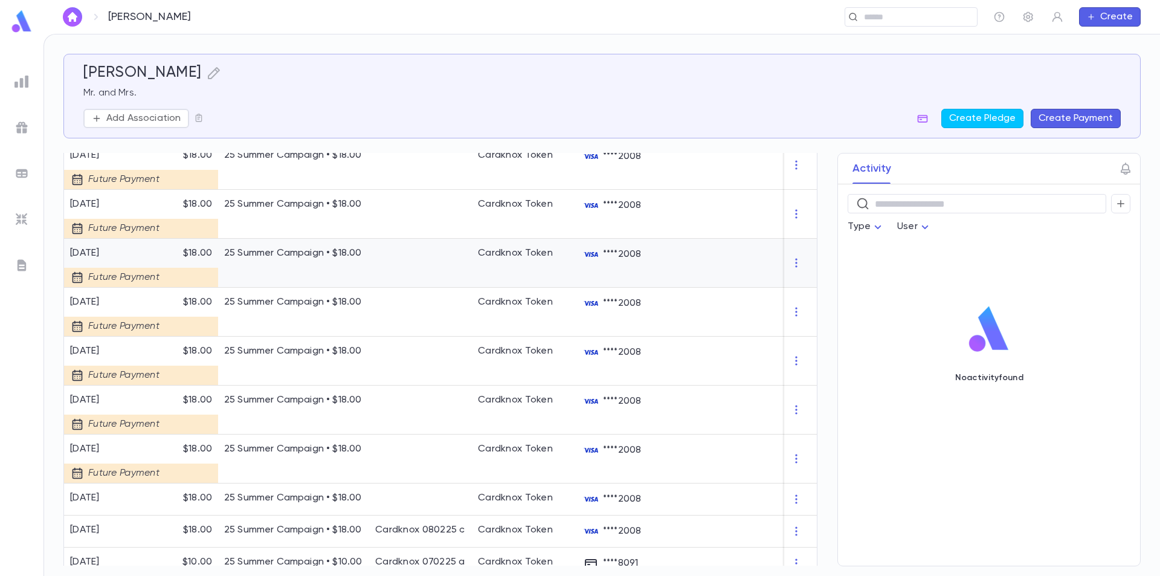
scroll to position [362, 0]
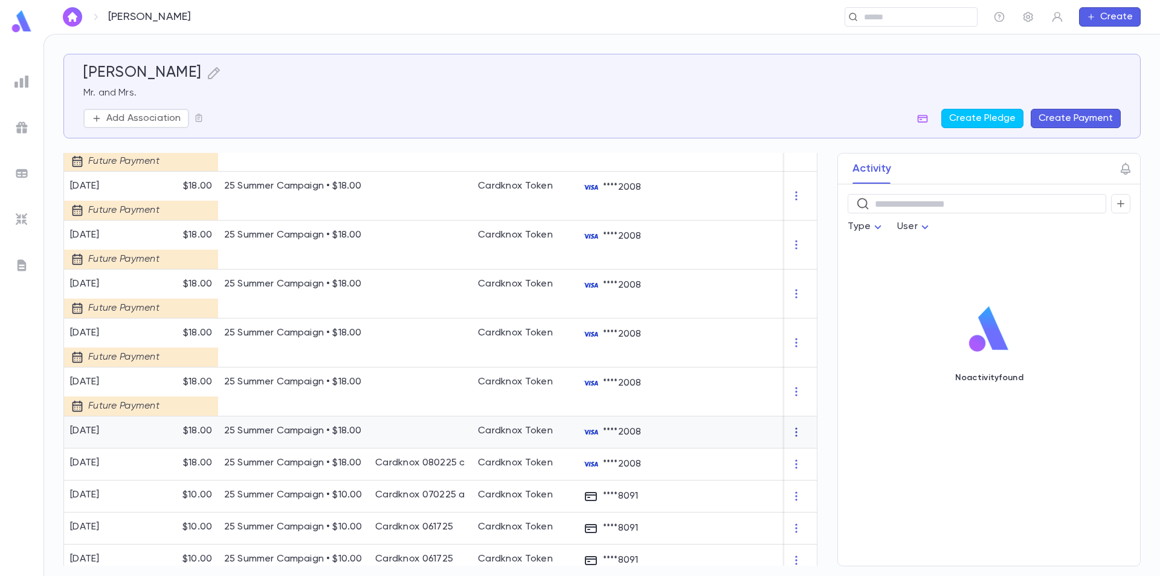
click at [794, 430] on icon "button" at bounding box center [796, 432] width 12 height 12
click at [711, 435] on div at bounding box center [580, 288] width 1160 height 576
click at [684, 437] on div at bounding box center [743, 432] width 151 height 32
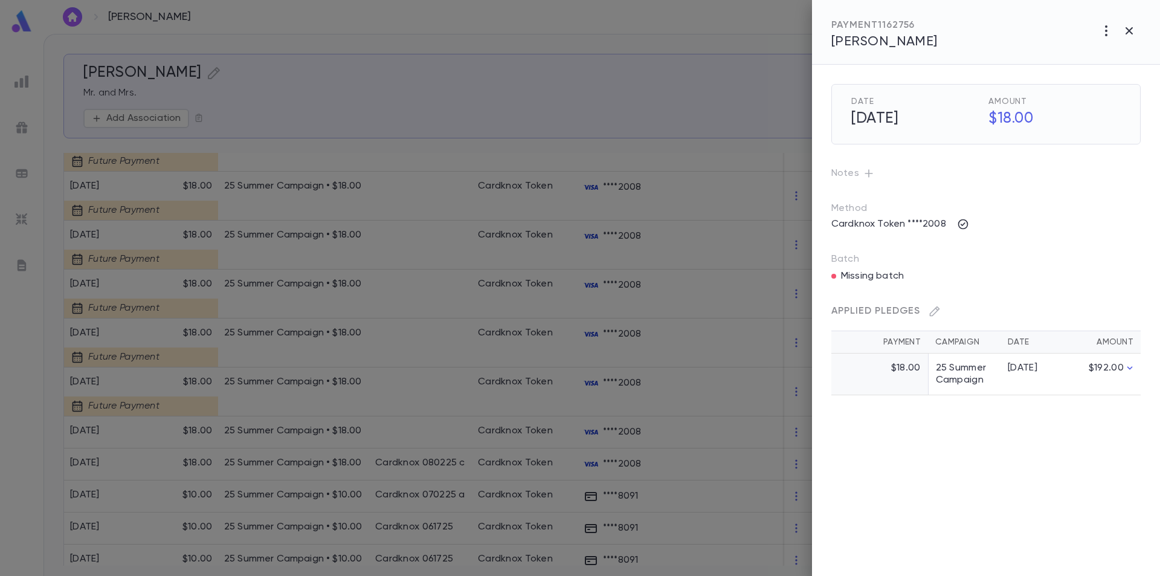
click at [855, 271] on p "Missing batch" at bounding box center [872, 276] width 63 height 12
click at [854, 273] on div "Applied Pledges Payment Campaign Date Amount $18.00 25 Summer Campaign 4/28/25 …" at bounding box center [971, 333] width 338 height 123
click at [1101, 29] on icon "button" at bounding box center [1106, 31] width 14 height 14
click at [1123, 31] on div at bounding box center [580, 288] width 1160 height 576
click at [1126, 27] on icon "button" at bounding box center [1129, 31] width 14 height 14
